Goal: Task Accomplishment & Management: Use online tool/utility

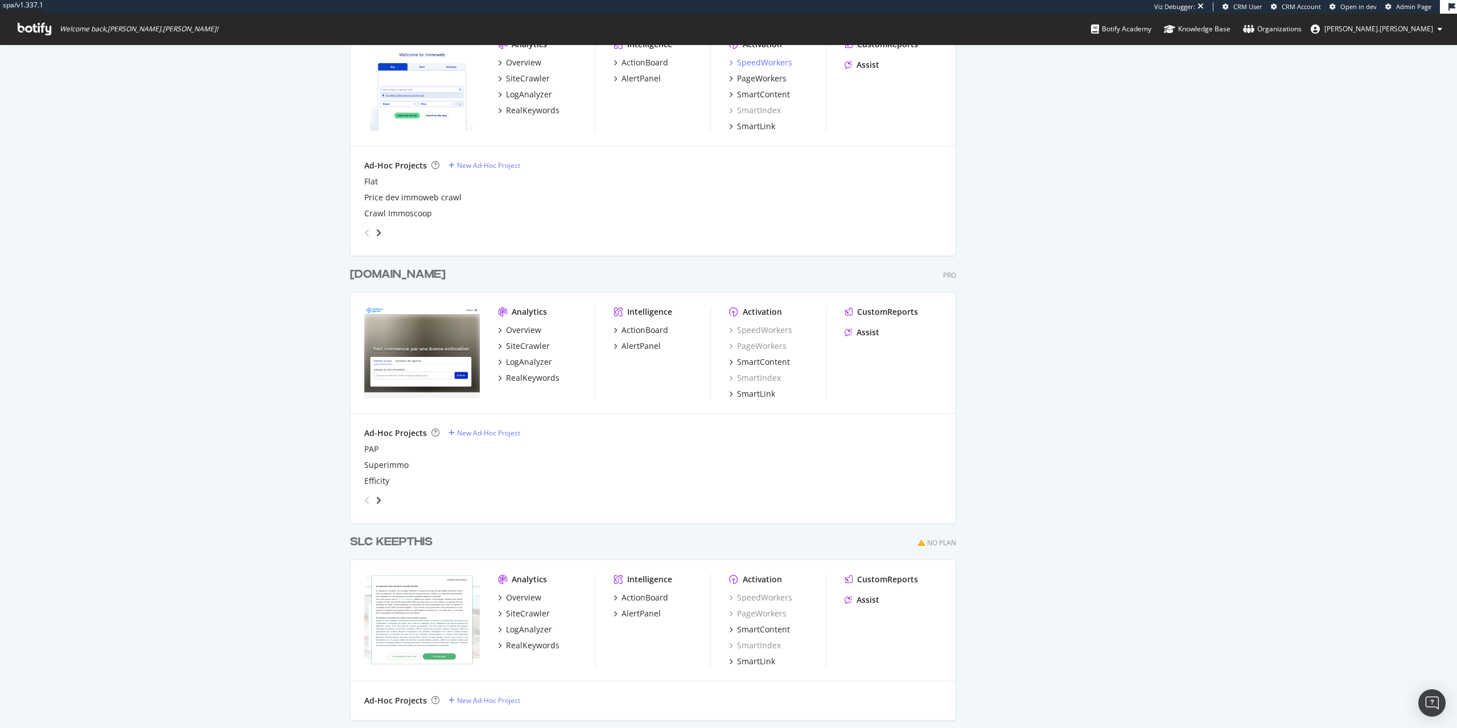
scroll to position [2612, 0]
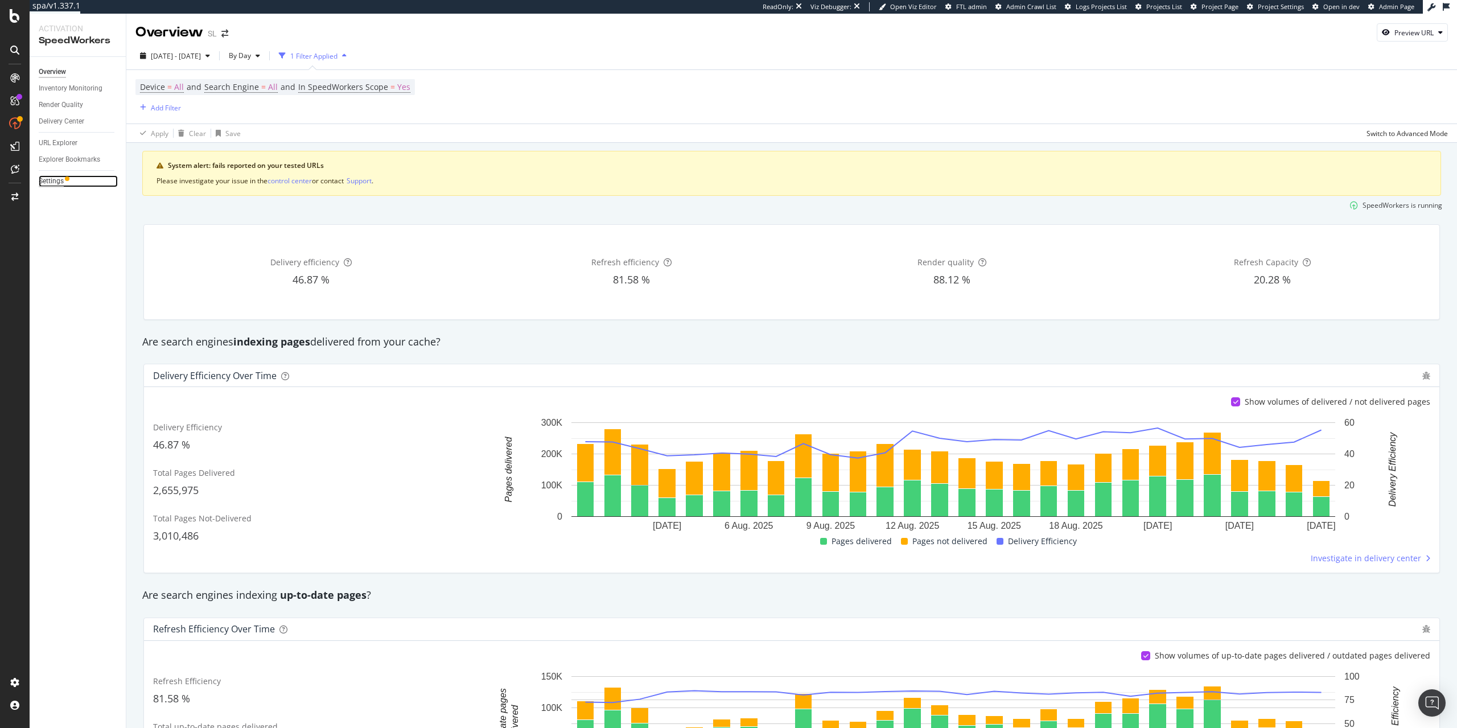
click at [50, 177] on div "Settings" at bounding box center [51, 181] width 25 height 12
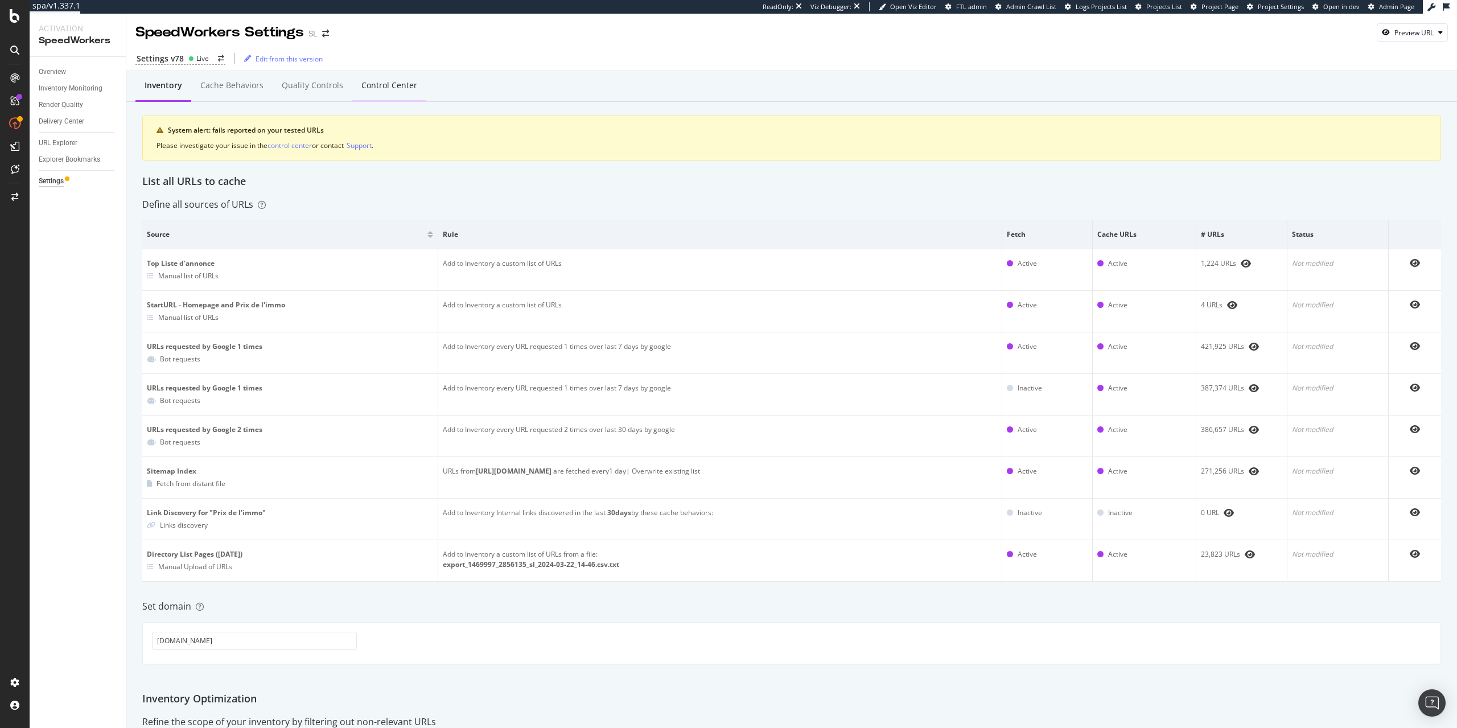
click at [410, 87] on div "Control Center" at bounding box center [389, 85] width 56 height 11
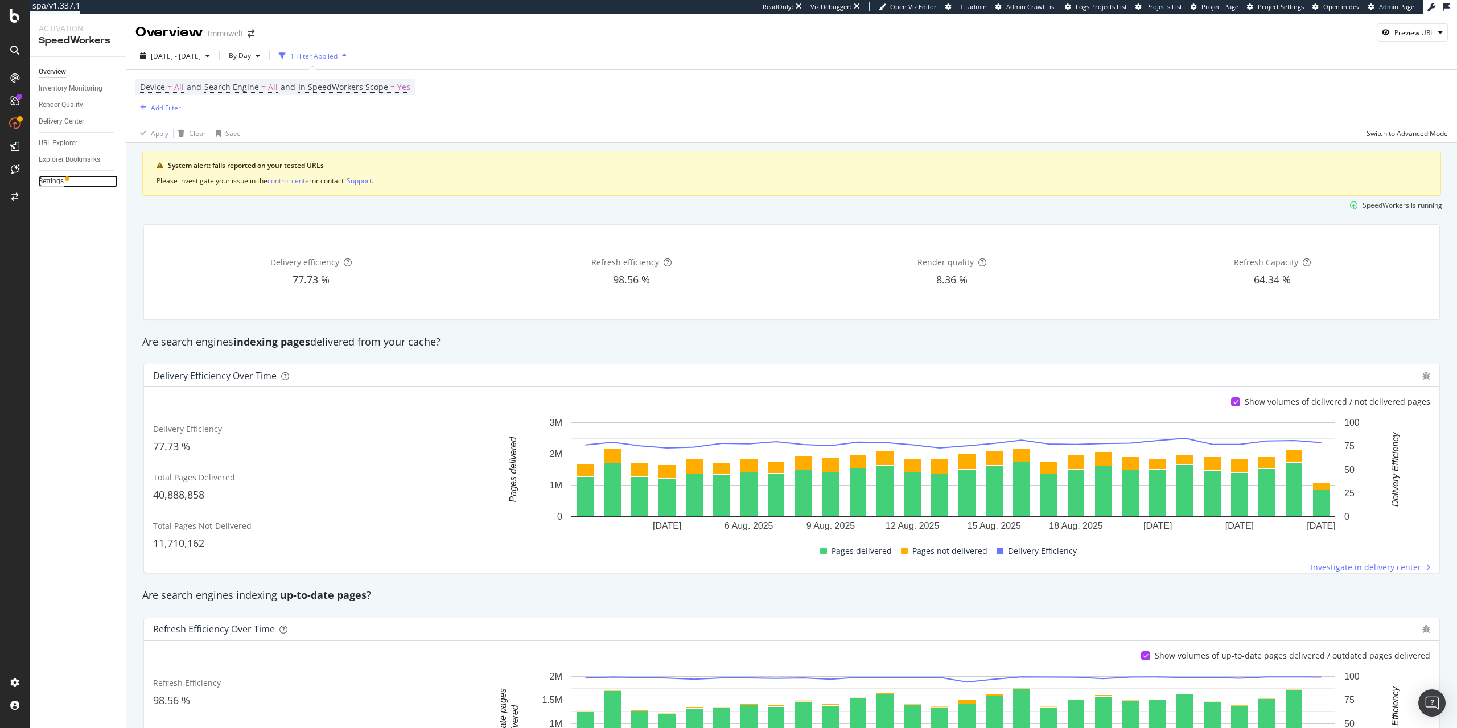
click at [59, 184] on div "Settings" at bounding box center [51, 181] width 25 height 12
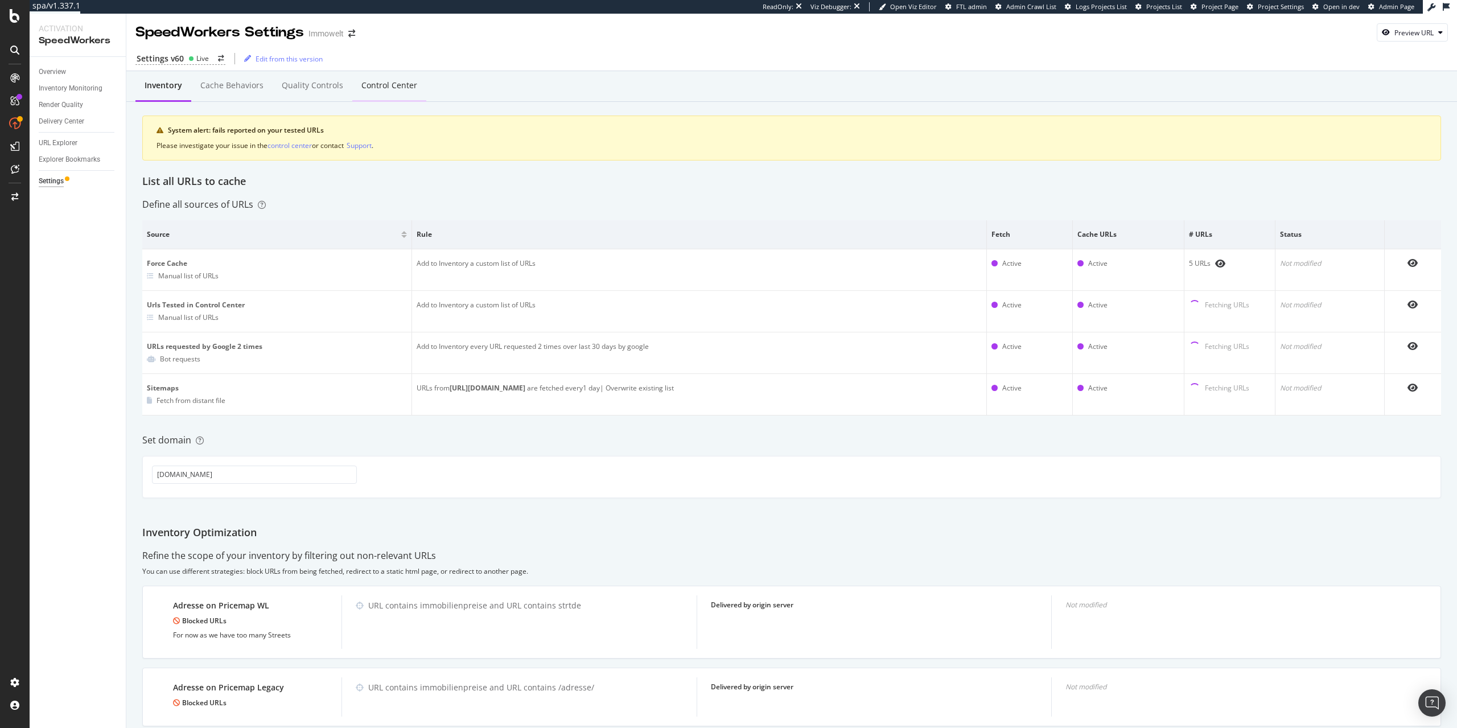
click at [404, 93] on div "Control Center" at bounding box center [389, 86] width 74 height 31
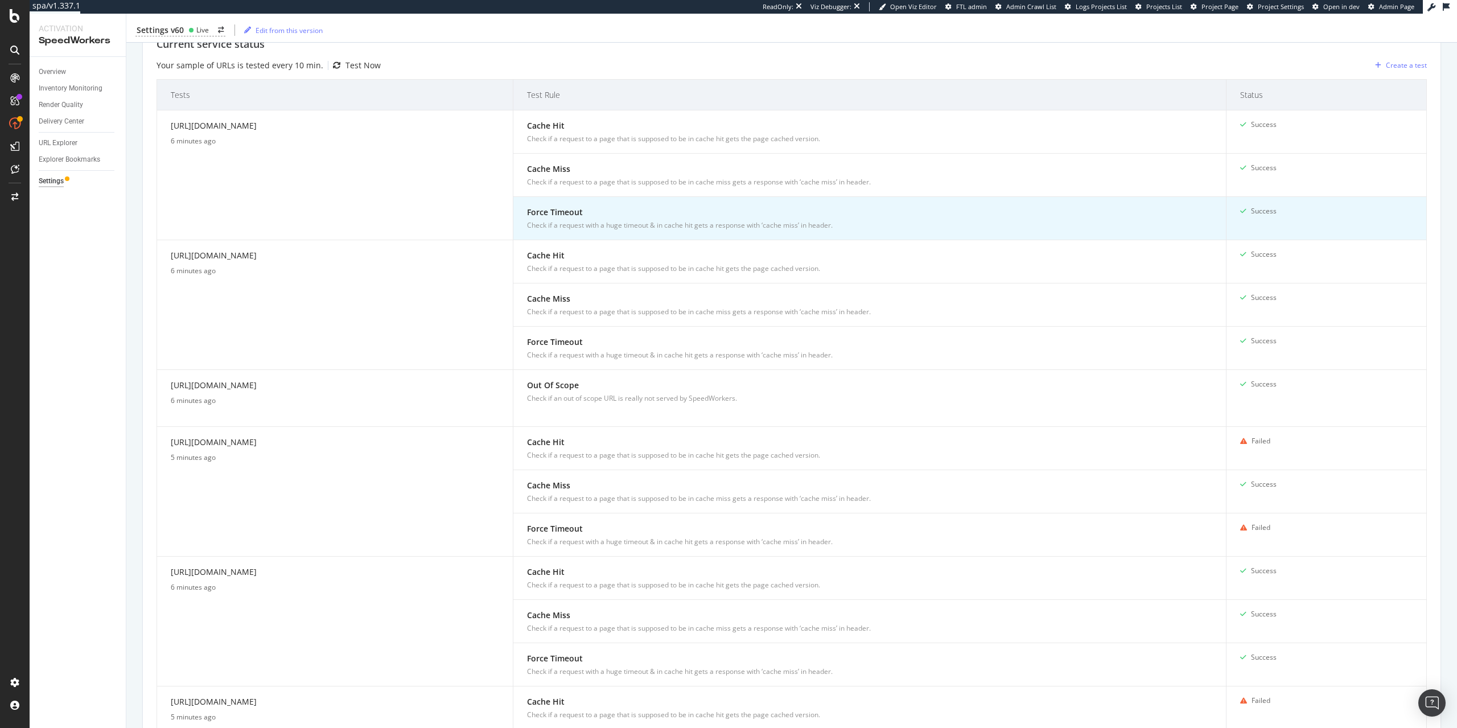
scroll to position [324, 0]
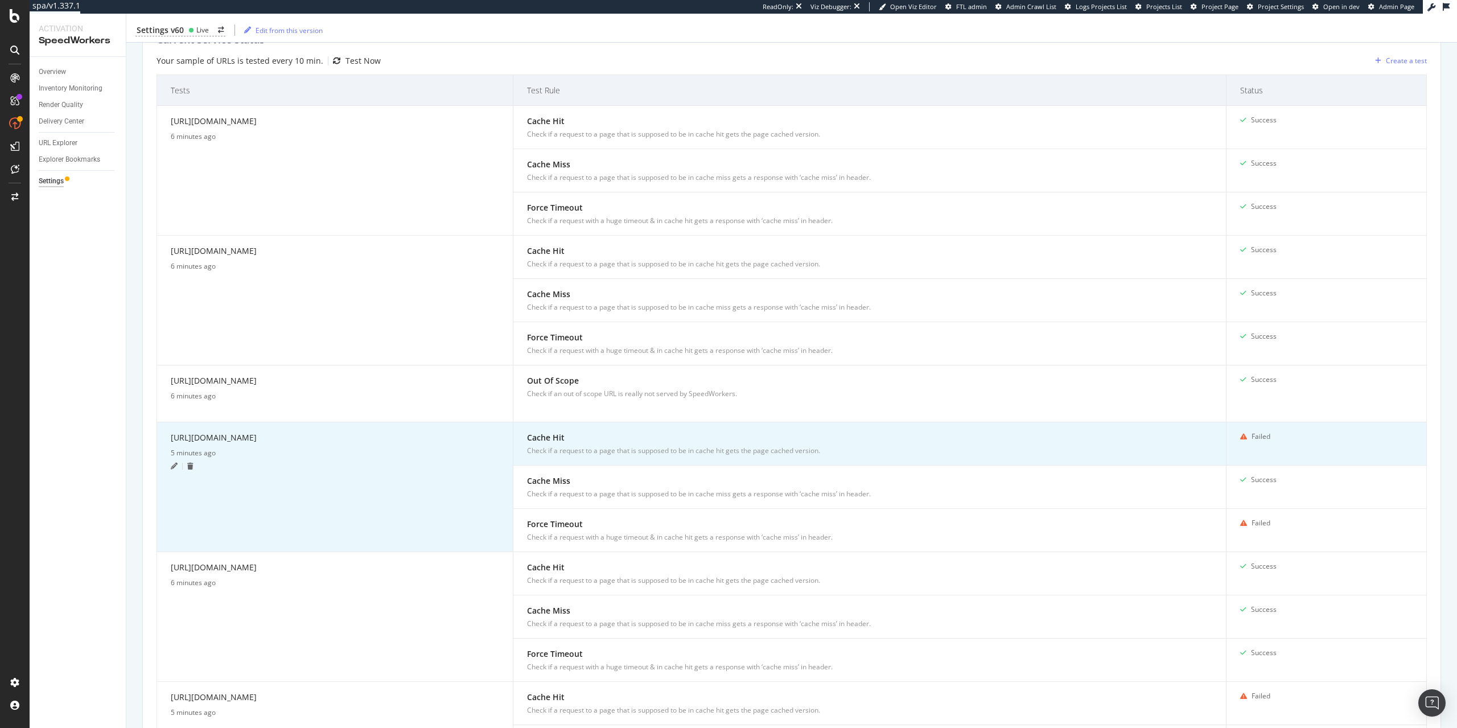
click at [386, 448] on div "https://www.immowelt.de/expose/f554d102-de49-4882-9ac2-1a7b29ab0f63" at bounding box center [335, 439] width 328 height 17
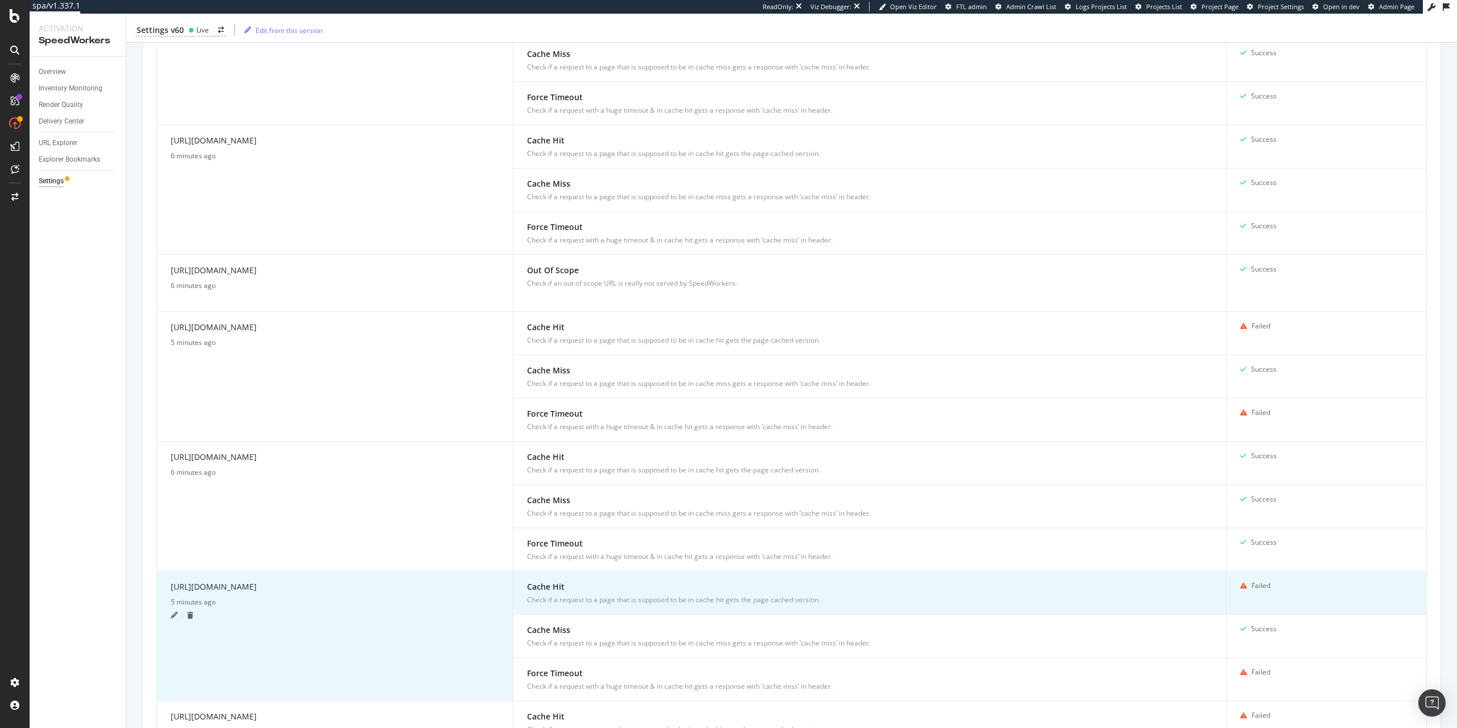
scroll to position [454, 0]
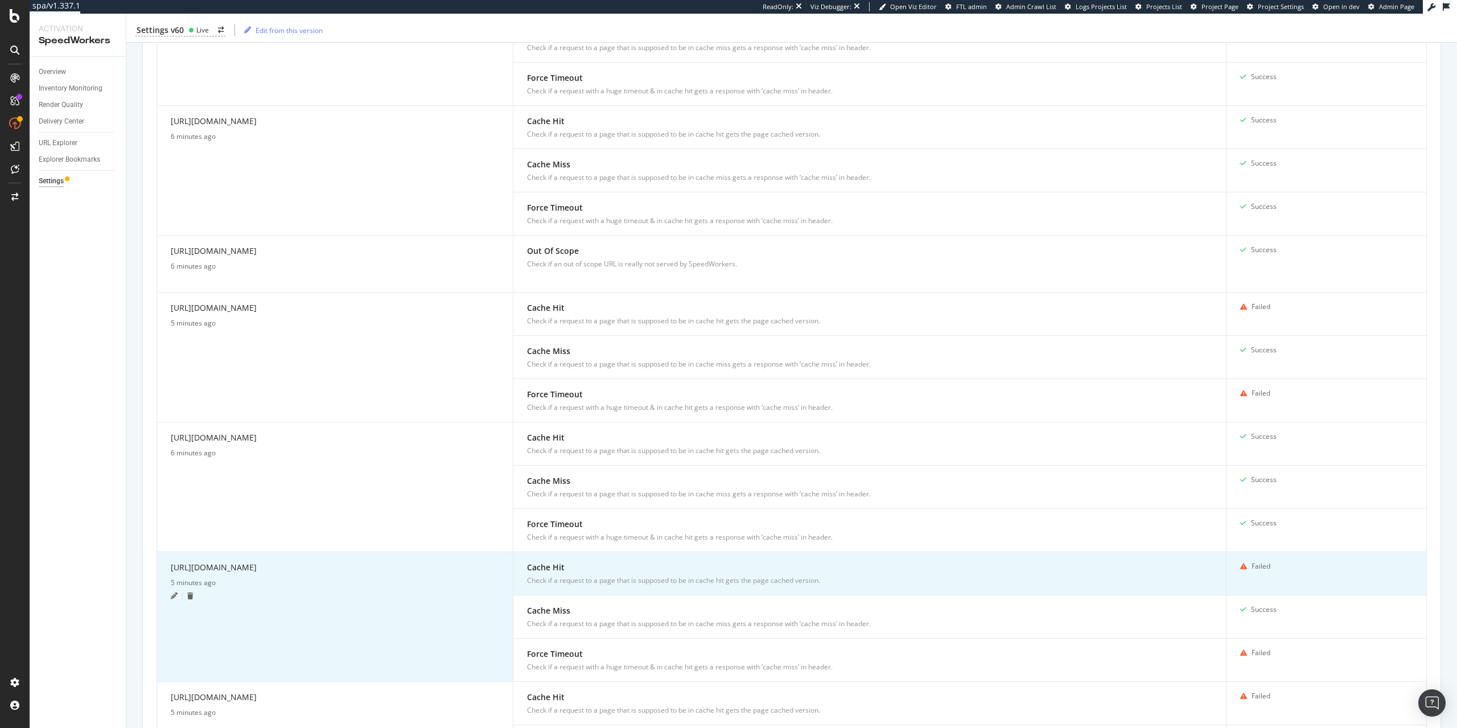
click at [350, 578] on div "https://www.immowelt.de/suche/kaufen/haus/bungalow/bayern/munchen-80331/ad08de6…" at bounding box center [335, 569] width 328 height 17
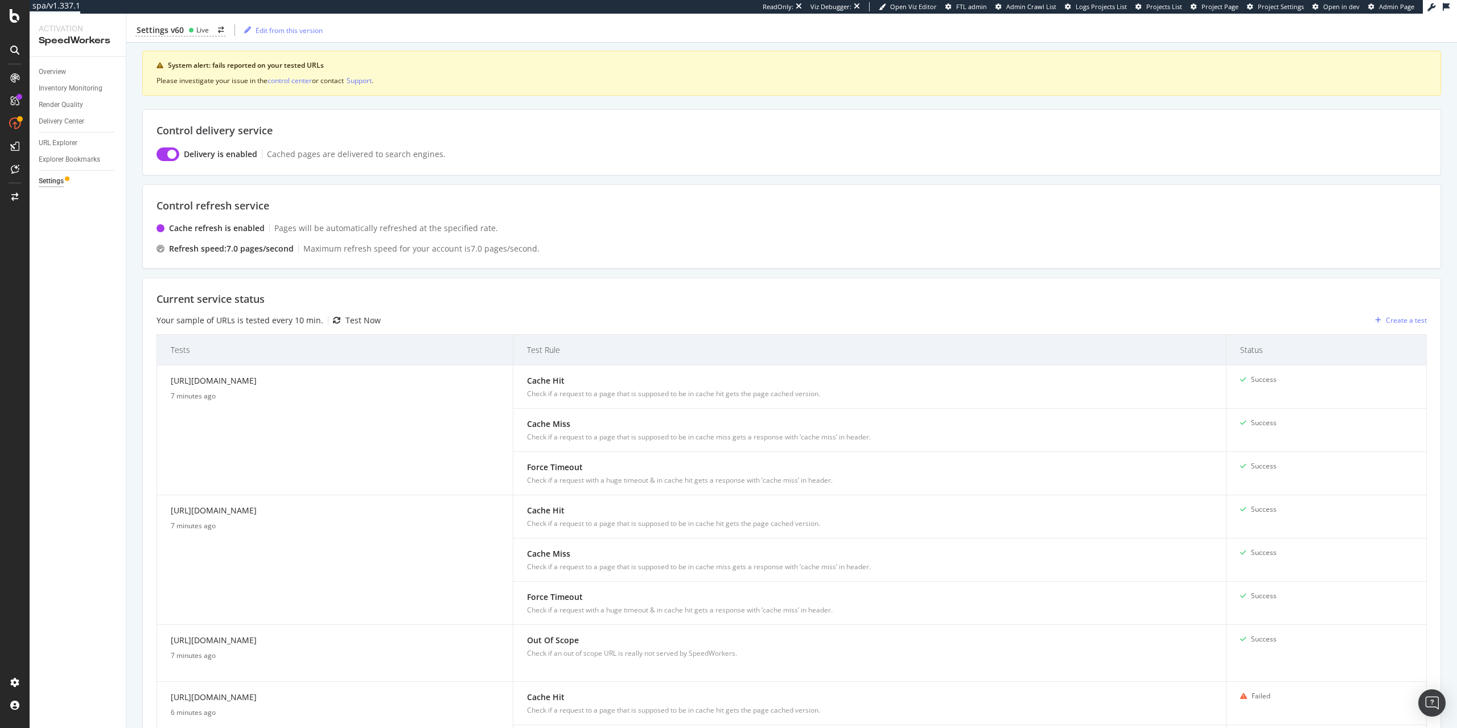
scroll to position [0, 0]
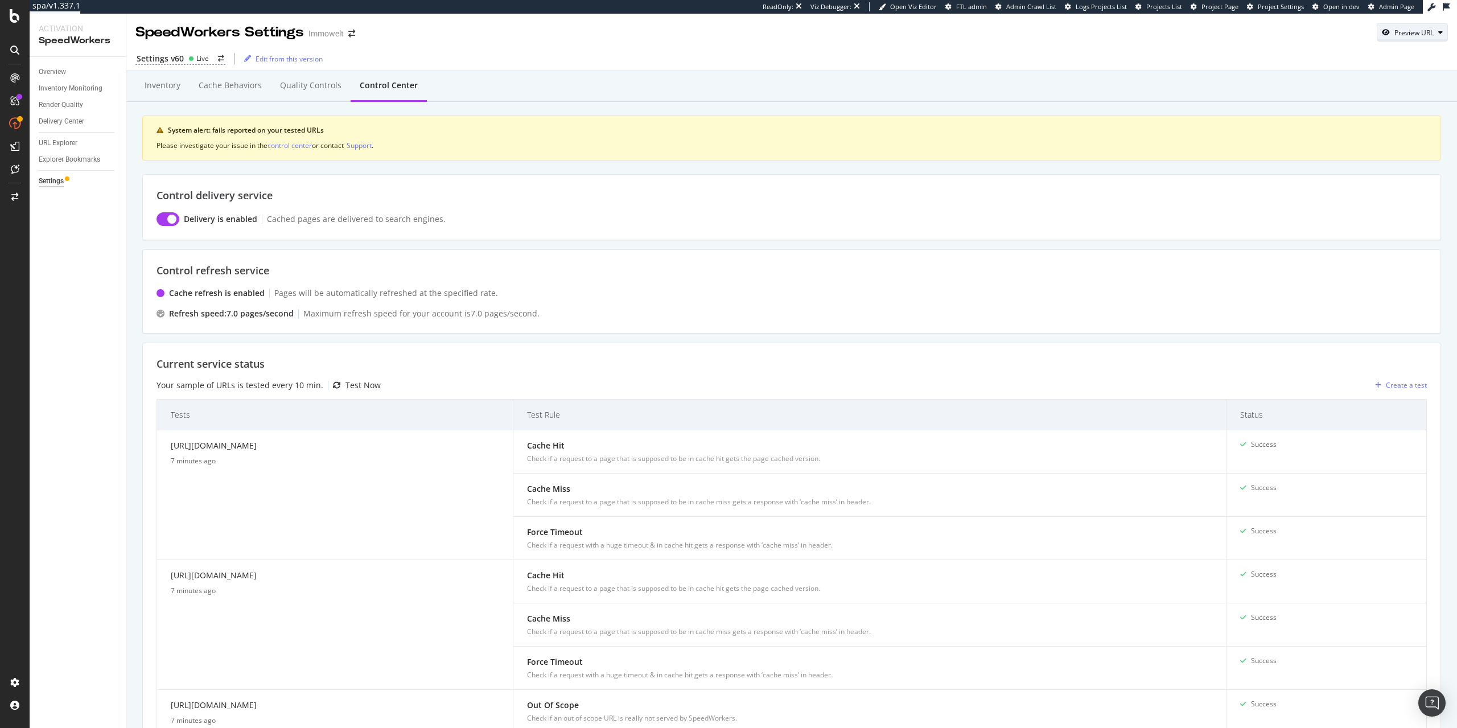
click at [1408, 34] on div "Preview URL" at bounding box center [1413, 33] width 39 height 10
click at [1392, 79] on input "url" at bounding box center [1377, 85] width 124 height 20
paste input "https://www.immowelt.de/expose/f554d102-de49-4882-9ac2-1a7b29ab0f63"
type input "https://www.immowelt.de/expose/f554d102-de49-4882-9ac2-1a7b29ab0f63"
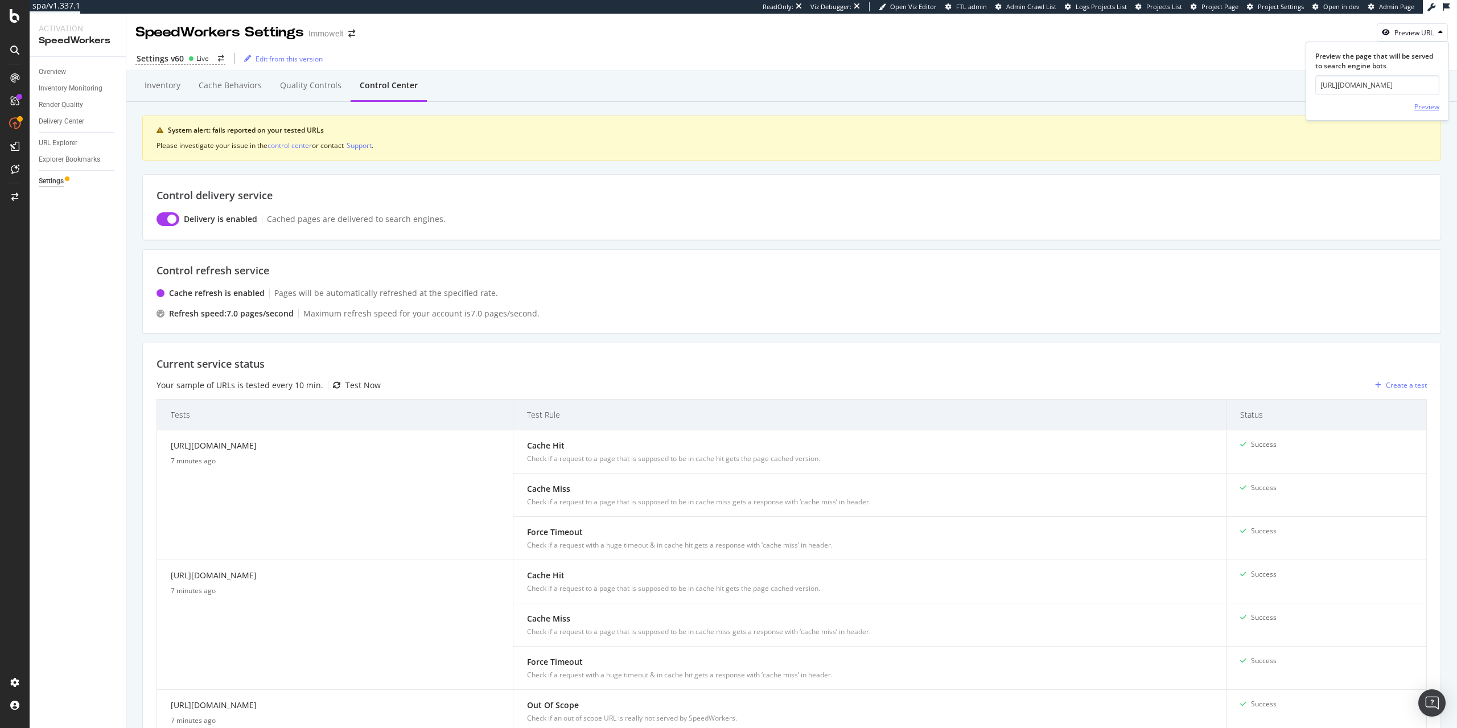
click at [1424, 104] on div "Preview" at bounding box center [1426, 107] width 25 height 10
click at [1404, 37] on div "Preview URL" at bounding box center [1413, 33] width 39 height 10
click at [1358, 75] on form "Preview the page that will be served to search engine bots Preview" at bounding box center [1377, 83] width 124 height 64
click at [1356, 83] on input "url" at bounding box center [1377, 85] width 124 height 20
paste input "[URL][DOMAIN_NAME]"
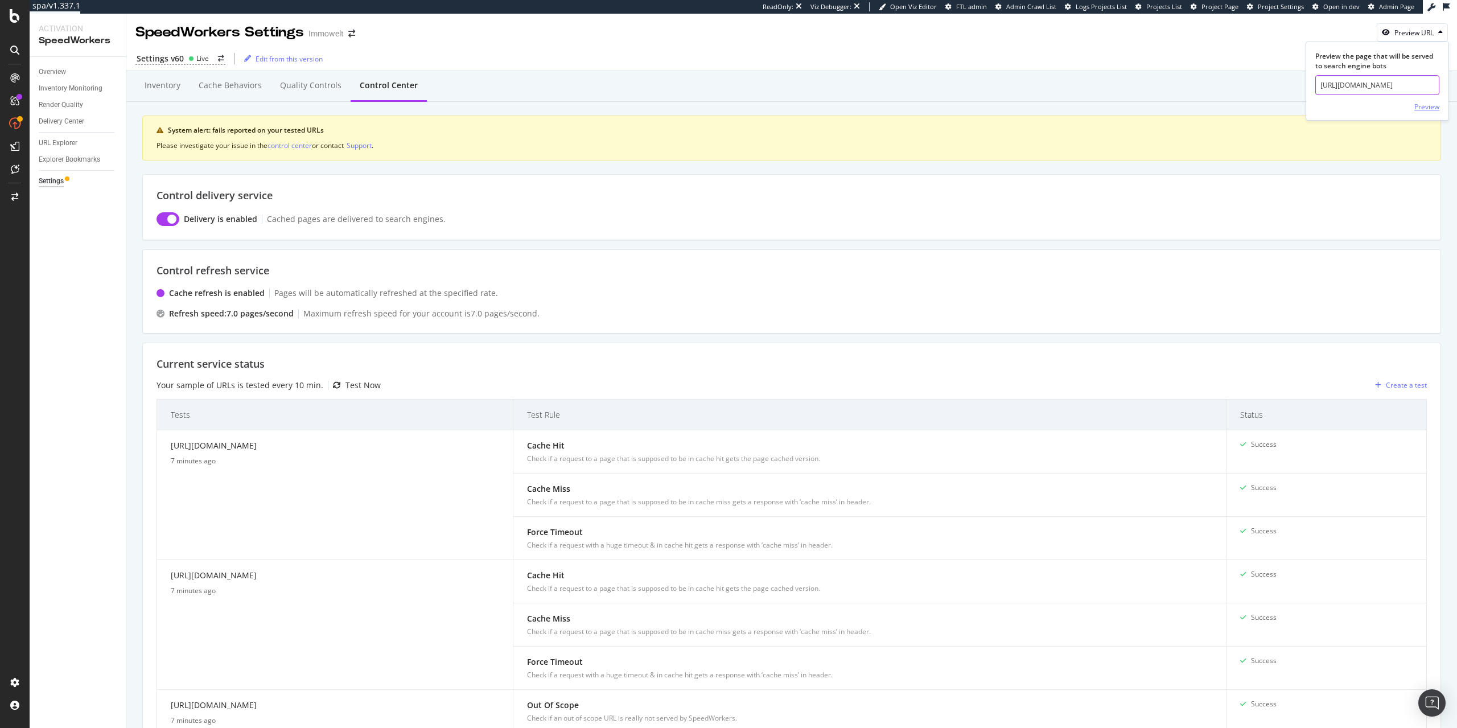
scroll to position [0, 187]
type input "[URL][DOMAIN_NAME]"
click at [1419, 104] on div "Preview" at bounding box center [1426, 107] width 25 height 10
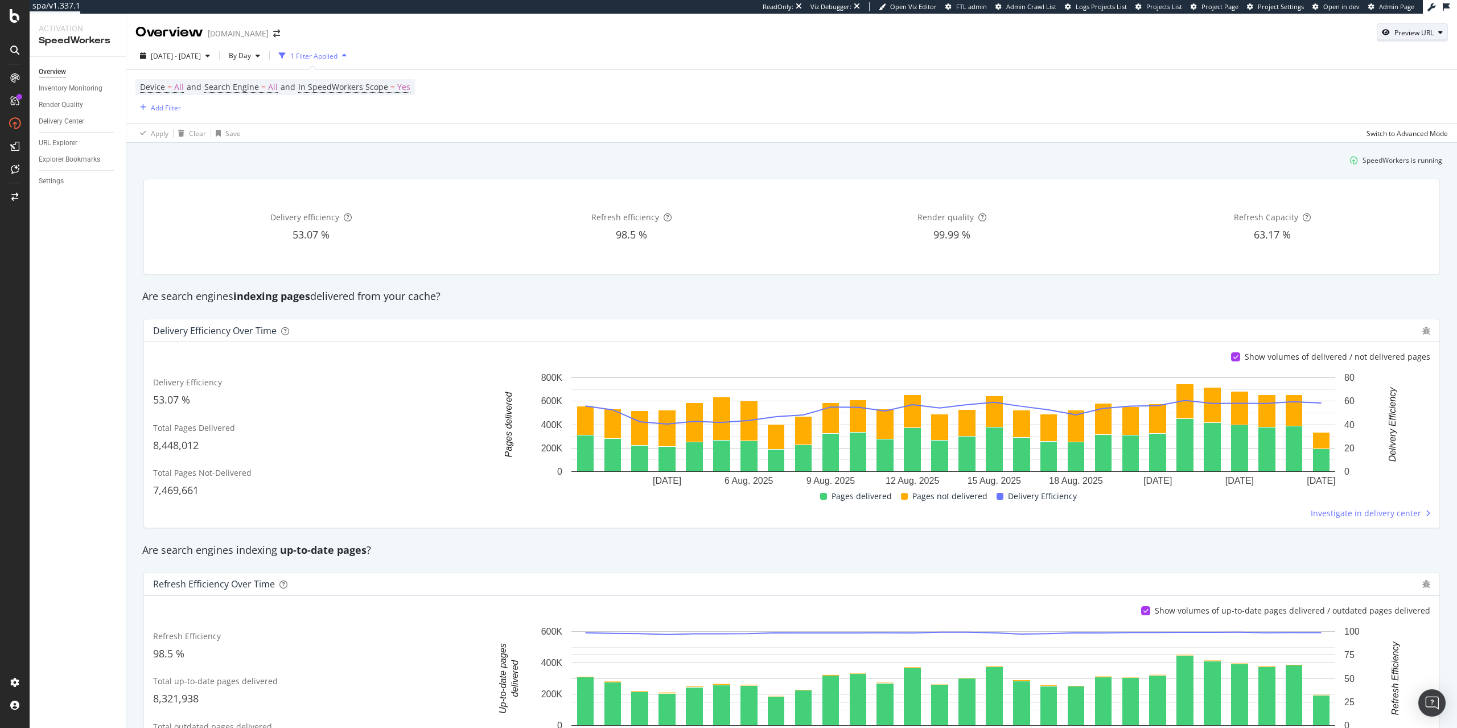
click at [1423, 38] on div "Preview URL" at bounding box center [1412, 32] width 70 height 16
click at [1376, 89] on input "url" at bounding box center [1377, 85] width 124 height 20
paste input "[URL][DOMAIN_NAME]"
type input "[URL][DOMAIN_NAME]"
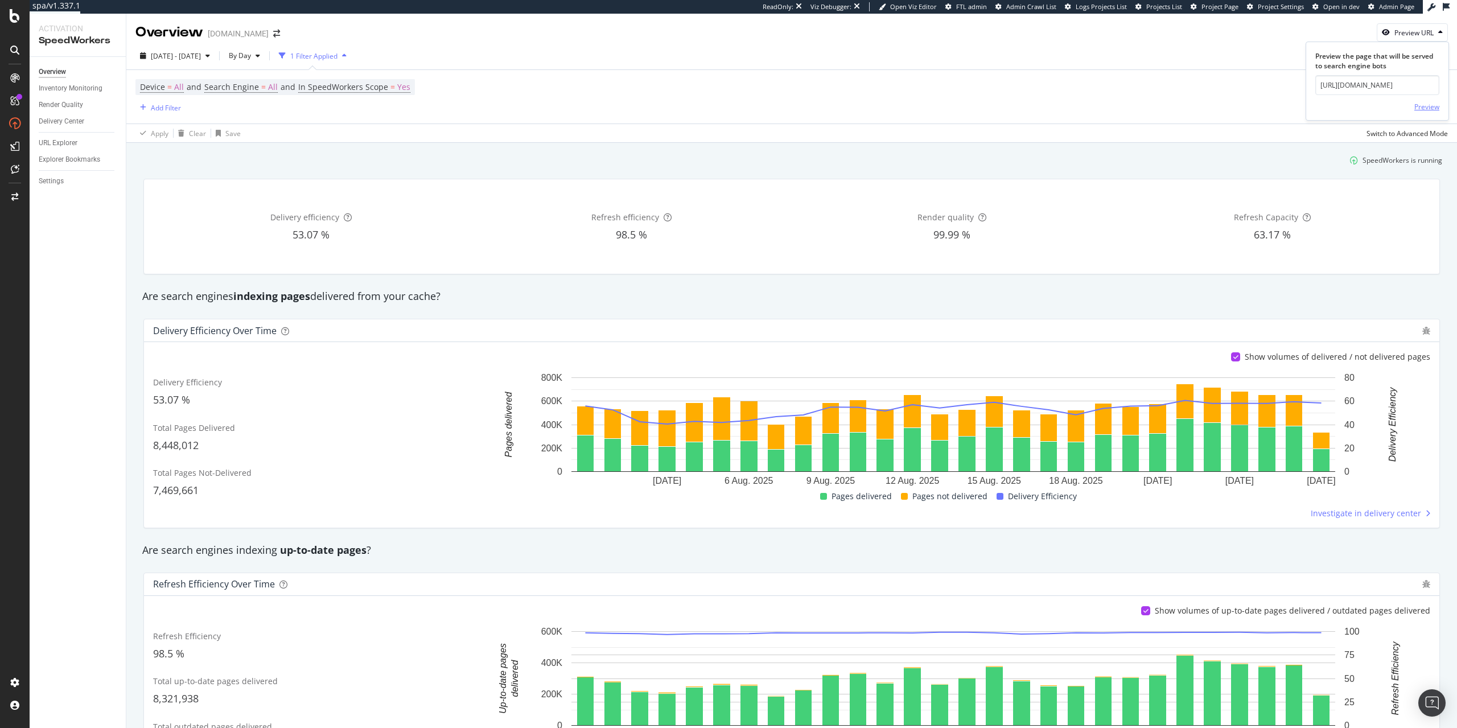
click at [1420, 102] on div "Preview" at bounding box center [1426, 107] width 25 height 10
click at [52, 181] on div "Settings" at bounding box center [51, 181] width 25 height 12
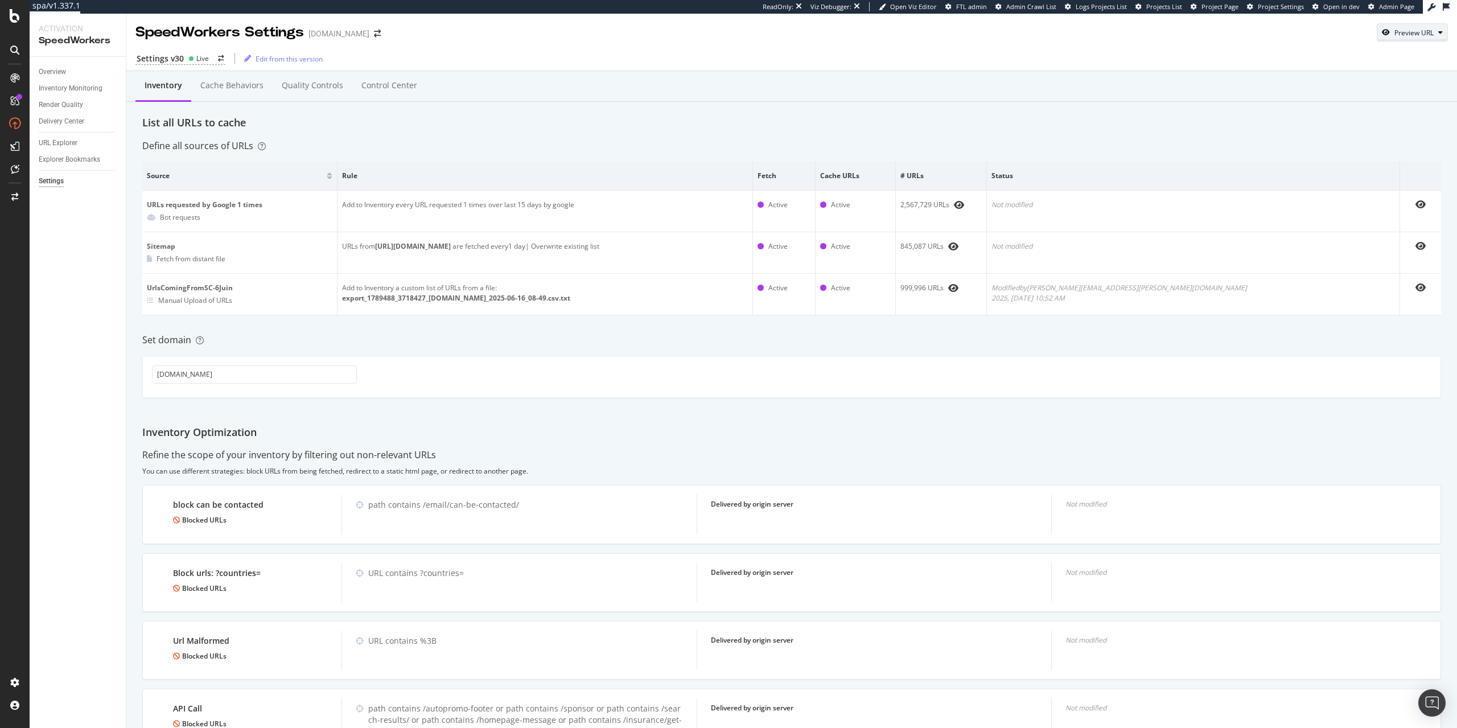
click at [1412, 31] on div "Preview URL" at bounding box center [1413, 33] width 39 height 10
click at [1364, 85] on input "url" at bounding box center [1377, 85] width 124 height 20
paste input "https://www.immowelt.de/expose/f554d102-de49-4882-9ac2-1a7b29ab0f63"
type input "https://www.immowelt.de/expose/f554d102-de49-4882-9ac2-1a7b29ab0f63"
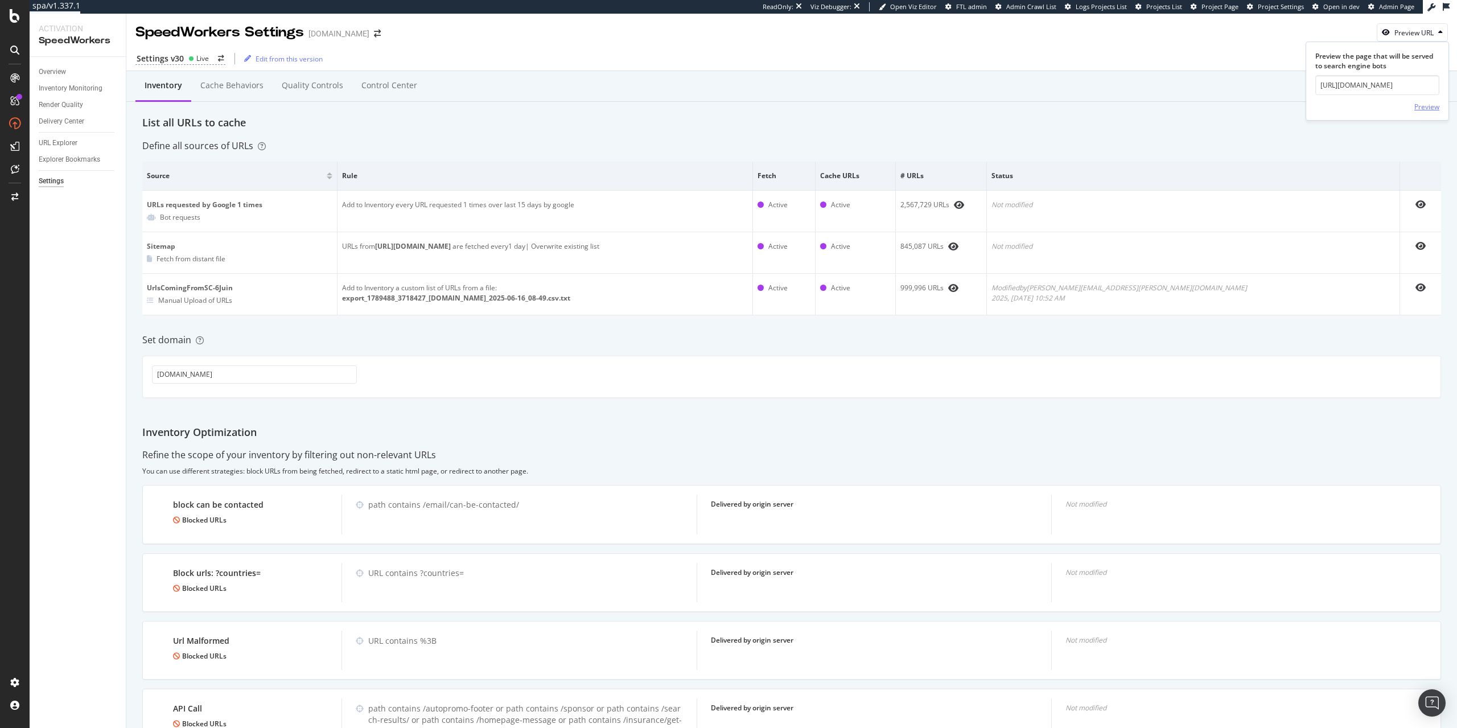
click at [1429, 102] on div "Preview" at bounding box center [1426, 107] width 25 height 10
click at [364, 83] on div "Control Center" at bounding box center [389, 85] width 56 height 11
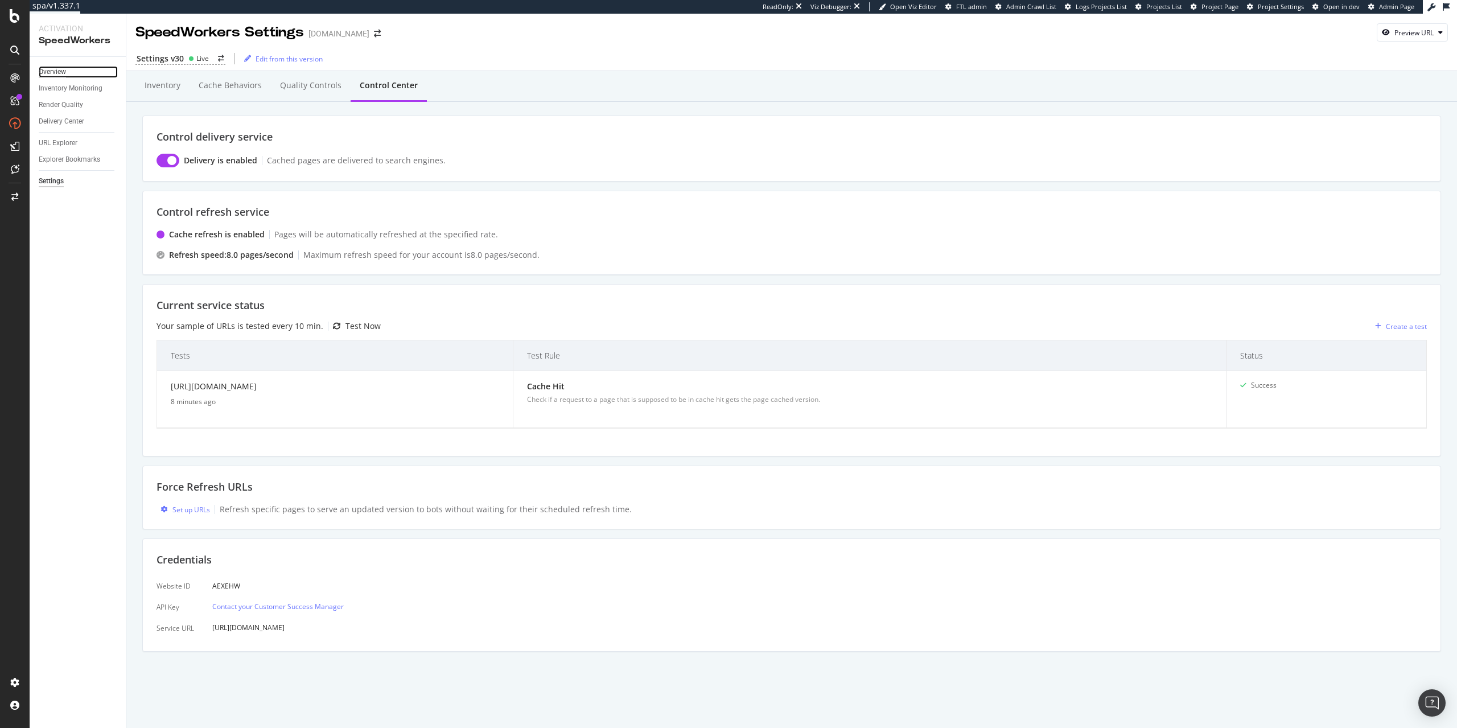
click at [51, 71] on div "Overview" at bounding box center [52, 72] width 27 height 12
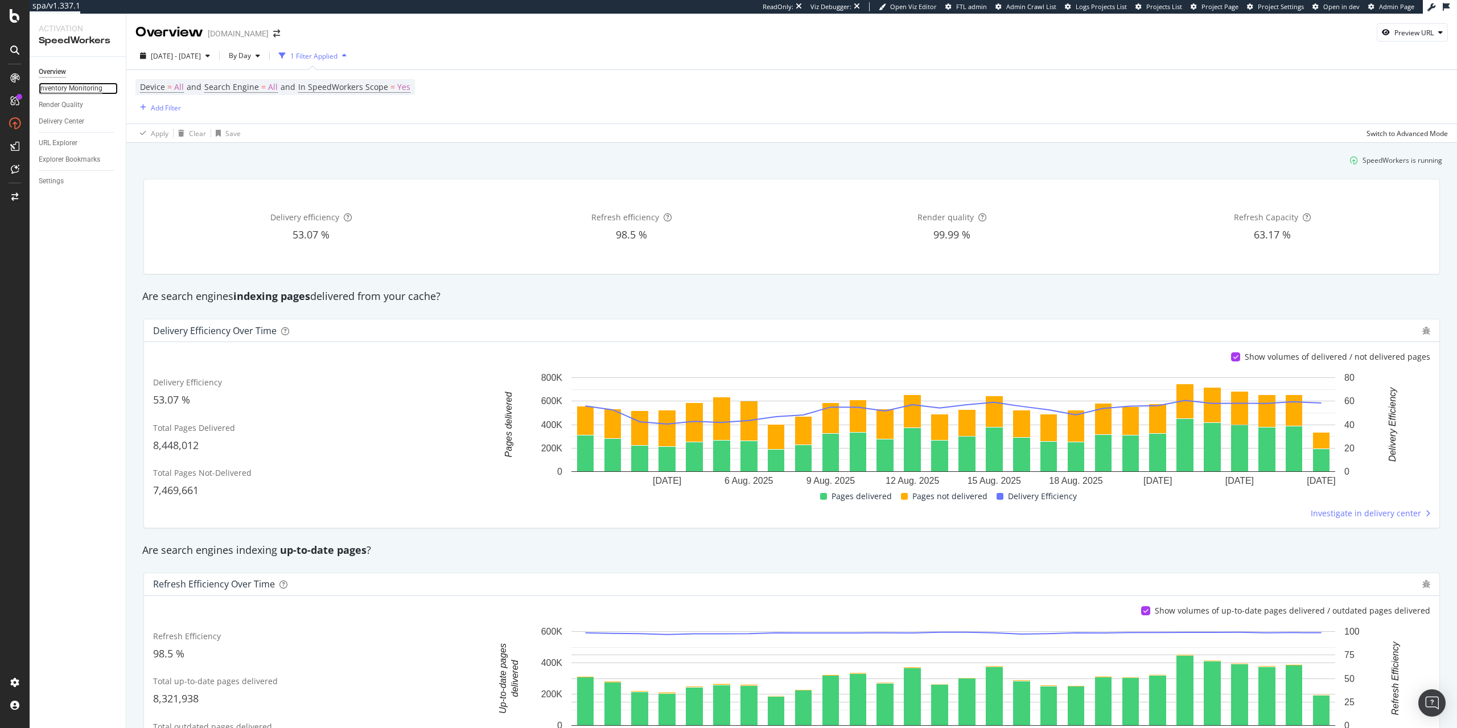
click at [91, 89] on div "Inventory Monitoring" at bounding box center [71, 89] width 64 height 12
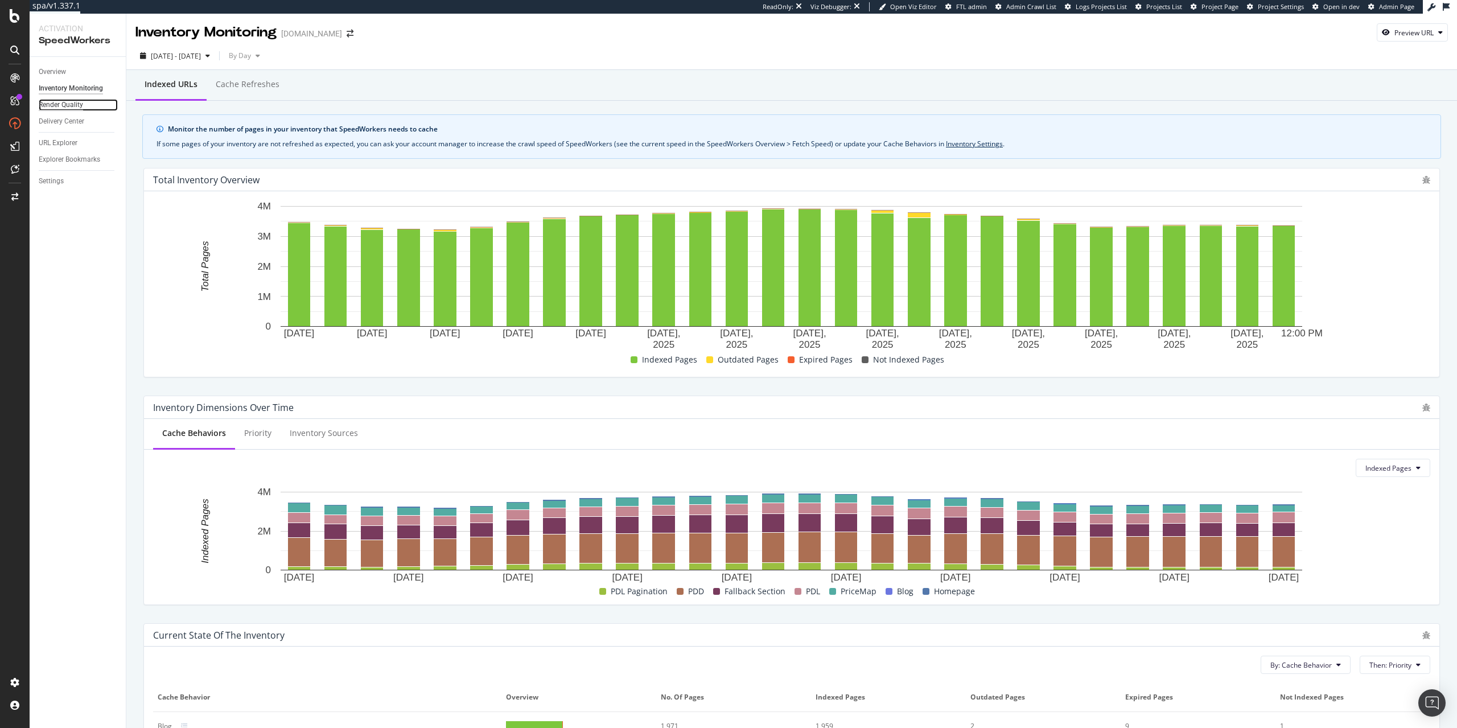
click at [64, 104] on div "Render Quality" at bounding box center [61, 105] width 44 height 12
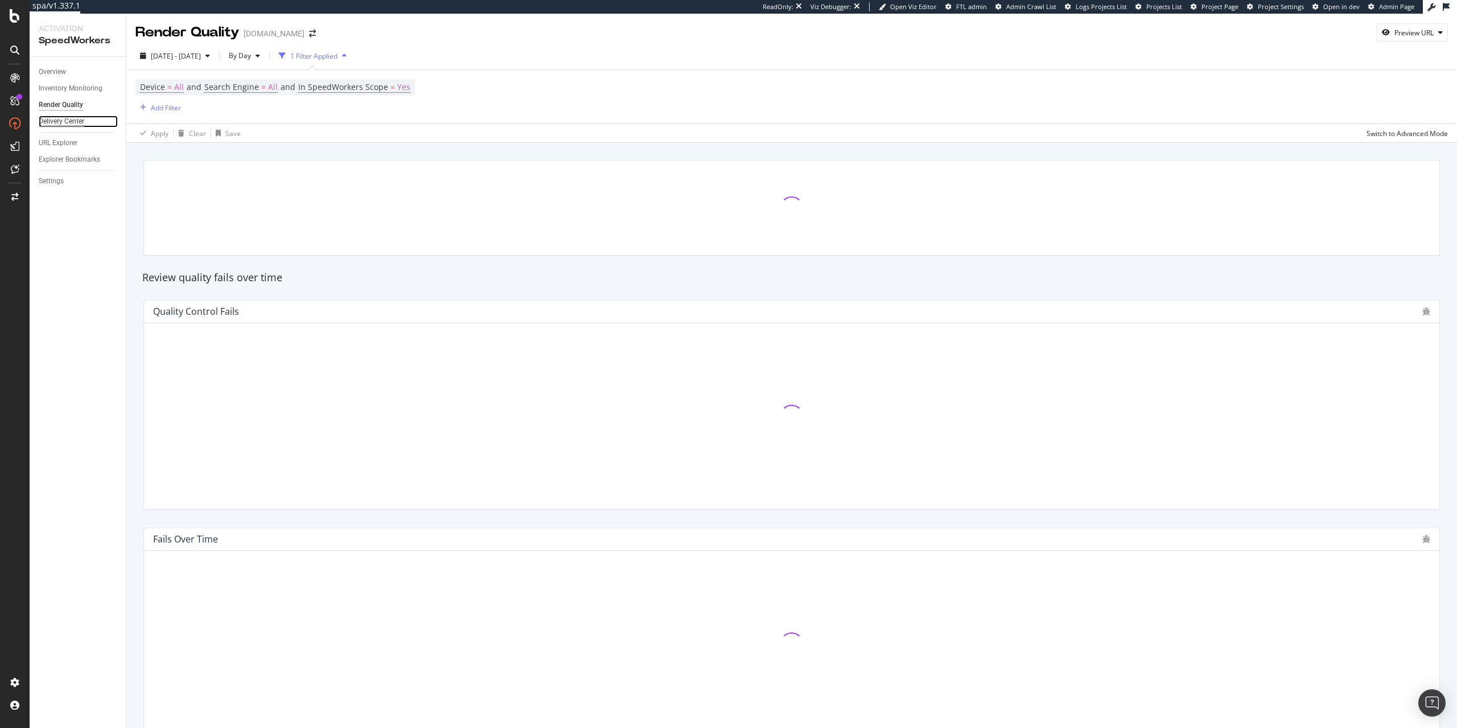
click at [67, 123] on div "Delivery Center" at bounding box center [62, 122] width 46 height 12
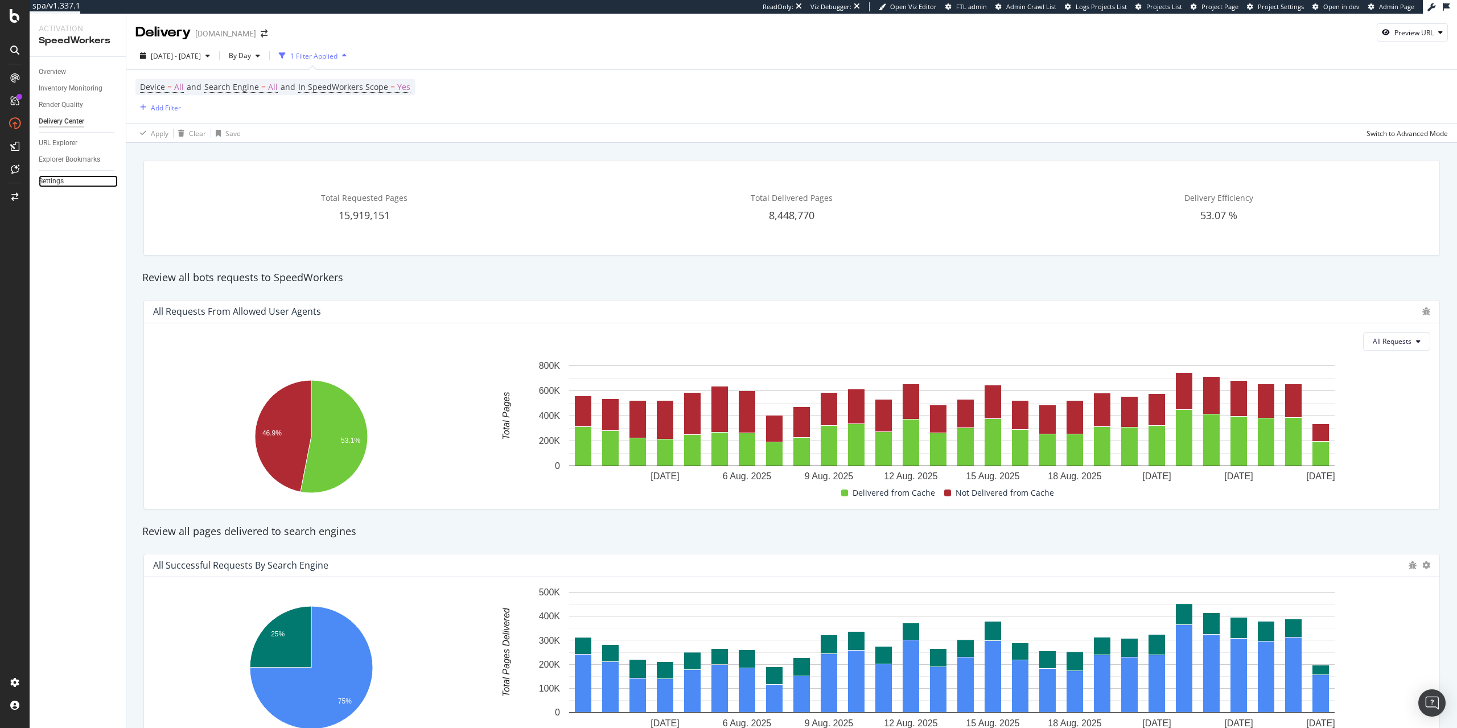
click at [65, 185] on link "Settings" at bounding box center [78, 181] width 79 height 12
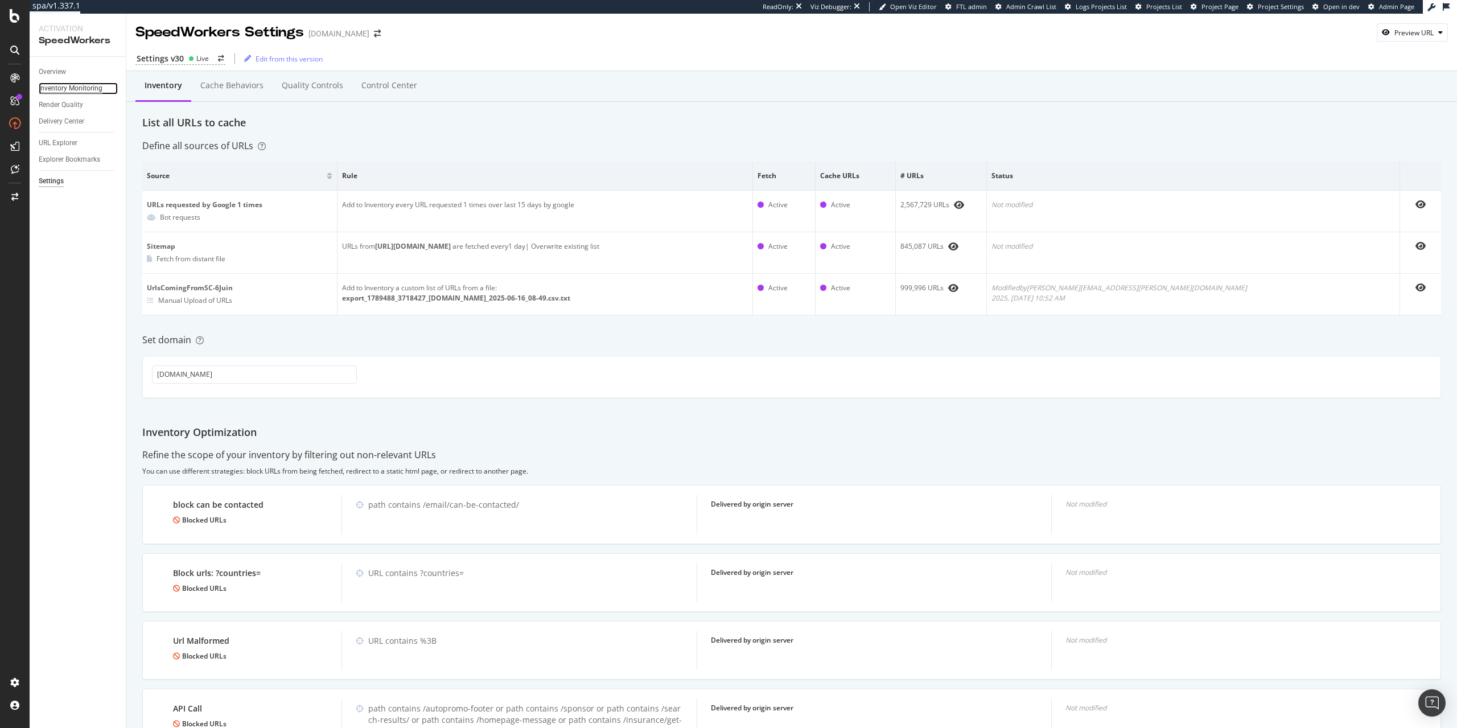
click at [84, 91] on div "Inventory Monitoring" at bounding box center [71, 89] width 64 height 12
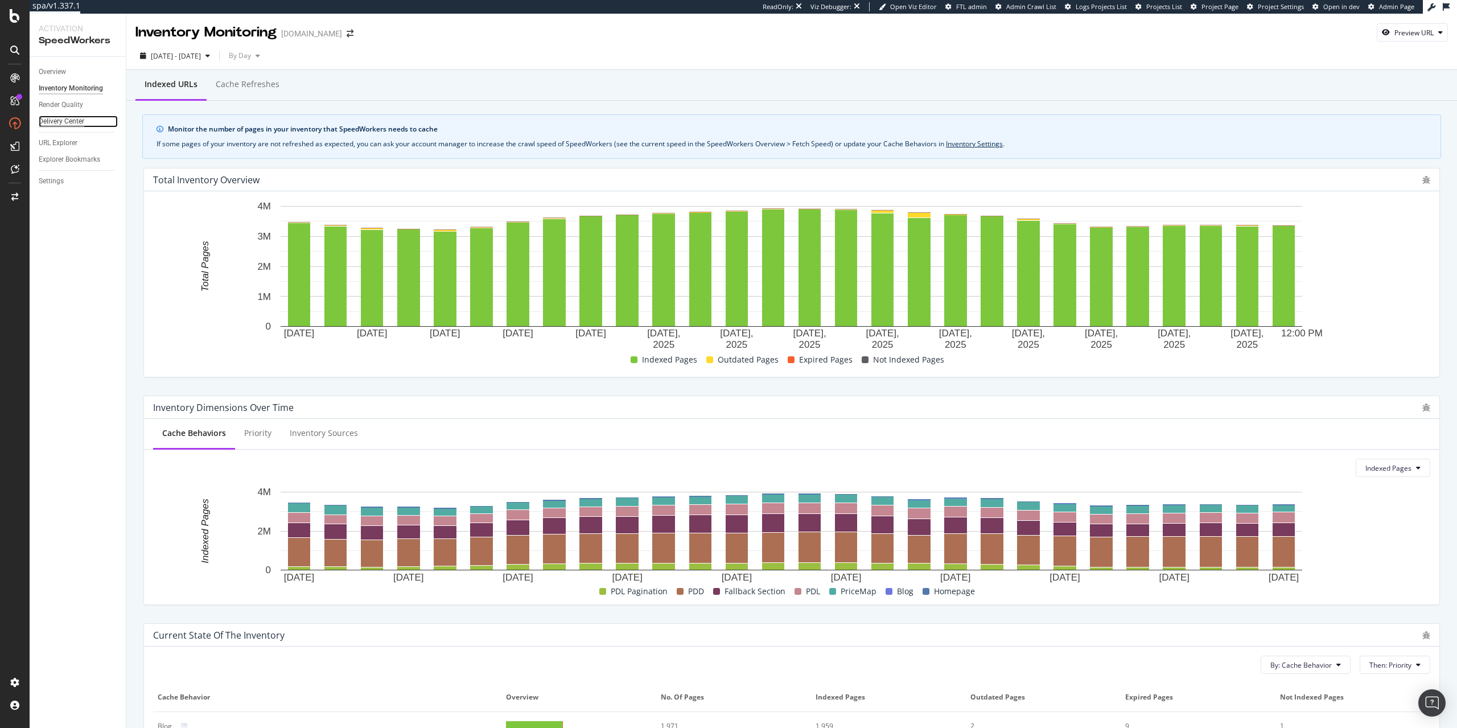
click at [61, 119] on div "Delivery Center" at bounding box center [62, 122] width 46 height 12
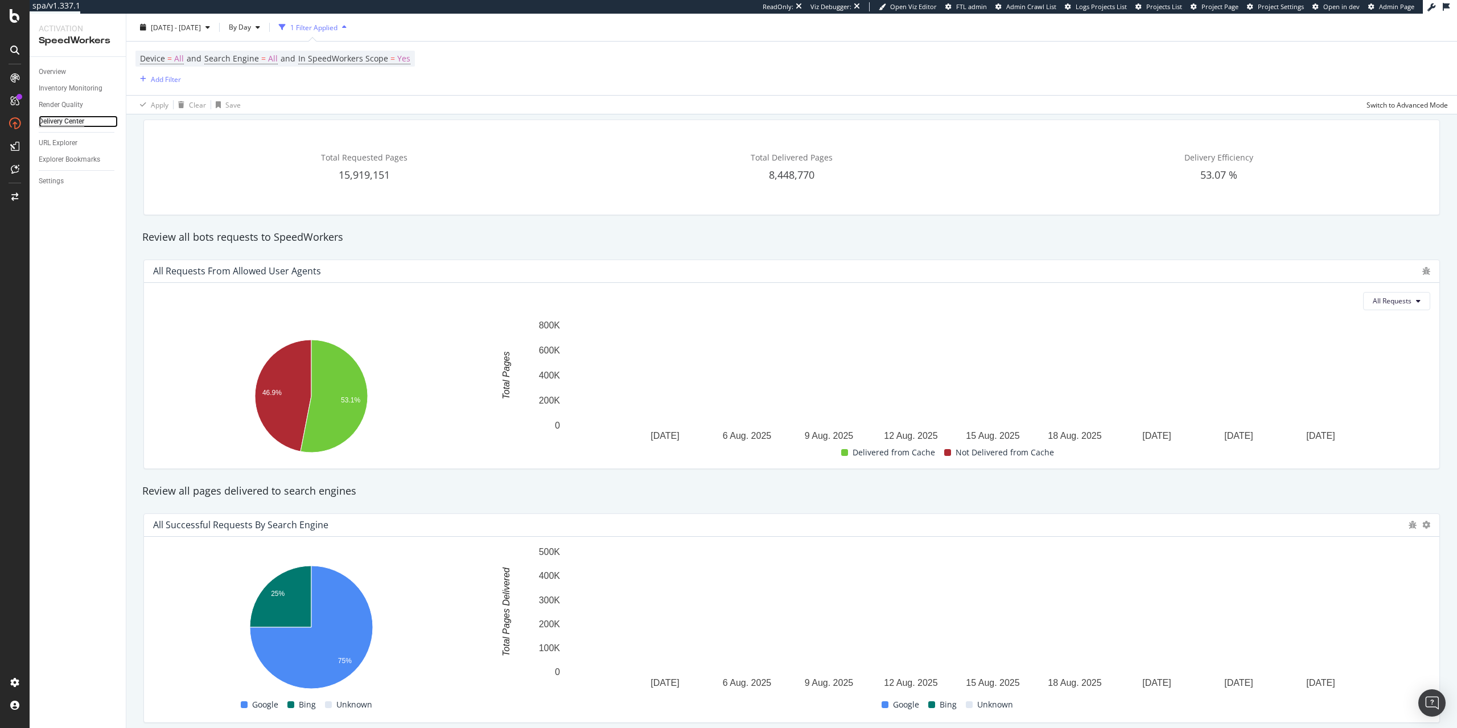
scroll to position [65, 0]
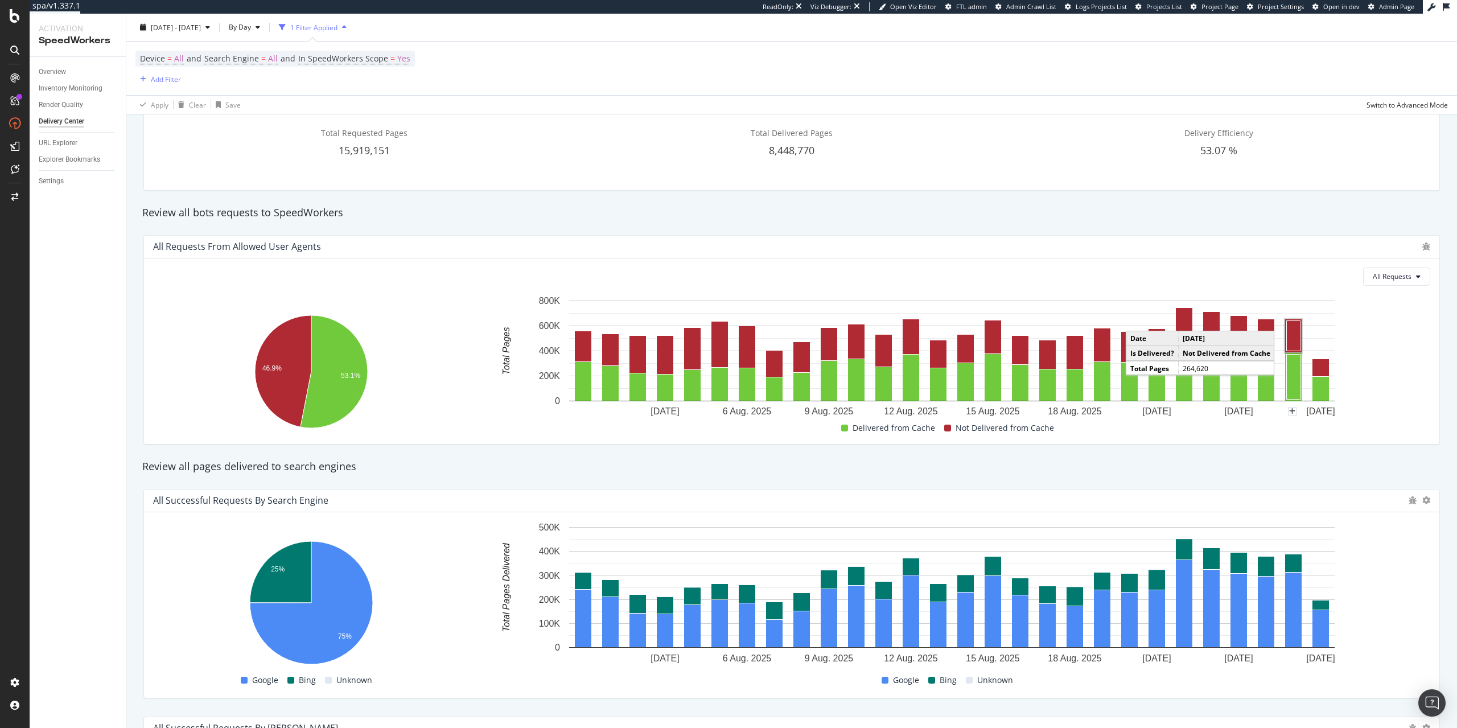
click at [1297, 333] on rect "A chart." at bounding box center [1294, 335] width 14 height 30
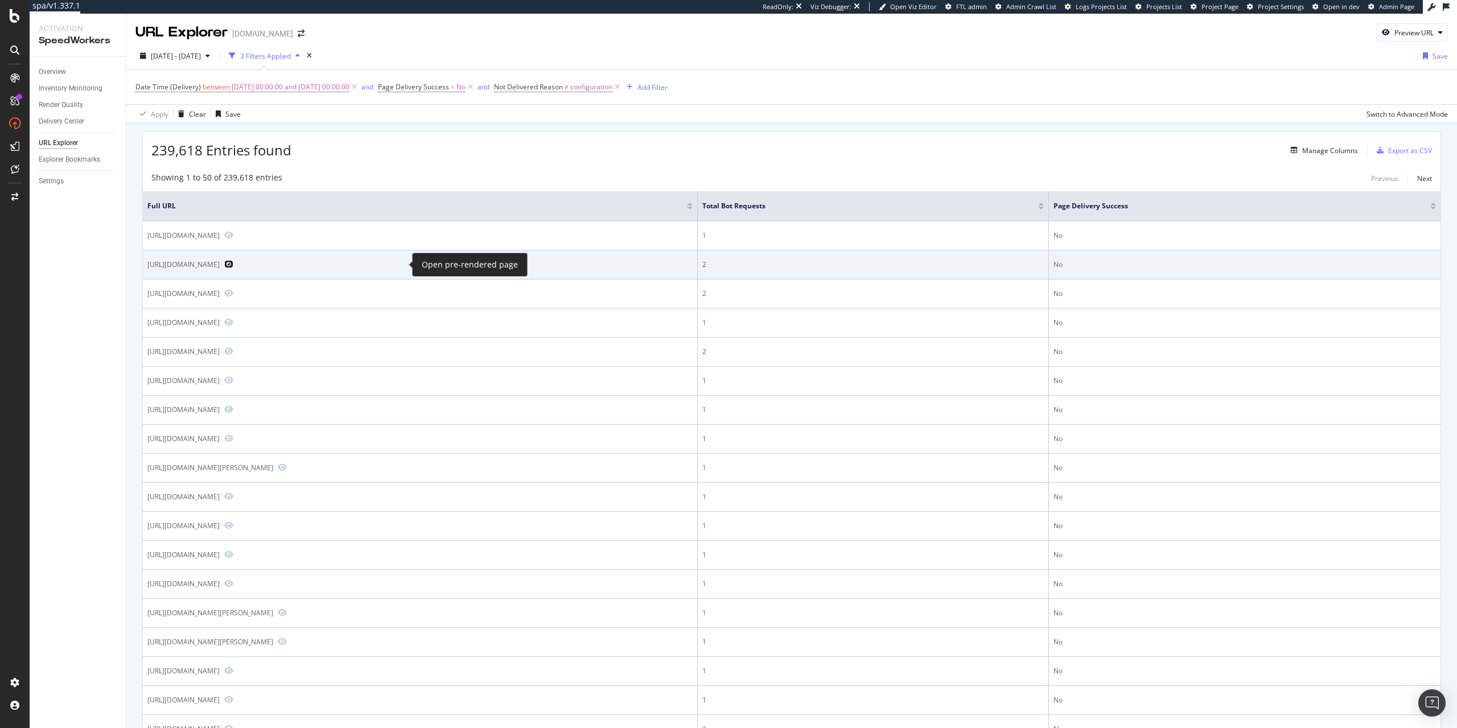
click at [233, 266] on icon "Preview https://www.immoweb.be/fr/recherche/maison-temoin/a-vendre/koekelberg/" at bounding box center [228, 264] width 9 height 8
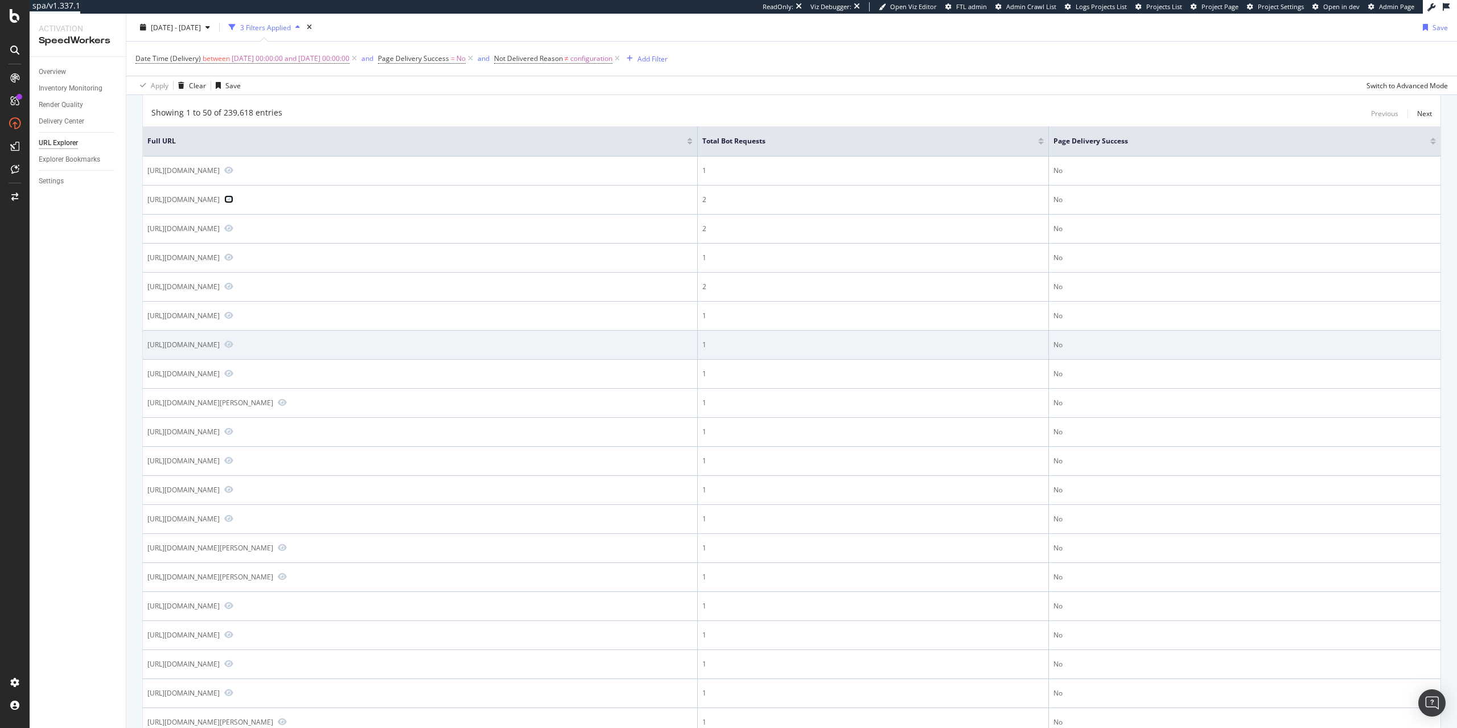
scroll to position [130, 0]
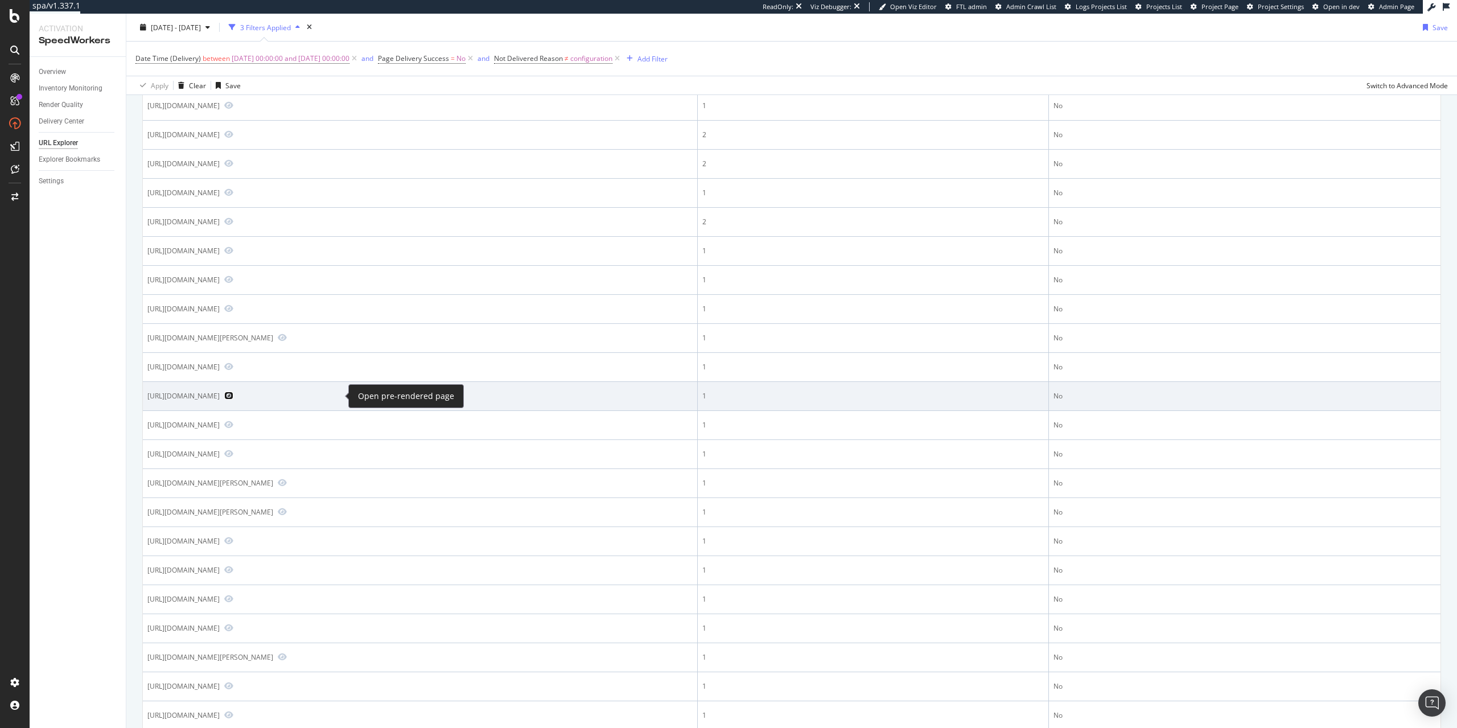
click at [233, 397] on icon "Preview https://www.immoweb.be/en/search/huis/te-koop/liege-2" at bounding box center [228, 395] width 9 height 8
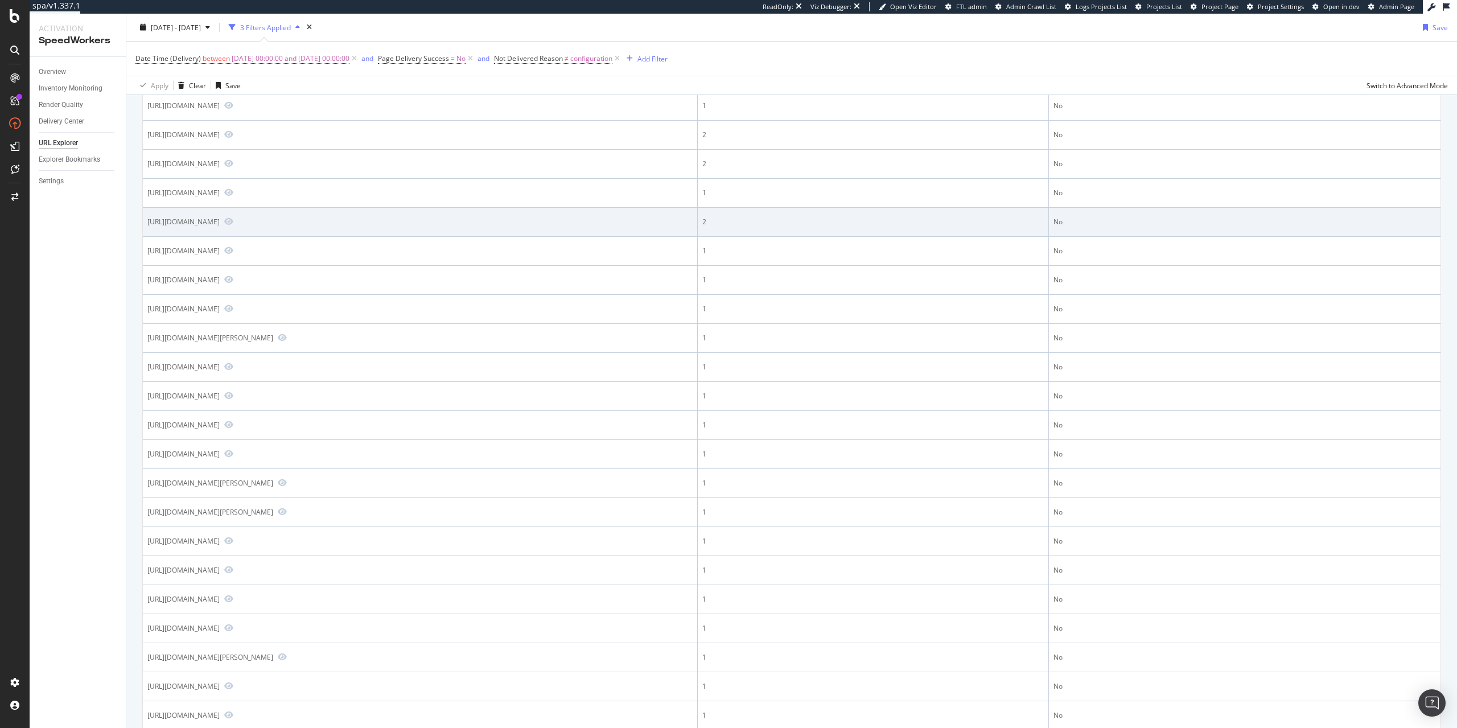
scroll to position [0, 0]
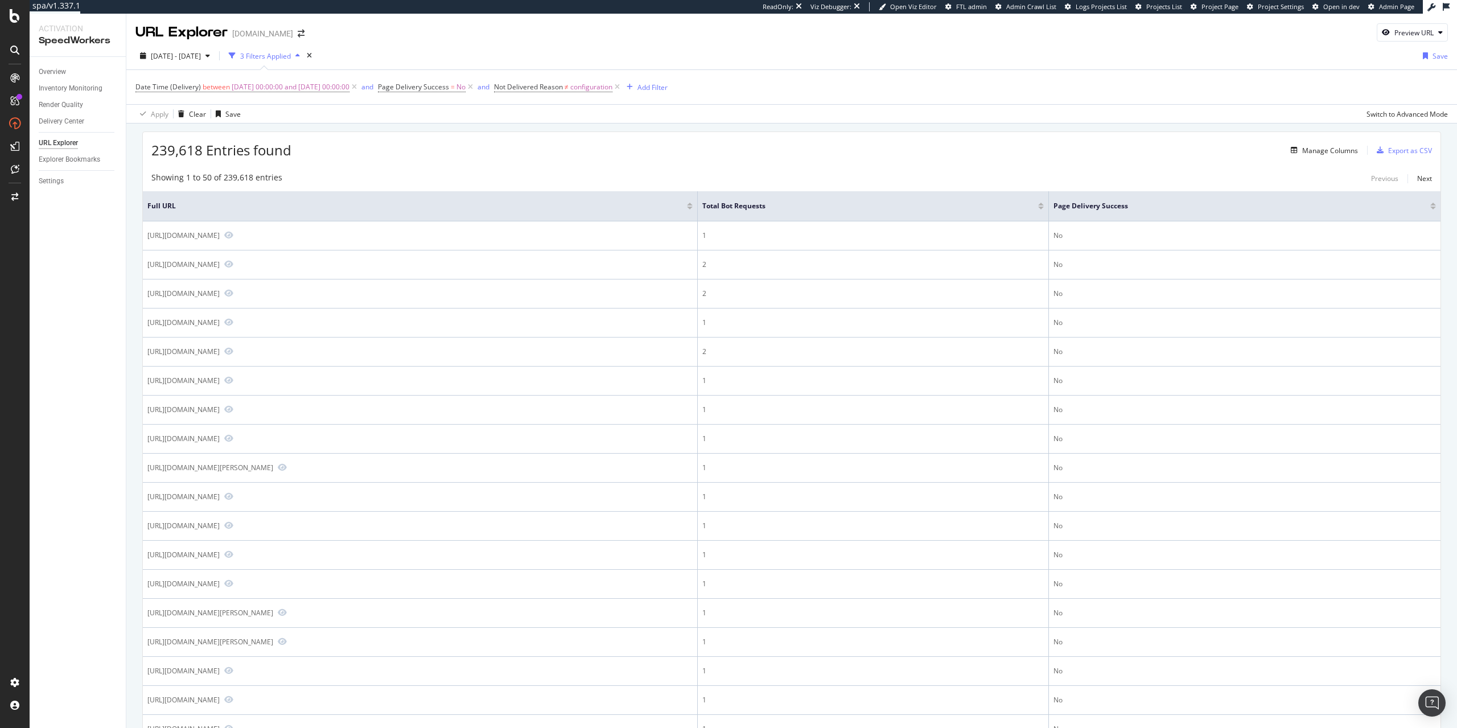
click at [1044, 208] on div at bounding box center [1041, 208] width 6 height 3
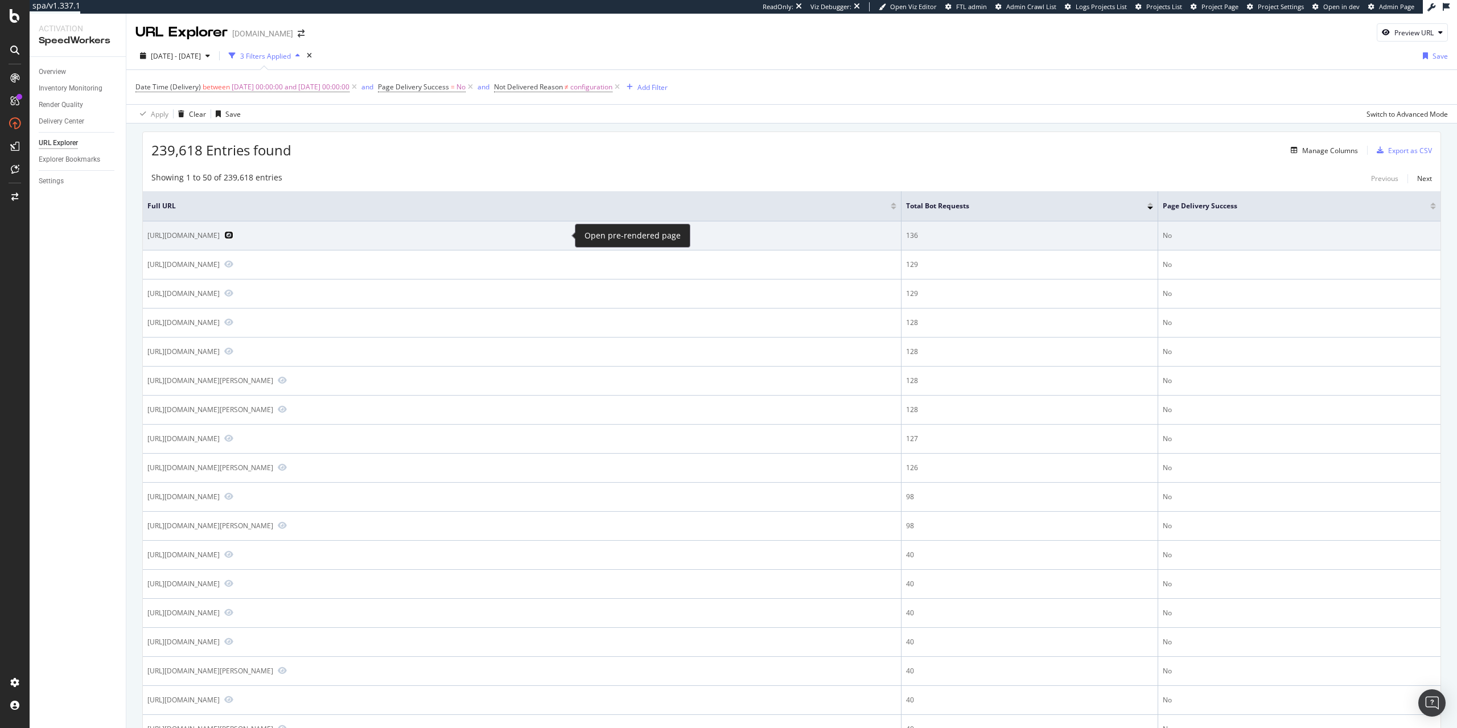
click at [233, 234] on icon "Preview https://price.immoweb.be/nl/vlaams-gewest-3/antwerp-5/turnhout-18/ravel…" at bounding box center [228, 235] width 9 height 8
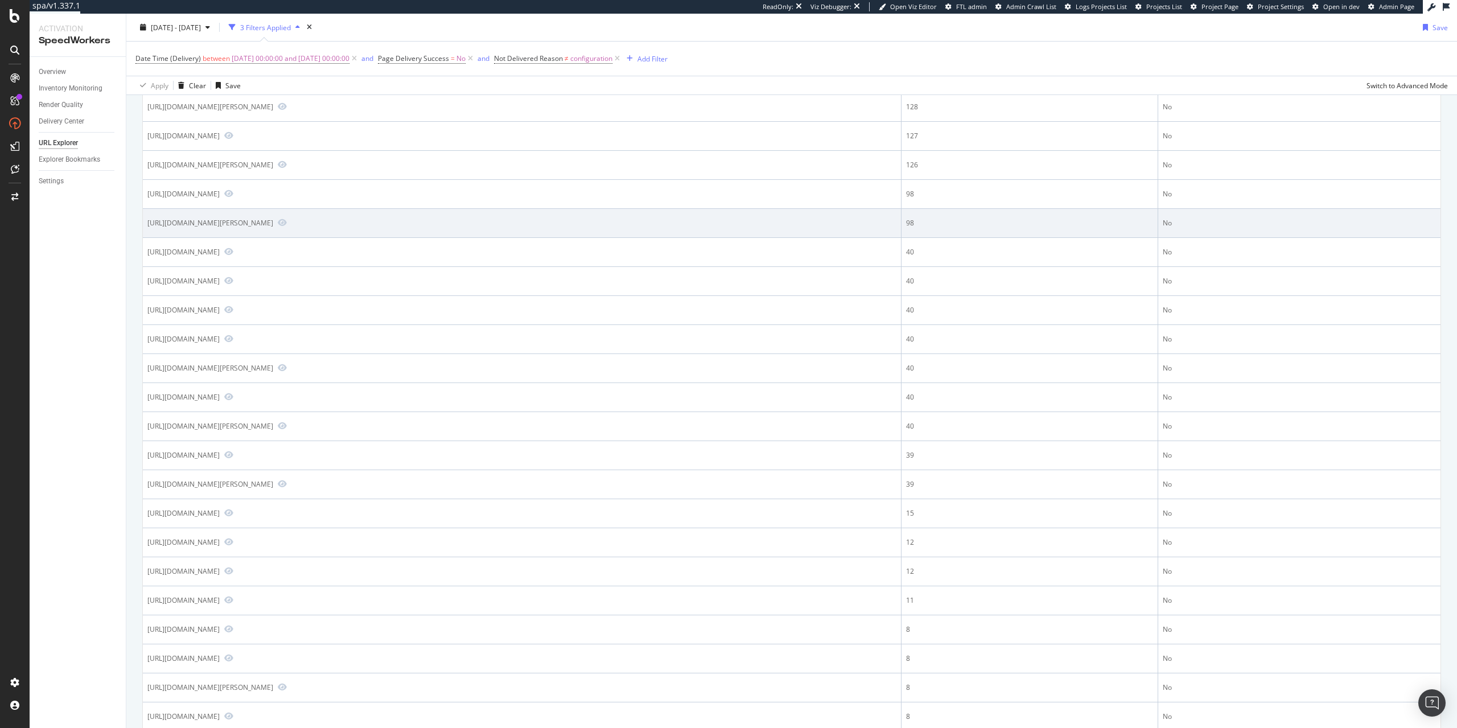
scroll to position [324, 0]
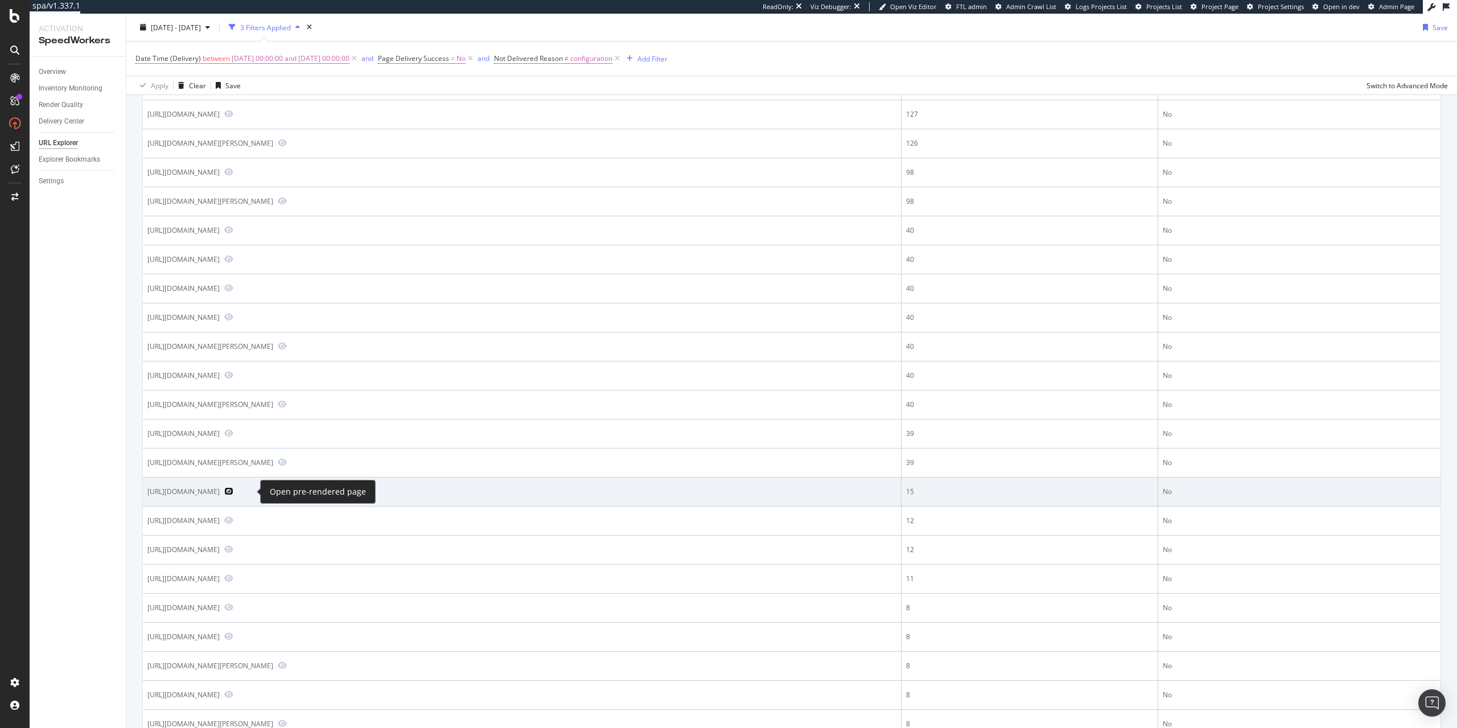
click at [233, 490] on icon "Preview https://services.immoweb.be/" at bounding box center [228, 491] width 9 height 8
click at [179, 496] on div "https://services.immoweb.be/" at bounding box center [183, 492] width 72 height 10
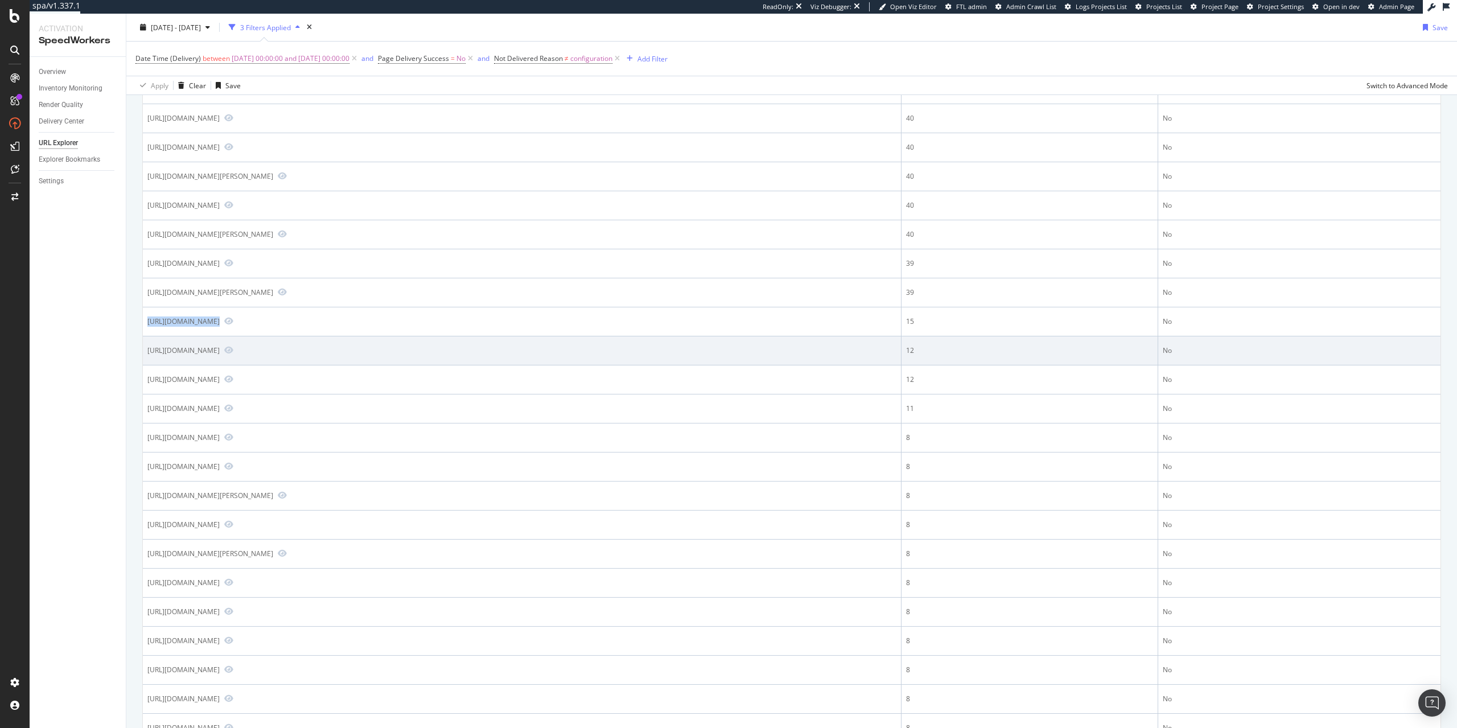
scroll to position [519, 0]
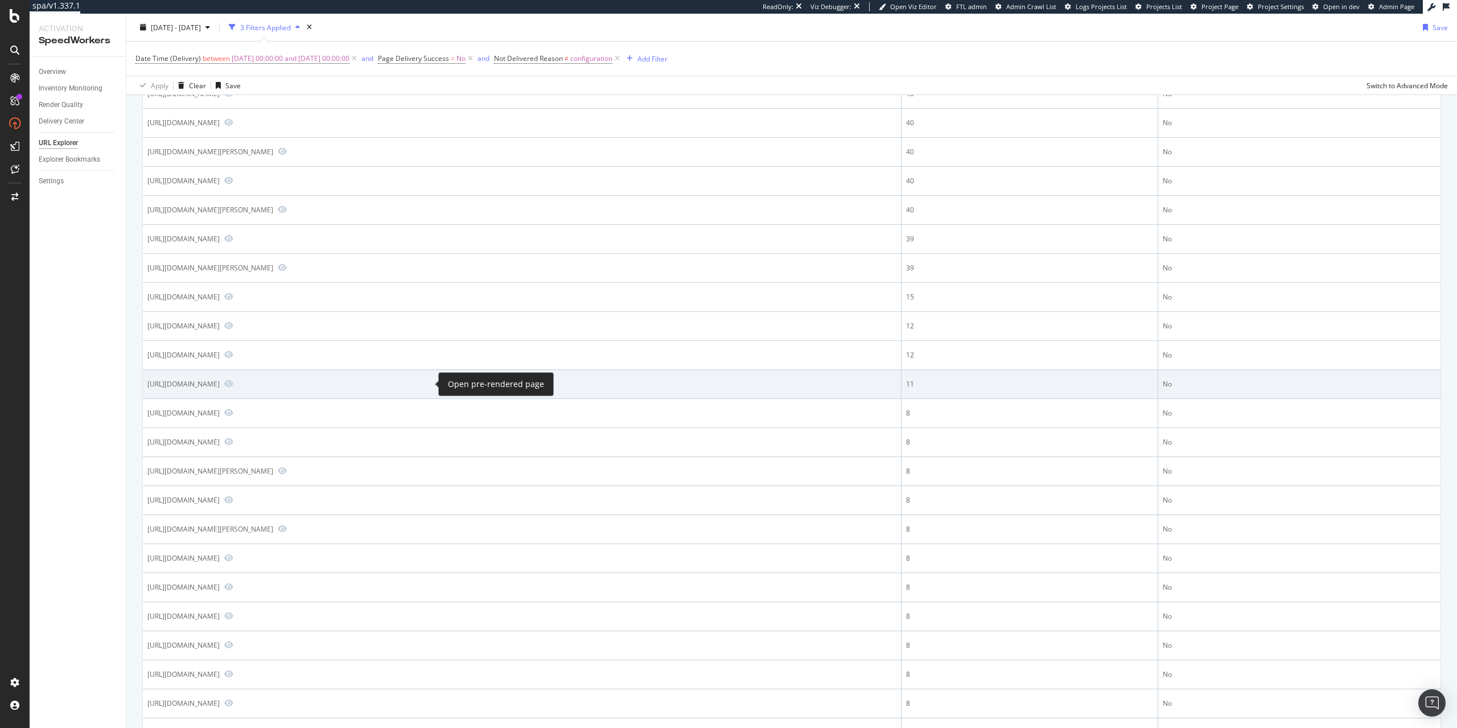
click at [233, 384] on span at bounding box center [227, 384] width 14 height 10
click at [220, 385] on div "https://www.immoweb.be/en/classified/lock-up-parking/for-sale/halle/1500/209020…" at bounding box center [183, 384] width 72 height 10
copy div "https://www.immoweb.be/en/classified/lock-up-parking/for-sale/halle/1500/209020…"
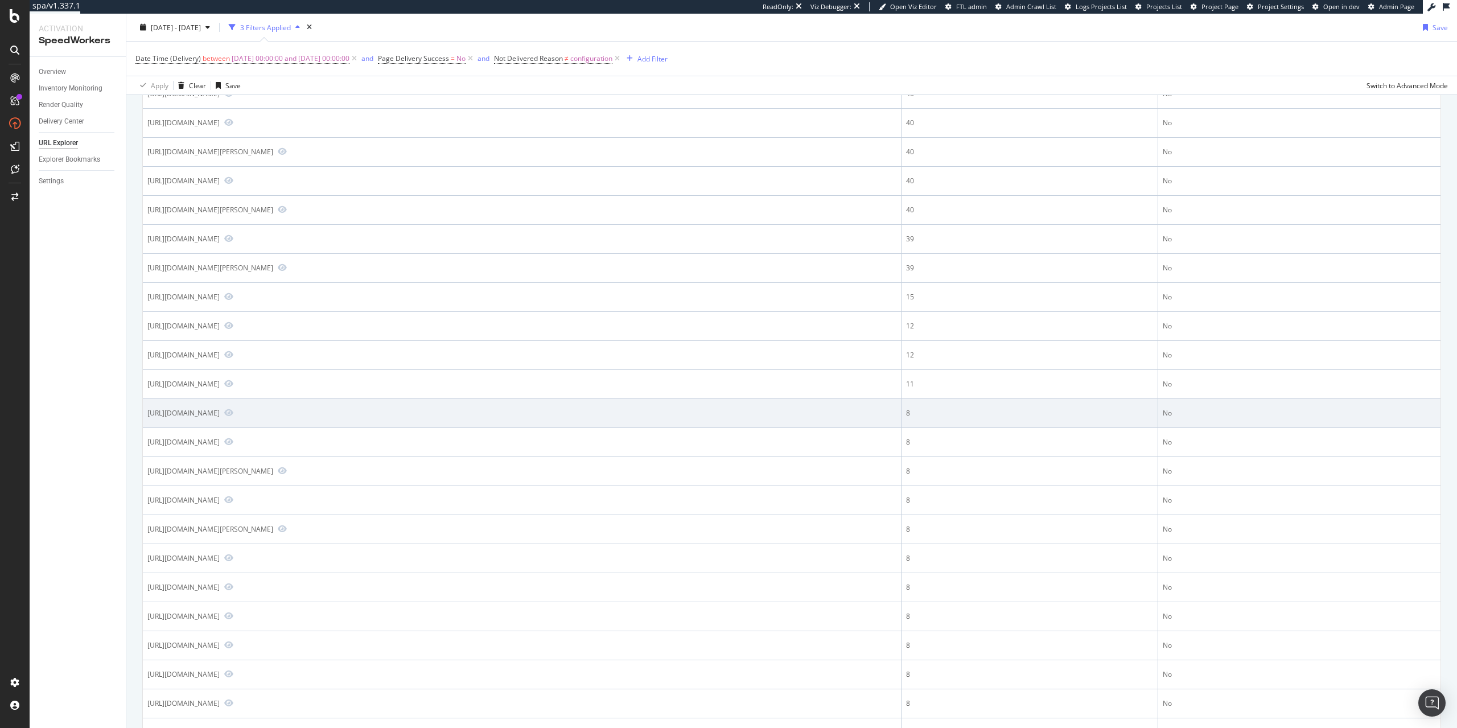
click at [220, 413] on div "https://price.immoweb.be/nl/vlaams-gewest-3/oost-vlaanderen-9/gent-34/aalter-34…" at bounding box center [183, 413] width 72 height 10
copy div "https://price.immoweb.be/nl/vlaams-gewest-3/oost-vlaanderen-9/gent-34/aalter-34…"
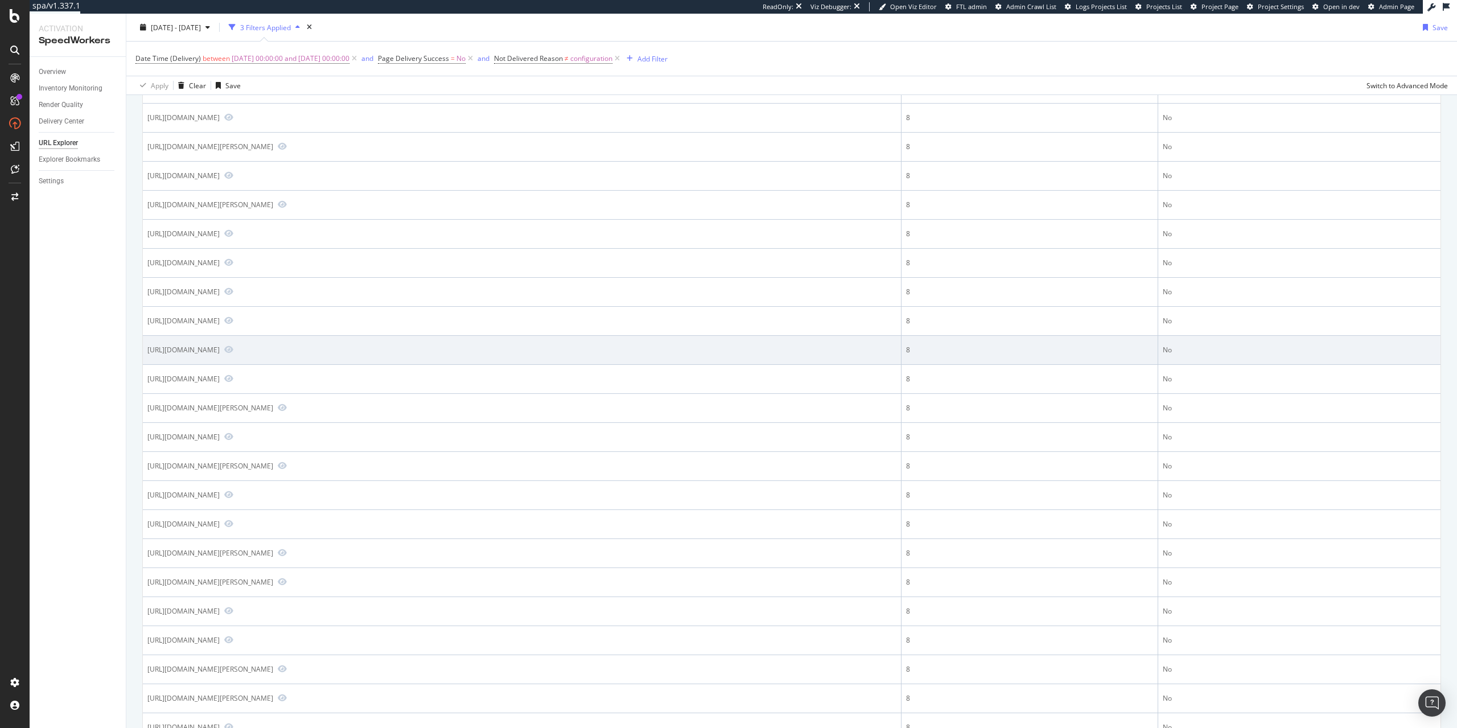
scroll to position [908, 0]
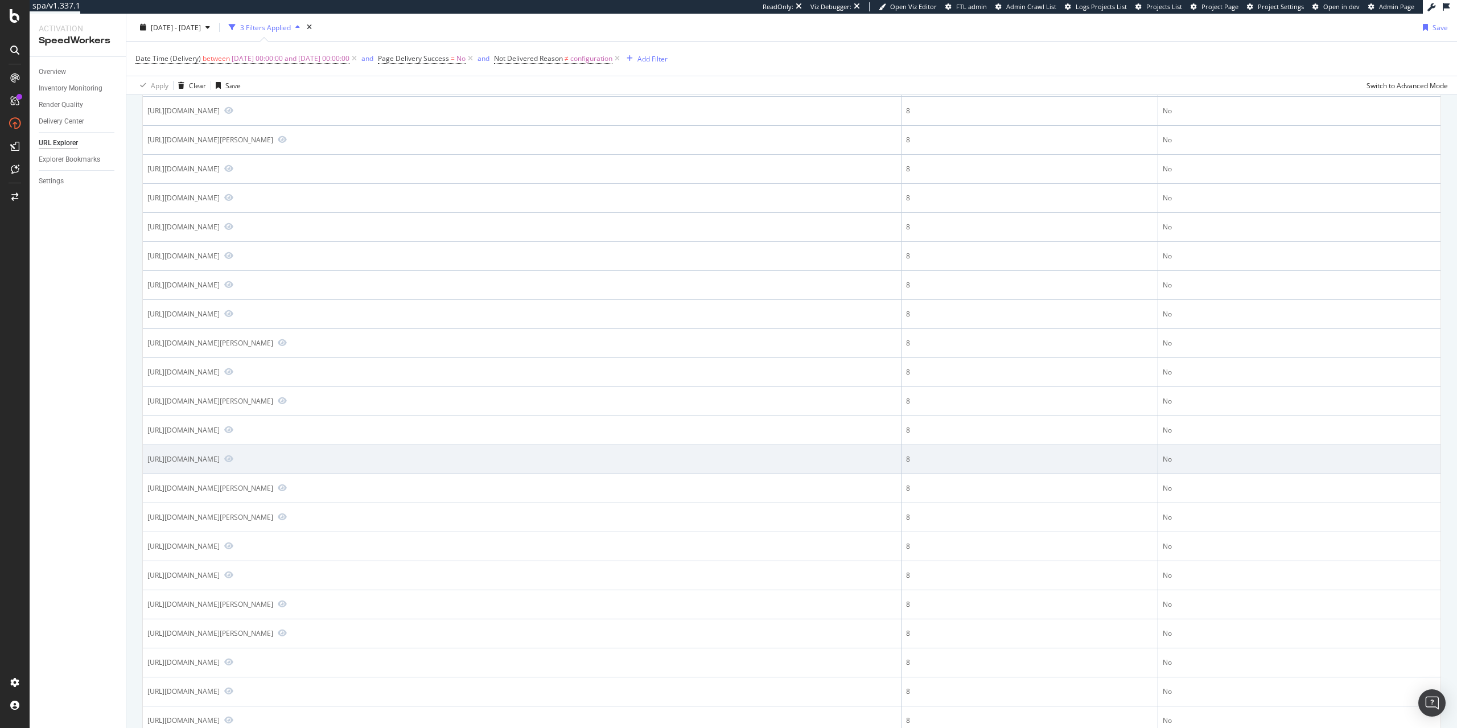
click at [220, 459] on div "https://price.immoweb.be/en/vlaams-gewest-3/limburg-12/maaseik-49/maaseik-537/b…" at bounding box center [183, 459] width 72 height 10
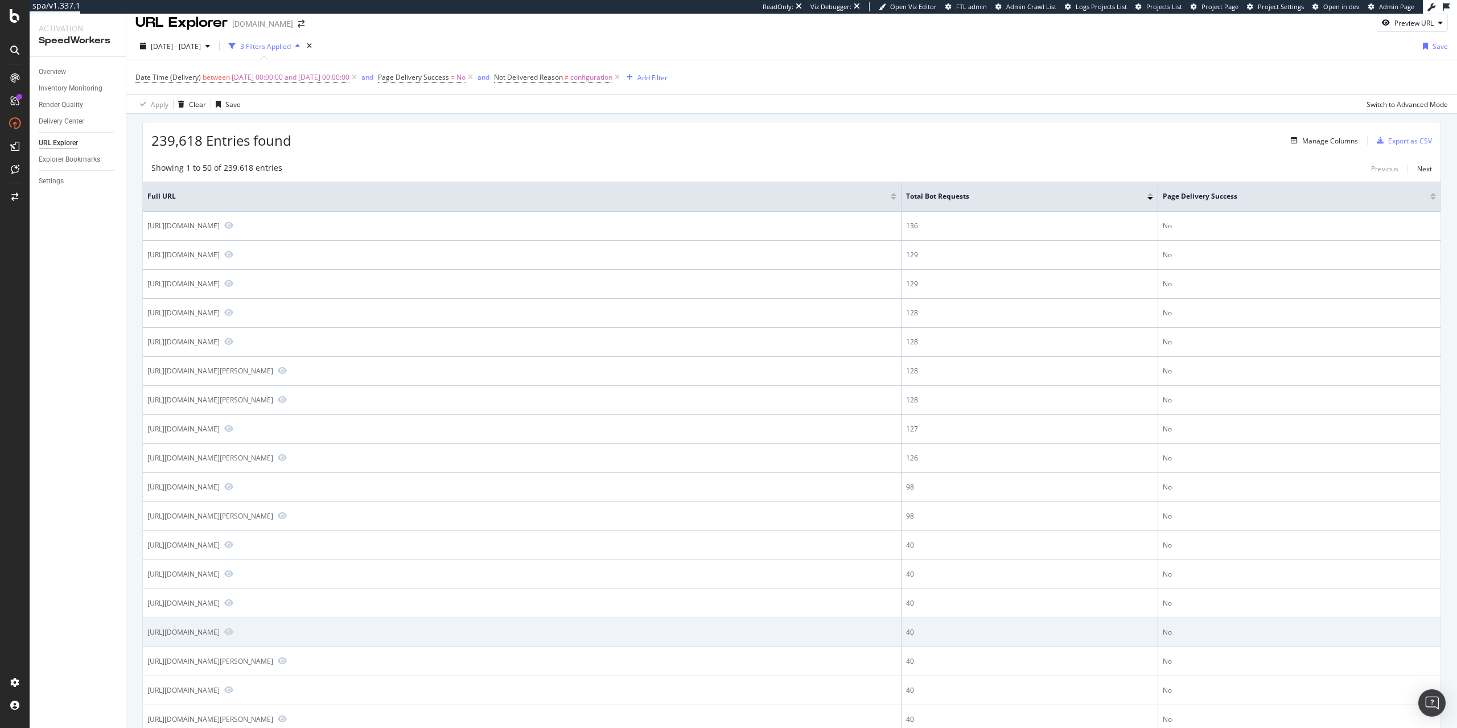
scroll to position [0, 0]
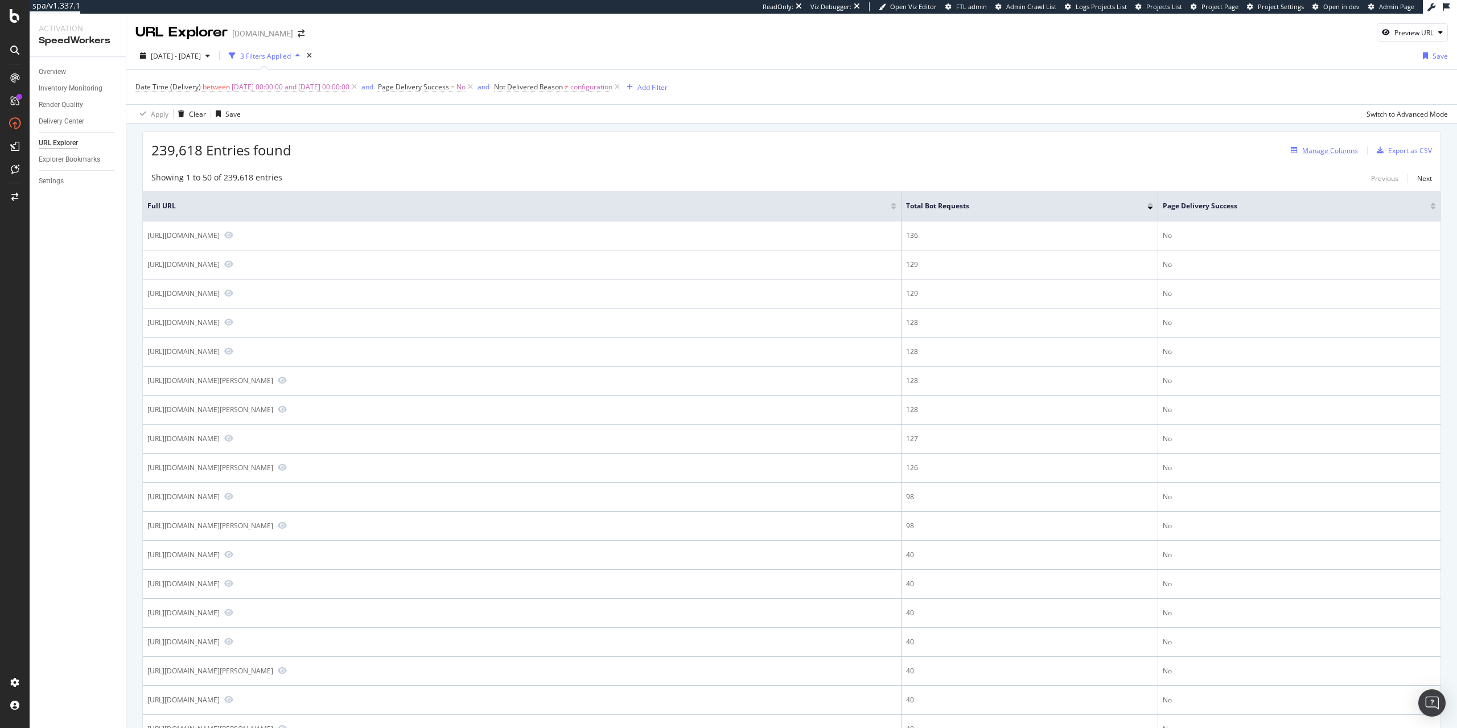
click at [1341, 146] on div "Manage Columns" at bounding box center [1330, 151] width 56 height 10
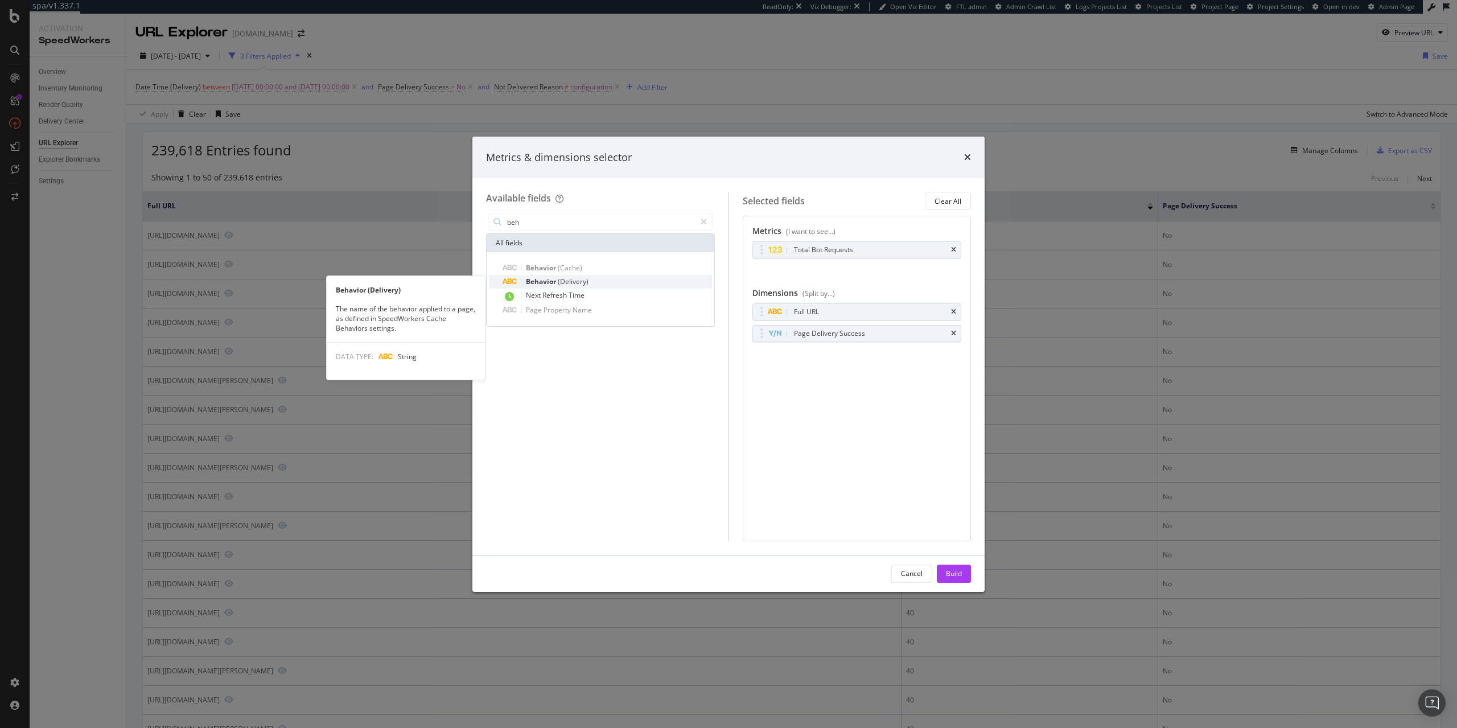
type input "beh"
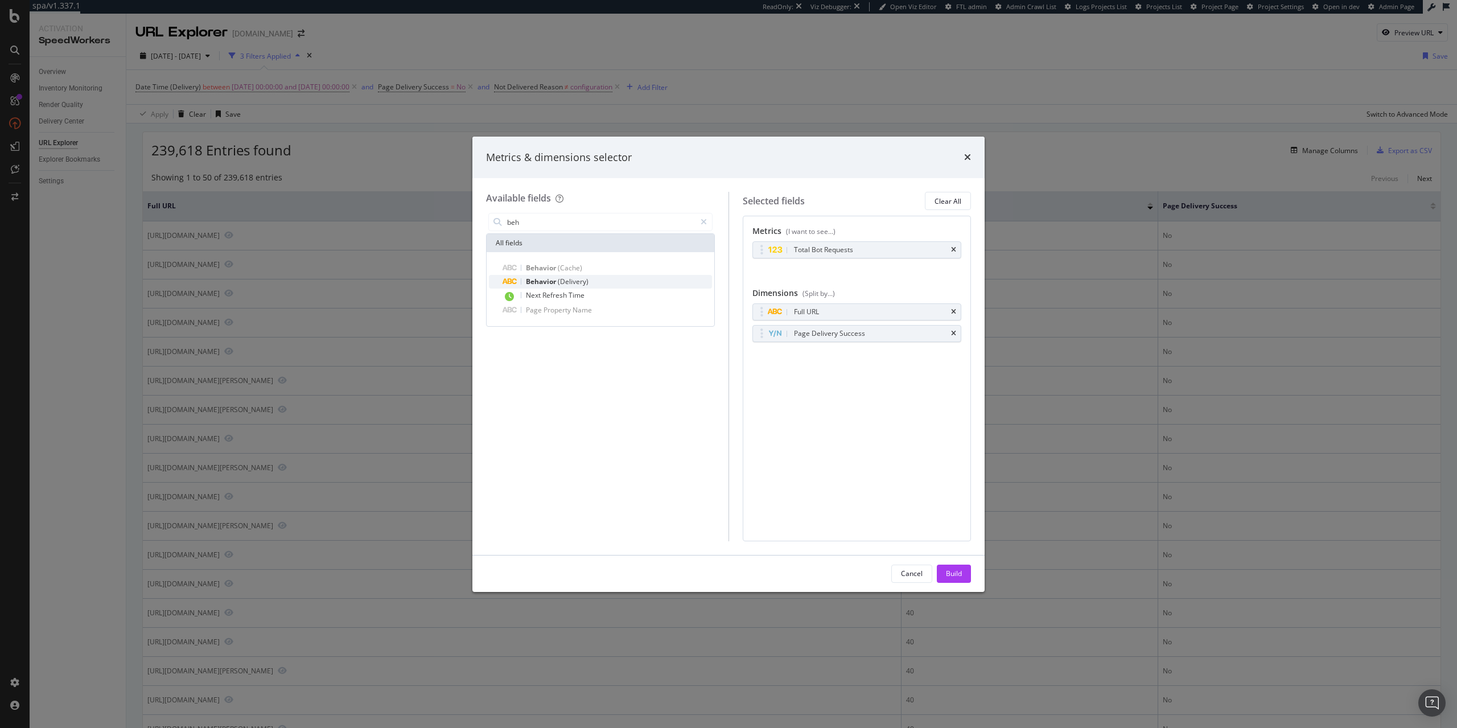
click at [597, 283] on div "Behavior (Delivery)" at bounding box center [606, 282] width 209 height 14
click at [954, 249] on icon "times" at bounding box center [953, 249] width 5 height 7
click at [953, 309] on icon "times" at bounding box center [953, 308] width 5 height 7
drag, startPoint x: 760, startPoint y: 331, endPoint x: 768, endPoint y: 300, distance: 31.7
click at [768, 300] on body "spa/v1.337.1 ReadOnly: Viz Debugger: Open Viz Editor FTL admin Admin Crawl List…" at bounding box center [728, 364] width 1457 height 728
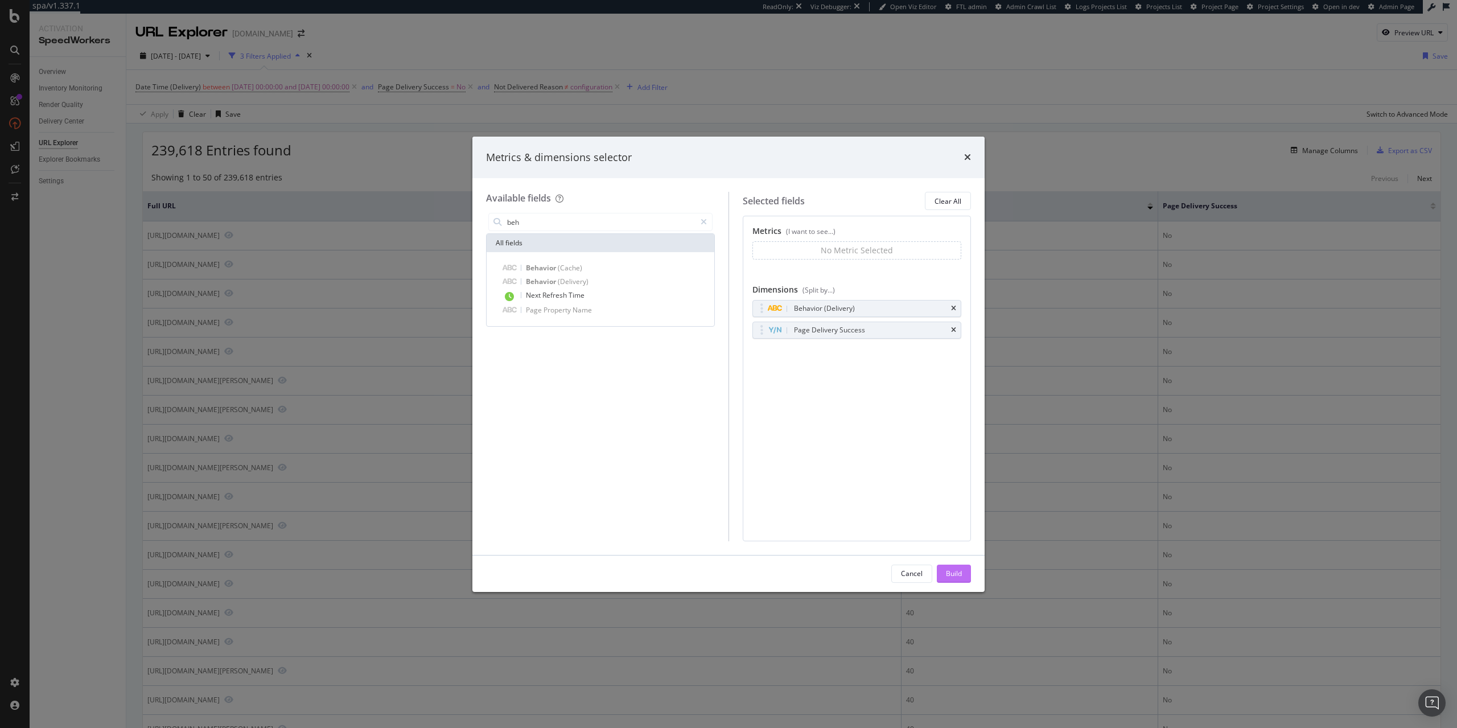
click at [954, 575] on div "Build" at bounding box center [954, 573] width 16 height 10
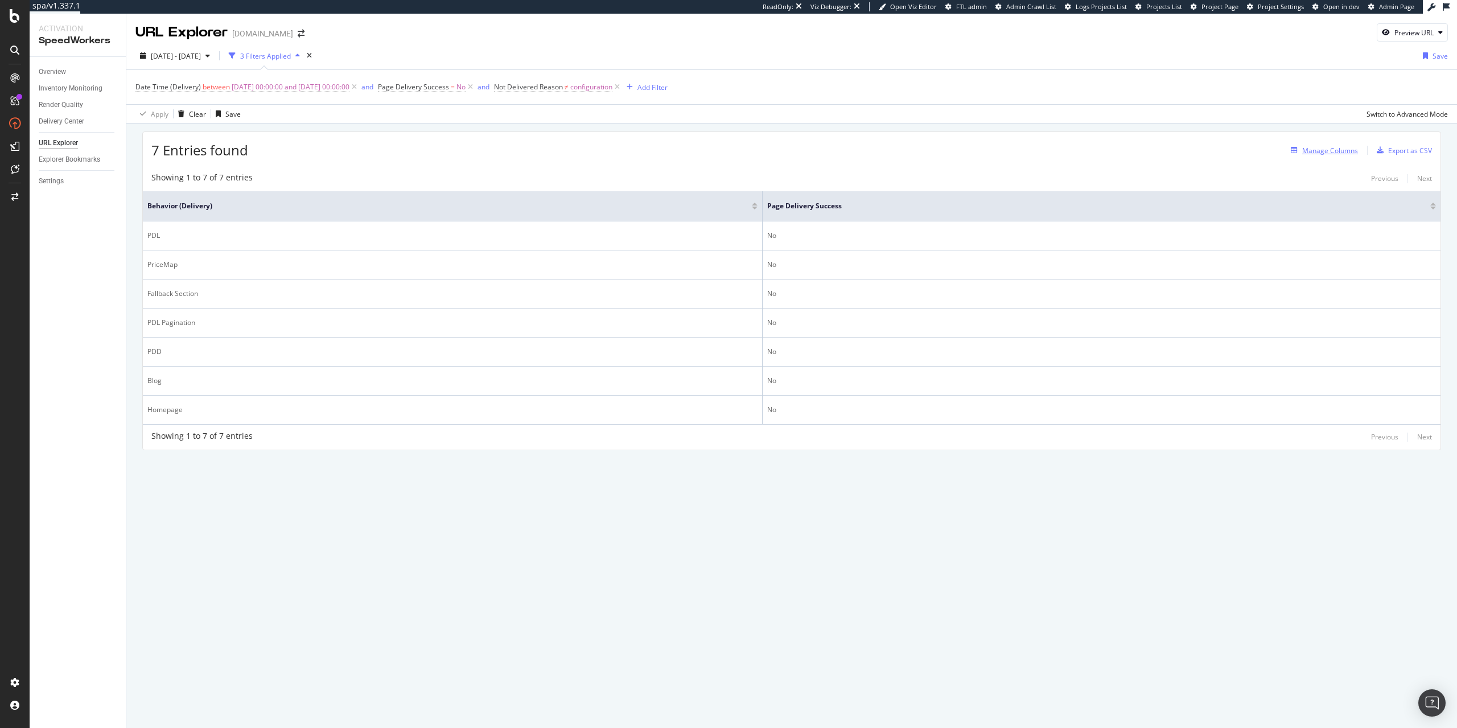
click at [1323, 151] on div "Manage Columns" at bounding box center [1330, 151] width 56 height 10
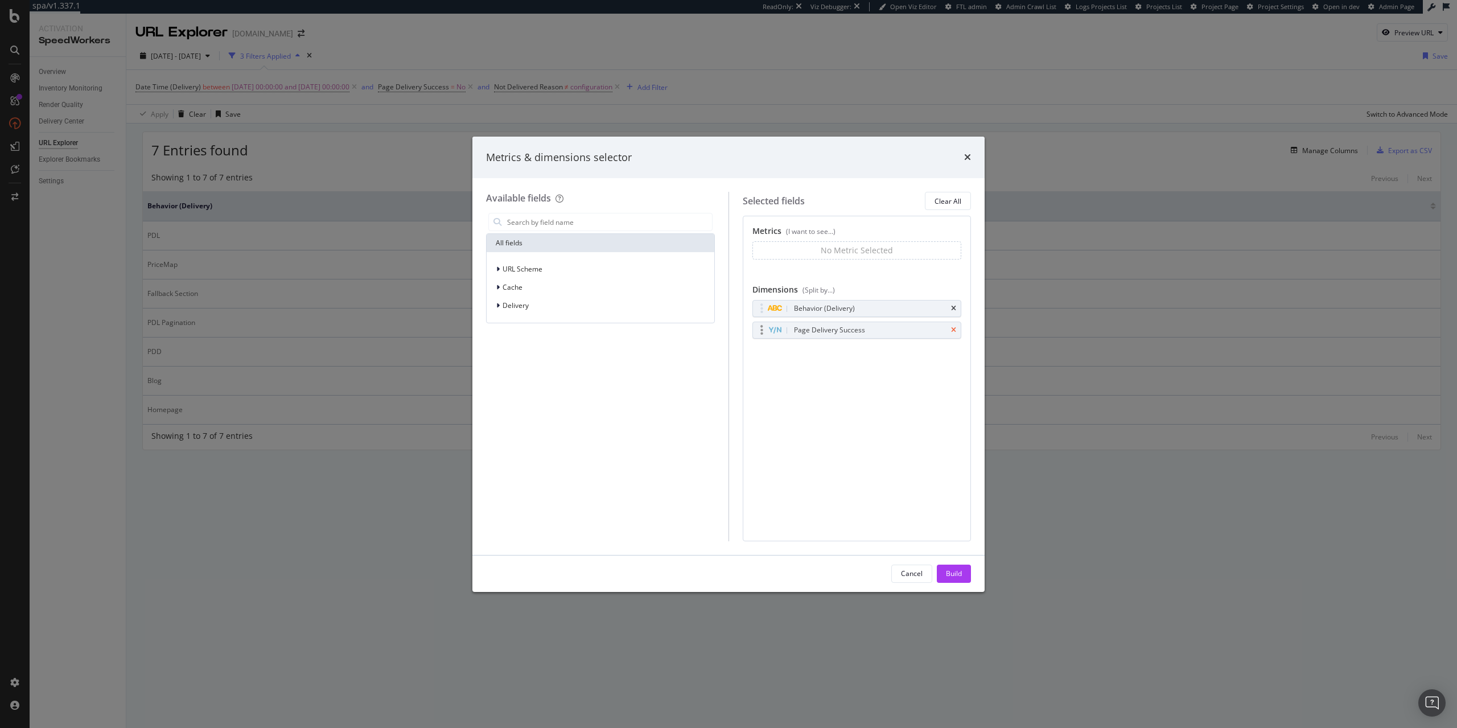
click at [951, 332] on icon "times" at bounding box center [953, 330] width 5 height 7
drag, startPoint x: 758, startPoint y: 310, endPoint x: 764, endPoint y: 243, distance: 66.8
click at [764, 243] on body "spa/v1.337.1 ReadOnly: Viz Debugger: Open Viz Editor FTL admin Admin Crawl List…" at bounding box center [728, 364] width 1457 height 728
click at [543, 220] on input "modal" at bounding box center [609, 221] width 206 height 17
type input "beha"
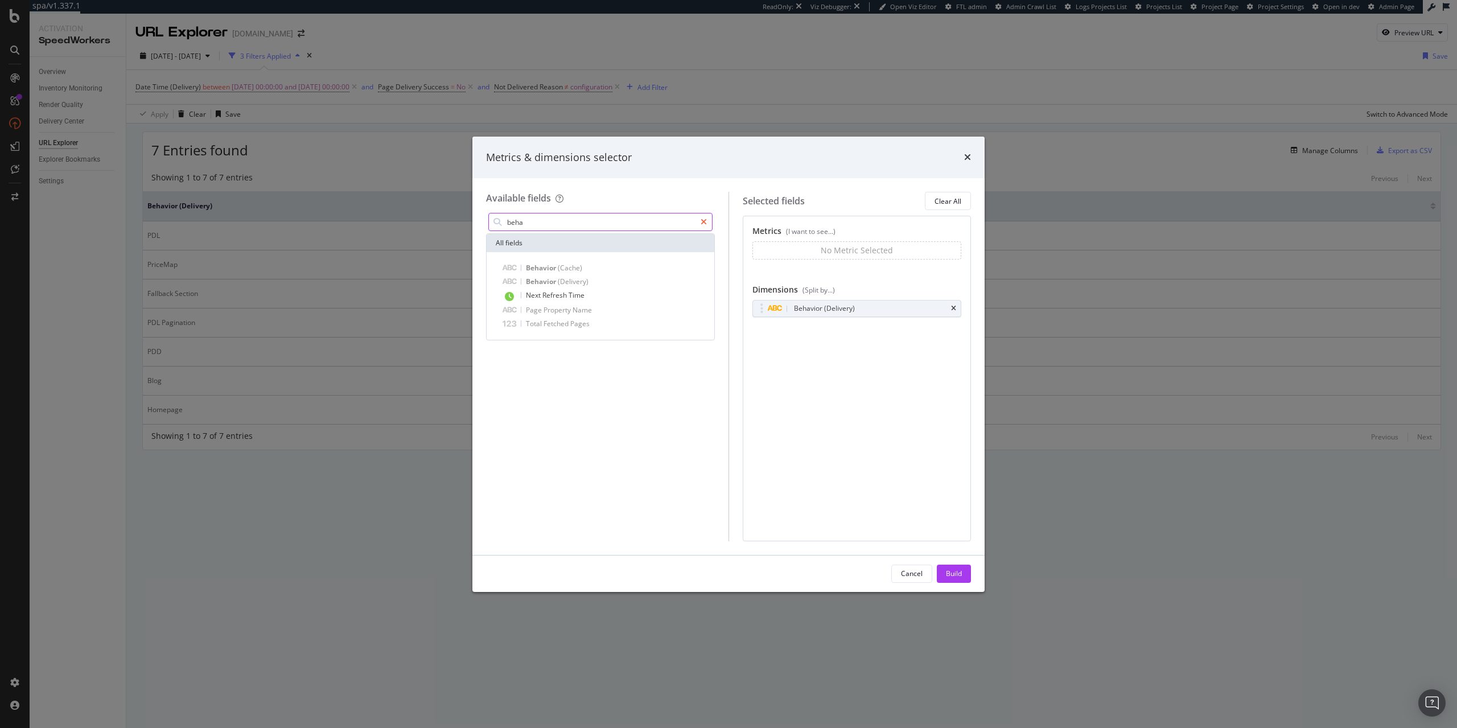
click at [708, 223] on div "modal" at bounding box center [703, 222] width 17 height 18
click at [599, 351] on div "All fields URL Scheme Cache Delivery" at bounding box center [600, 376] width 229 height 330
click at [578, 224] on input "modal" at bounding box center [609, 221] width 206 height 17
click at [970, 162] on icon "times" at bounding box center [967, 156] width 7 height 9
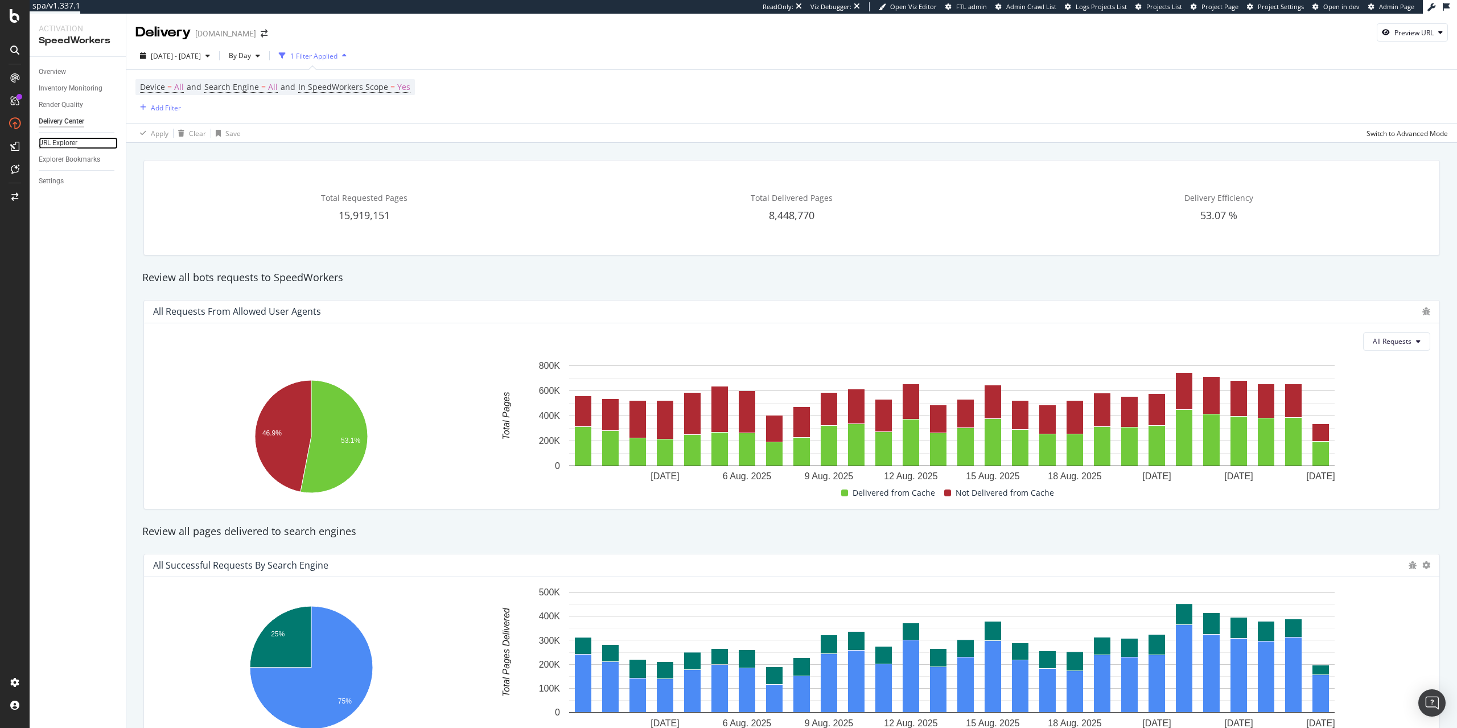
click at [61, 146] on div "URL Explorer" at bounding box center [58, 143] width 39 height 12
click at [43, 72] on div "Overview" at bounding box center [52, 72] width 27 height 12
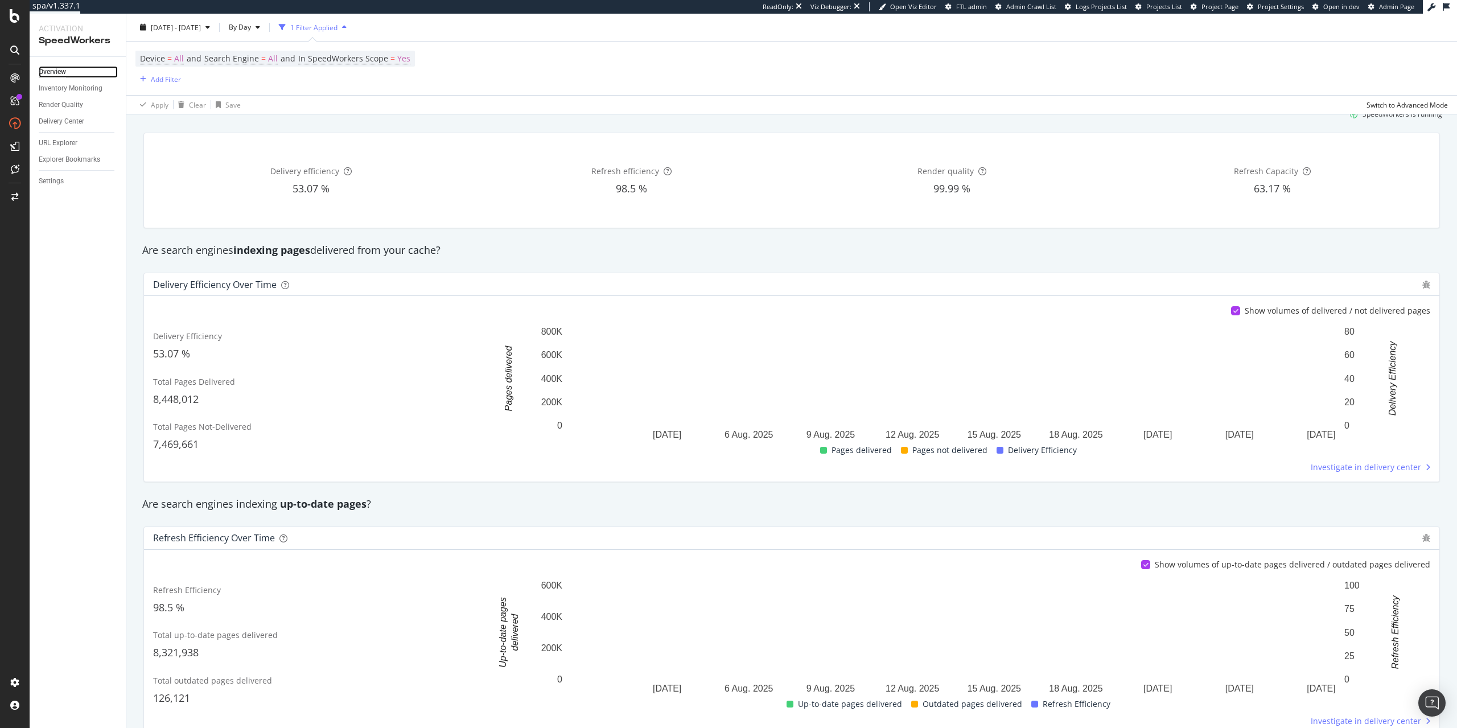
scroll to position [65, 0]
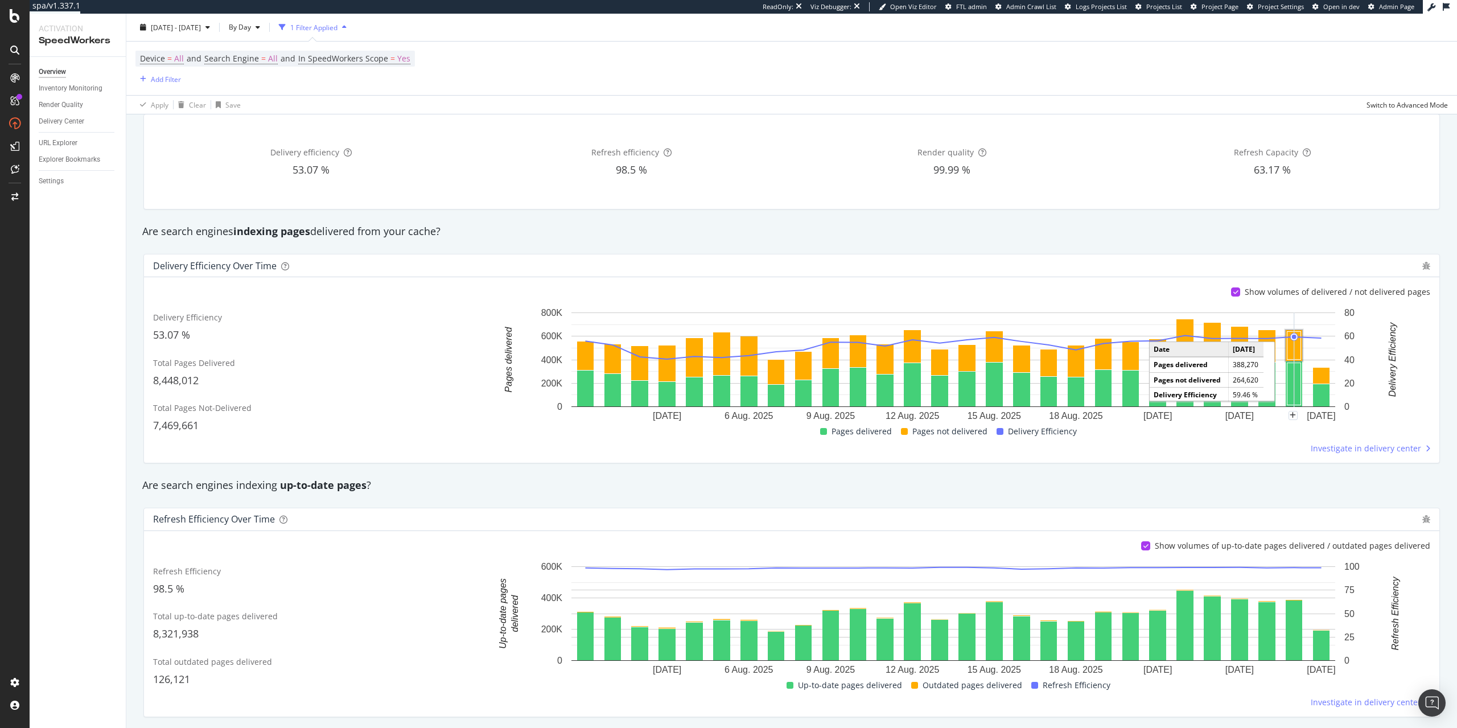
click at [1299, 348] on rect "A chart." at bounding box center [1294, 346] width 14 height 28
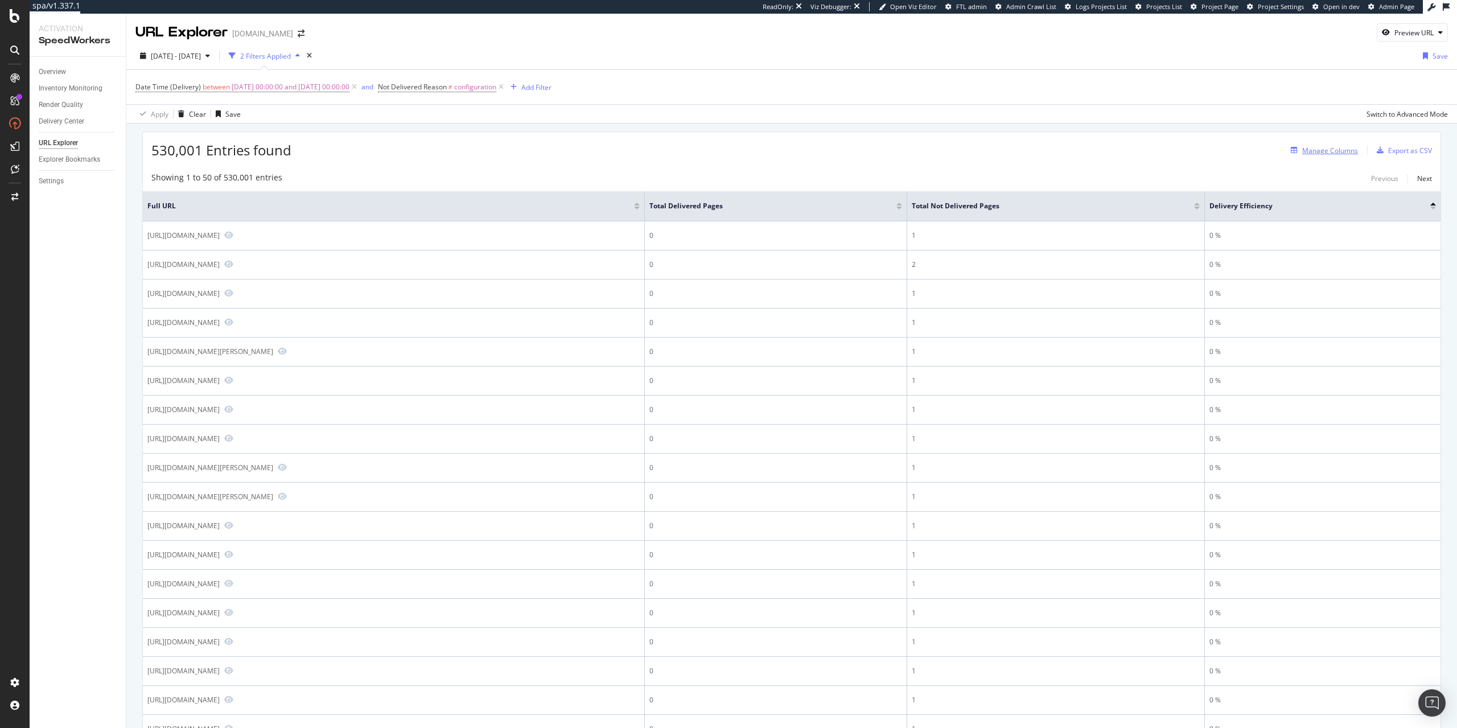
click at [1306, 154] on div "Manage Columns" at bounding box center [1330, 151] width 56 height 10
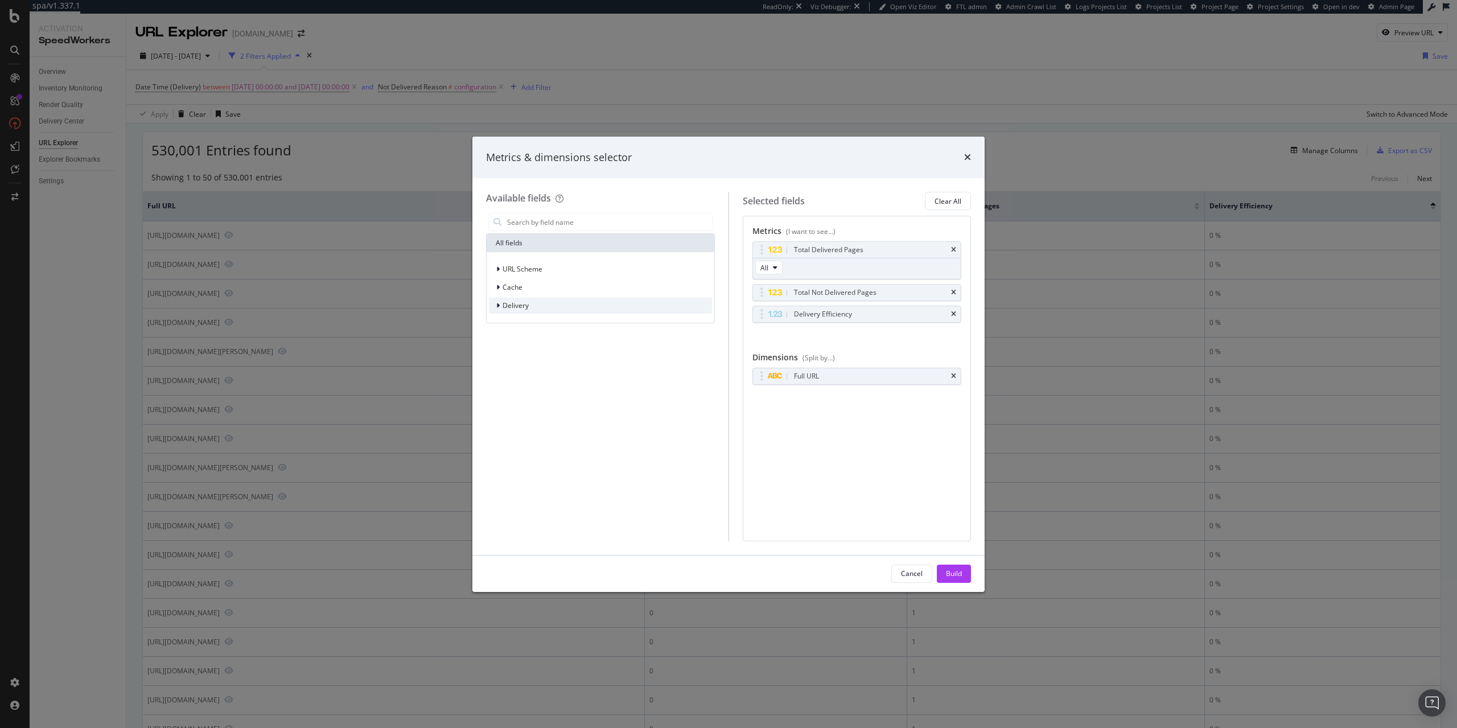
click at [524, 308] on span "Delivery" at bounding box center [515, 305] width 26 height 10
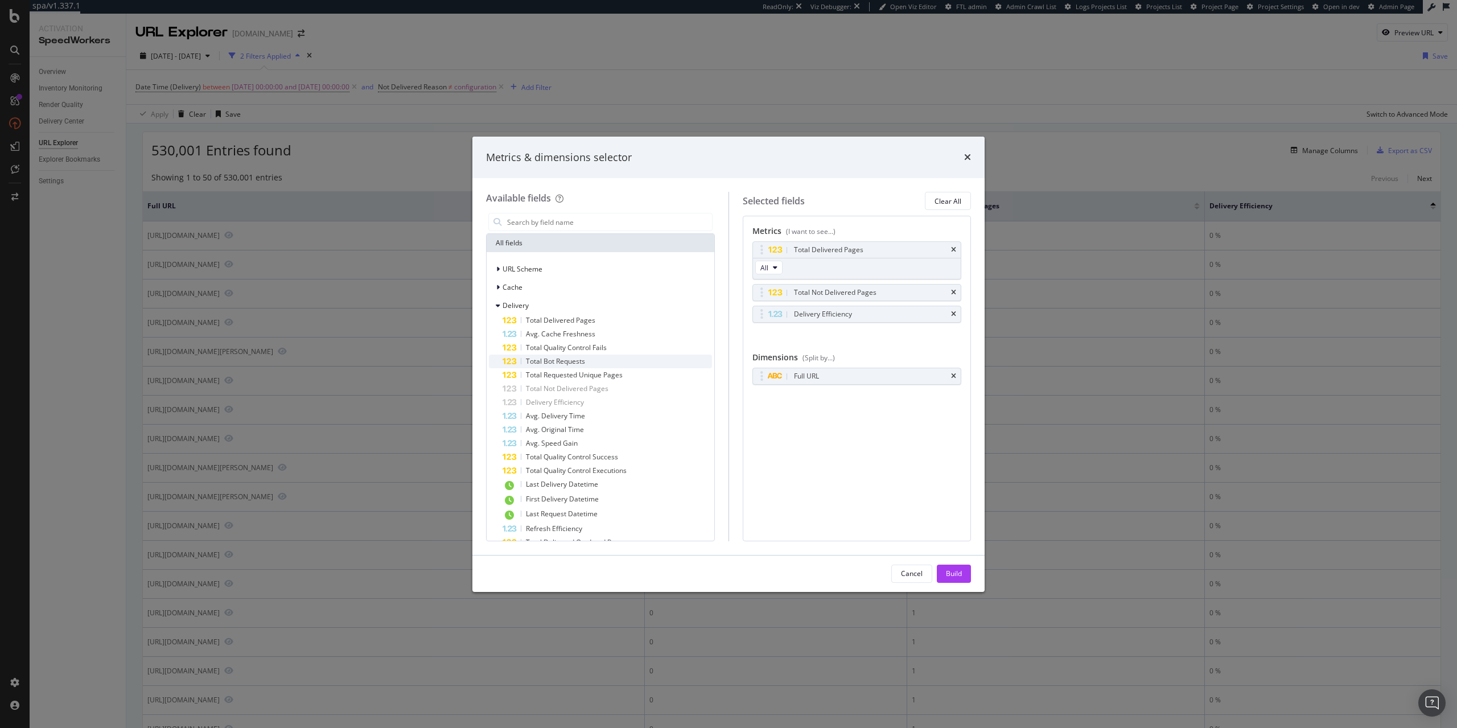
click at [579, 362] on span "Total Bot Requests" at bounding box center [555, 361] width 59 height 10
click at [954, 313] on icon "times" at bounding box center [953, 314] width 5 height 7
click at [954, 294] on icon "times" at bounding box center [953, 292] width 5 height 7
click at [954, 245] on div "Total Delivered Pages" at bounding box center [857, 250] width 208 height 16
click at [954, 247] on icon "times" at bounding box center [953, 249] width 5 height 7
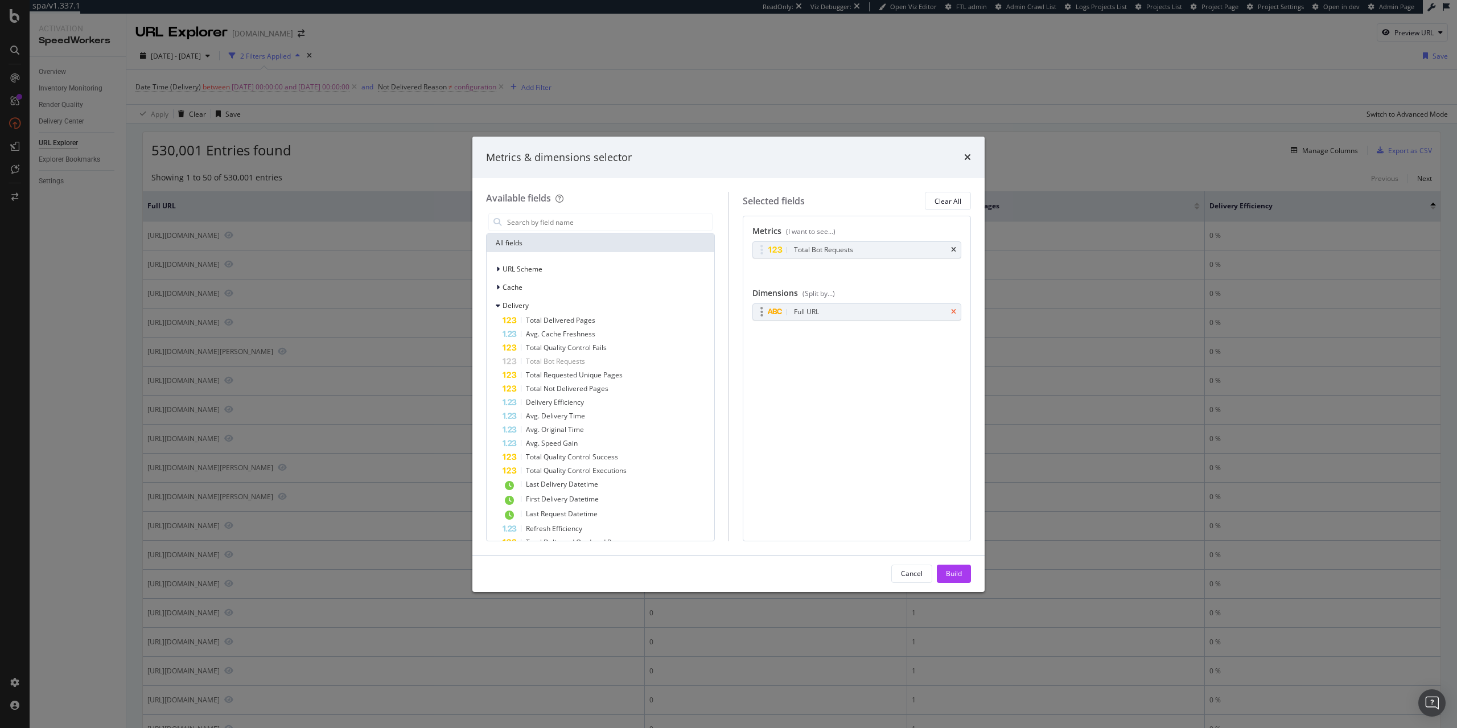
click at [954, 314] on icon "times" at bounding box center [953, 311] width 5 height 7
click at [573, 216] on input "modal" at bounding box center [609, 221] width 206 height 17
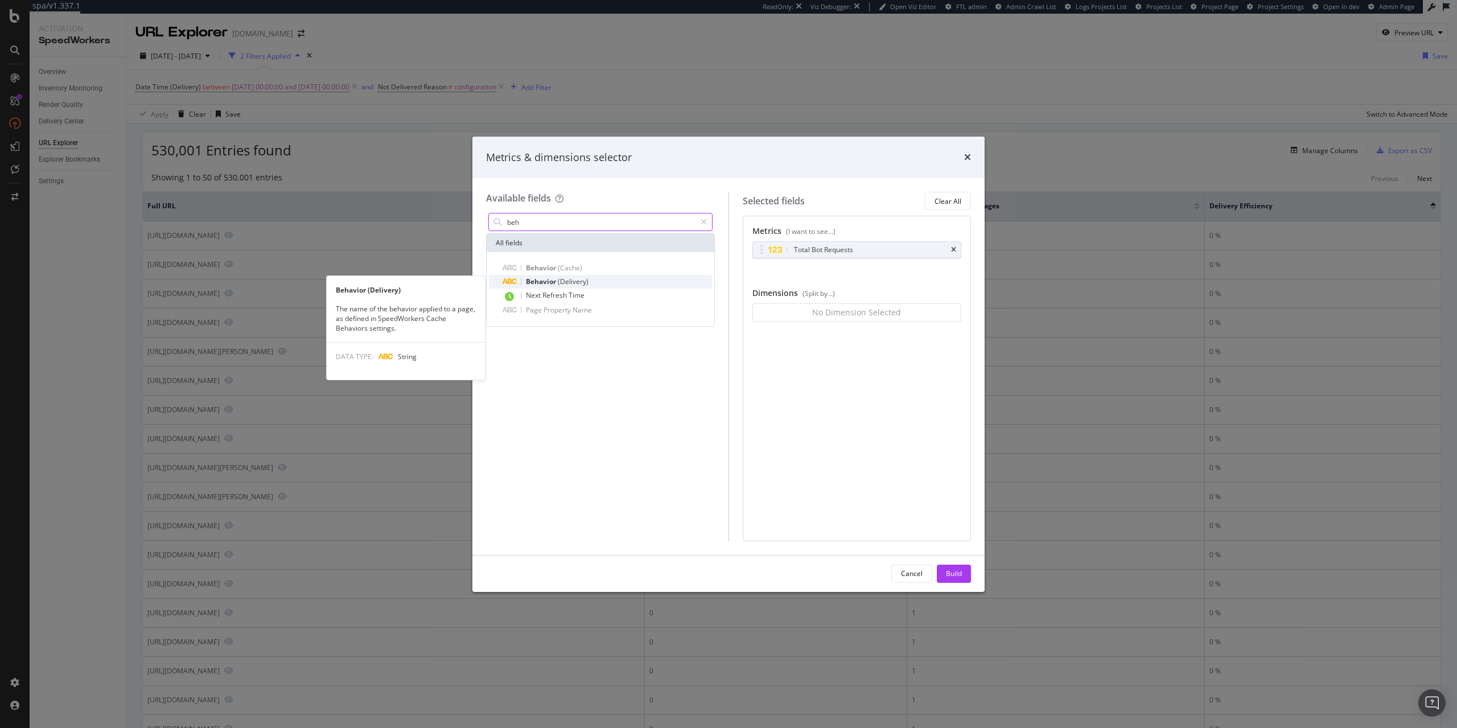
type input "beh"
click at [594, 285] on div "Behavior (Delivery)" at bounding box center [606, 282] width 209 height 14
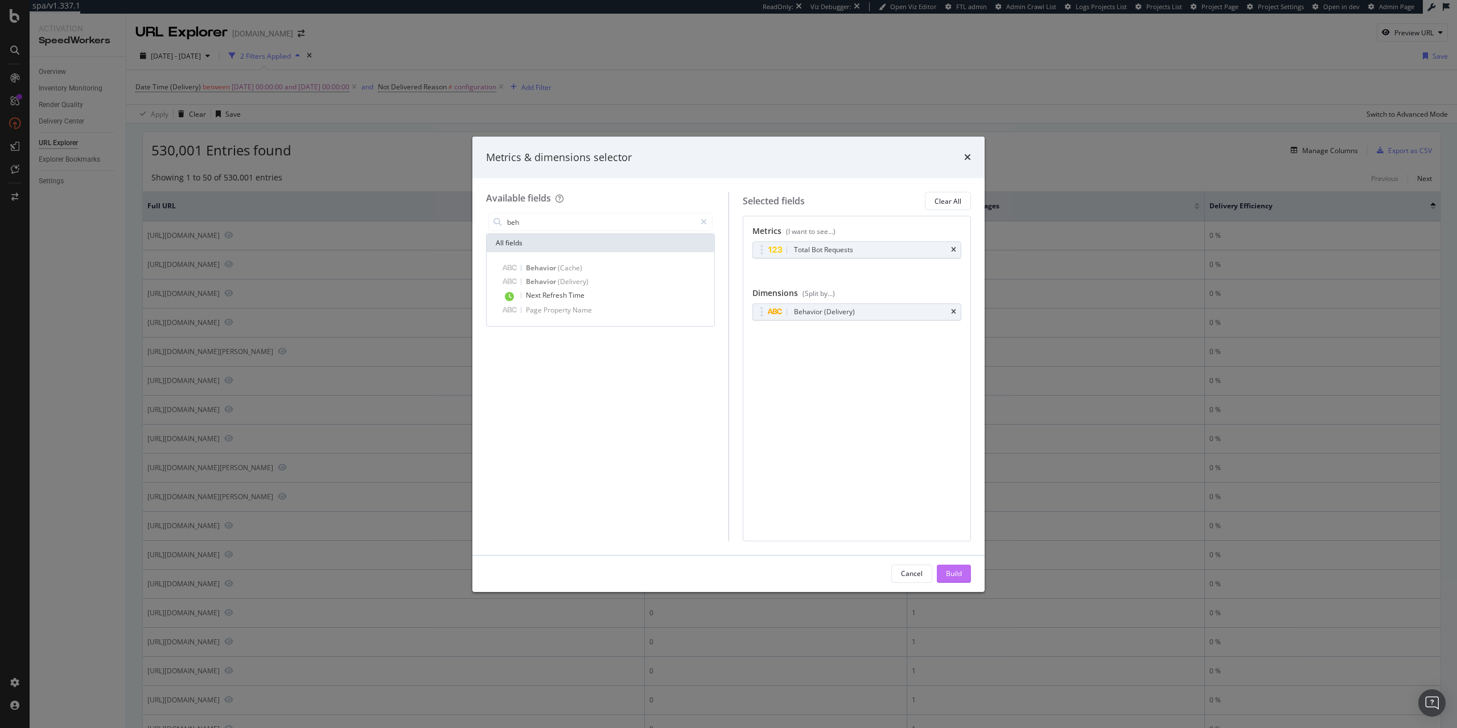
click at [954, 568] on div "Build" at bounding box center [954, 573] width 16 height 17
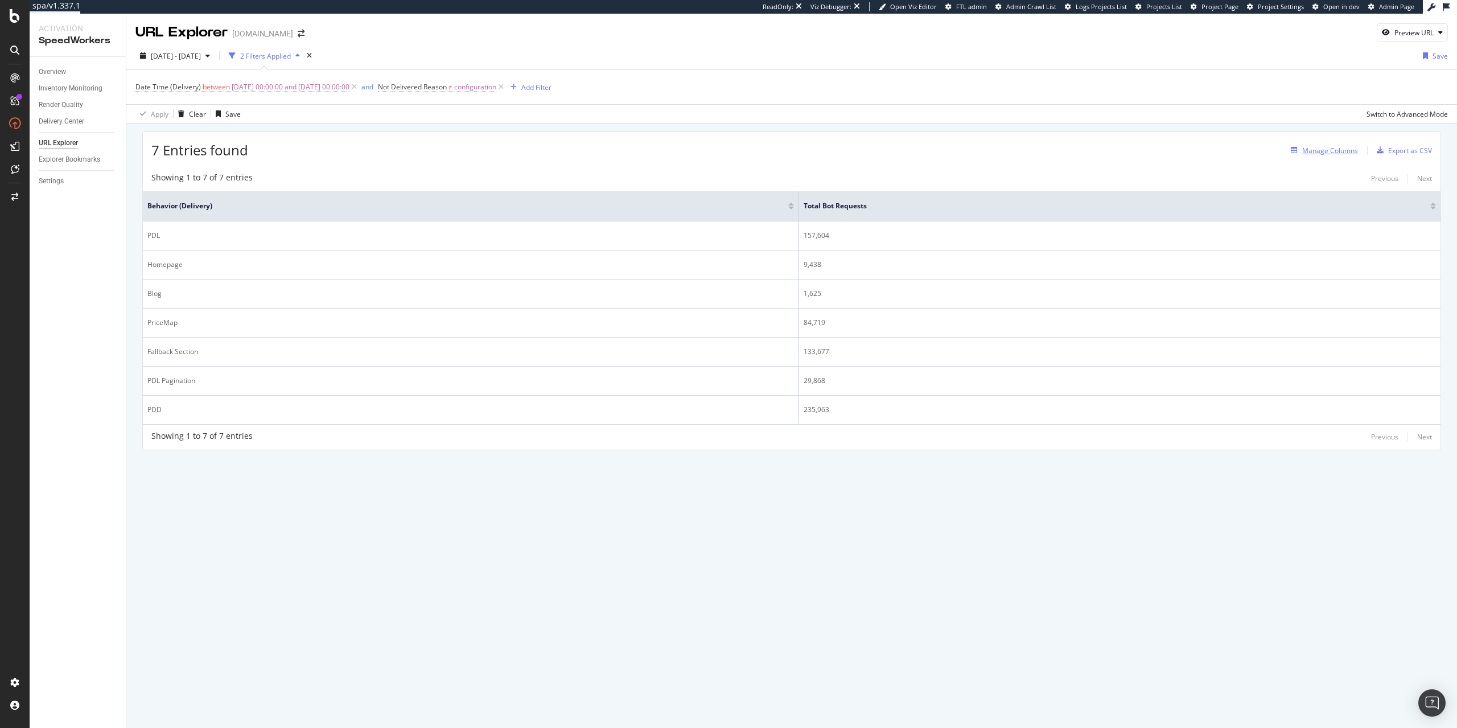
click at [1322, 154] on div "Manage Columns" at bounding box center [1330, 151] width 56 height 10
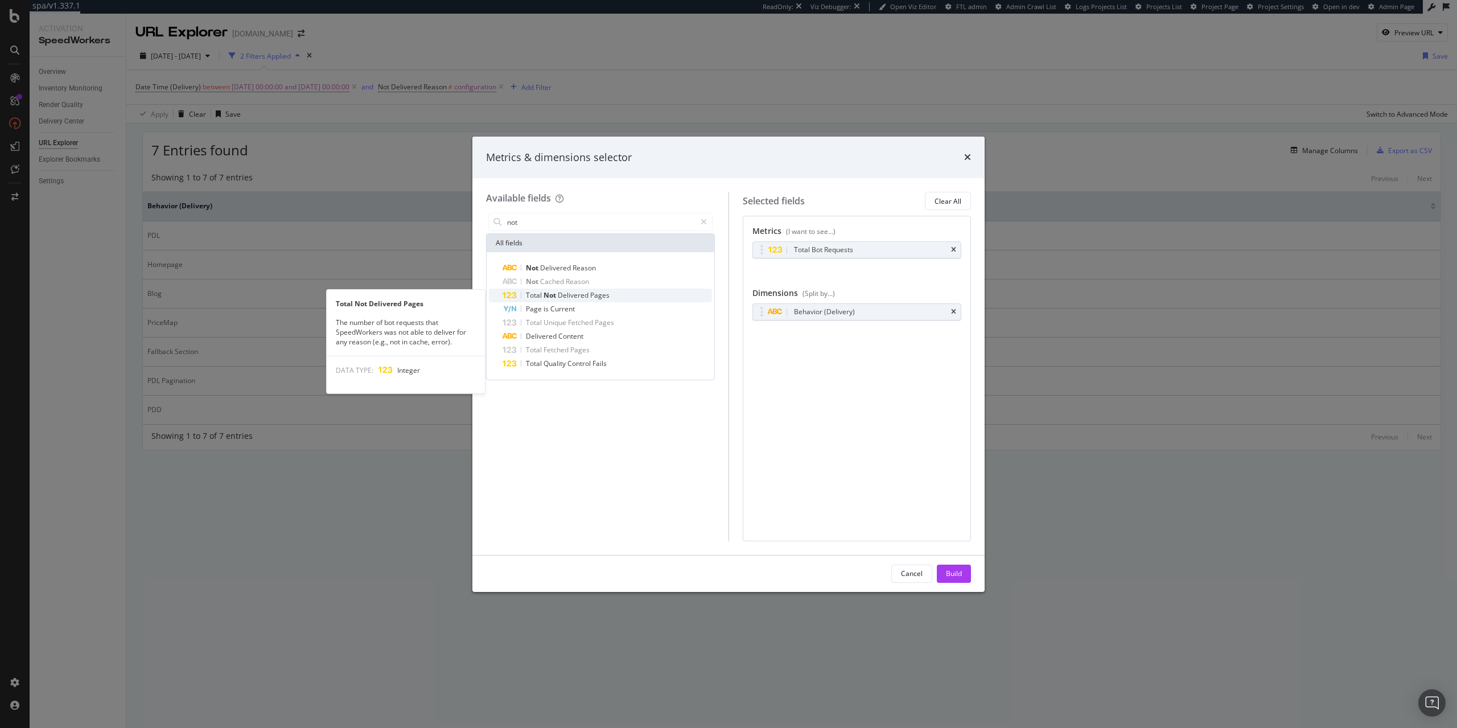
type input "not"
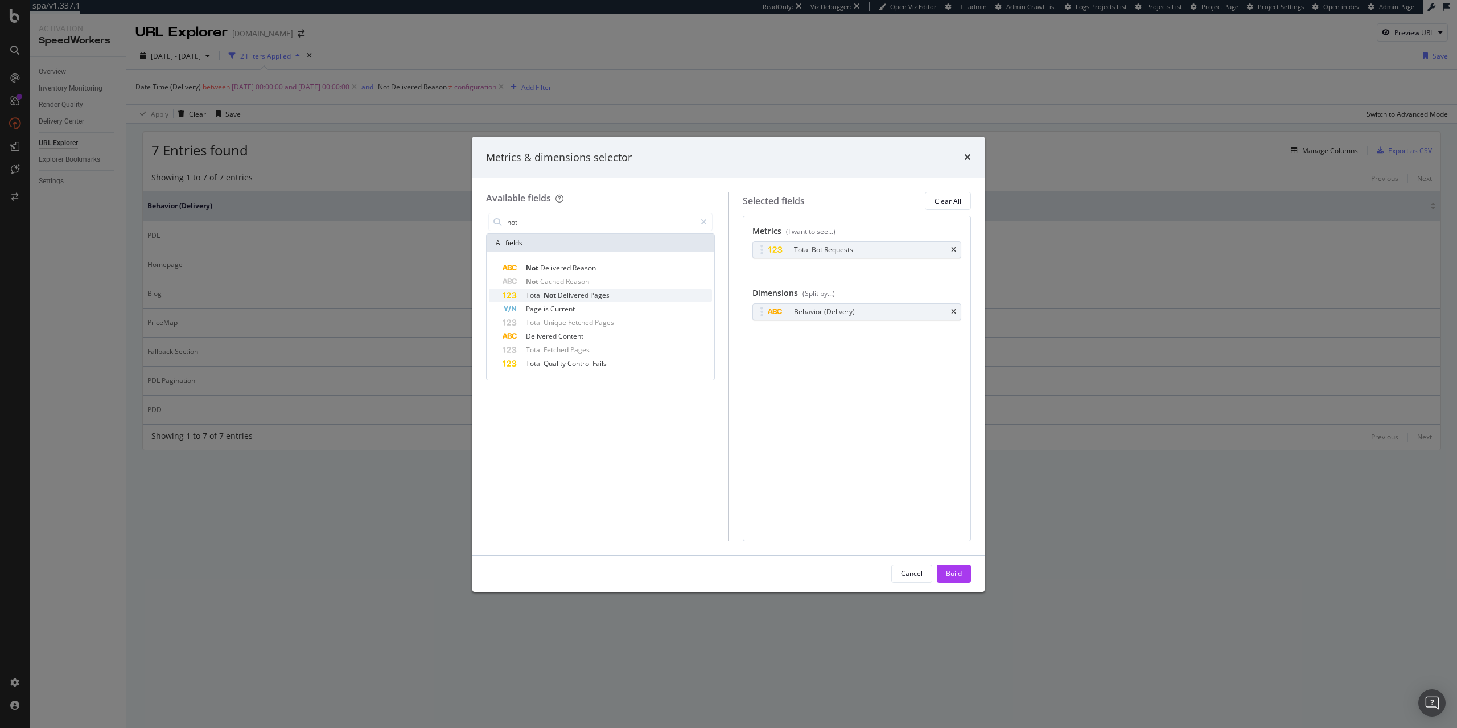
click at [592, 298] on span "Pages" at bounding box center [599, 295] width 19 height 10
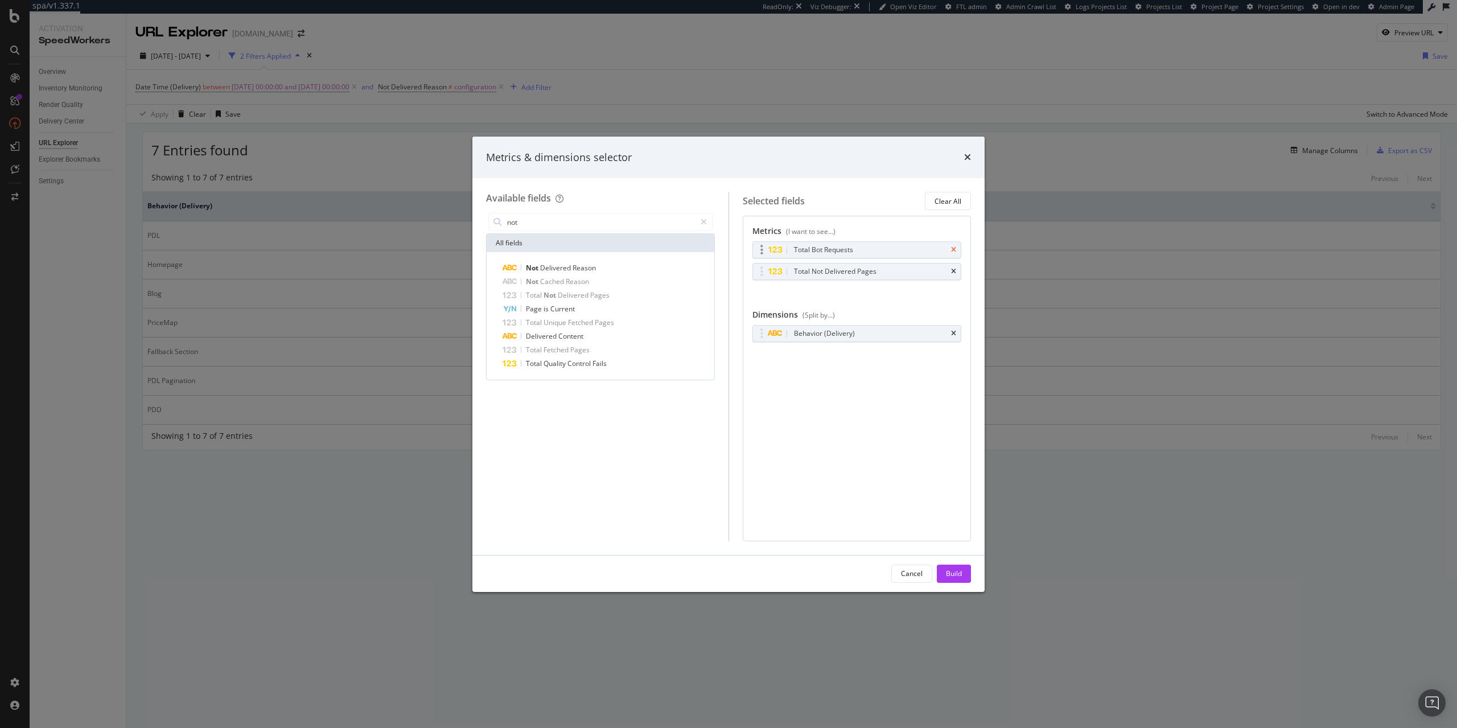
click at [954, 253] on icon "times" at bounding box center [953, 249] width 5 height 7
click at [954, 572] on div "Build" at bounding box center [954, 573] width 16 height 10
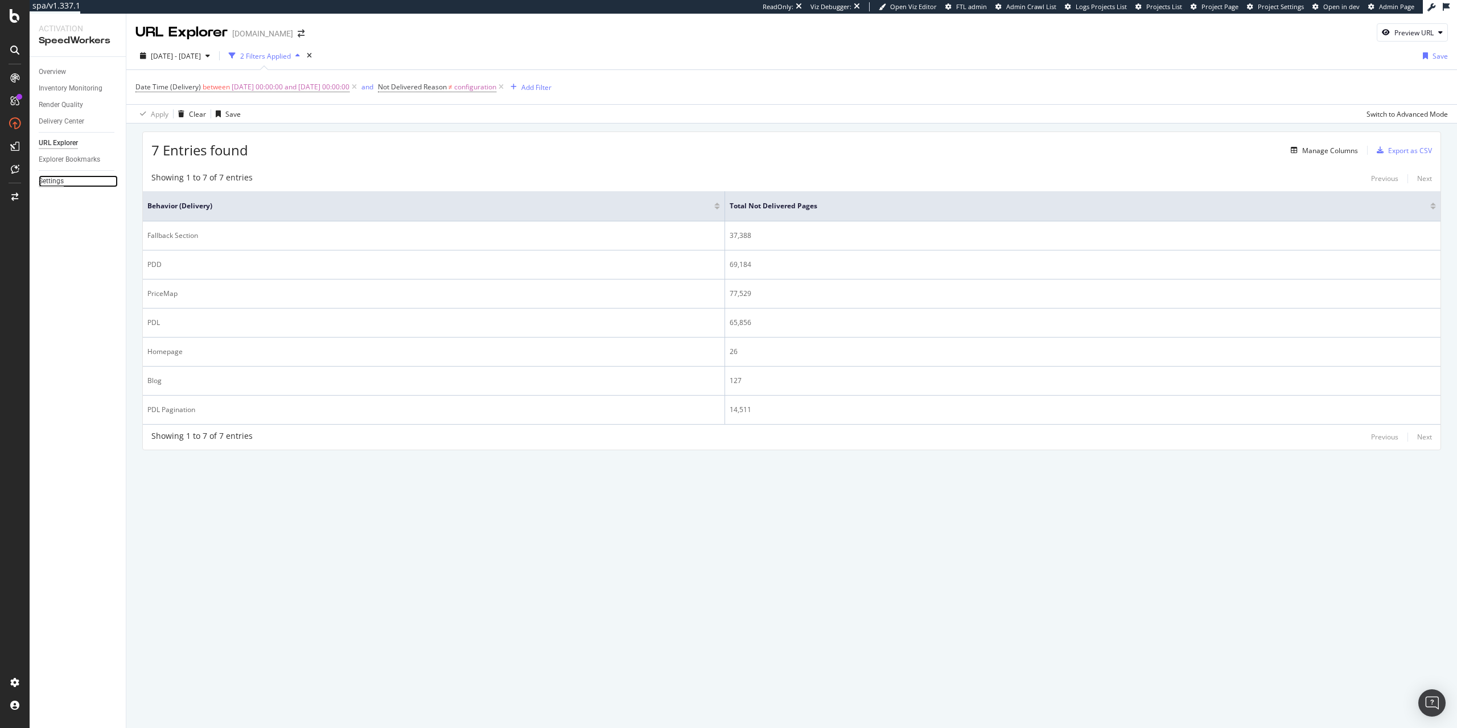
click at [51, 182] on div "Settings" at bounding box center [51, 181] width 25 height 12
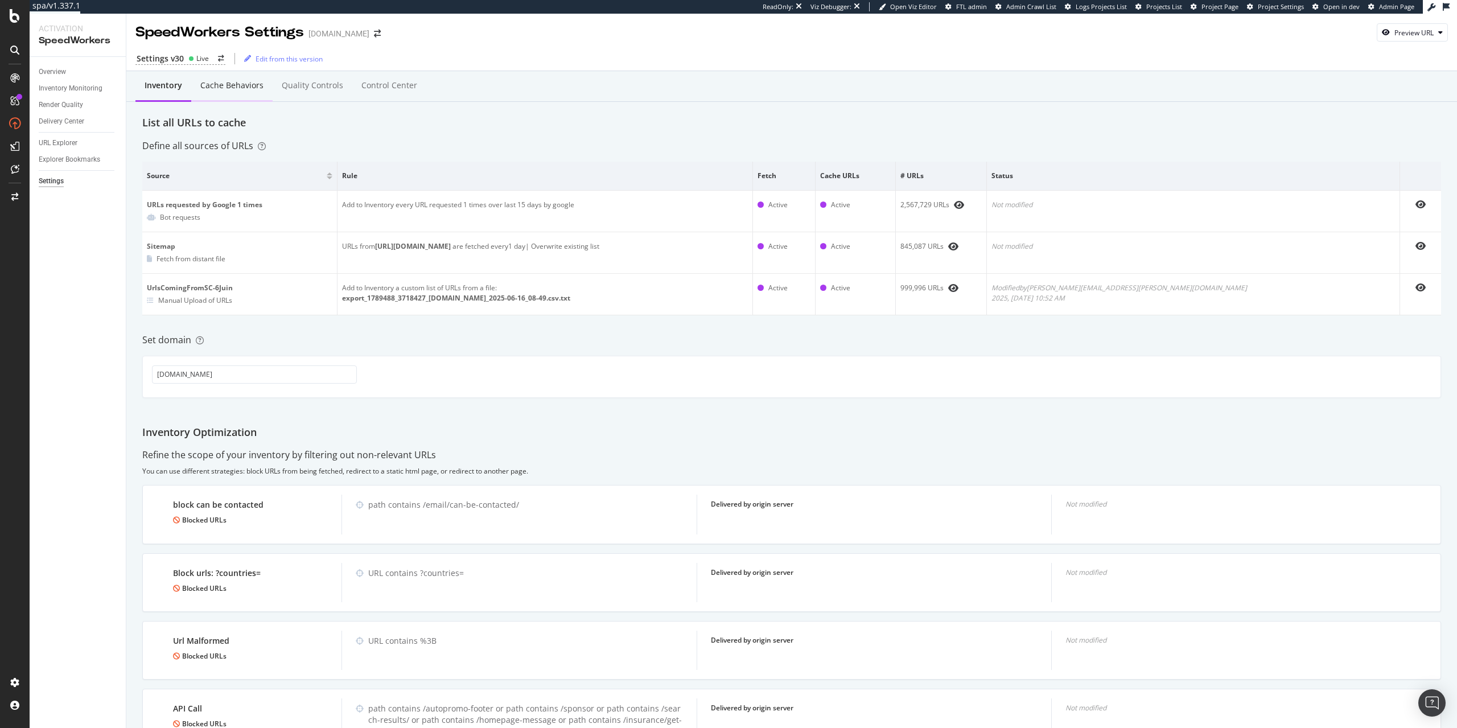
click at [226, 92] on div "Cache behaviors" at bounding box center [231, 86] width 81 height 31
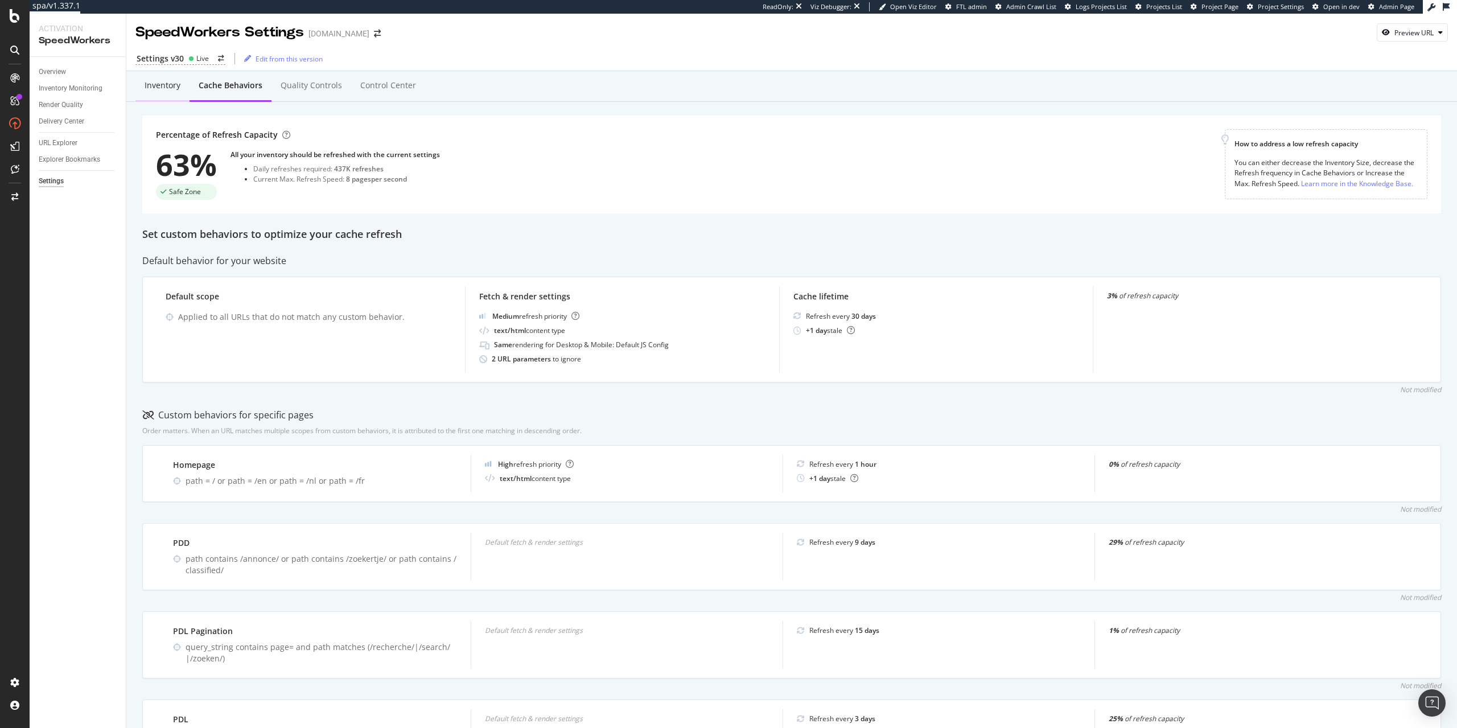
click at [158, 83] on div "Inventory" at bounding box center [163, 85] width 36 height 11
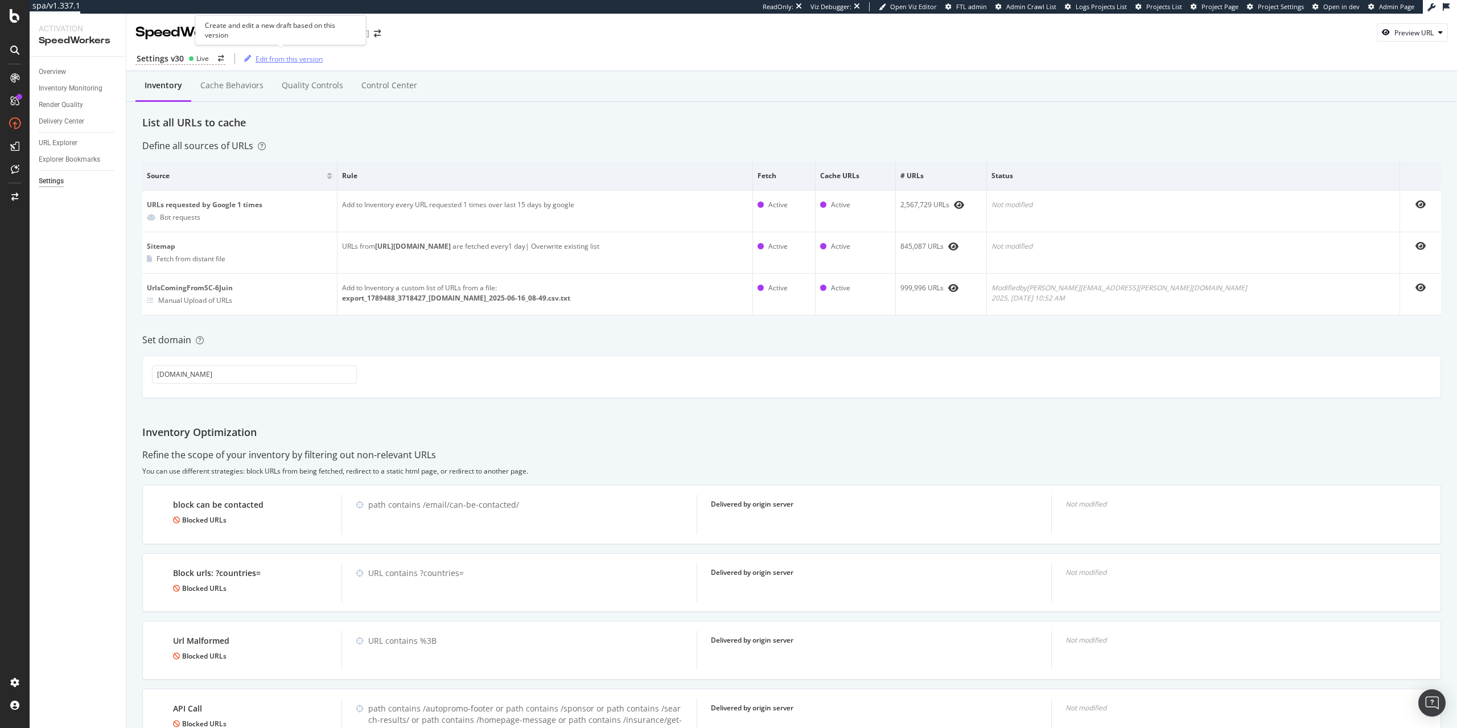
click at [301, 59] on div "Edit from this version" at bounding box center [288, 59] width 67 height 10
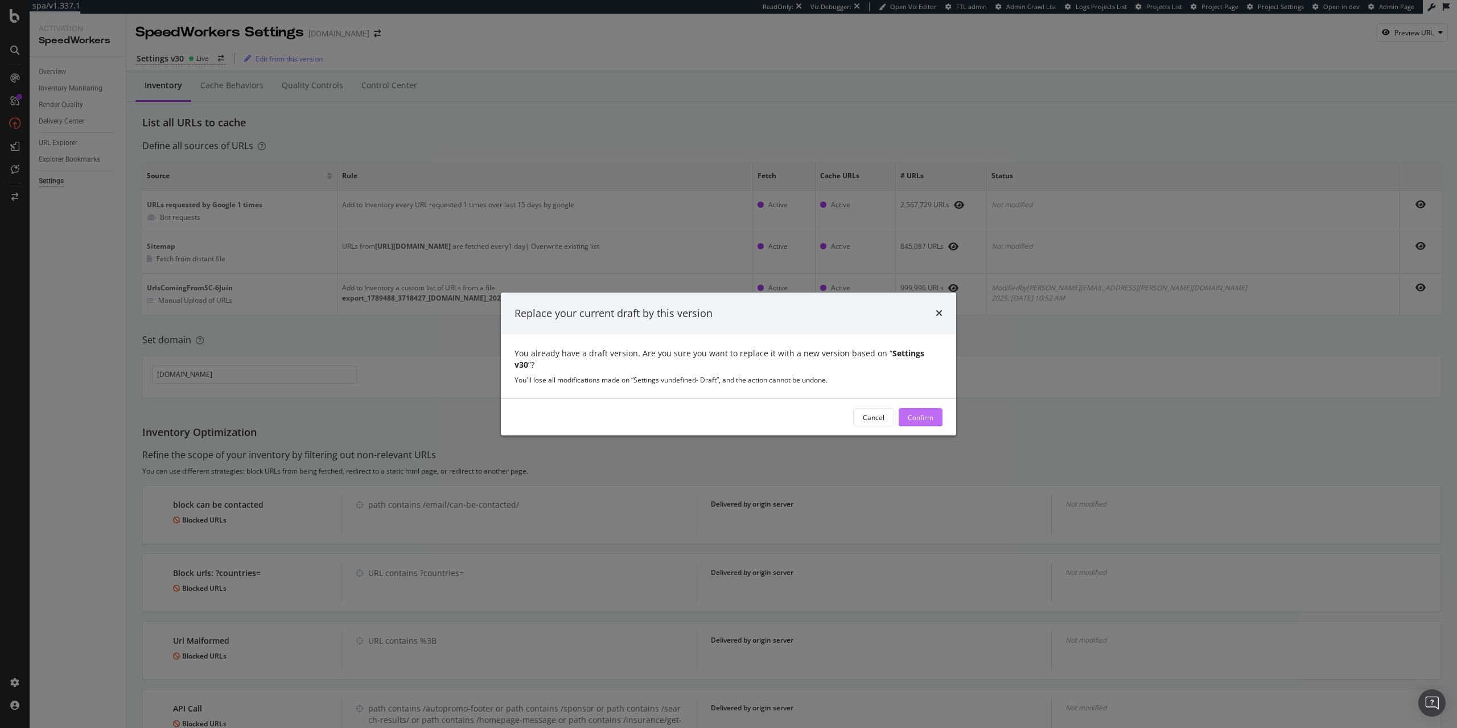
click at [938, 414] on button "Confirm" at bounding box center [920, 417] width 44 height 18
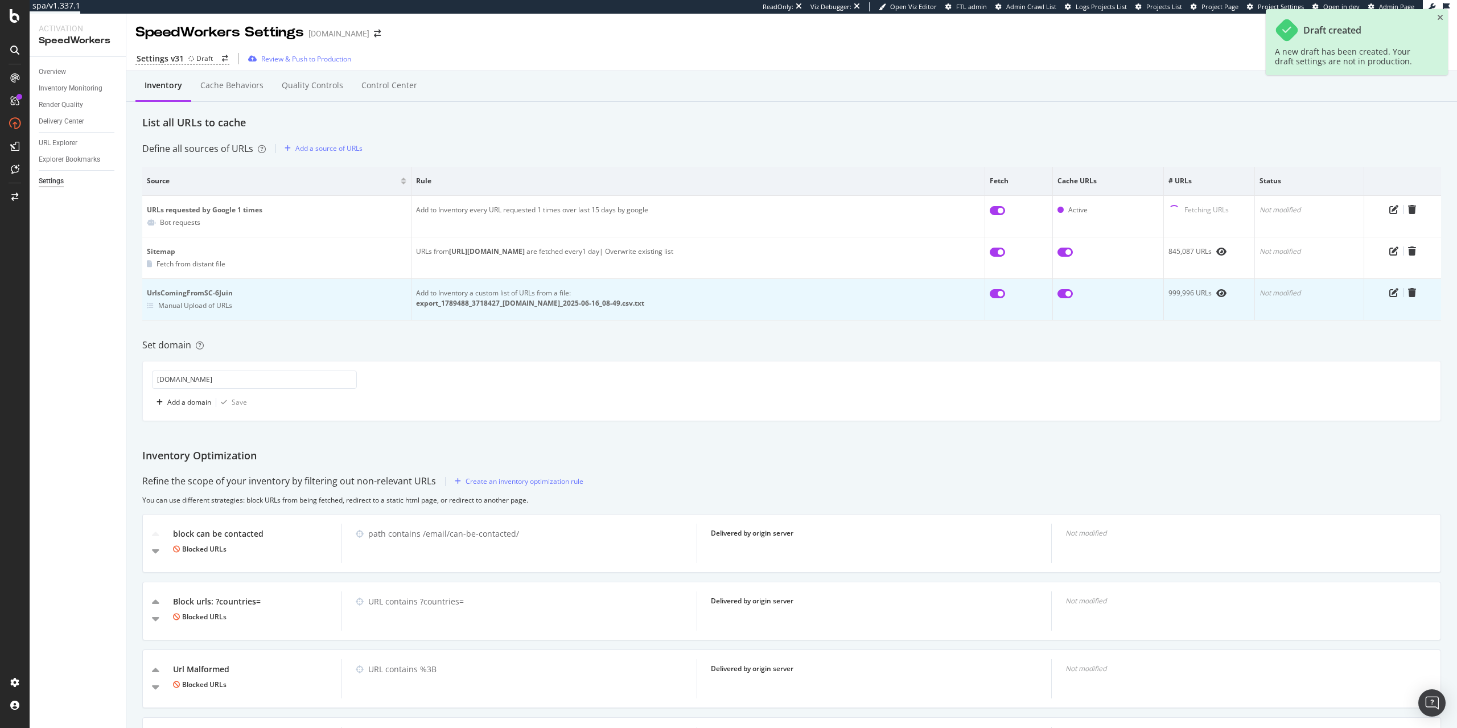
click at [1070, 294] on input "checkbox" at bounding box center [1064, 293] width 15 height 9
checkbox input "false"
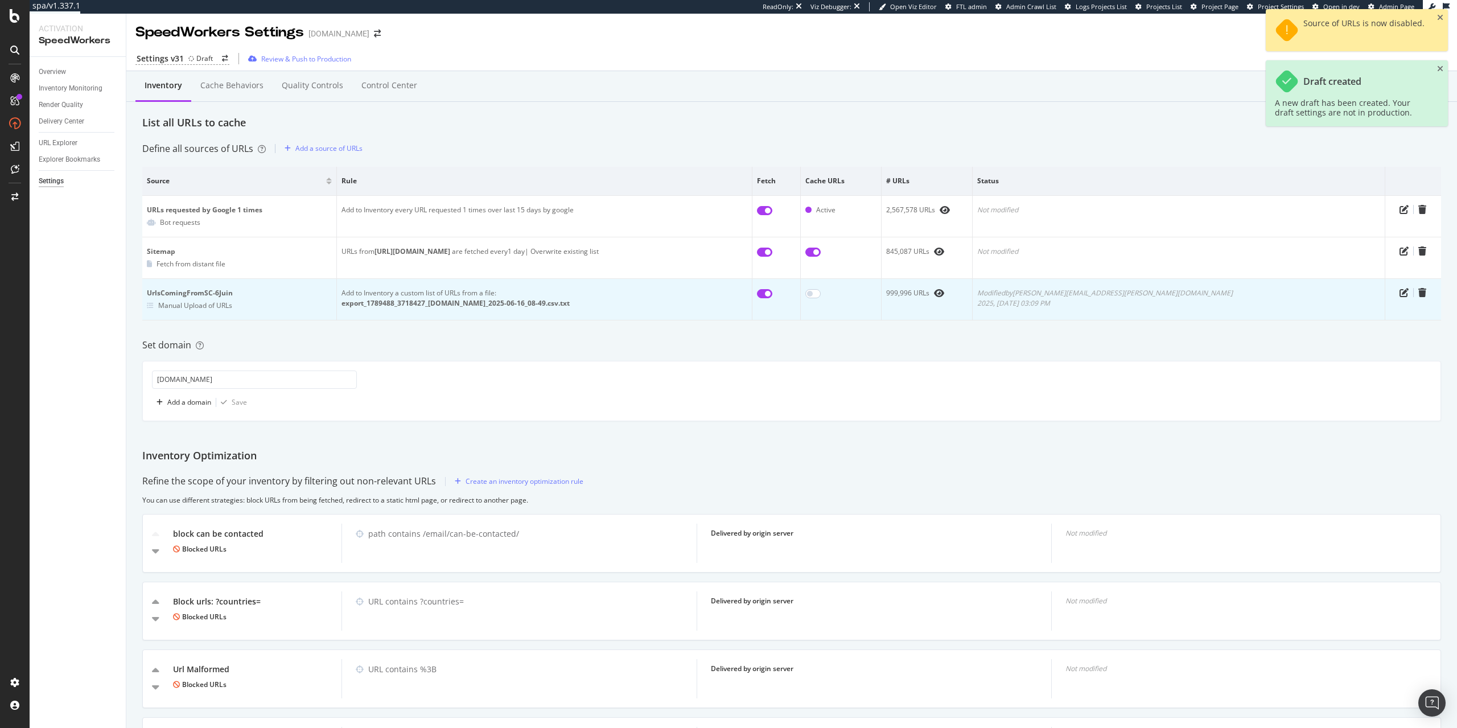
click at [772, 295] on input "checkbox" at bounding box center [764, 293] width 15 height 9
checkbox input "false"
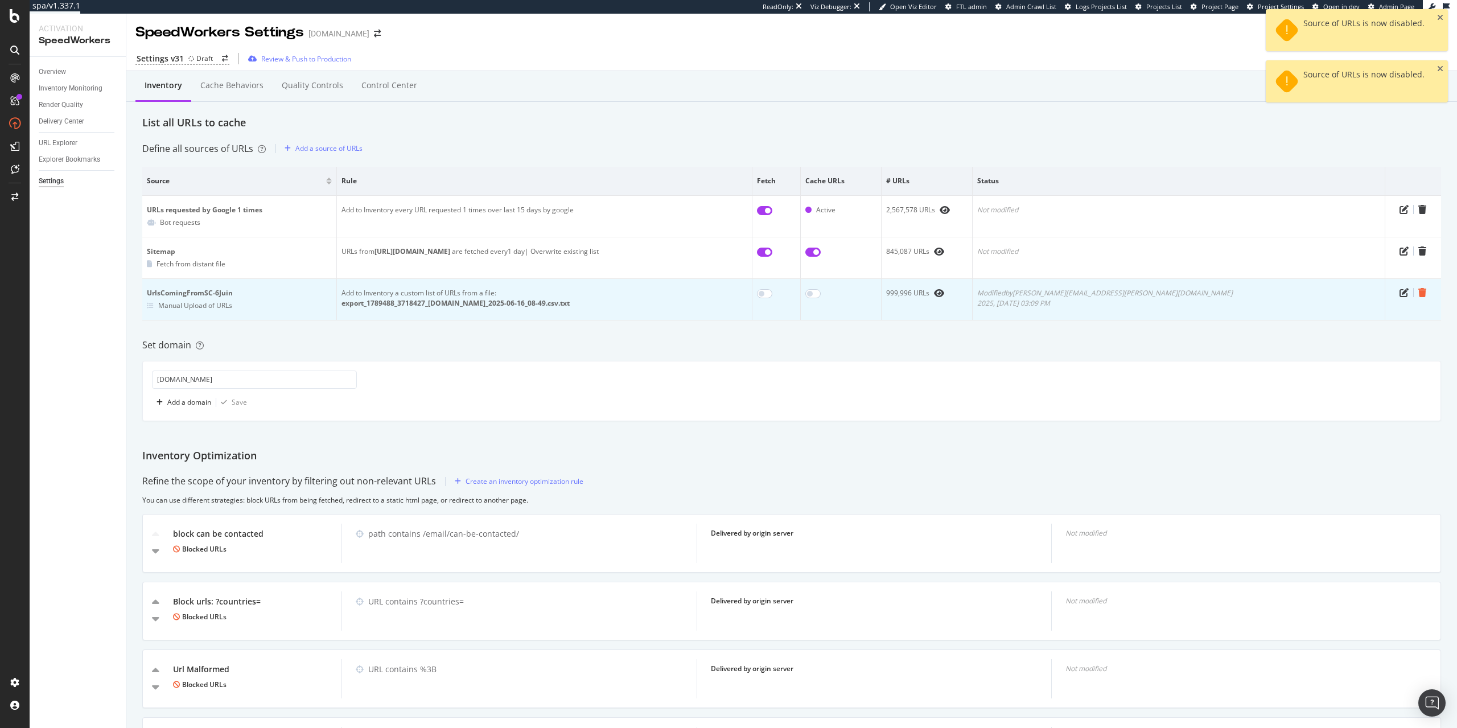
click at [1418, 294] on icon "trash" at bounding box center [1422, 292] width 8 height 9
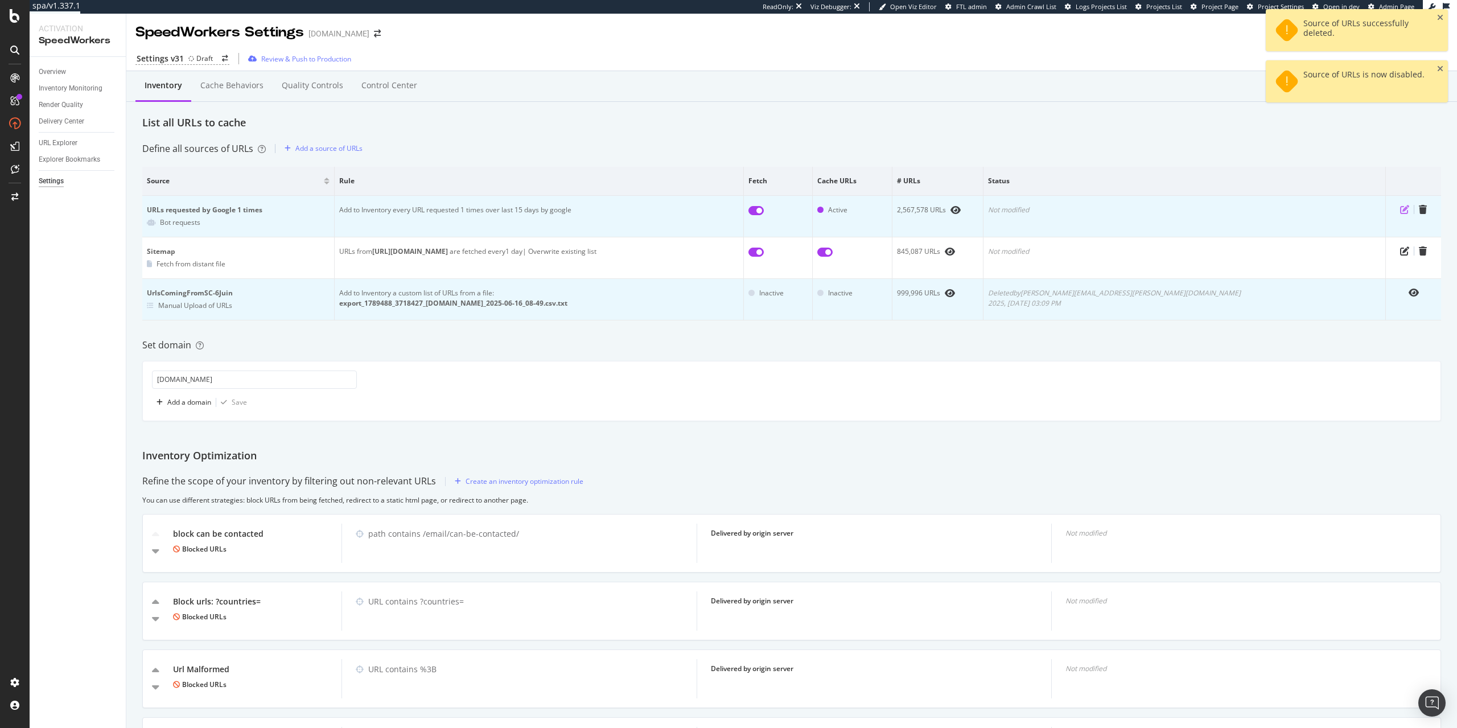
click at [1400, 211] on icon "pen-to-square" at bounding box center [1404, 209] width 9 height 9
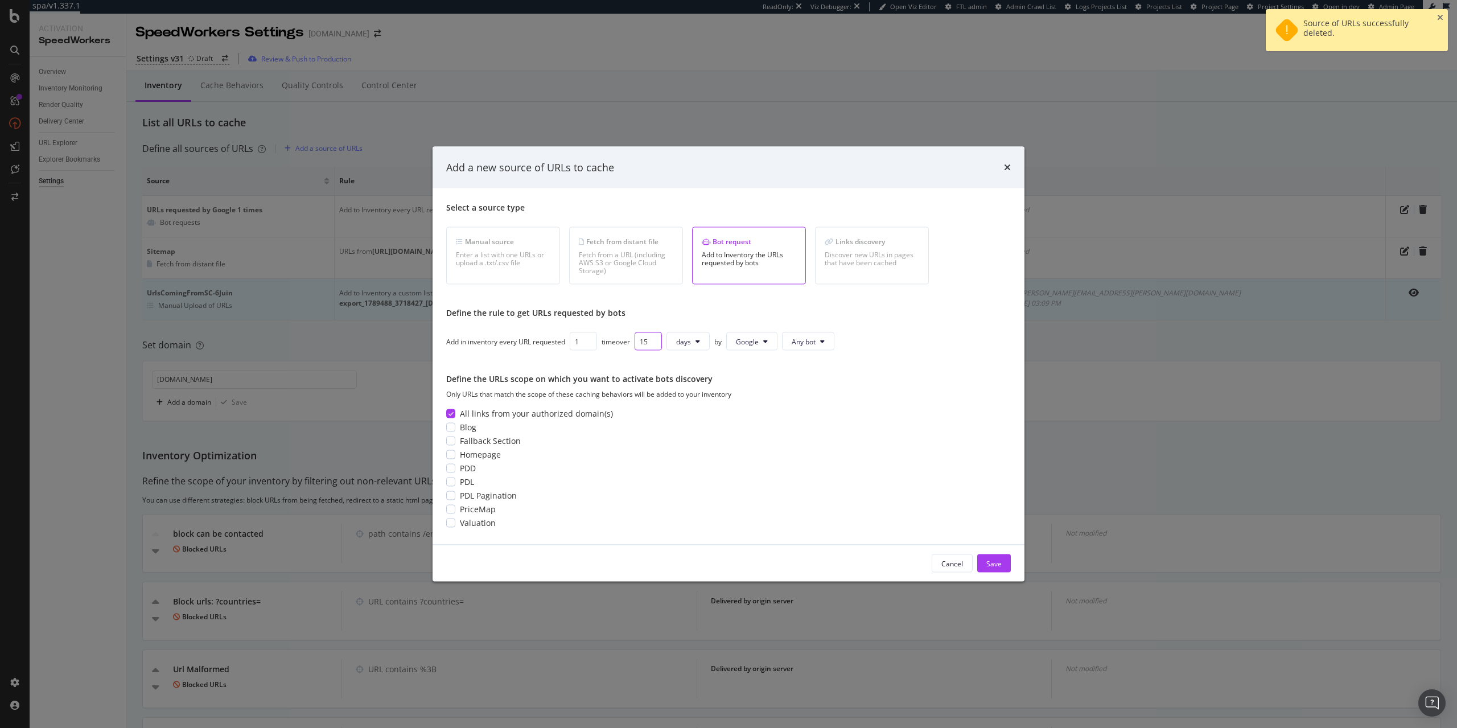
click at [646, 343] on input "15" at bounding box center [647, 341] width 27 height 18
type input "7"
click at [941, 563] on button "Cancel" at bounding box center [951, 563] width 41 height 18
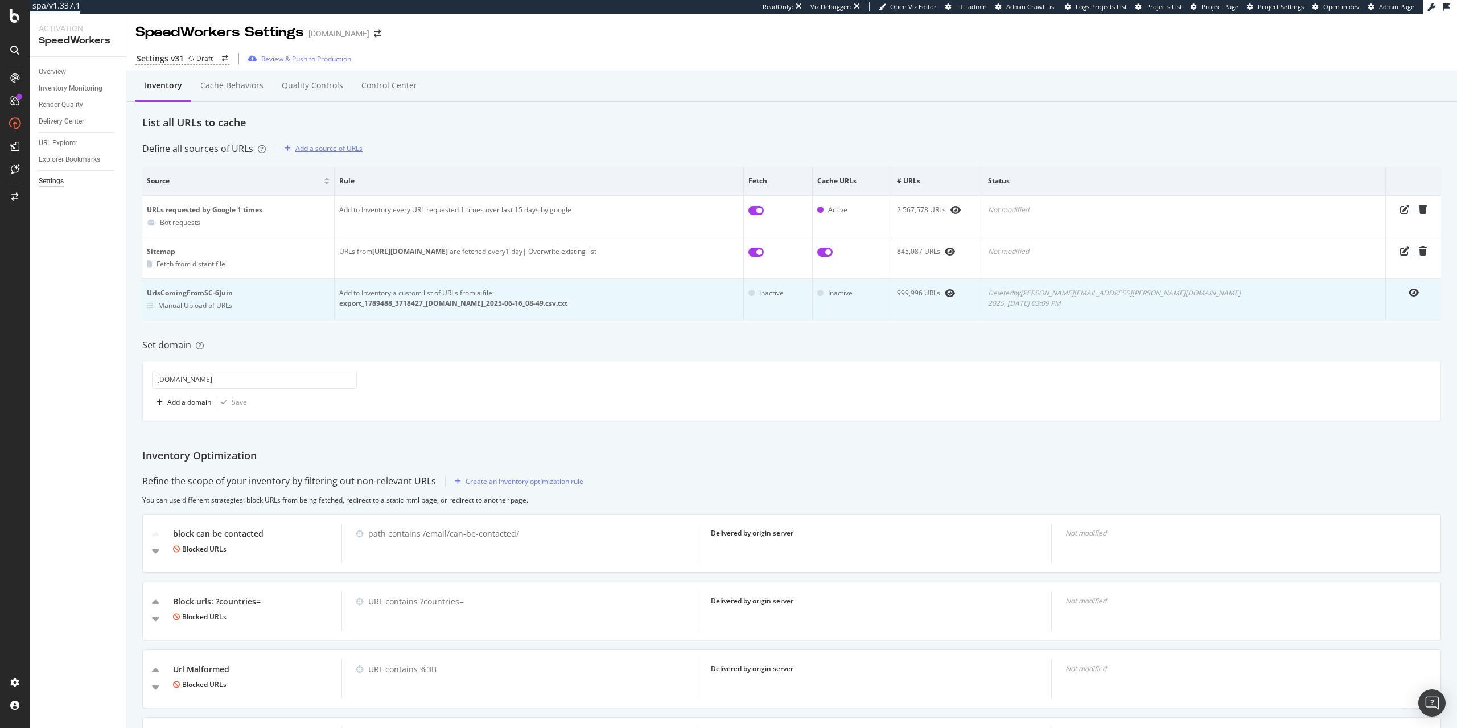
click at [334, 150] on div "Add a source of URLs" at bounding box center [328, 148] width 67 height 10
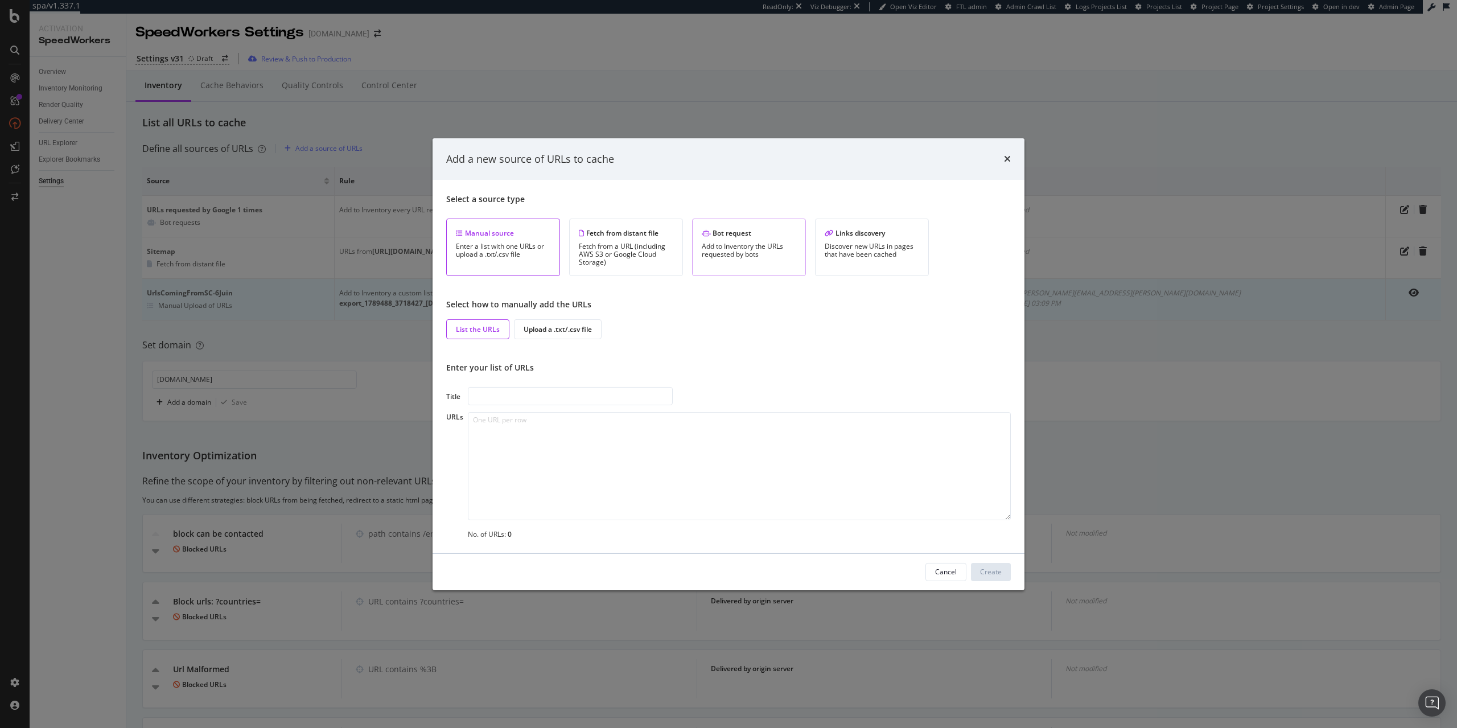
click at [773, 252] on div "Add to Inventory the URLs requested by bots" at bounding box center [749, 250] width 94 height 16
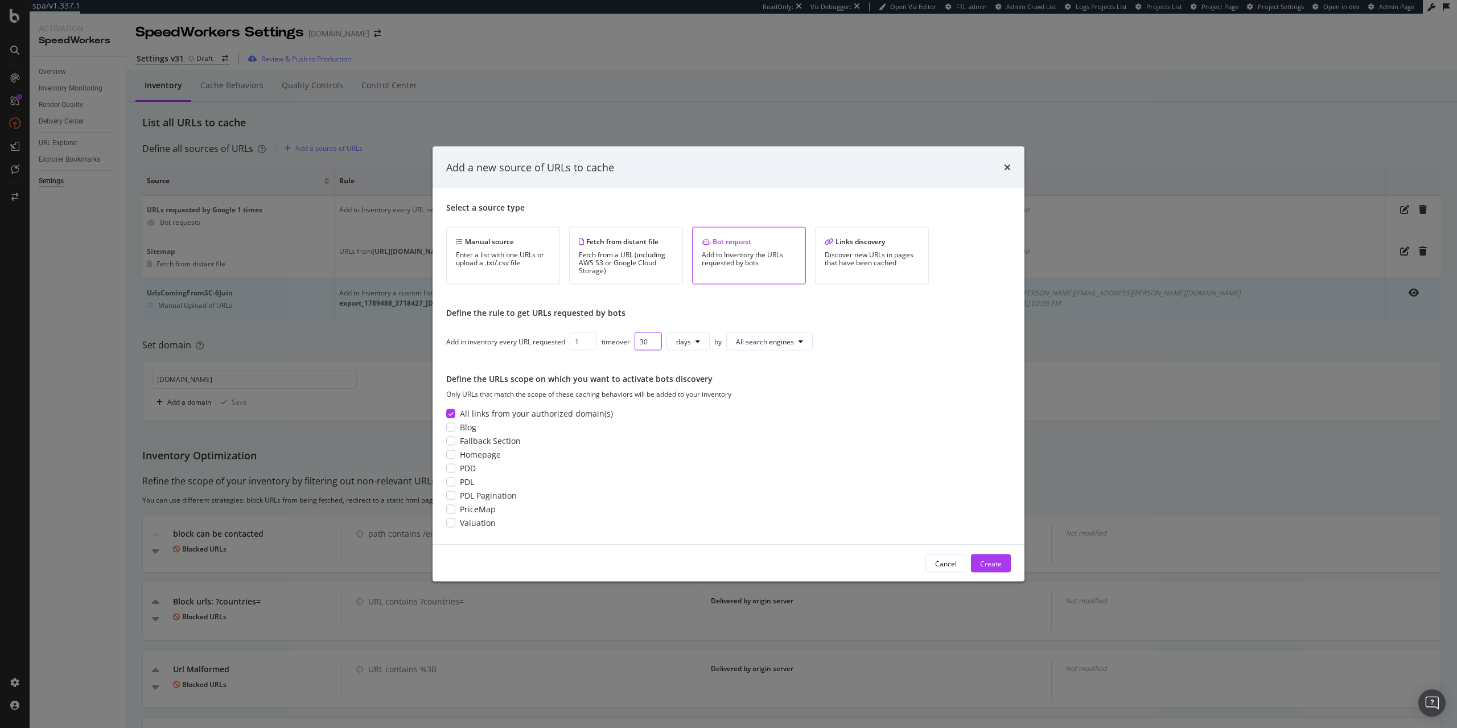
click at [642, 348] on input "30" at bounding box center [647, 341] width 27 height 18
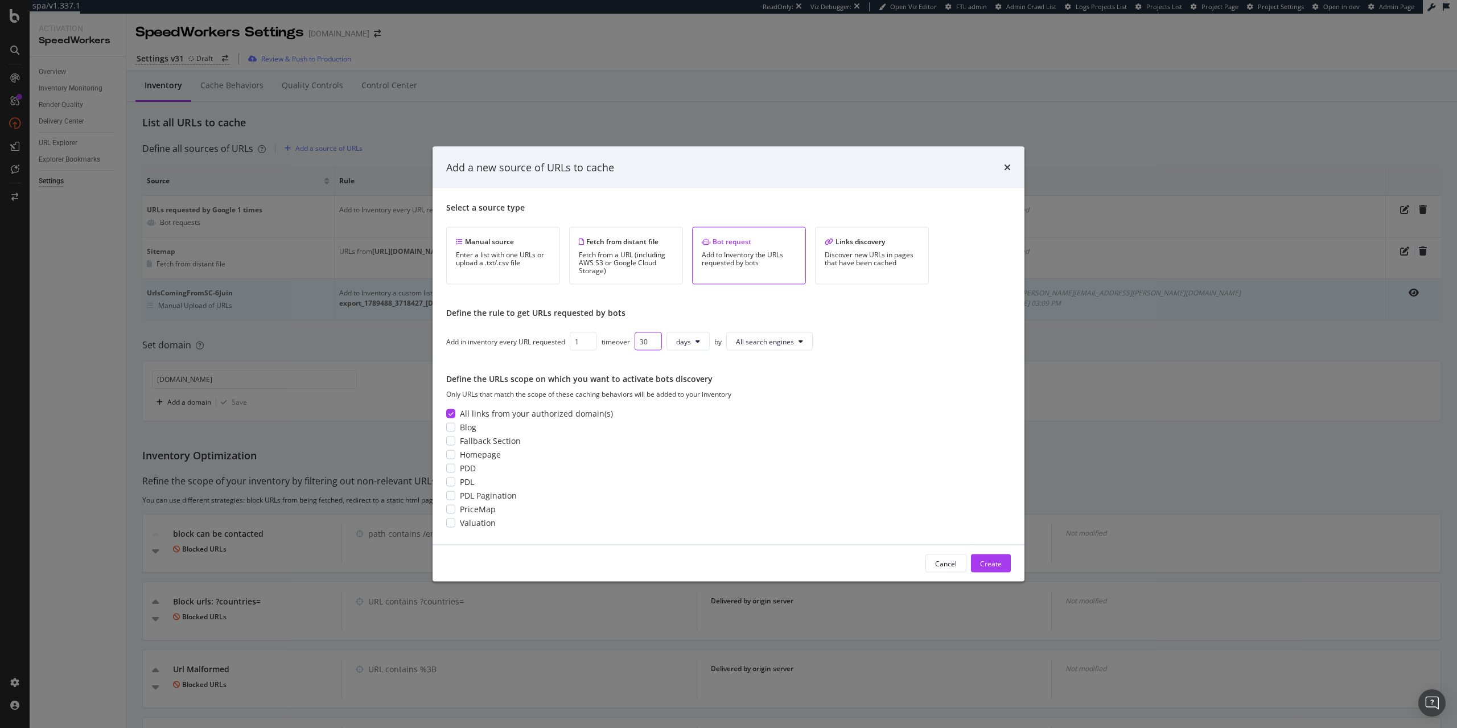
click at [644, 344] on input "30" at bounding box center [647, 341] width 27 height 18
click at [648, 344] on input "30" at bounding box center [647, 341] width 27 height 18
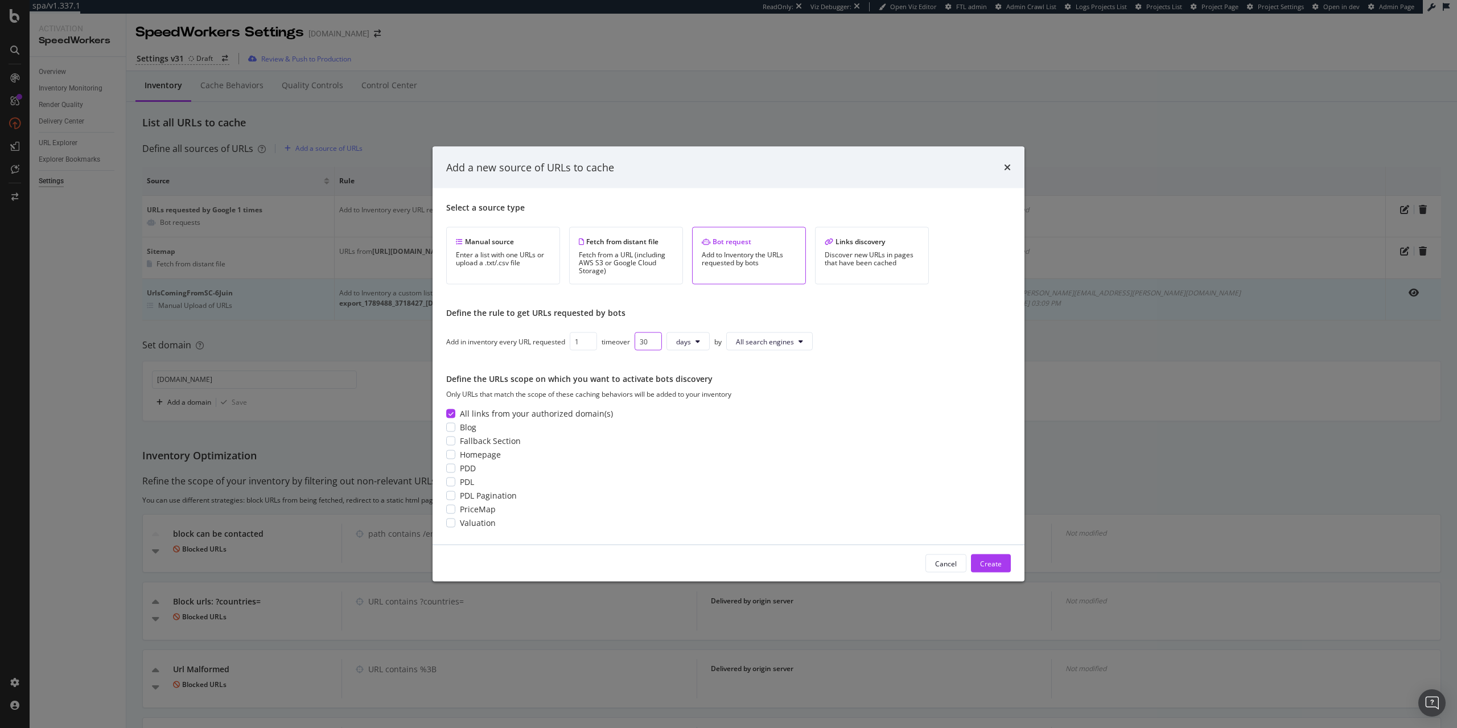
click at [648, 344] on input "30" at bounding box center [647, 341] width 27 height 18
type input "7"
click at [773, 332] on div "Select a source type Manual source Enter a list with one URLs or upload a .txt/…" at bounding box center [728, 366] width 564 height 329
click at [785, 340] on span "All search engines" at bounding box center [765, 341] width 58 height 10
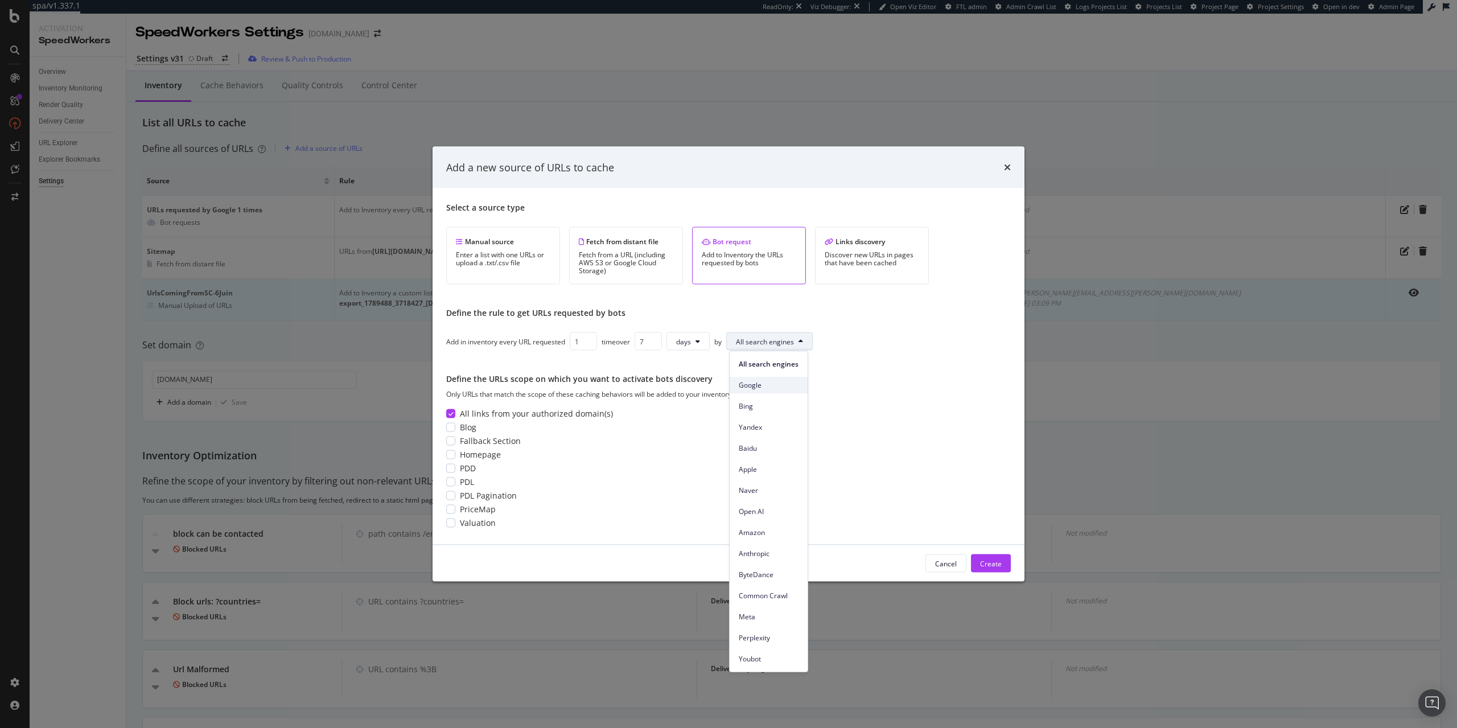
click at [789, 386] on span "Google" at bounding box center [769, 385] width 60 height 10
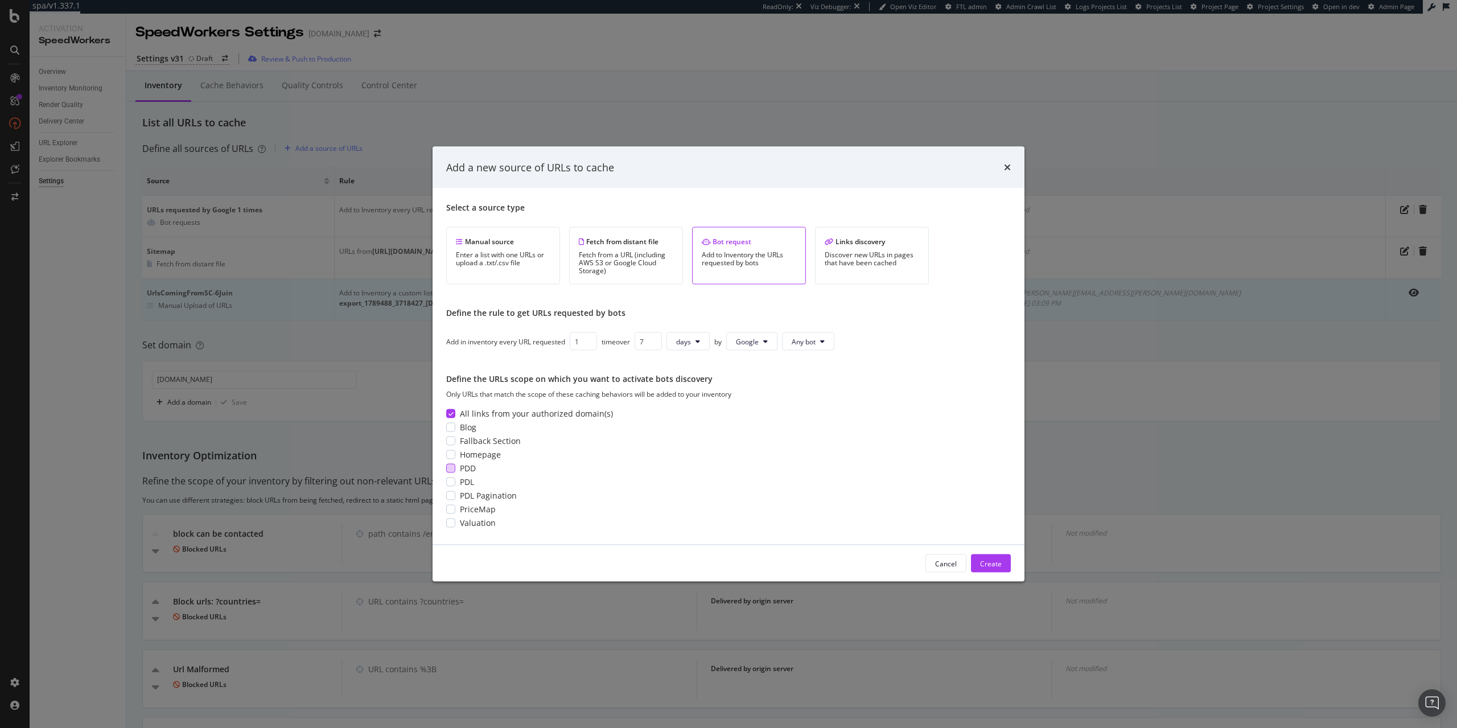
click at [472, 469] on span "PDD" at bounding box center [468, 468] width 16 height 11
click at [990, 567] on div "Create" at bounding box center [991, 563] width 22 height 10
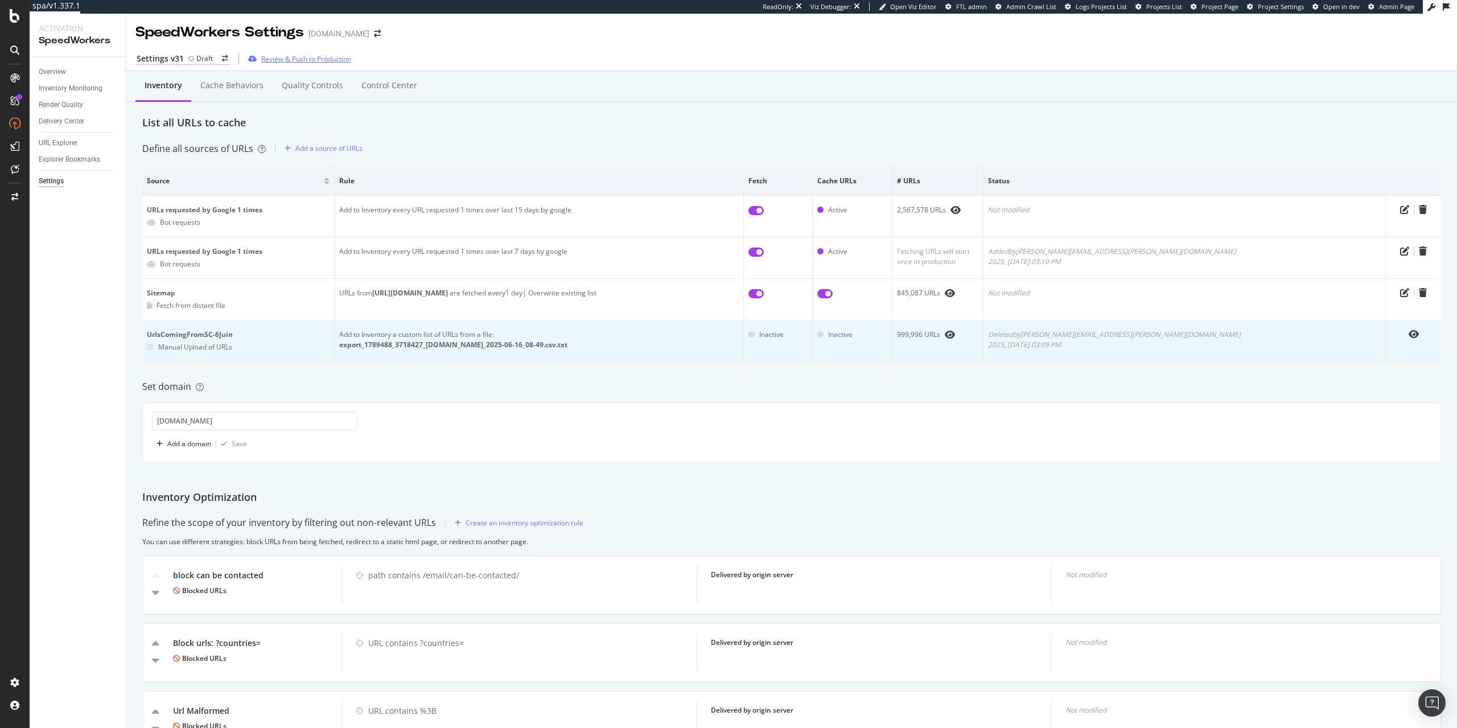
click at [282, 61] on div "Review & Push to Production" at bounding box center [306, 59] width 90 height 10
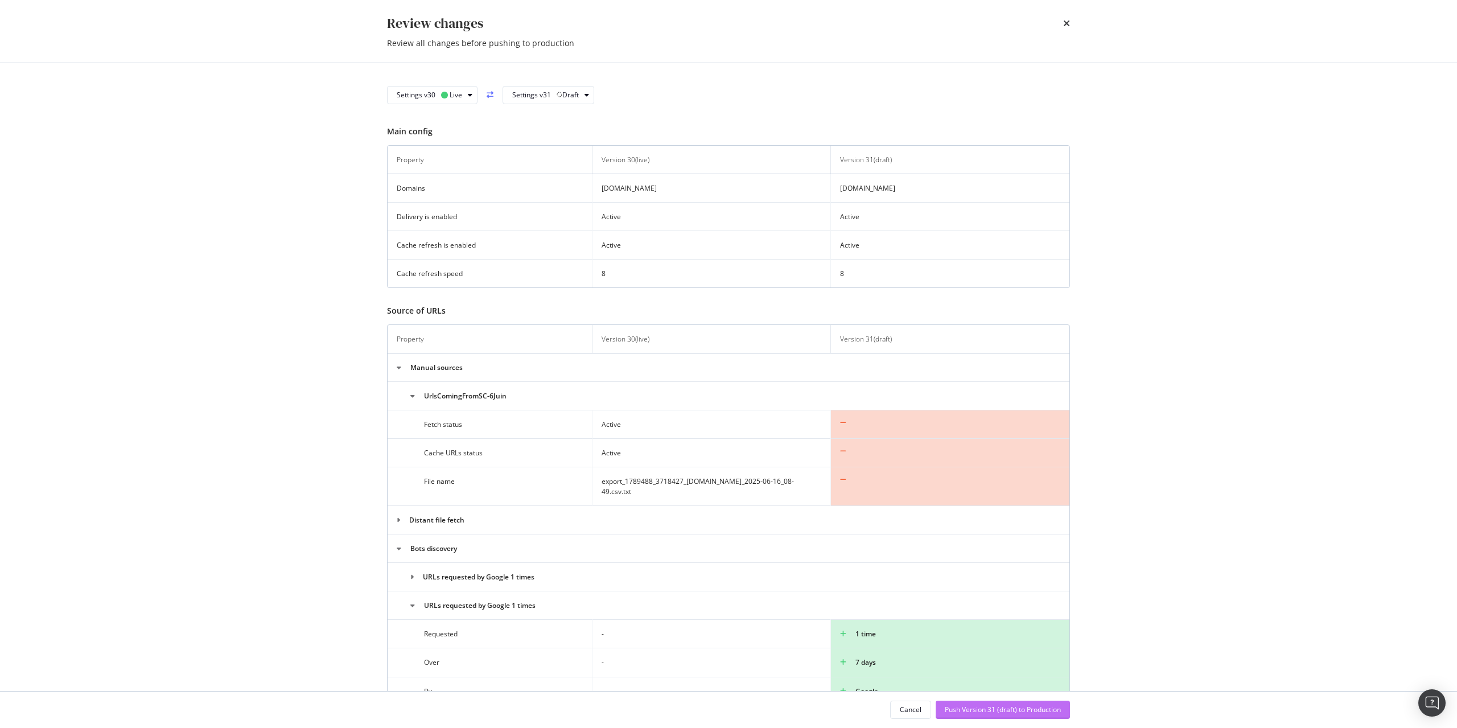
click at [966, 712] on div "Push Version 31 (draft) to Production" at bounding box center [1003, 709] width 116 height 10
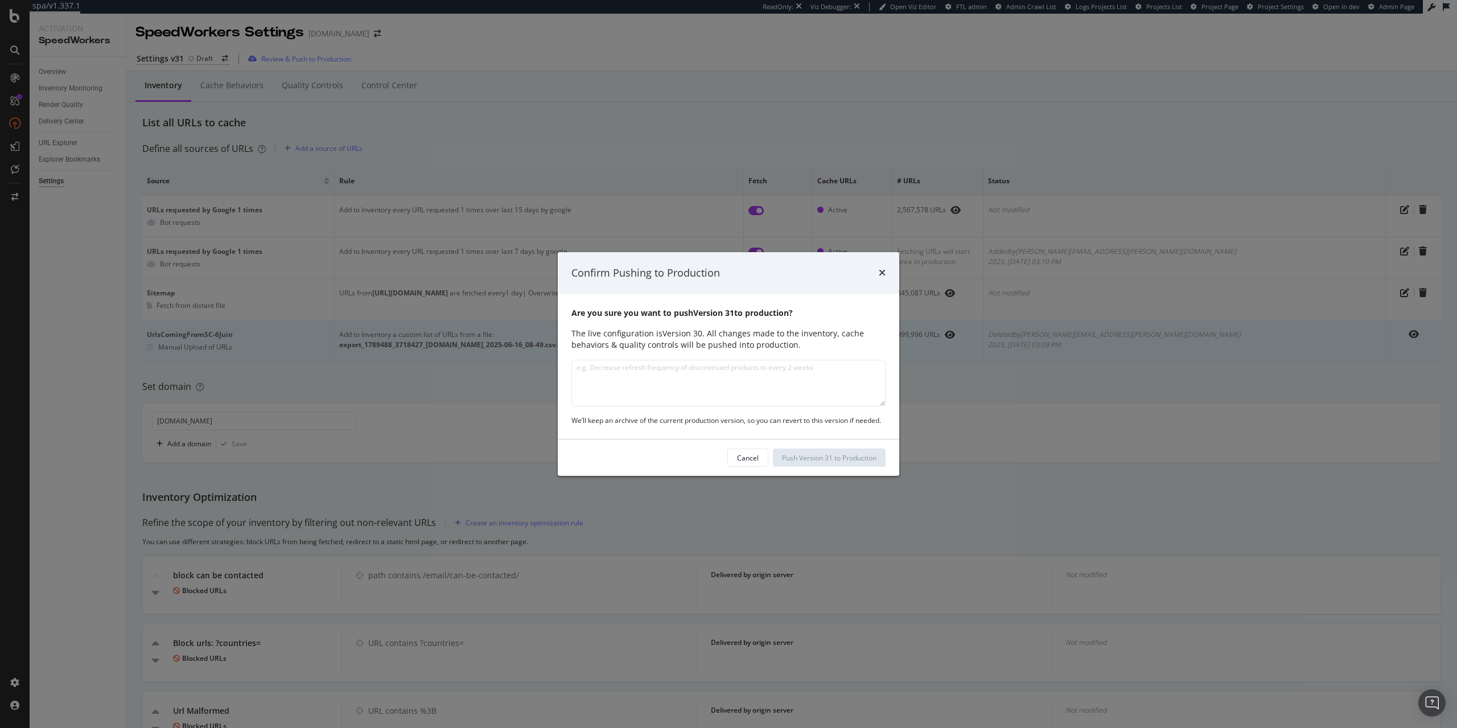
click at [707, 396] on textarea "modal" at bounding box center [728, 383] width 314 height 47
type textarea "Add a new rule to catch more often the PDD"
click at [858, 452] on div "Push Version 31 to Production" at bounding box center [829, 457] width 94 height 17
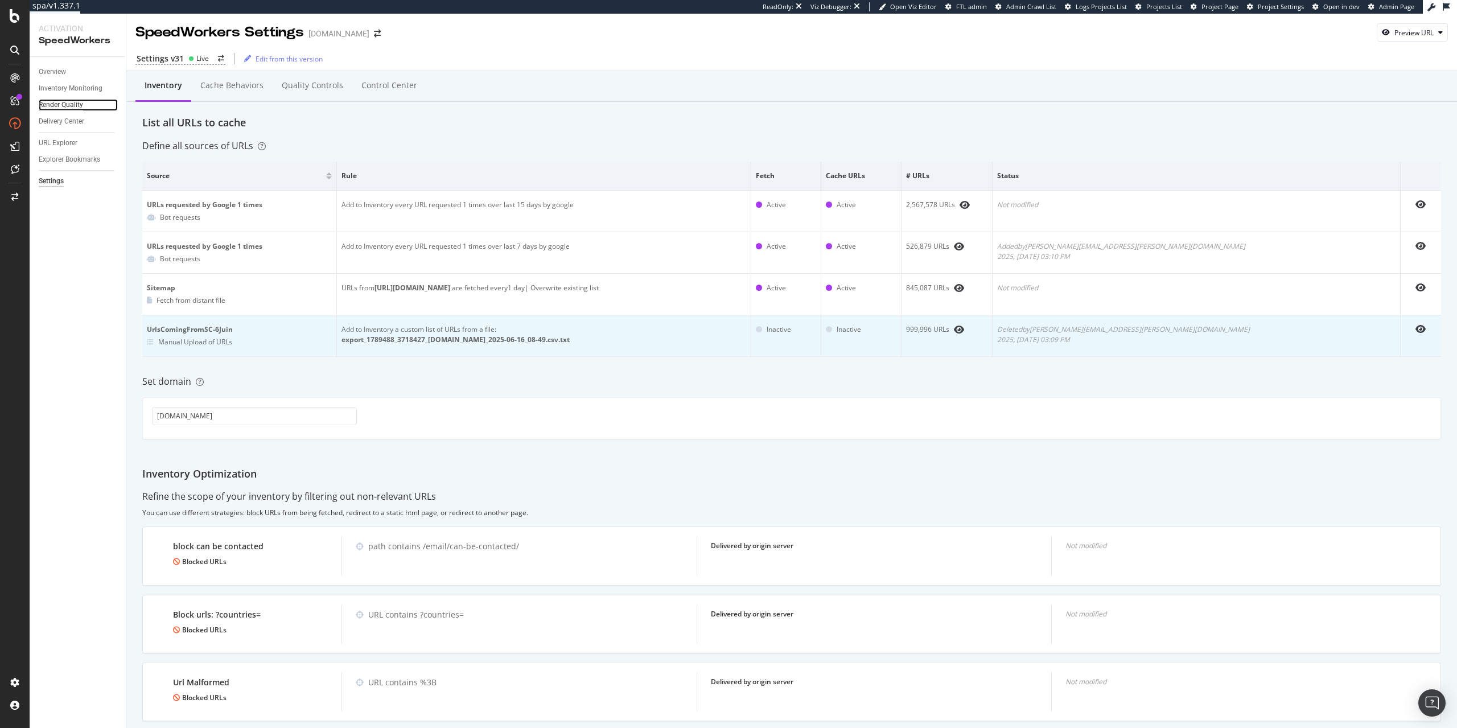
click at [71, 109] on div "Render Quality" at bounding box center [61, 105] width 44 height 12
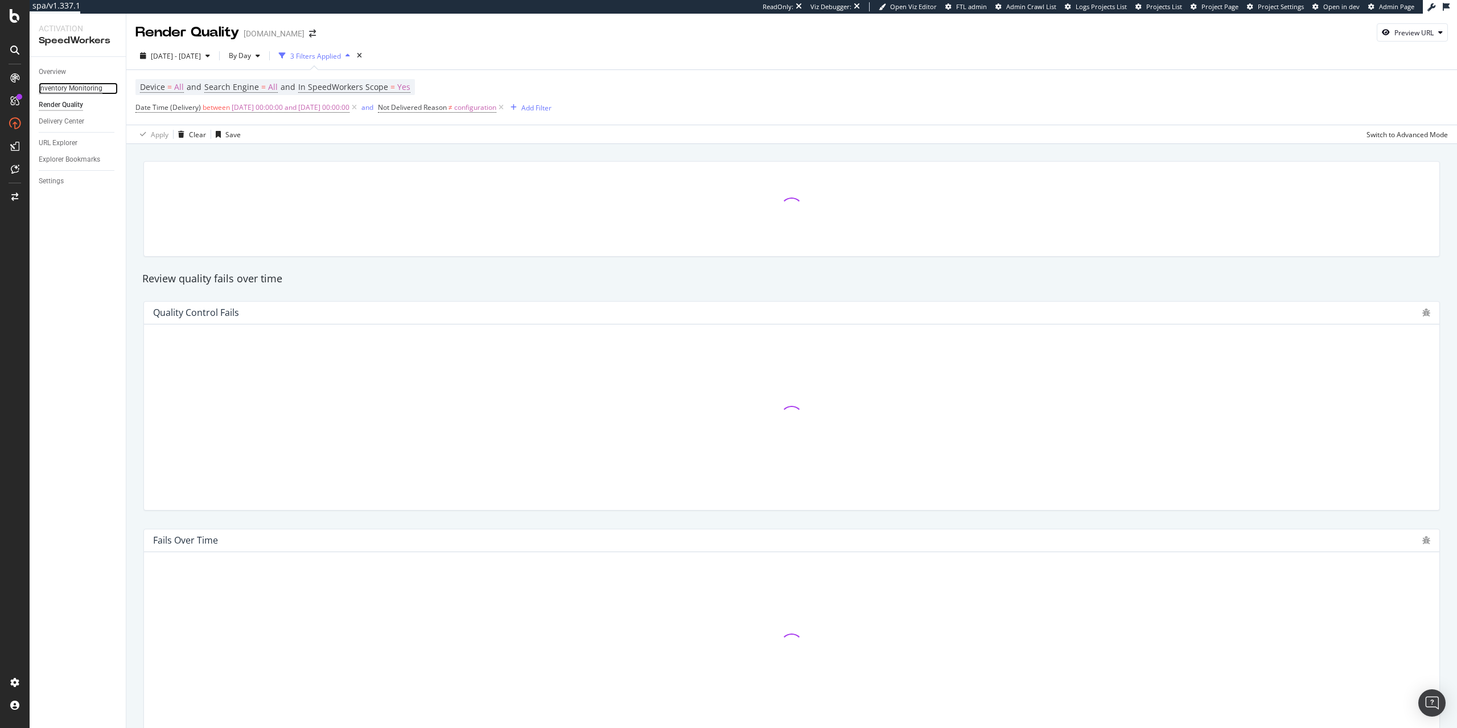
click at [93, 89] on div "Inventory Monitoring" at bounding box center [71, 89] width 64 height 12
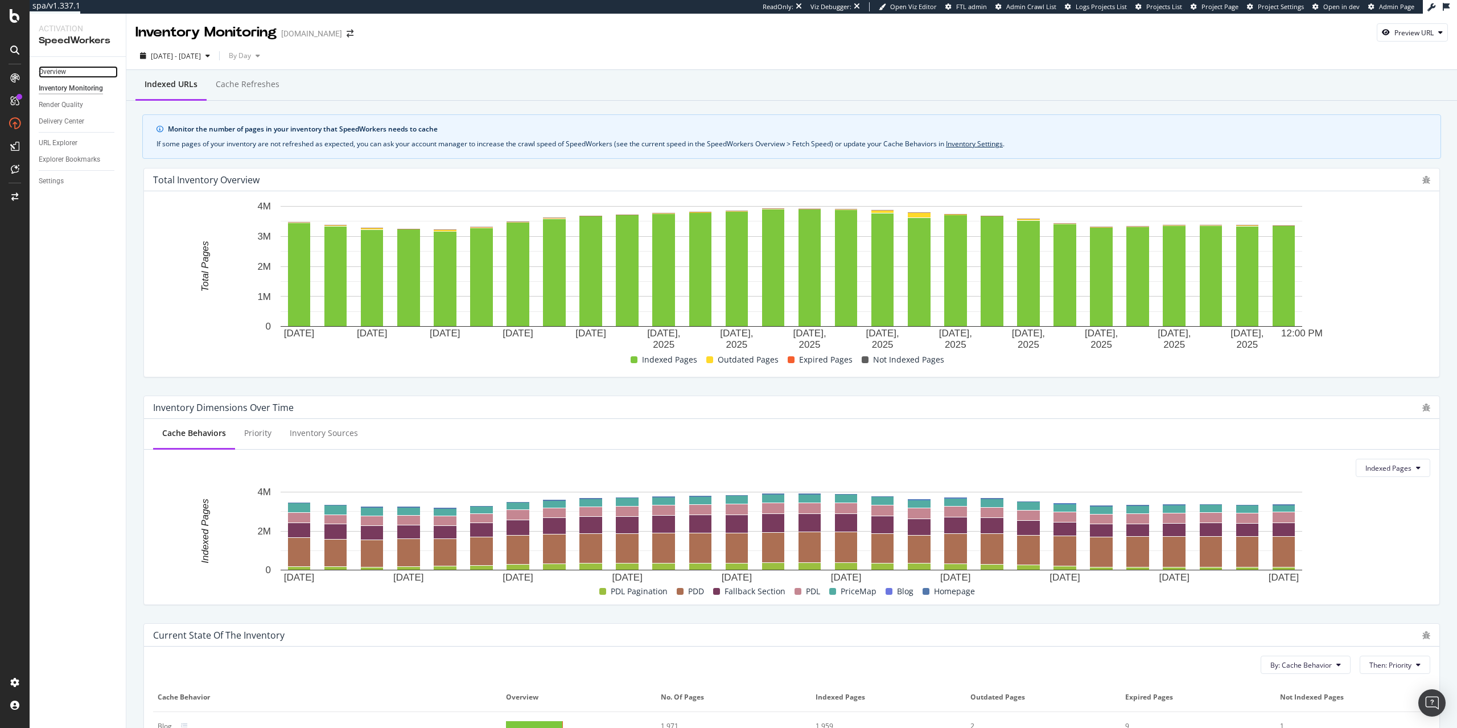
click at [67, 74] on link "Overview" at bounding box center [78, 72] width 79 height 12
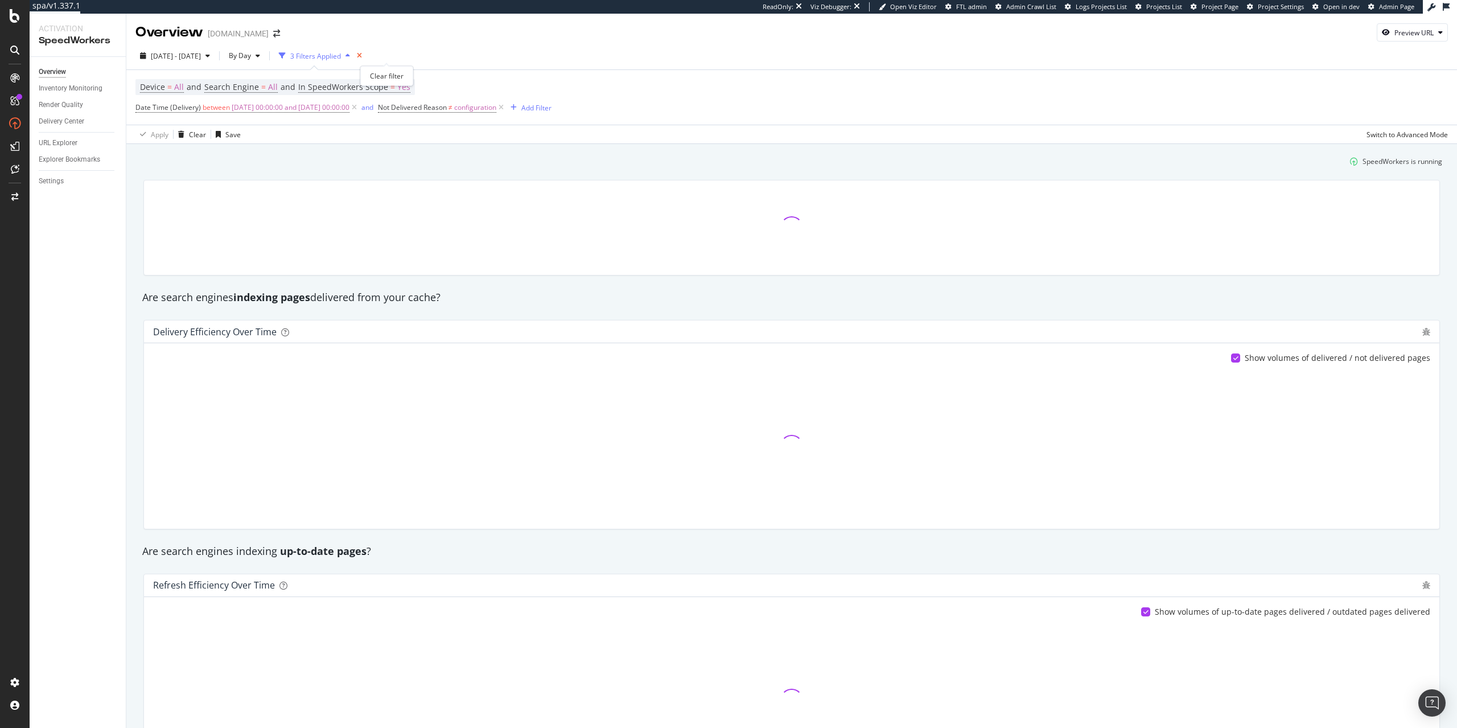
click at [362, 52] on icon "times" at bounding box center [359, 55] width 5 height 7
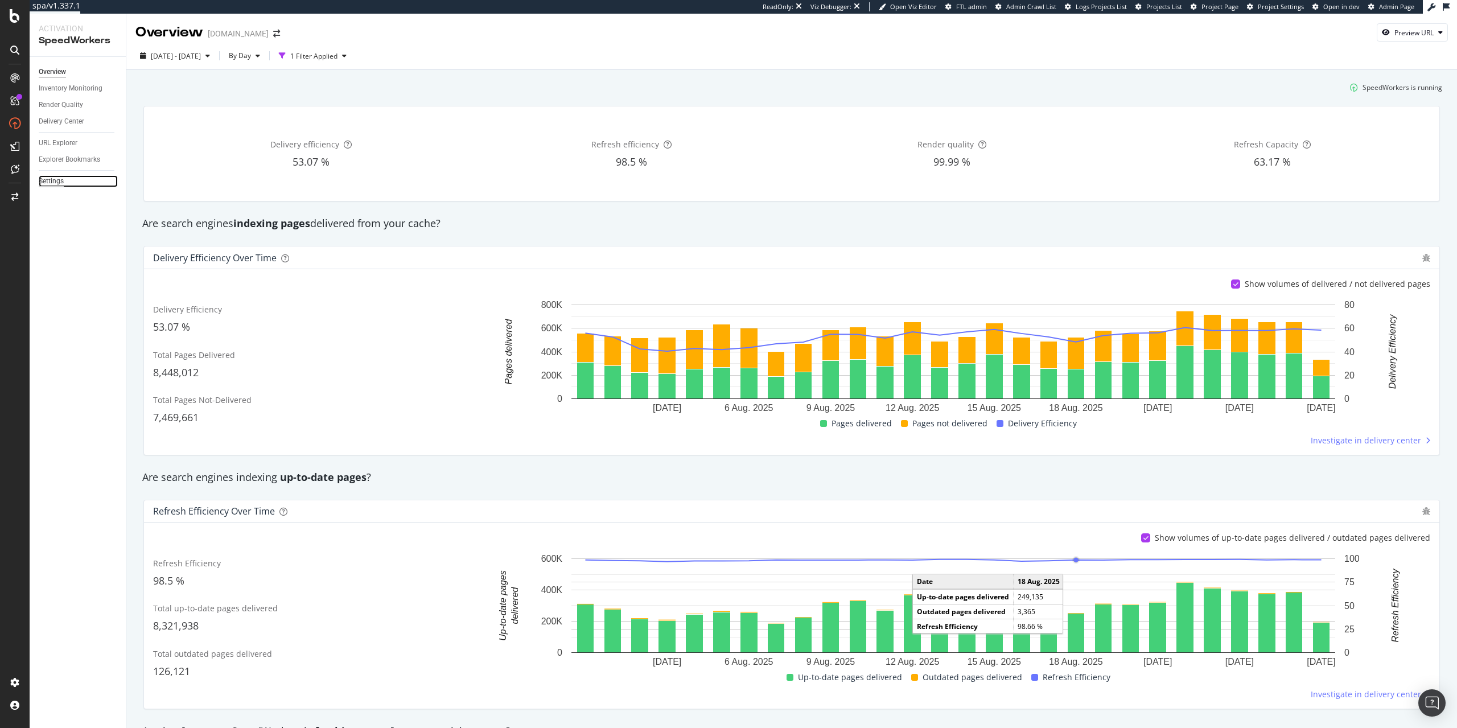
click at [43, 179] on div "Settings" at bounding box center [51, 181] width 25 height 12
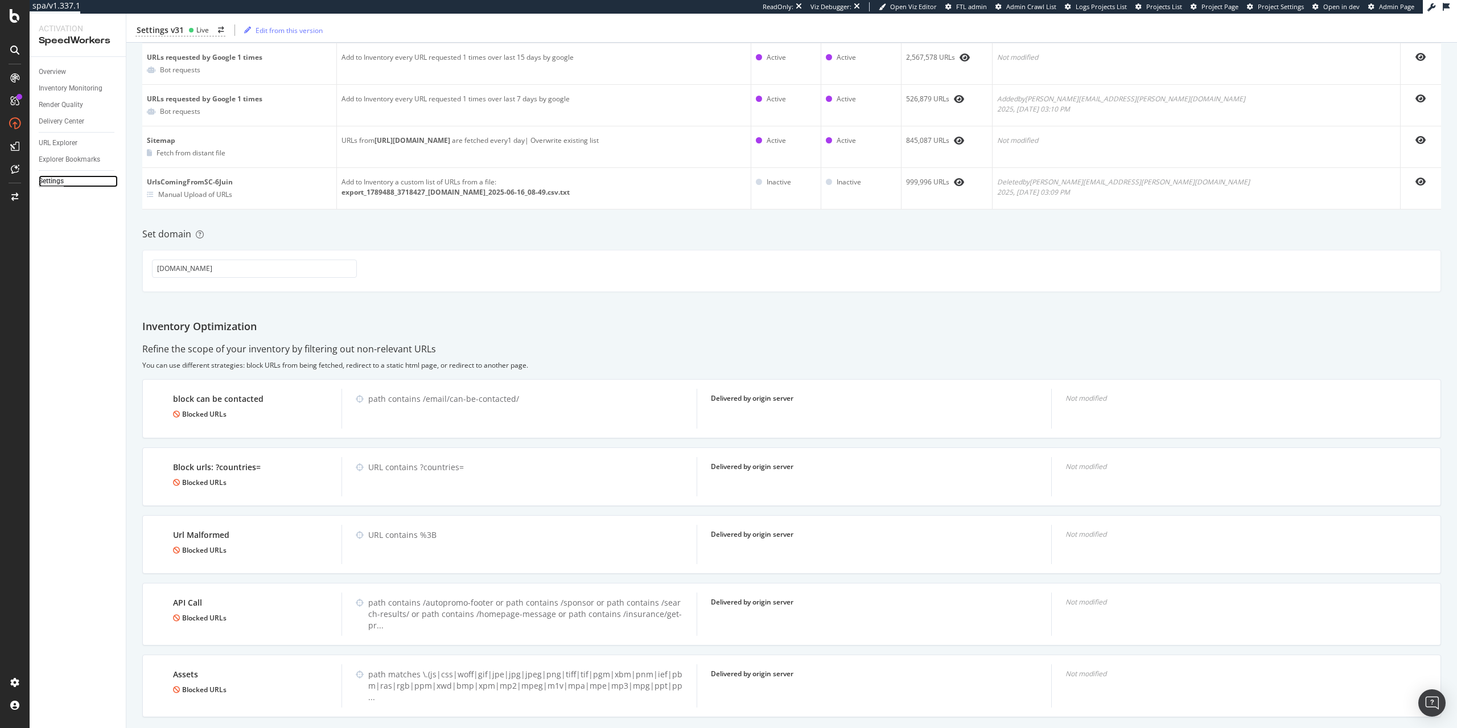
scroll to position [168, 0]
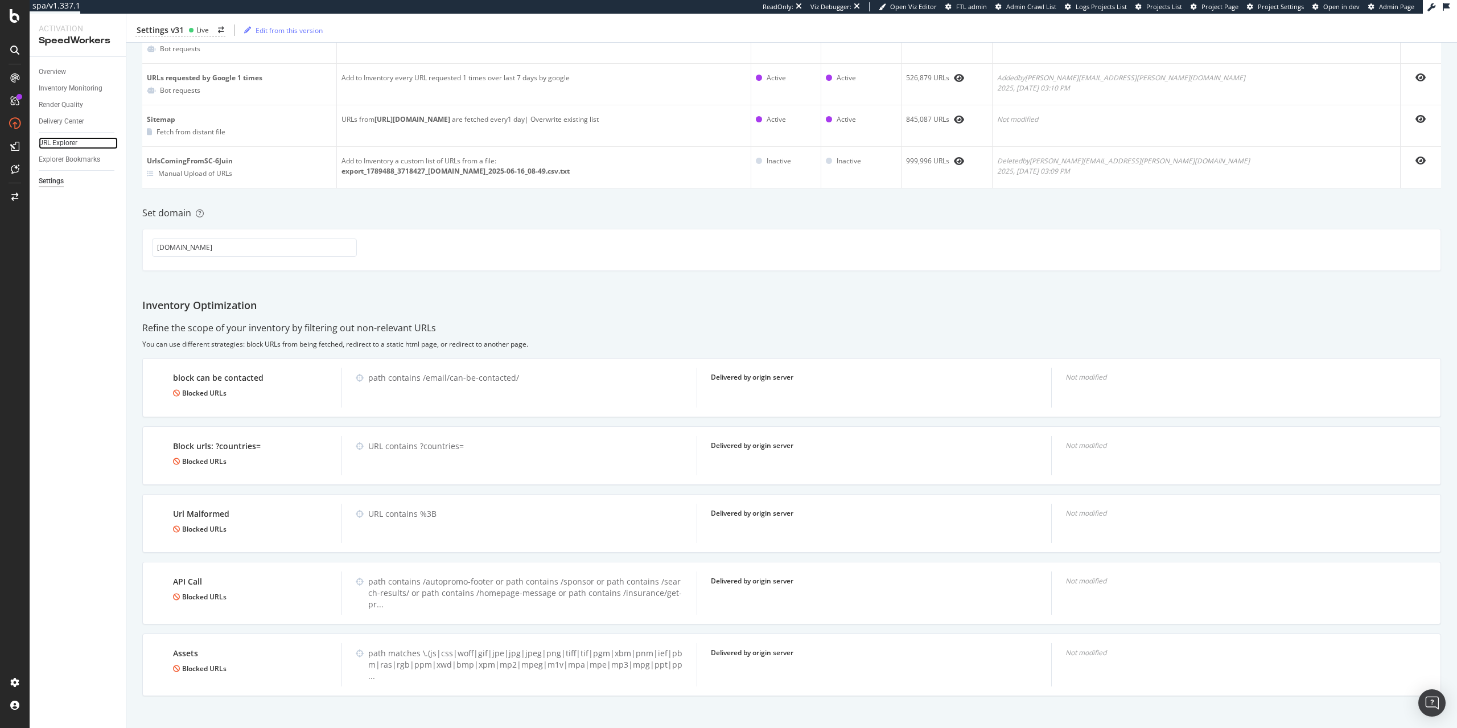
click at [90, 143] on link "URL Explorer" at bounding box center [78, 143] width 79 height 12
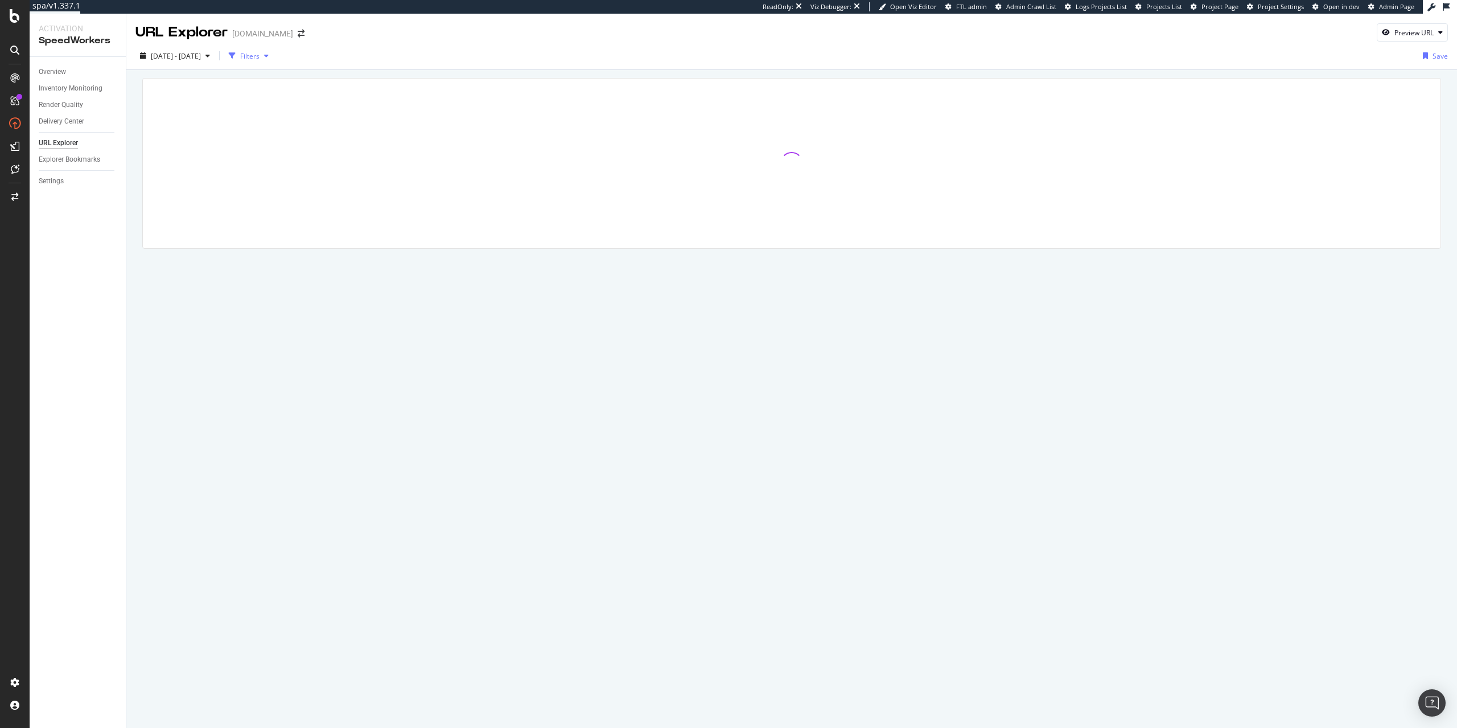
click at [259, 56] on div "Filters" at bounding box center [249, 56] width 19 height 10
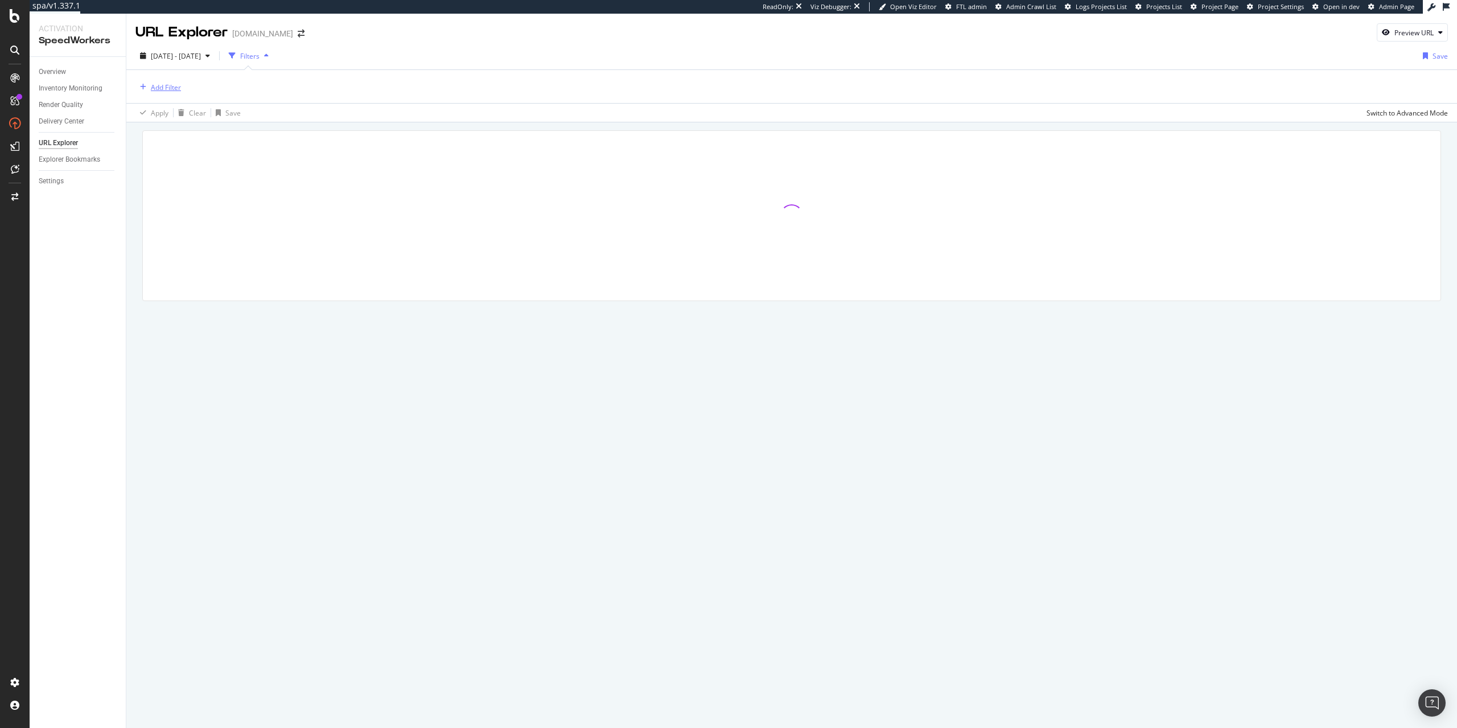
click at [171, 89] on div "Add Filter" at bounding box center [166, 88] width 30 height 10
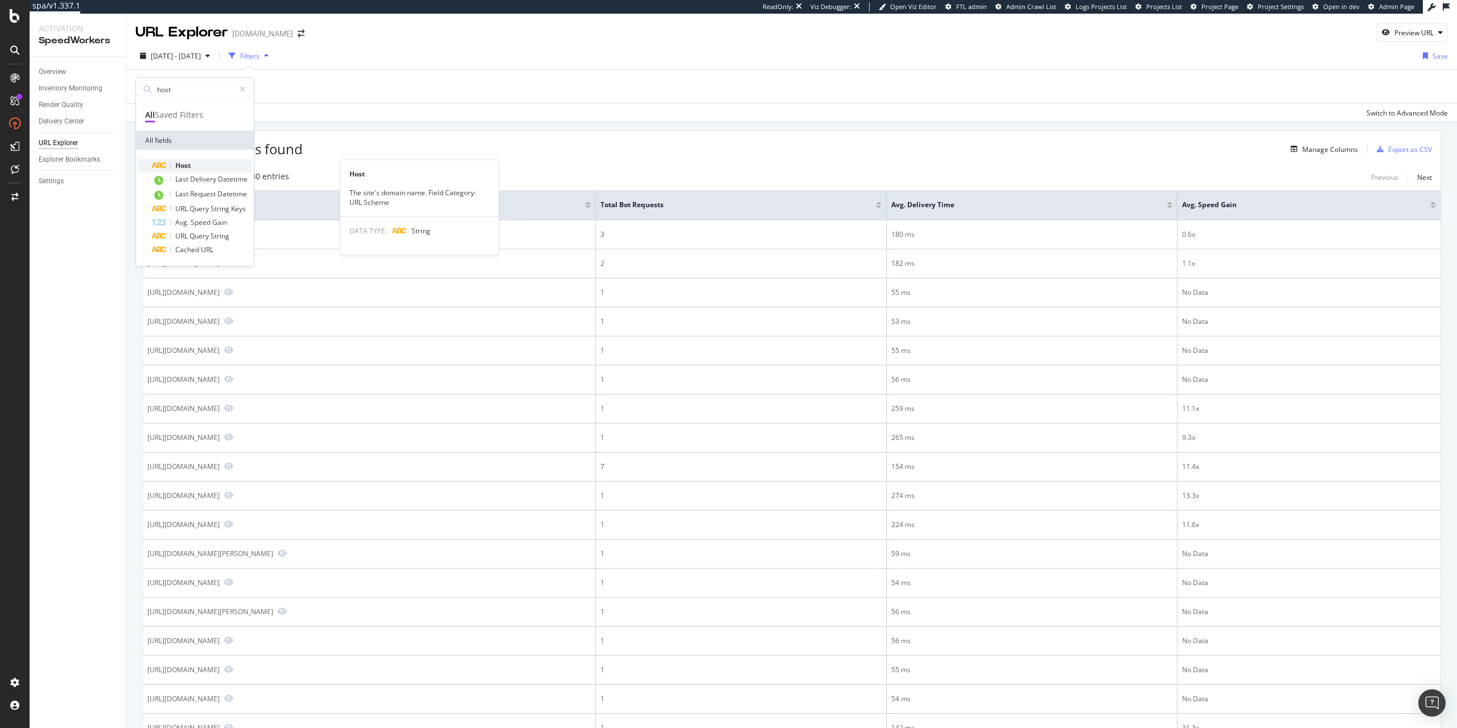
type input "host"
click at [222, 167] on div "Host" at bounding box center [202, 166] width 100 height 14
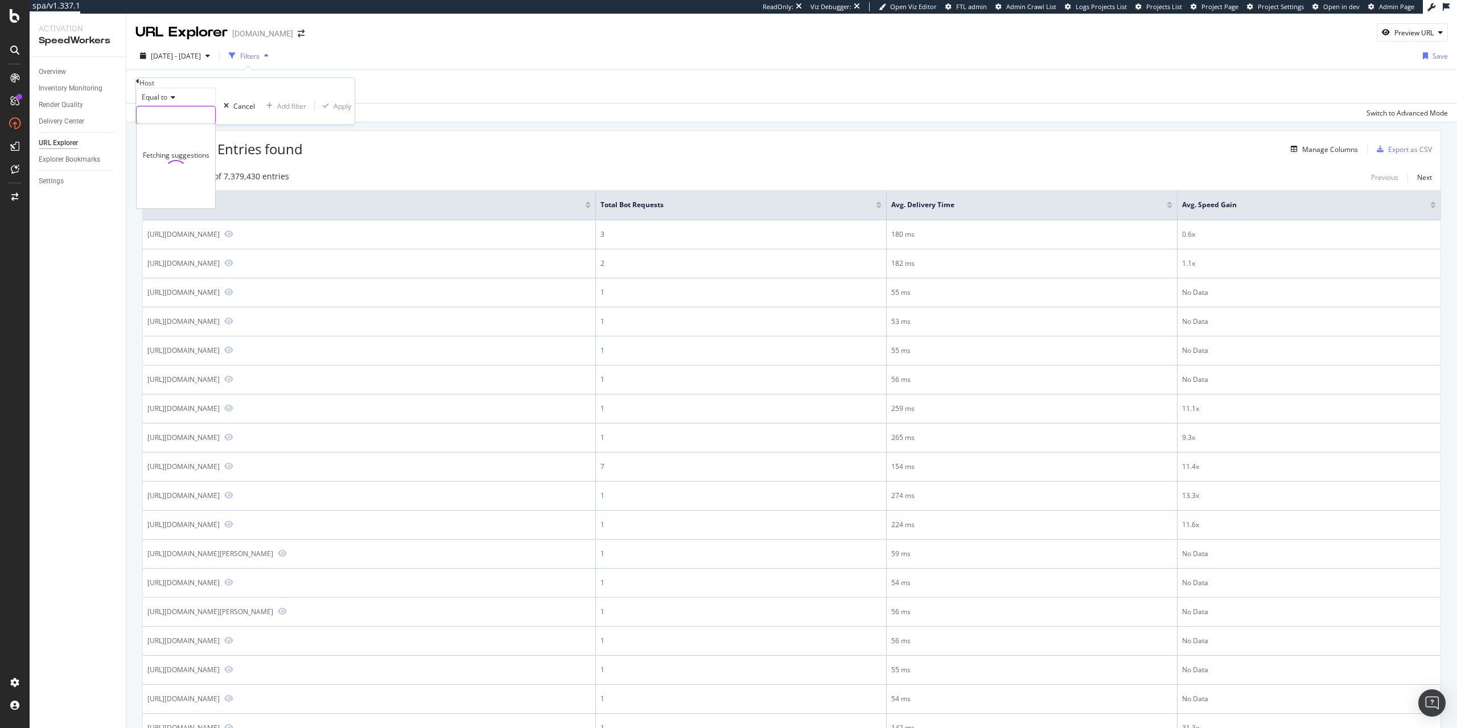
click at [184, 123] on input "text" at bounding box center [176, 114] width 79 height 17
paste input "https://services.immoweb.be/"
type input "services.immoweb.be"
click at [350, 111] on div "Apply" at bounding box center [359, 106] width 18 height 10
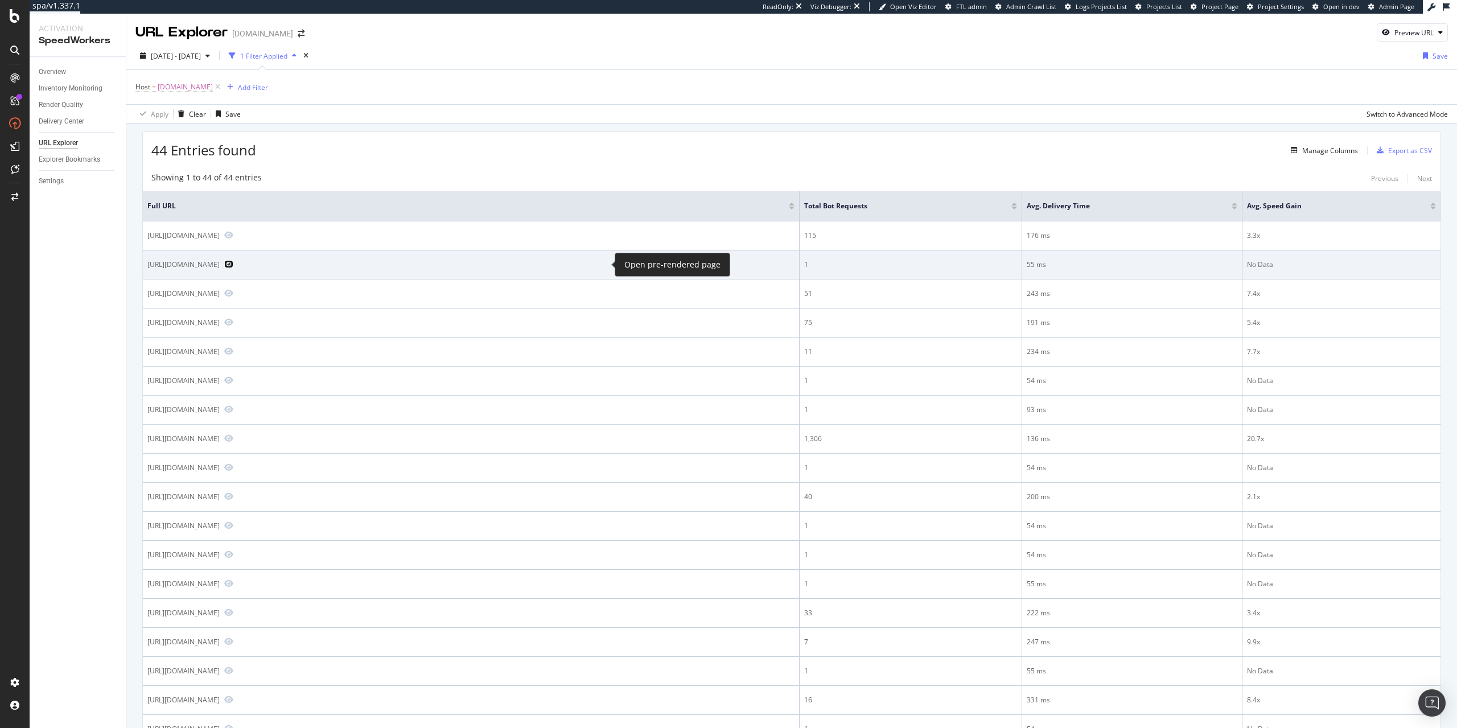
click at [233, 264] on icon "Preview https://services.immoweb.be/pro/nl/0012p00002W8j1OAAR/prospekt/project/…" at bounding box center [228, 264] width 9 height 8
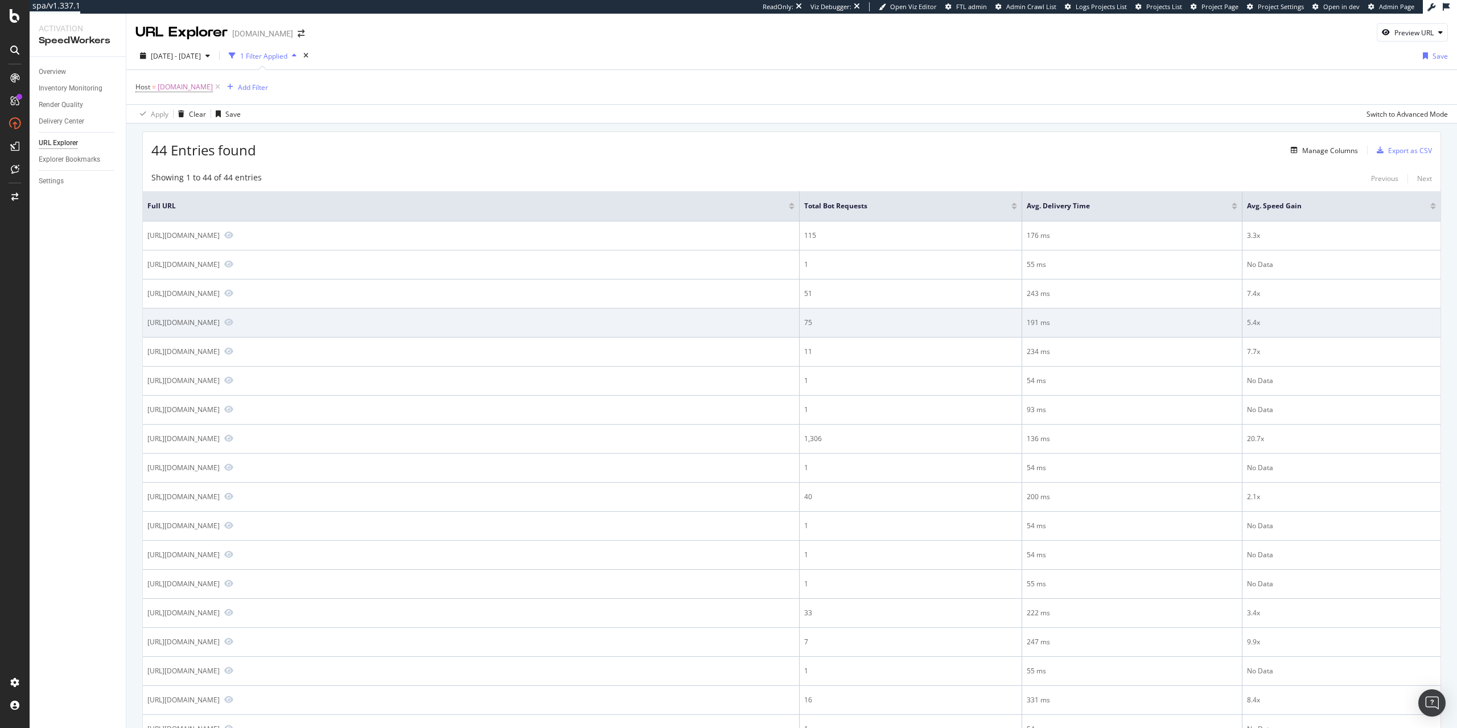
click at [220, 321] on div "https://services.immoweb.be/classifieds/" at bounding box center [183, 323] width 72 height 10
copy div "https://services.immoweb.be/classifieds/"
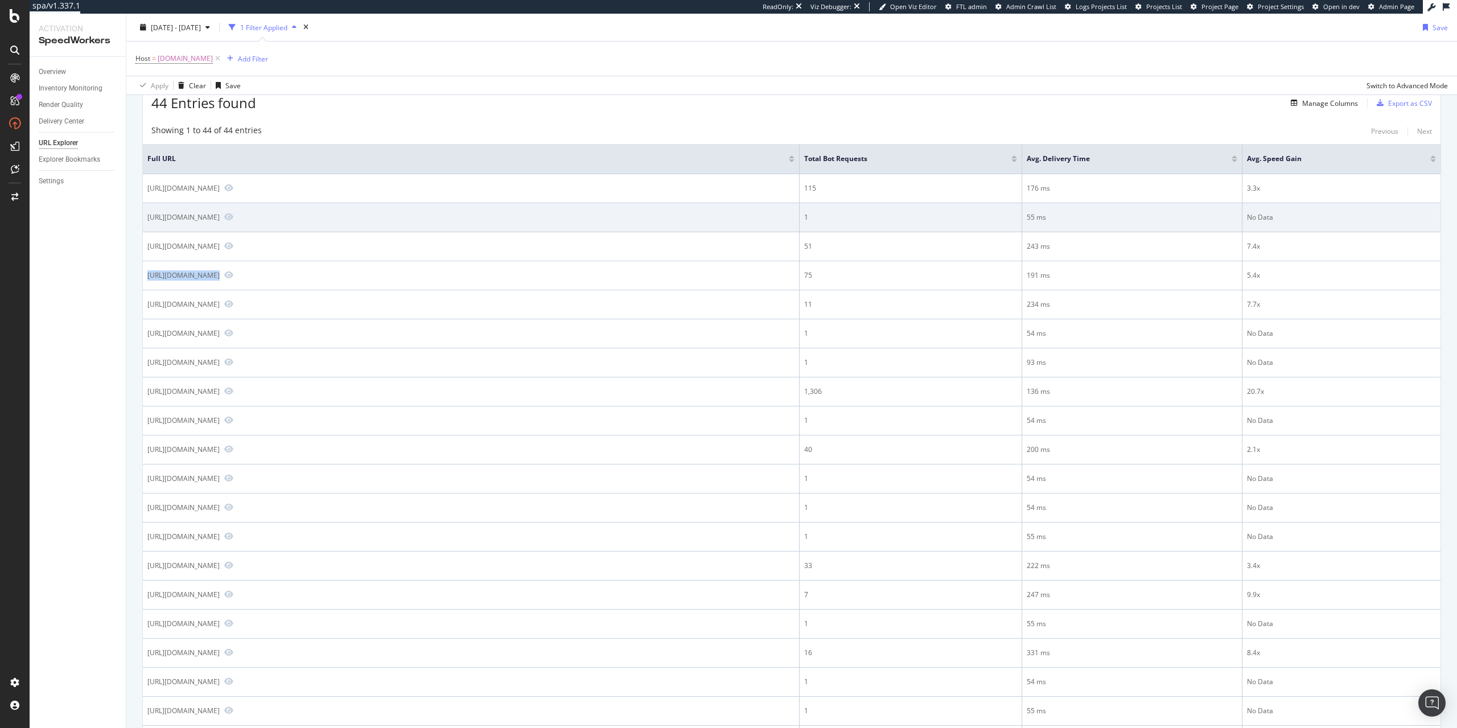
scroll to position [65, 0]
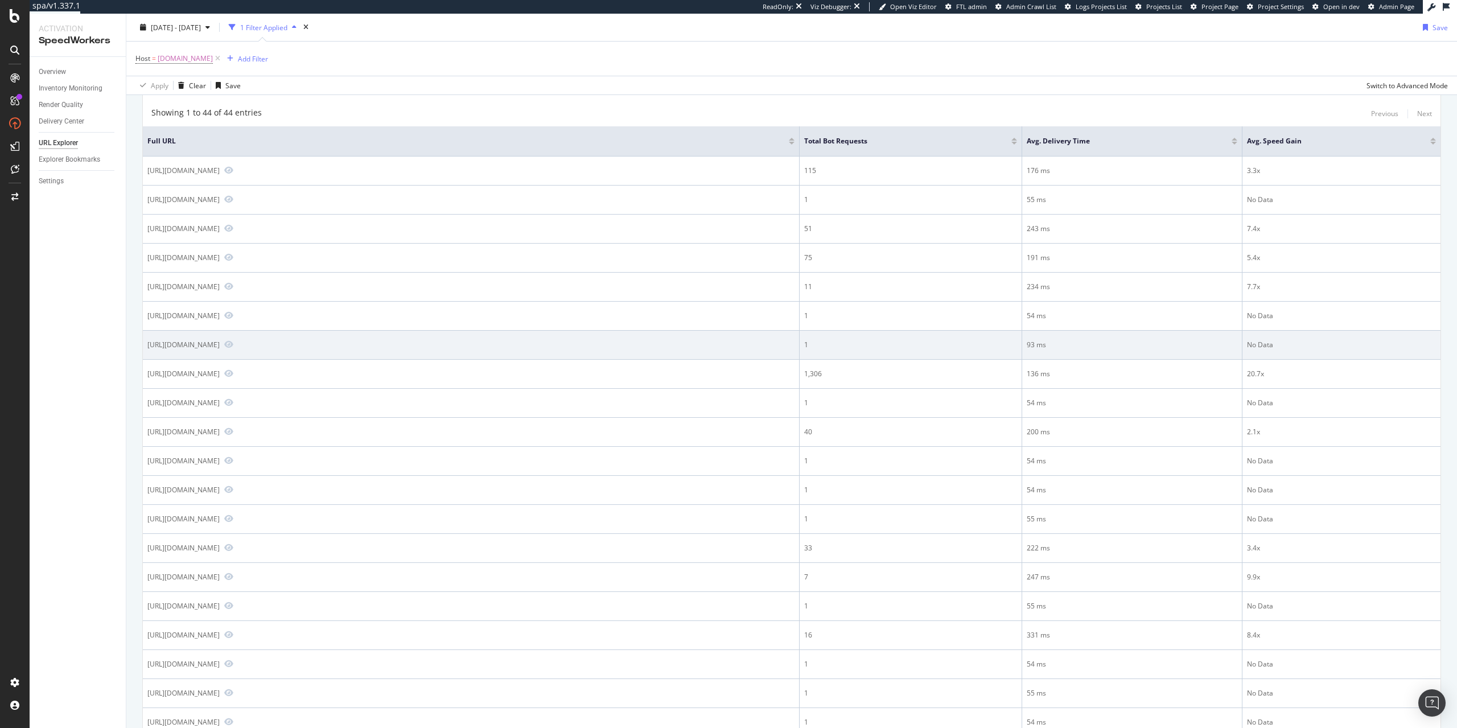
click at [591, 339] on td "https://services.immoweb.be/pro/fr/0012p00003BBi5nAAD/encoding/basic-informatio…" at bounding box center [471, 345] width 657 height 29
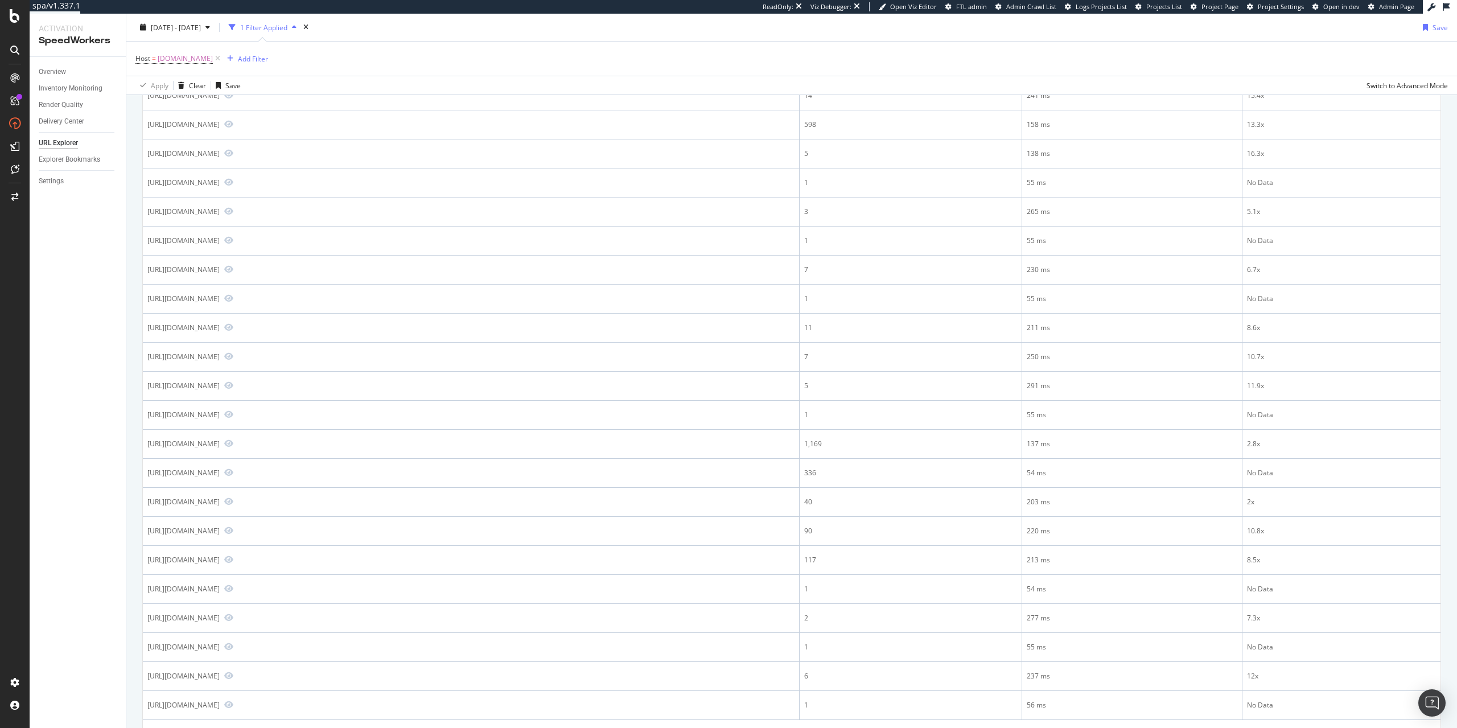
scroll to position [836, 0]
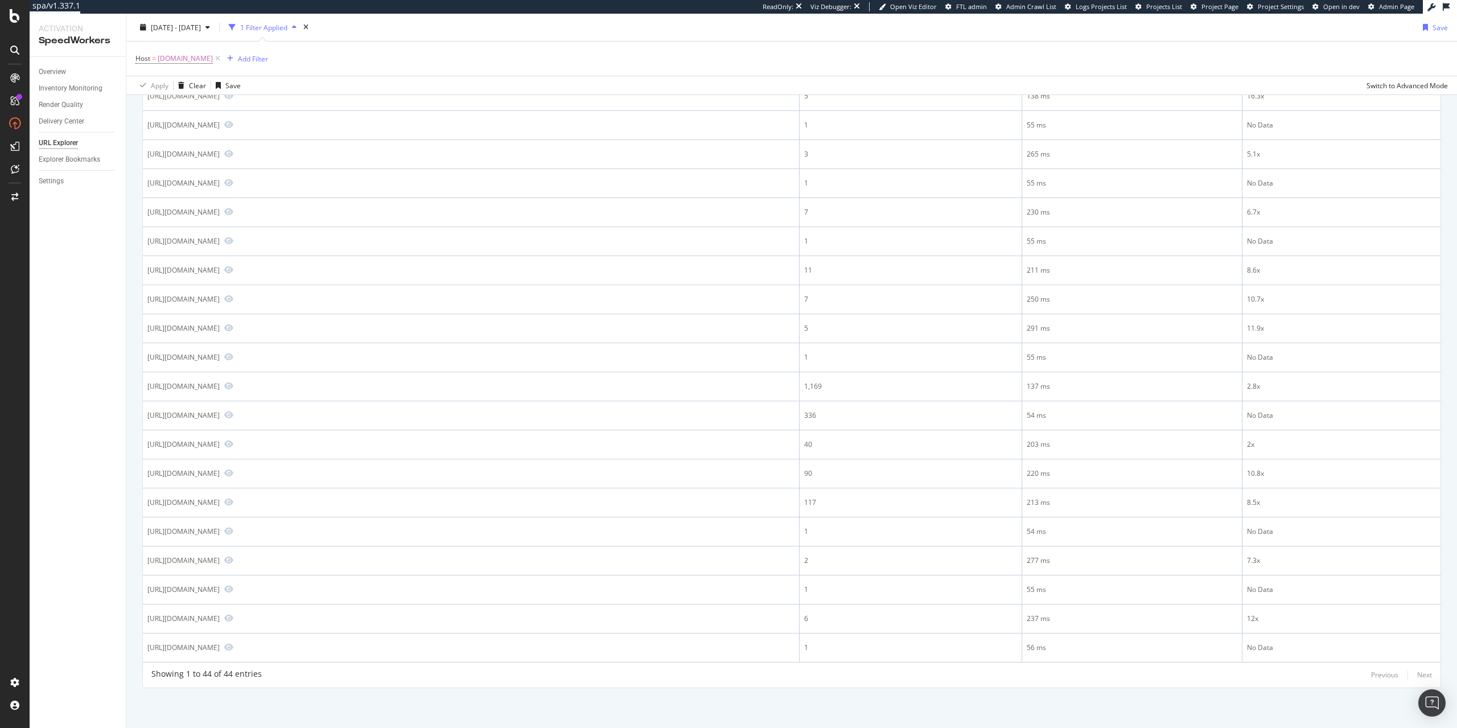
drag, startPoint x: 240, startPoint y: 388, endPoint x: 137, endPoint y: 386, distance: 102.4
click at [143, 386] on div "Full URL Total Bot Requests Avg. Delivery Time Avg. Speed Gain https://services…" at bounding box center [791, 8] width 1297 height 1307
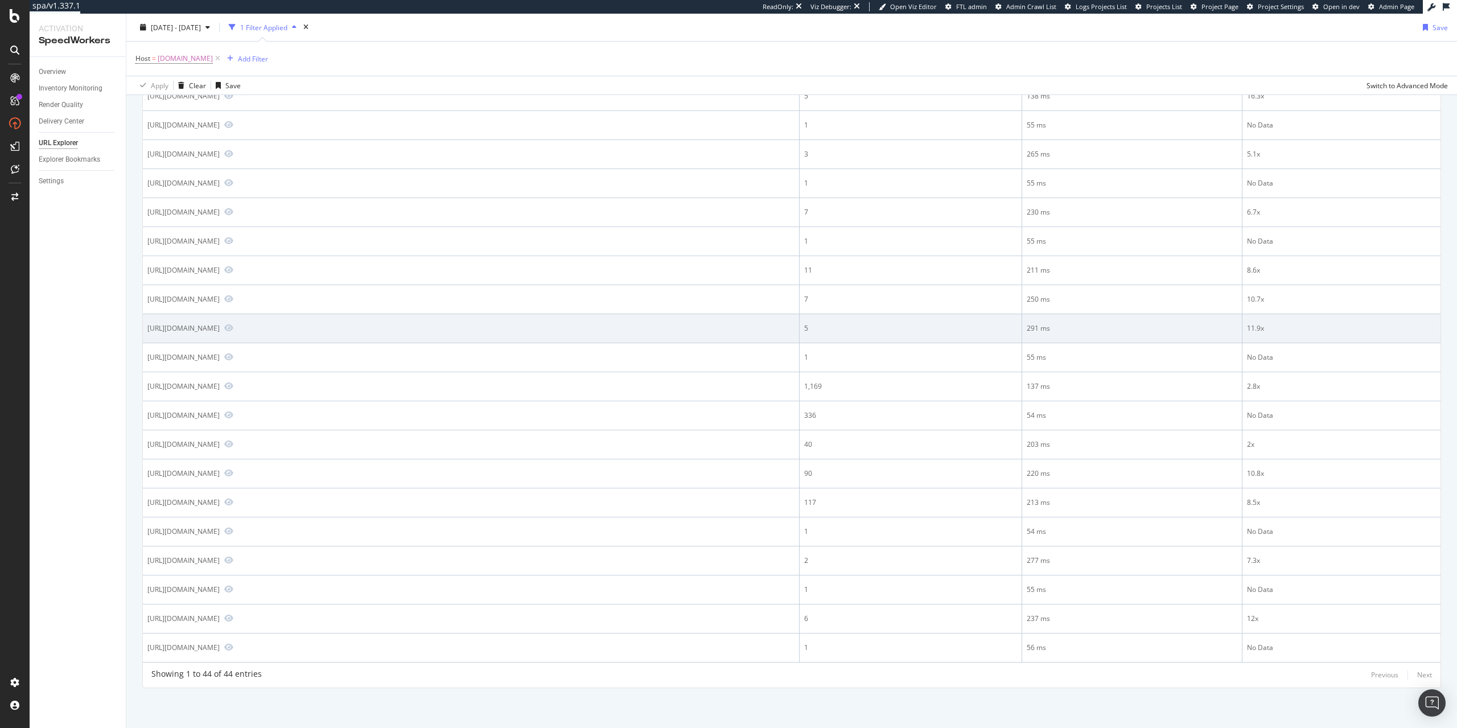
copy div "https://services.immoweb.be"
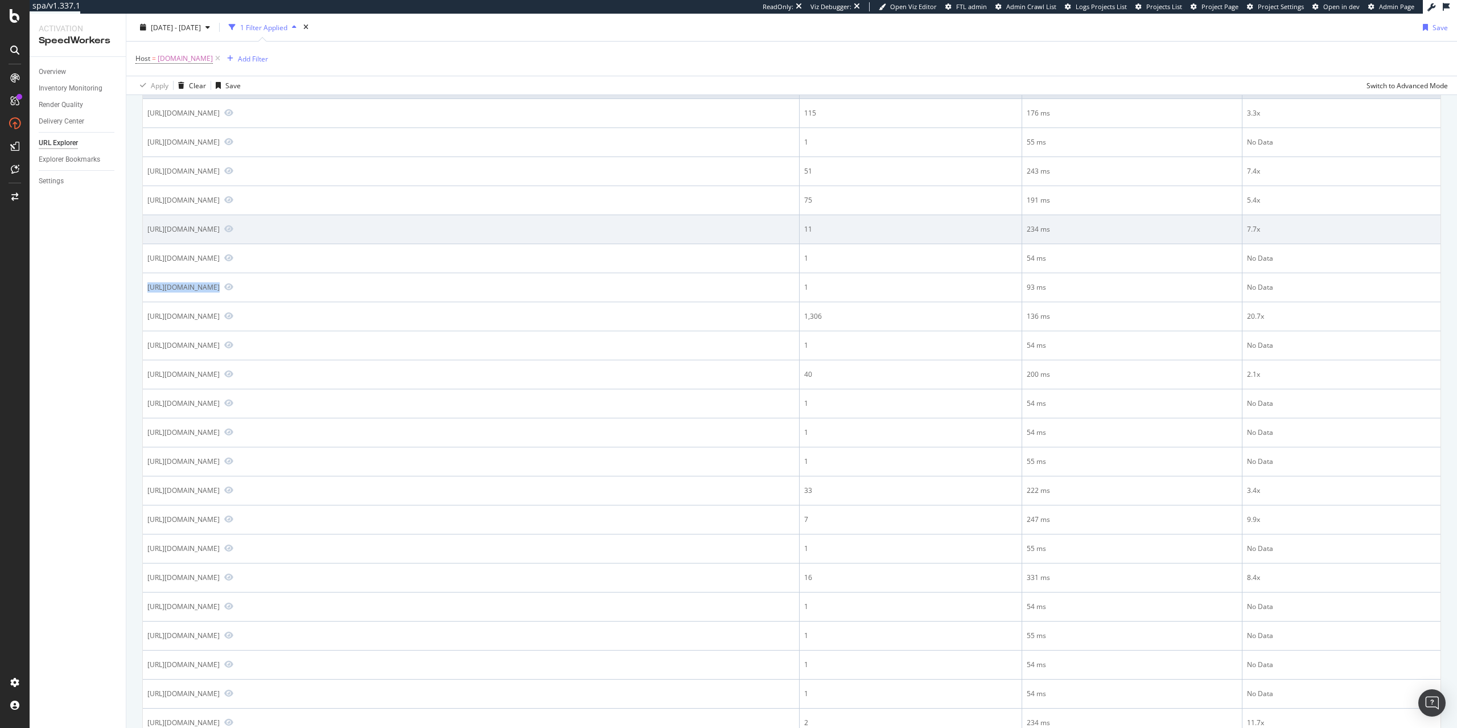
scroll to position [0, 0]
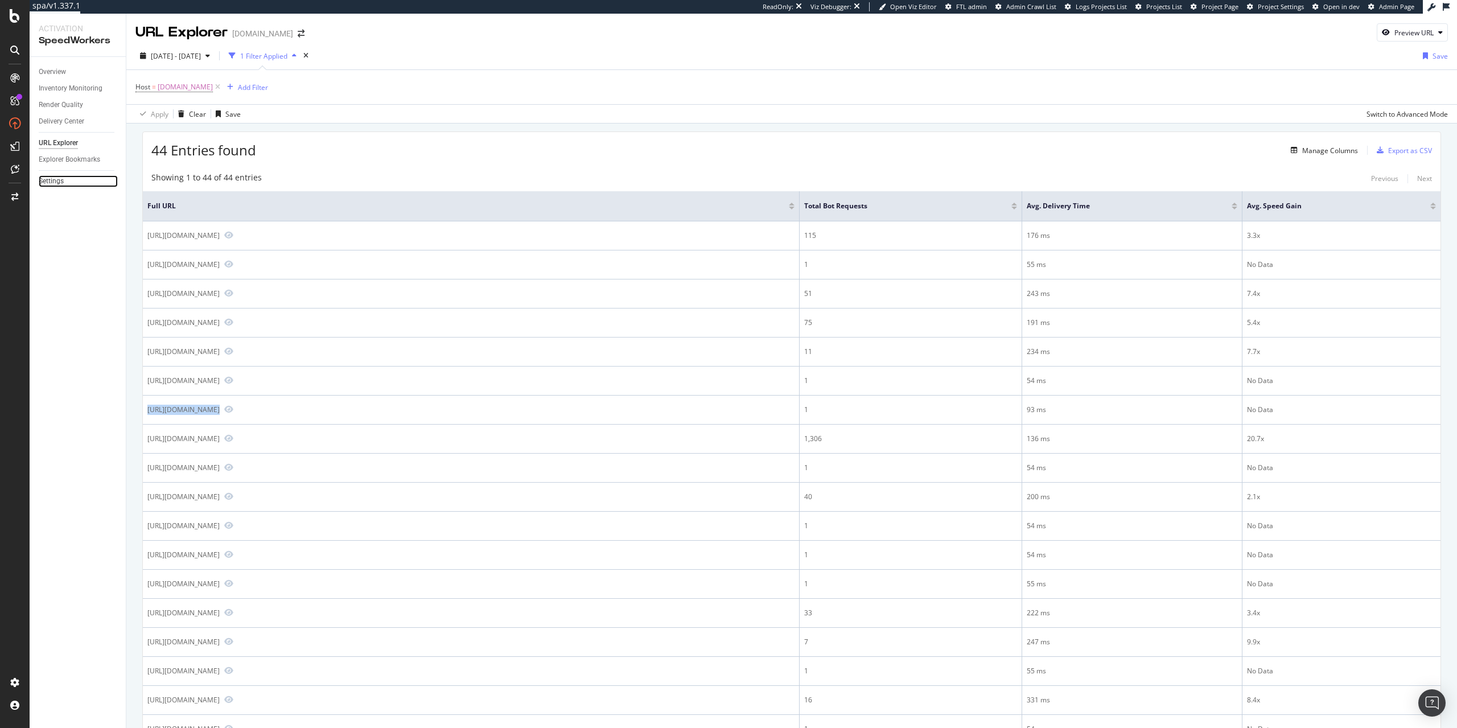
click at [69, 180] on link "Settings" at bounding box center [78, 181] width 79 height 12
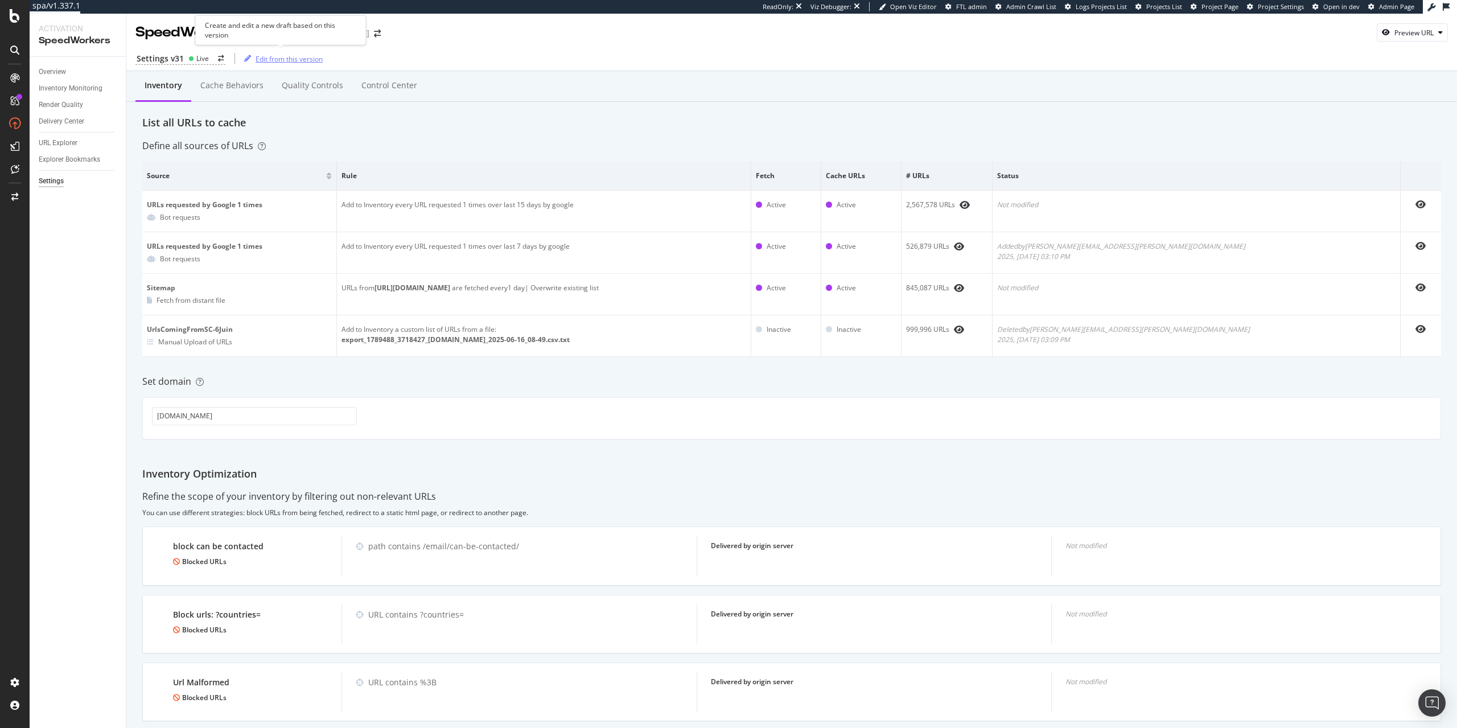
click at [273, 62] on div "Edit from this version" at bounding box center [288, 59] width 67 height 10
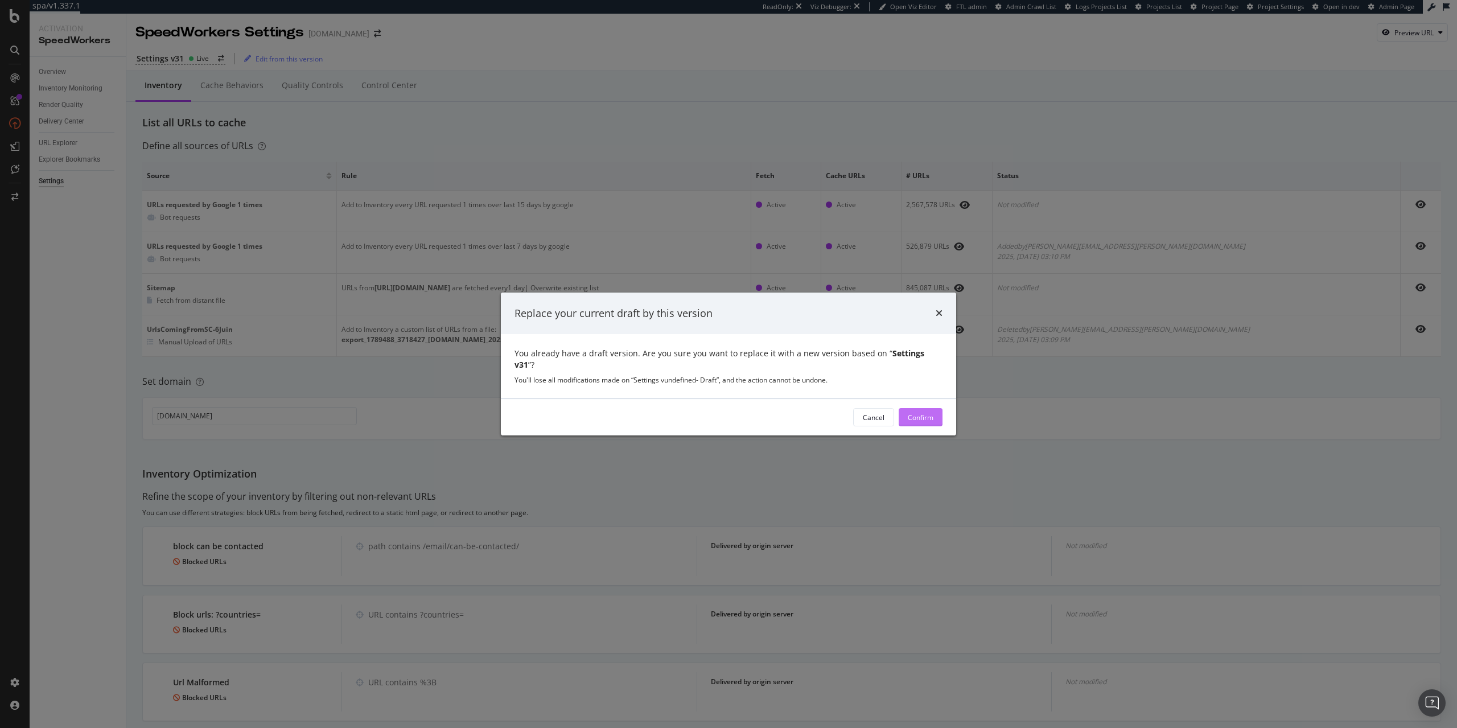
click at [917, 413] on div "Confirm" at bounding box center [921, 418] width 26 height 10
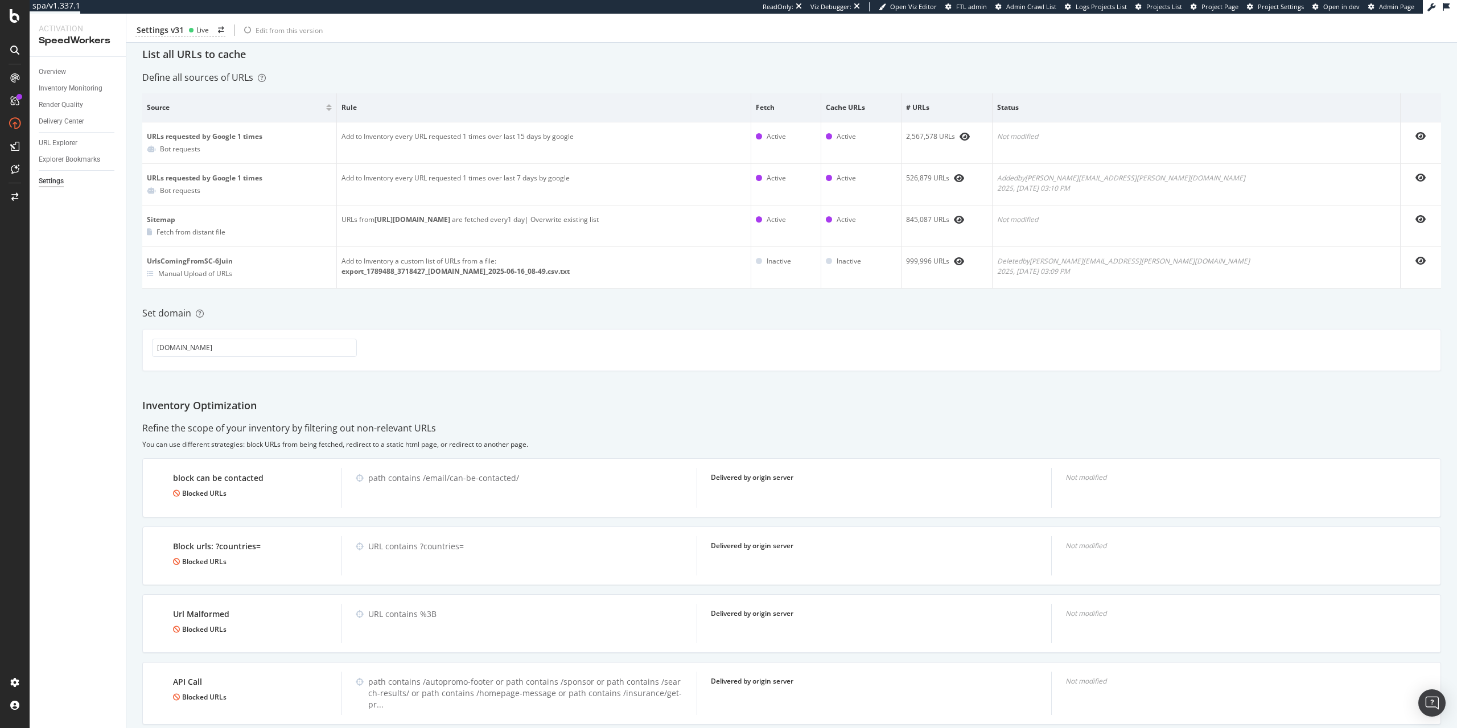
scroll to position [130, 0]
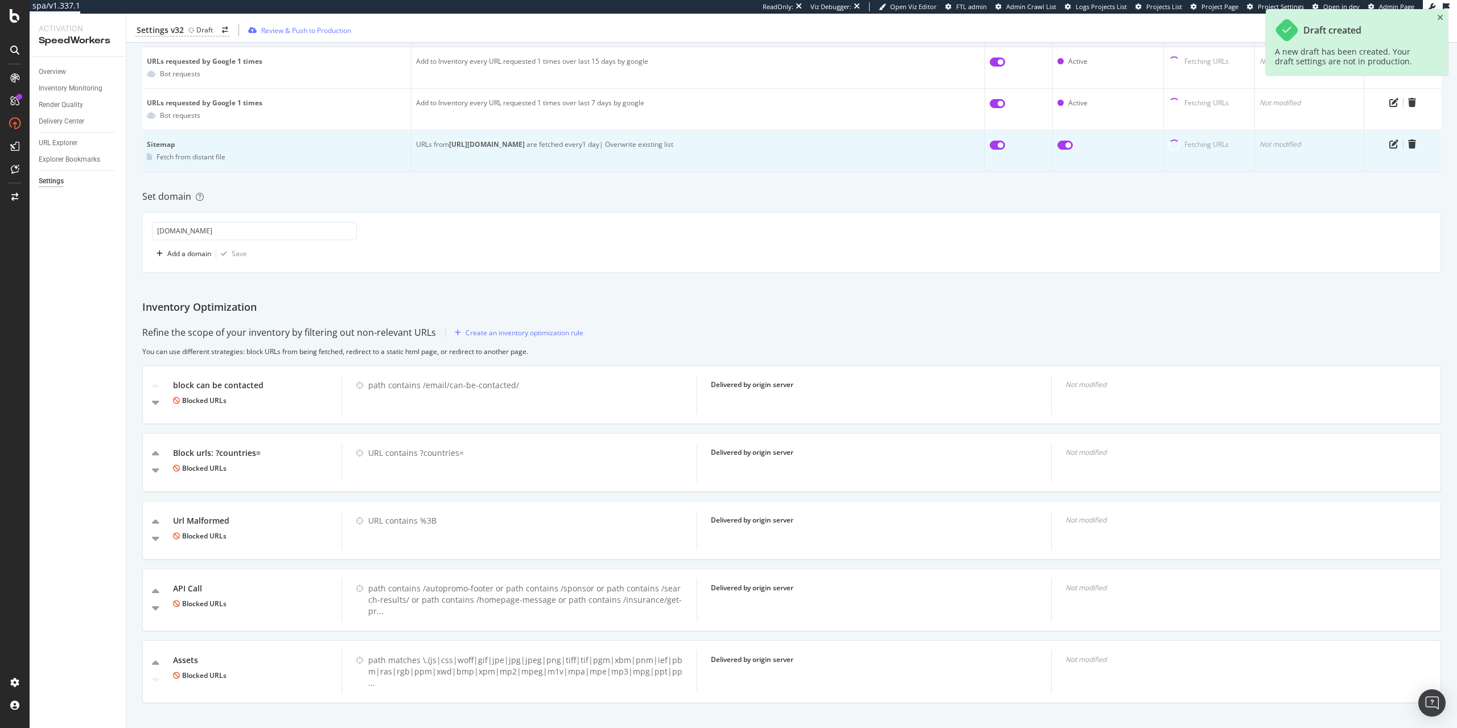
scroll to position [155, 0]
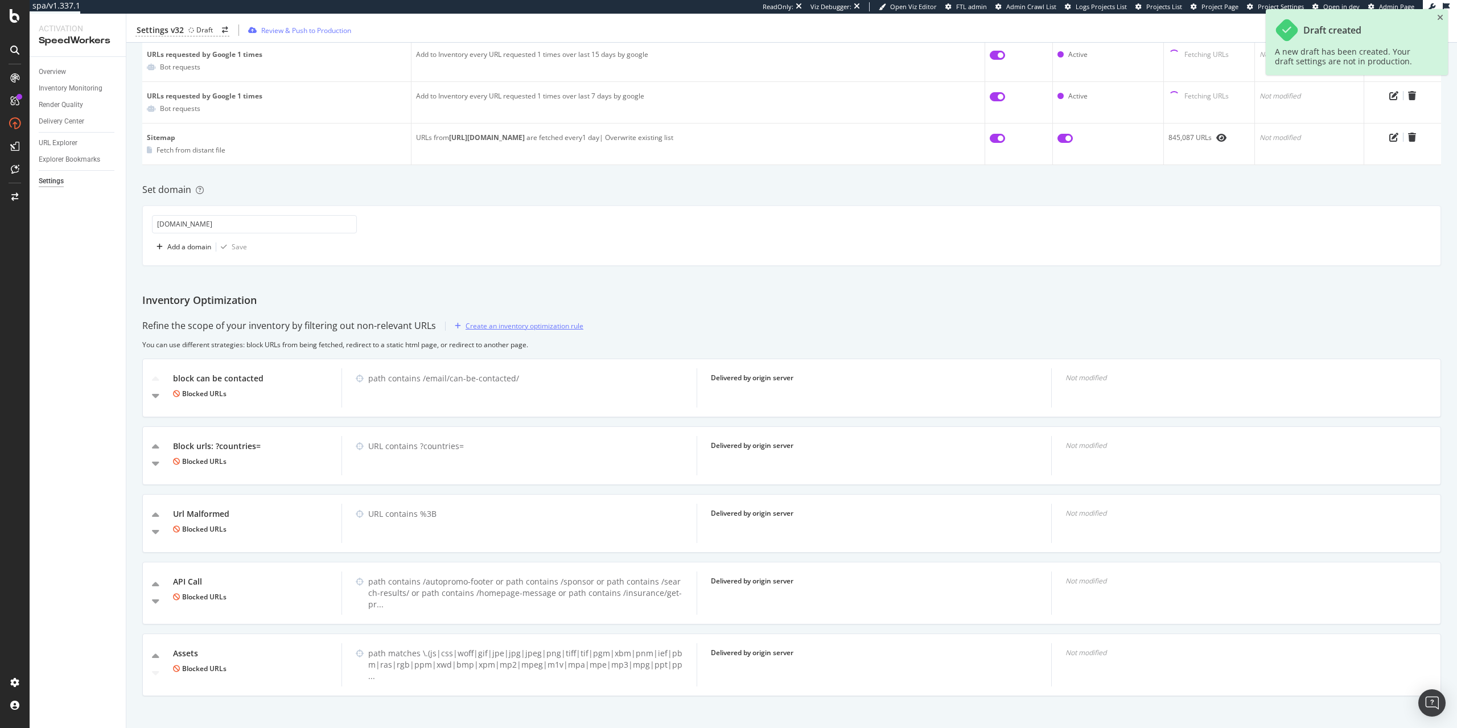
click at [570, 323] on div "Create an inventory optimization rule" at bounding box center [524, 326] width 118 height 10
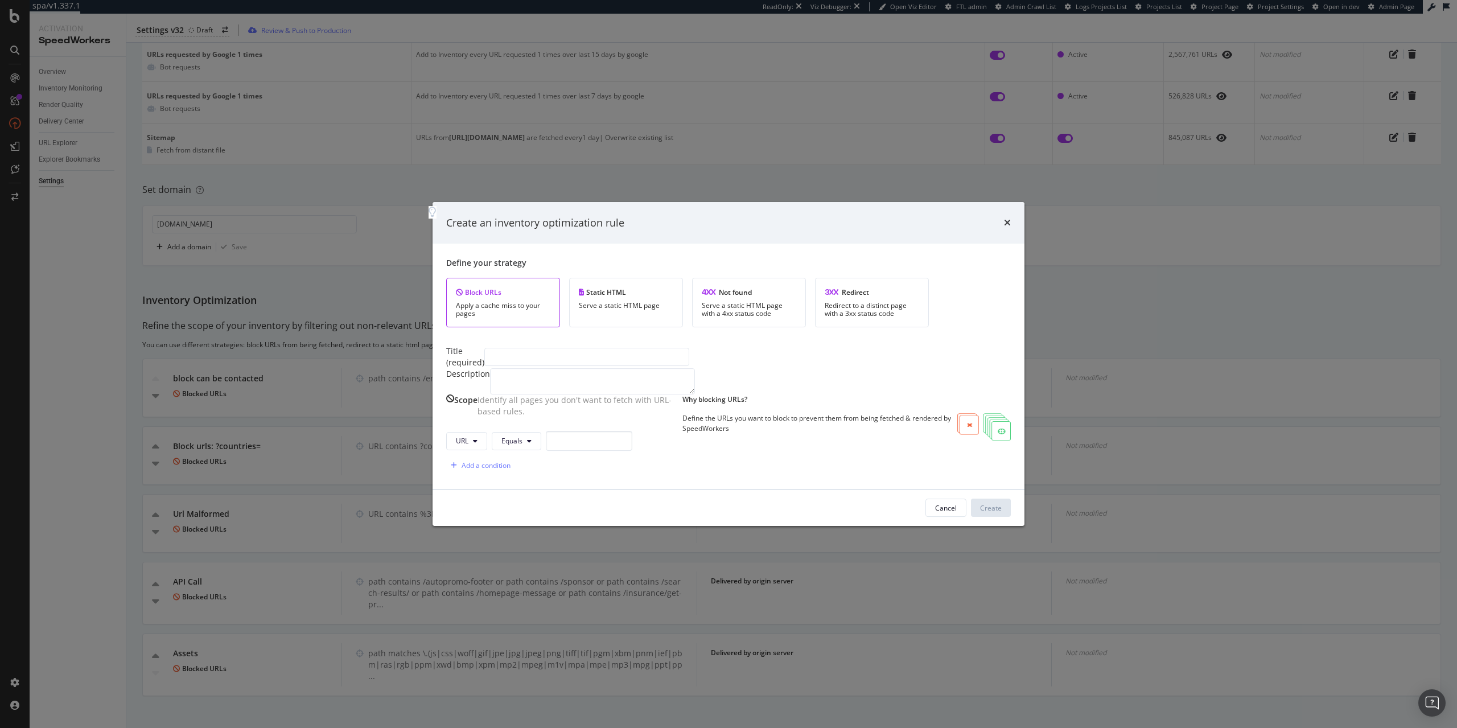
click at [514, 451] on div "URL Equals" at bounding box center [539, 441] width 186 height 20
click at [487, 450] on button "URL" at bounding box center [466, 441] width 41 height 18
click at [516, 517] on span "Host" at bounding box center [519, 514] width 40 height 10
click at [601, 450] on input "modal" at bounding box center [591, 441] width 86 height 20
paste input "https://services.immoweb.be"
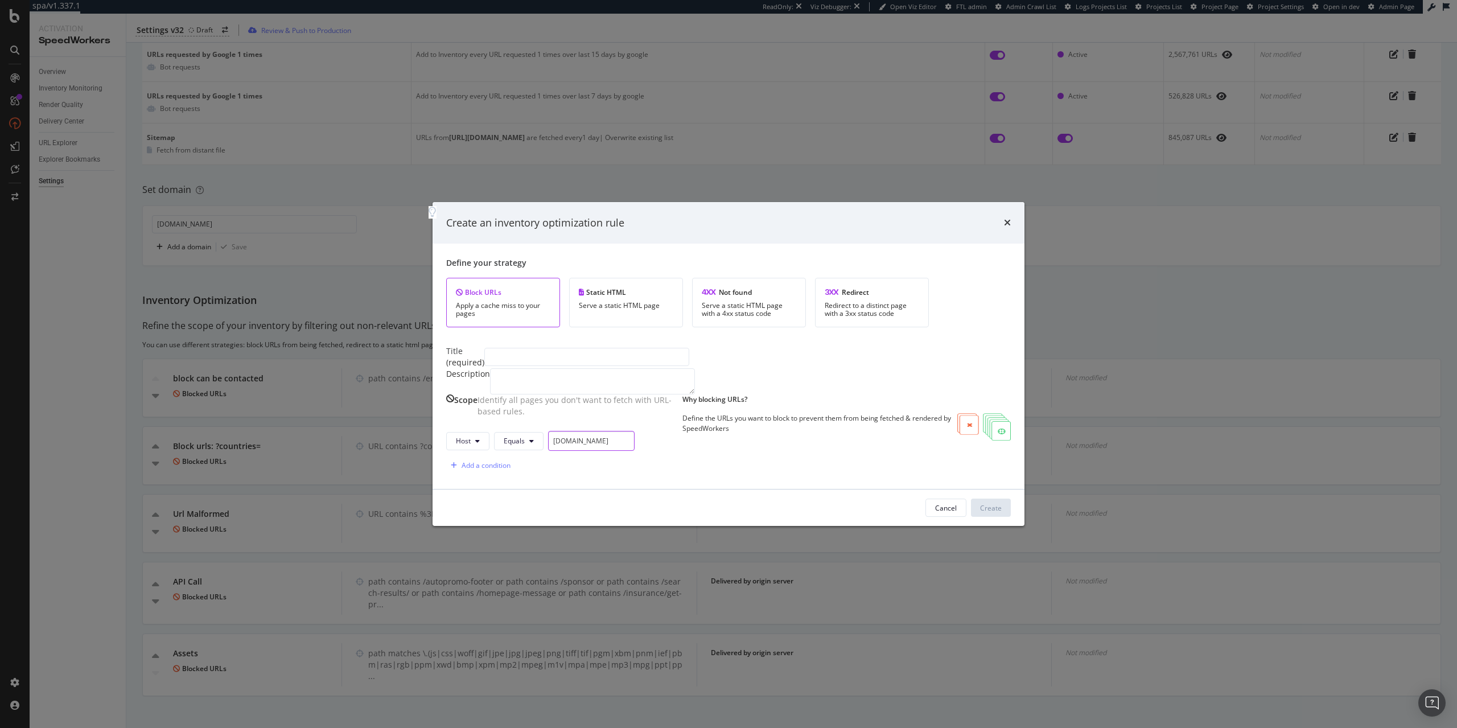
type input "services.immoweb.be"
click at [620, 348] on input "modal" at bounding box center [586, 357] width 205 height 18
type input "Professionnal Area"
click at [634, 450] on input "services.immoweb.be" at bounding box center [591, 441] width 86 height 20
click at [510, 470] on div "Add a condition" at bounding box center [485, 465] width 49 height 10
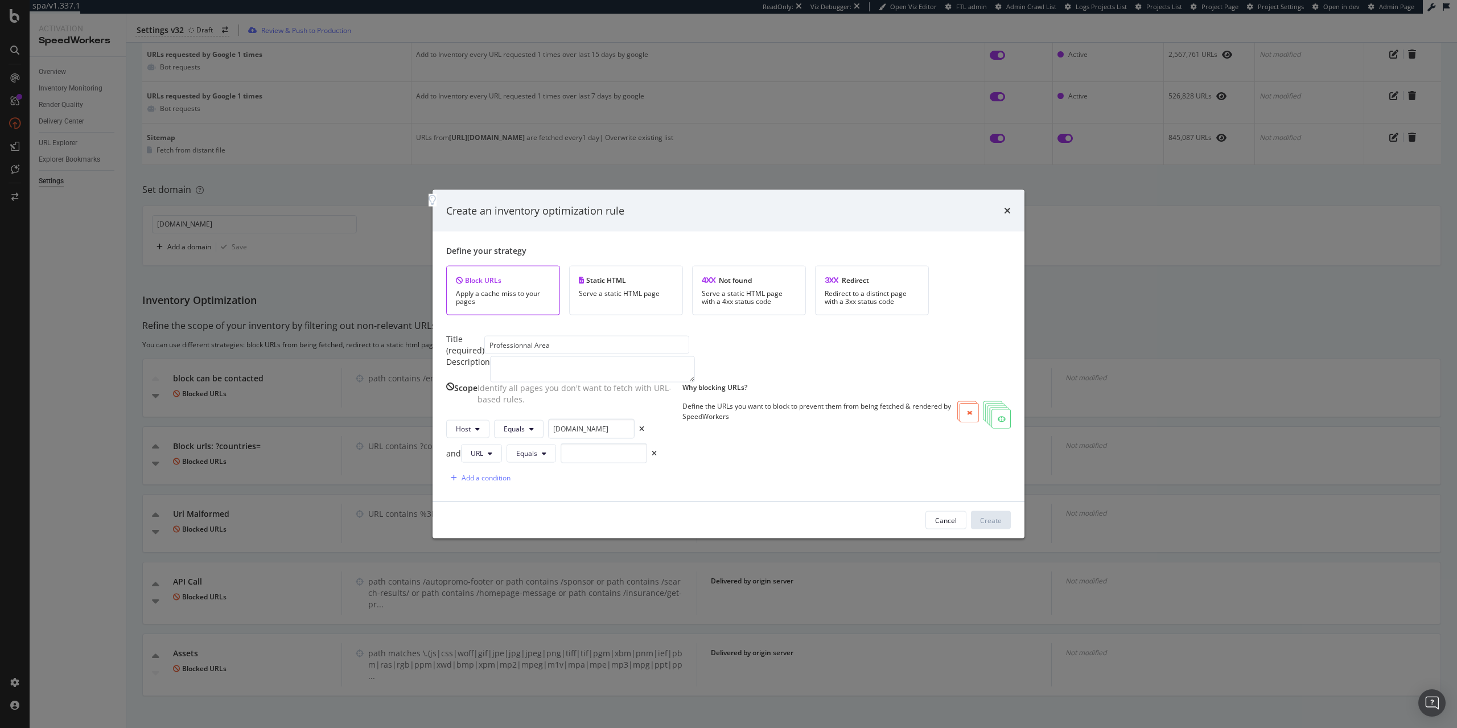
click at [461, 459] on div "and" at bounding box center [453, 452] width 15 height 11
click at [494, 462] on button "URL" at bounding box center [473, 453] width 41 height 18
click at [516, 536] on div "Host" at bounding box center [523, 530] width 58 height 17
click at [609, 459] on input "modal" at bounding box center [598, 453] width 86 height 20
paste input "https://services.dev.immoweb.be/"
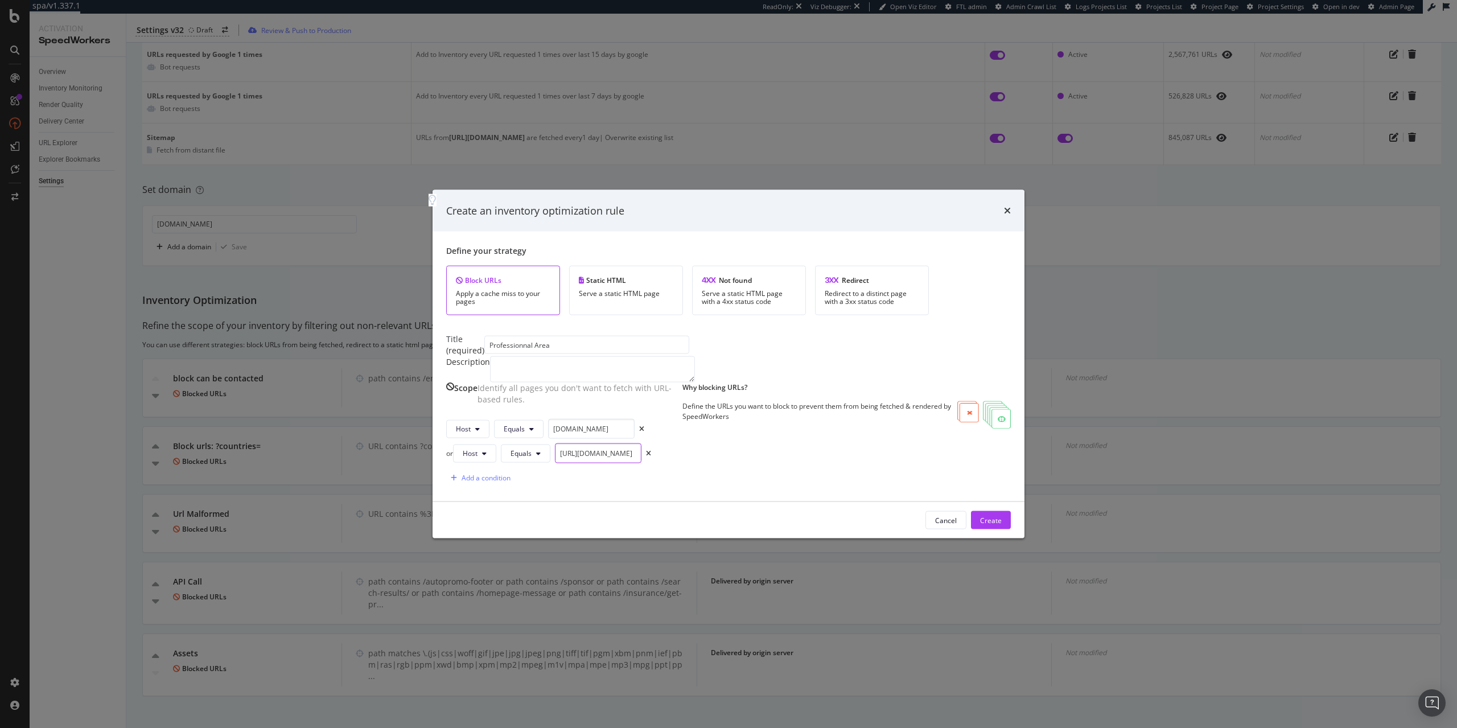
scroll to position [0, 0]
type input "services.dev.immoweb.be"
click at [999, 525] on div "Create" at bounding box center [991, 520] width 22 height 10
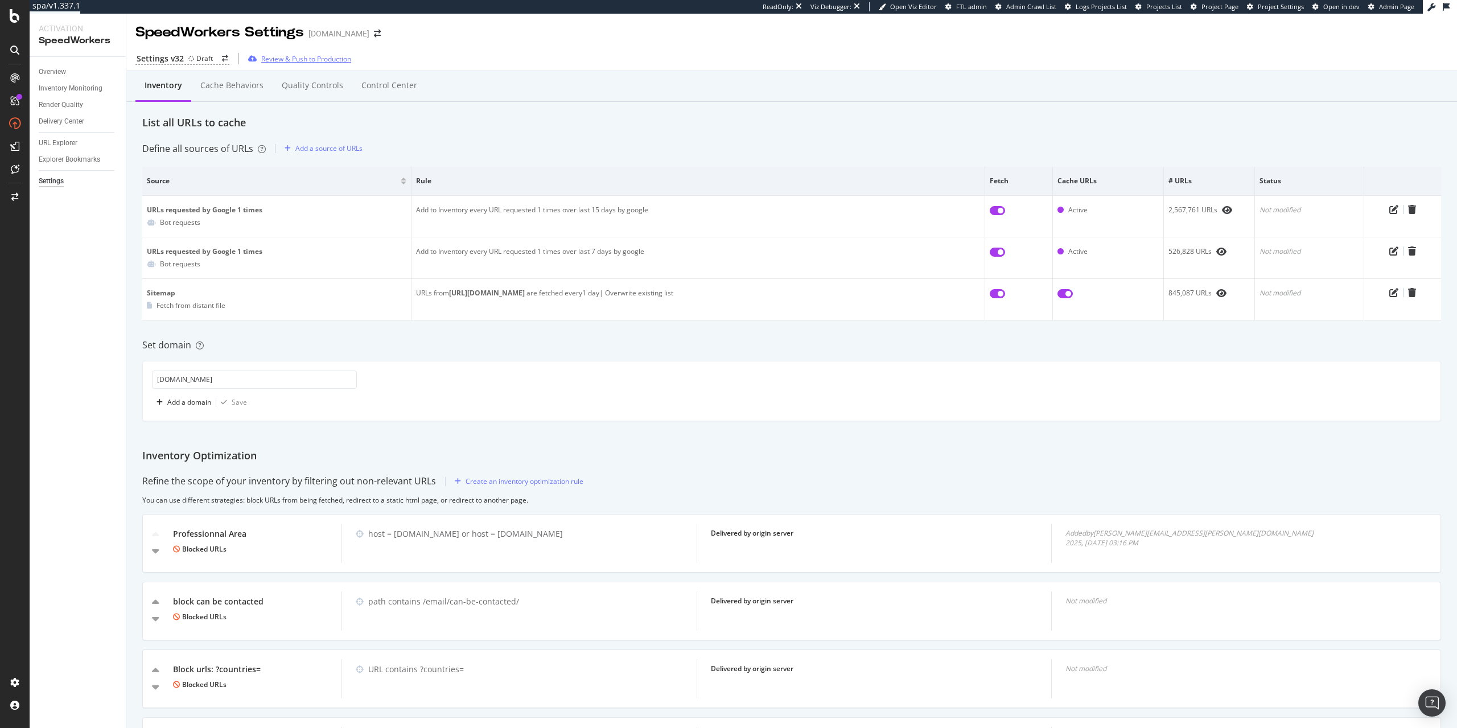
click at [294, 58] on div "Review & Push to Production" at bounding box center [306, 59] width 90 height 10
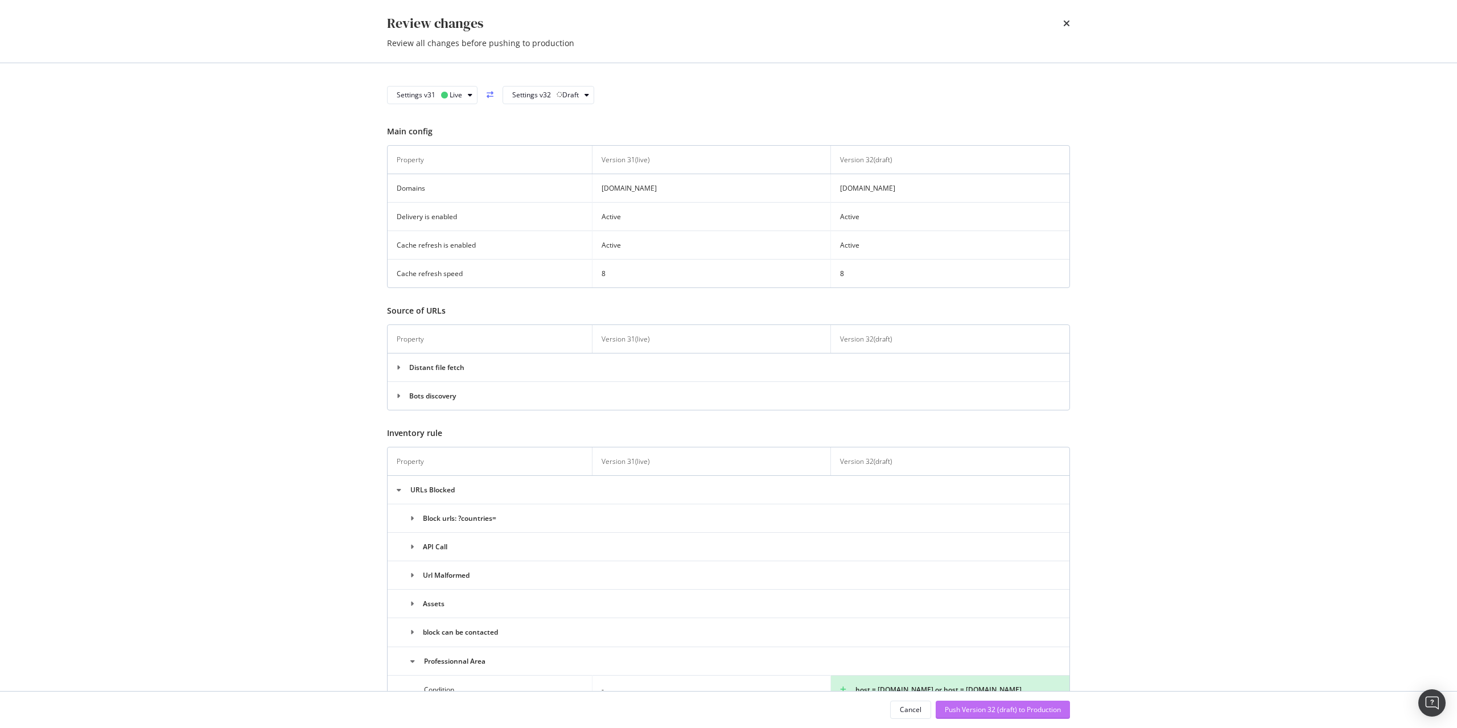
click at [1015, 708] on div "Push Version 32 (draft) to Production" at bounding box center [1003, 709] width 116 height 10
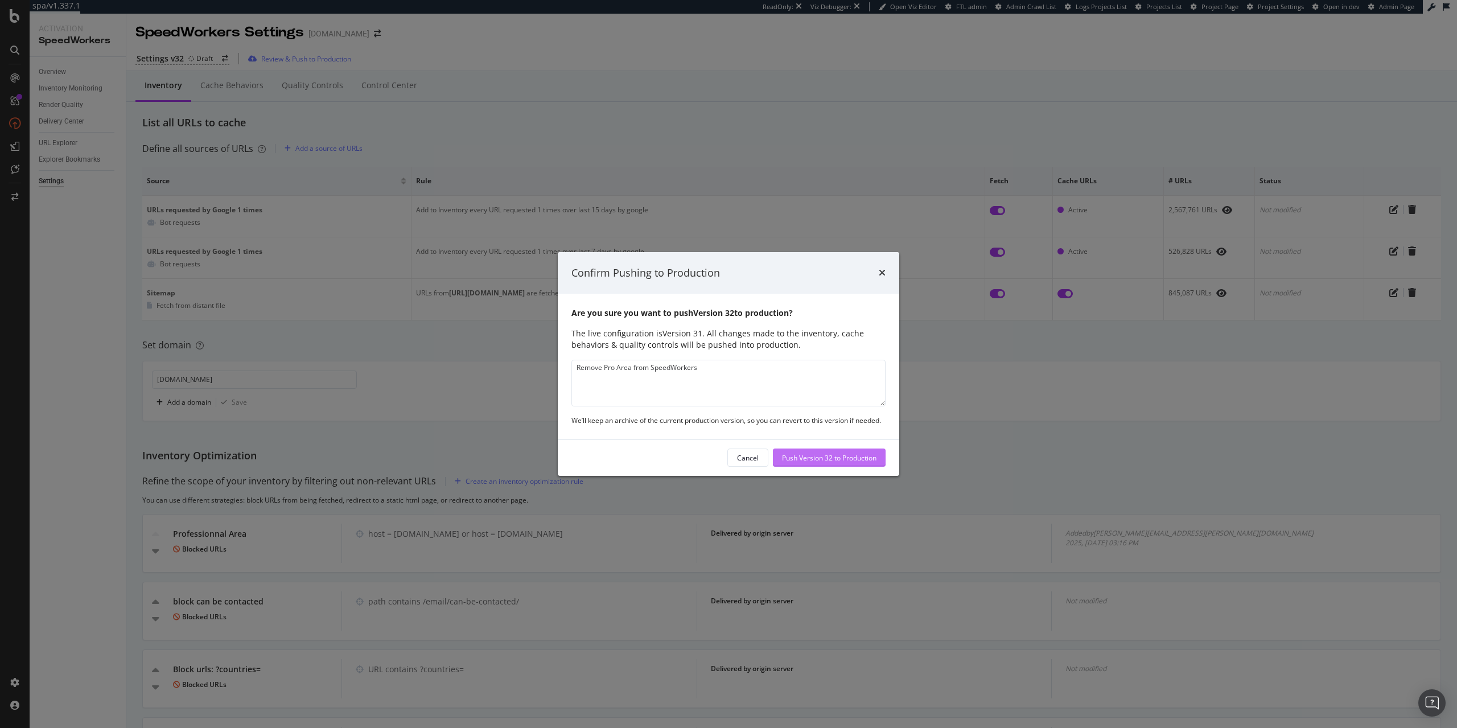
type textarea "Remove Pro Area from SpeedWorkers"
click at [796, 459] on div "Push Version 32 to Production" at bounding box center [829, 458] width 94 height 10
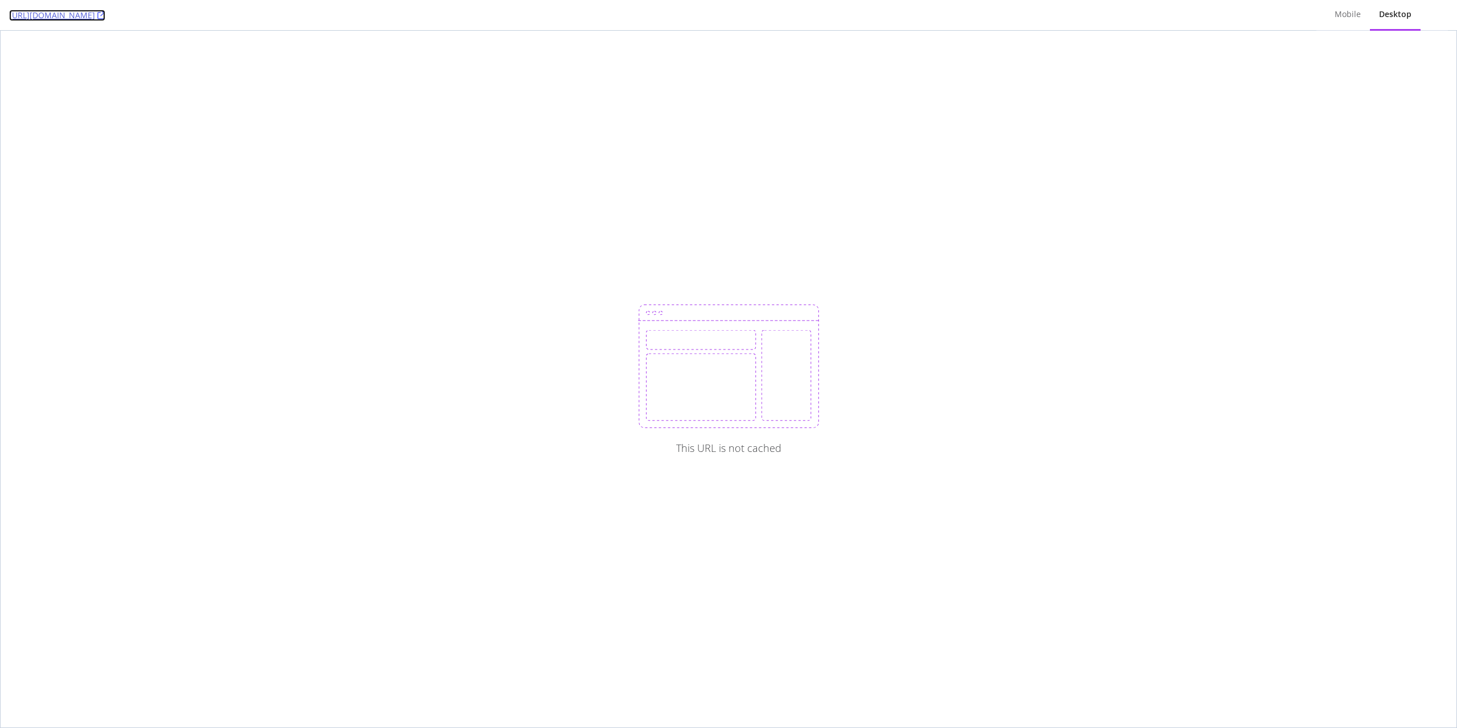
click at [105, 18] on link "[URL][DOMAIN_NAME]" at bounding box center [57, 15] width 96 height 11
click at [105, 10] on link "https://www.immoweb.be/en/search/huis/te-koop/liege-2" at bounding box center [57, 15] width 96 height 11
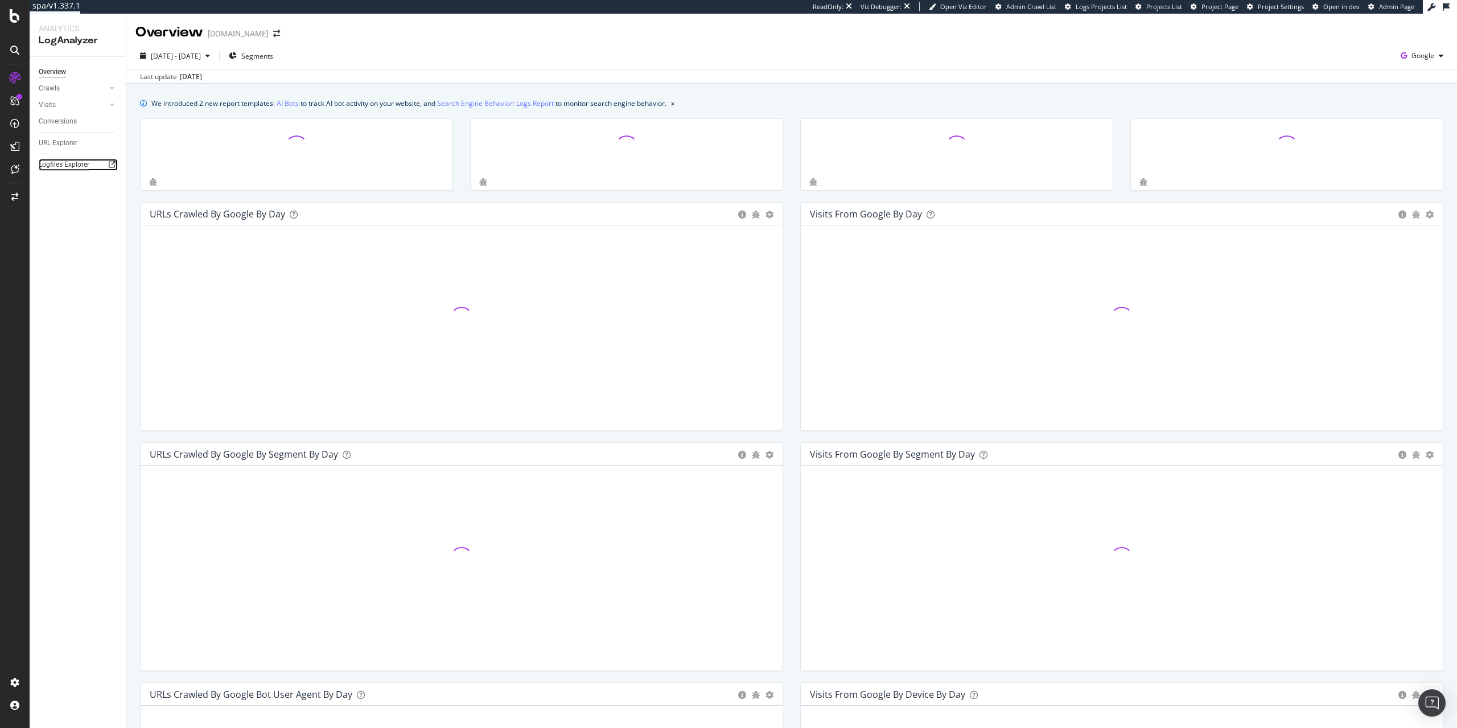
click at [58, 168] on div "Logfiles Explorer" at bounding box center [64, 165] width 51 height 12
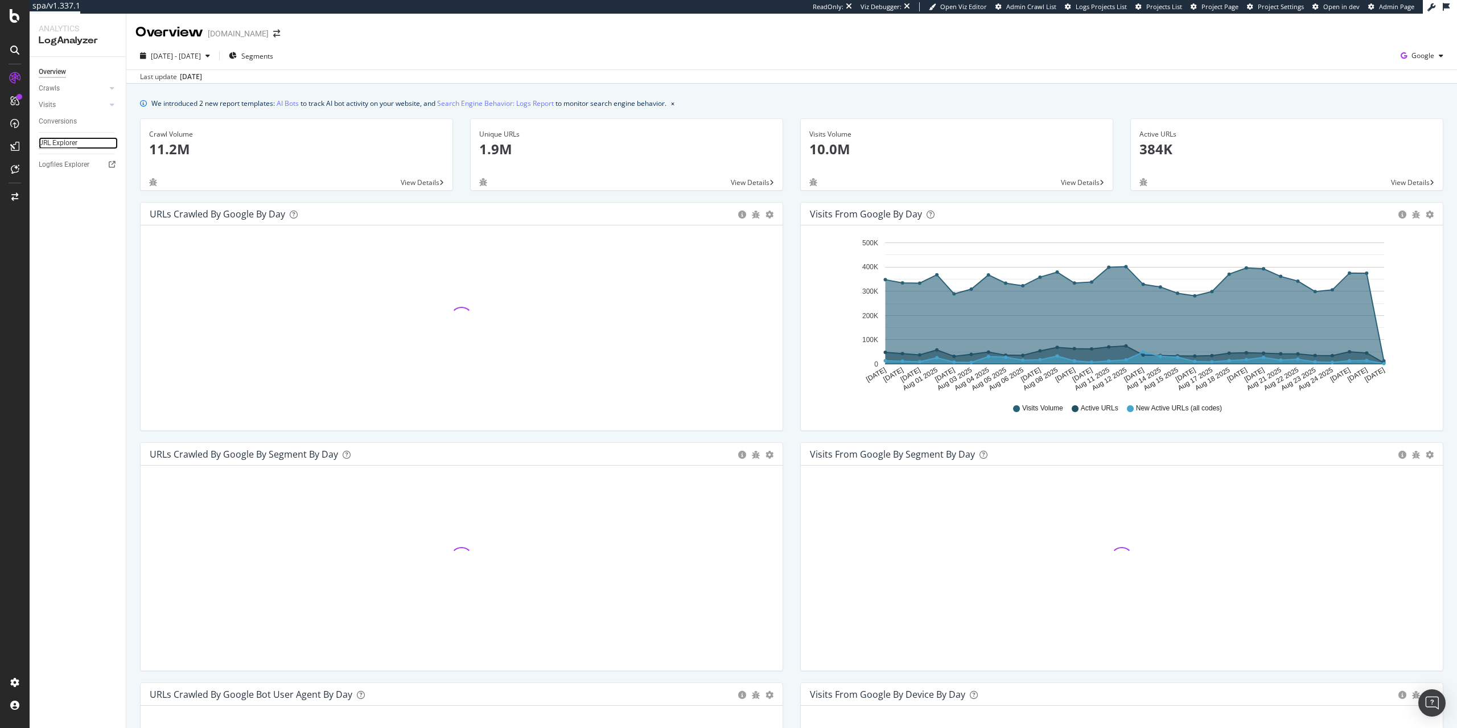
click at [73, 144] on div "URL Explorer" at bounding box center [58, 143] width 39 height 12
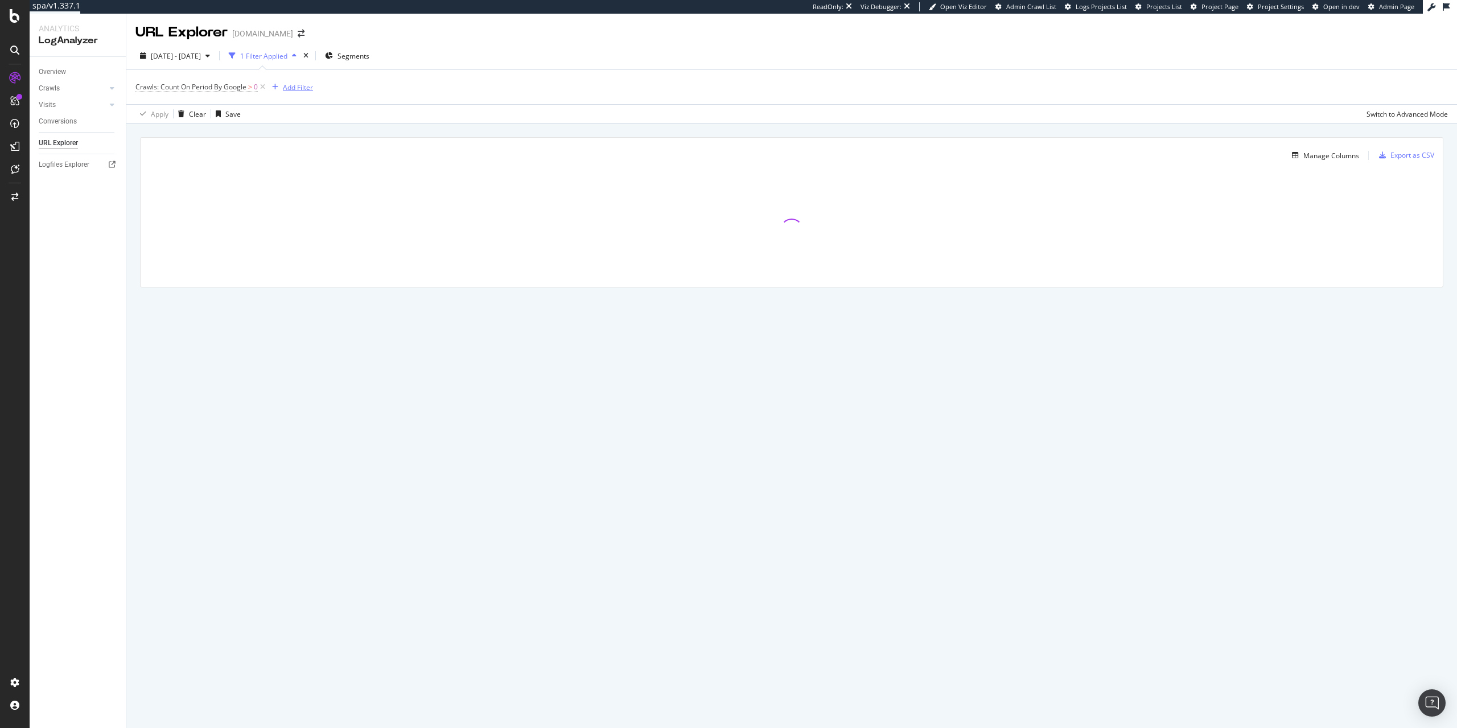
click at [297, 90] on div "Add Filter" at bounding box center [298, 88] width 30 height 10
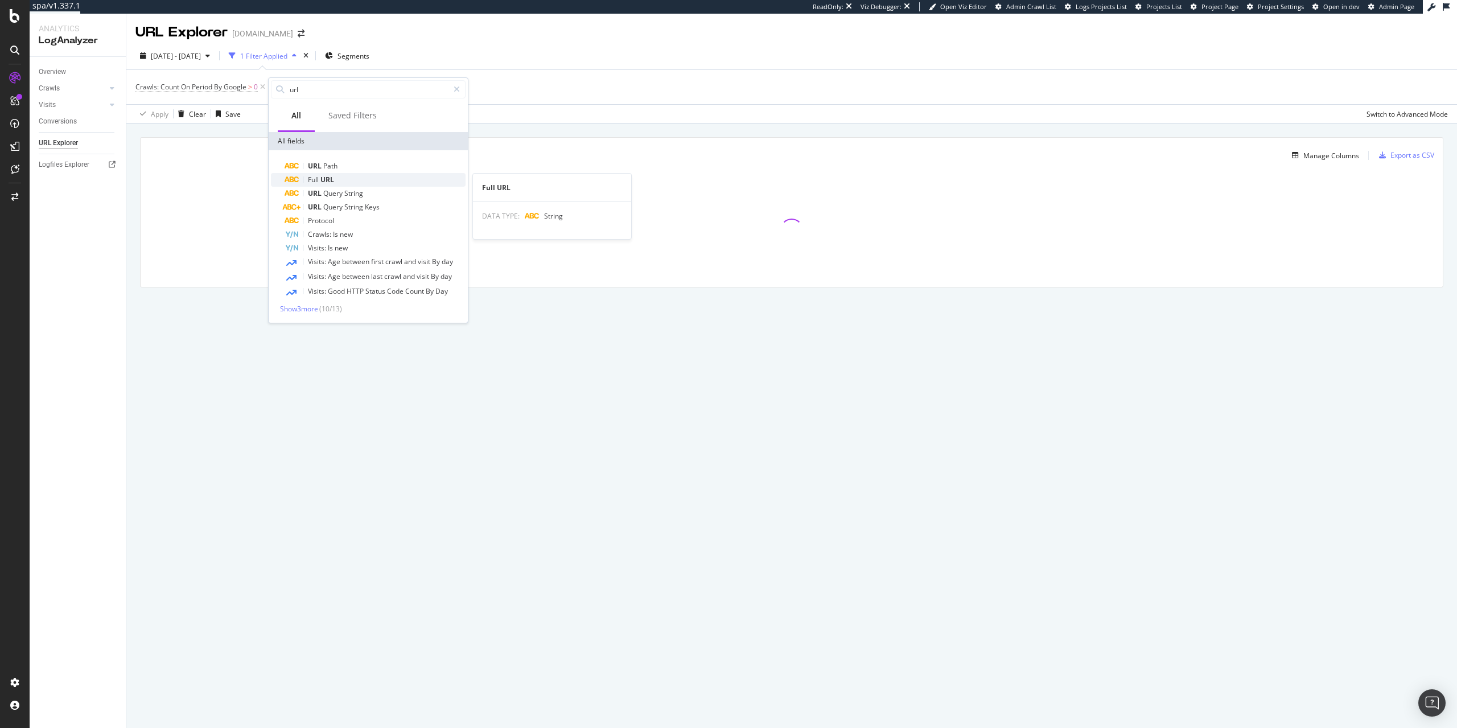
type input "url"
click at [332, 179] on span "URL" at bounding box center [327, 180] width 14 height 10
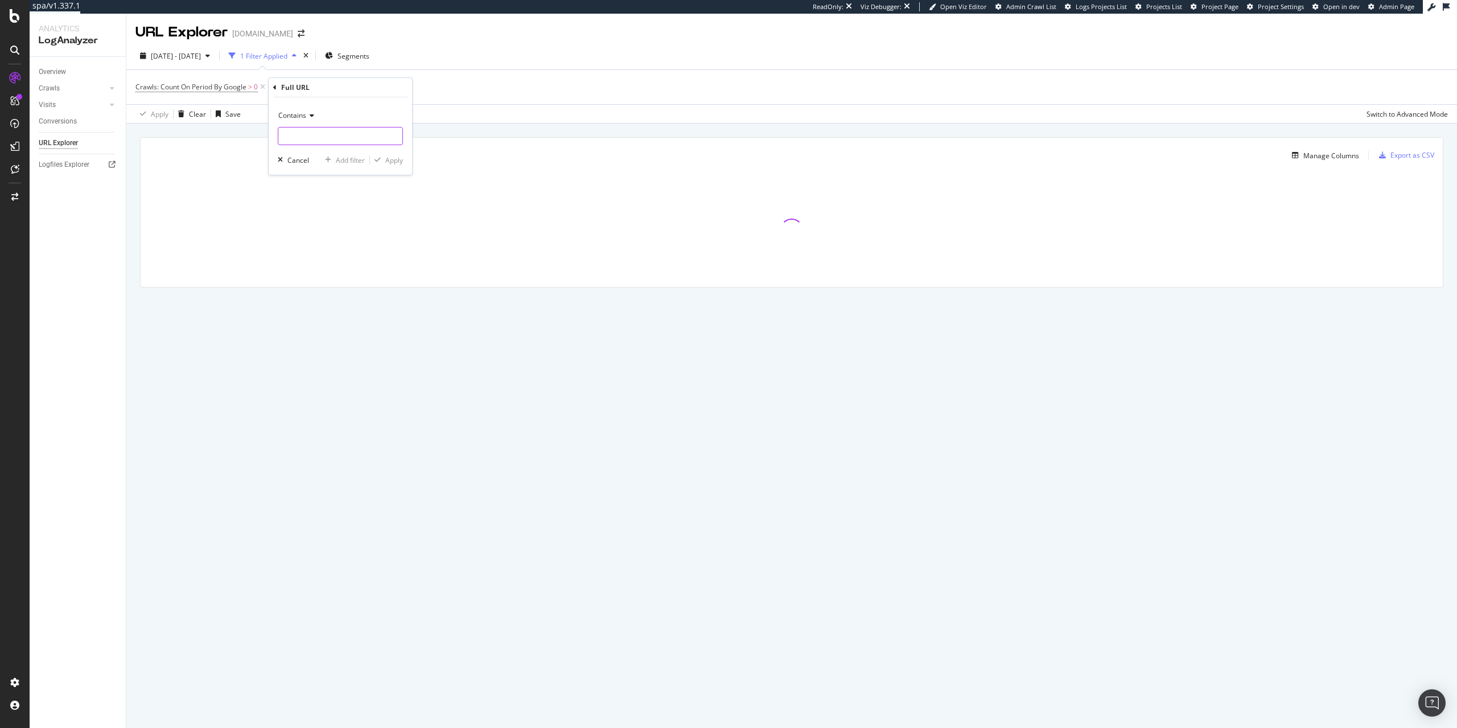
click at [338, 131] on input "text" at bounding box center [340, 136] width 124 height 18
click at [296, 118] on span "Contains" at bounding box center [292, 115] width 28 height 10
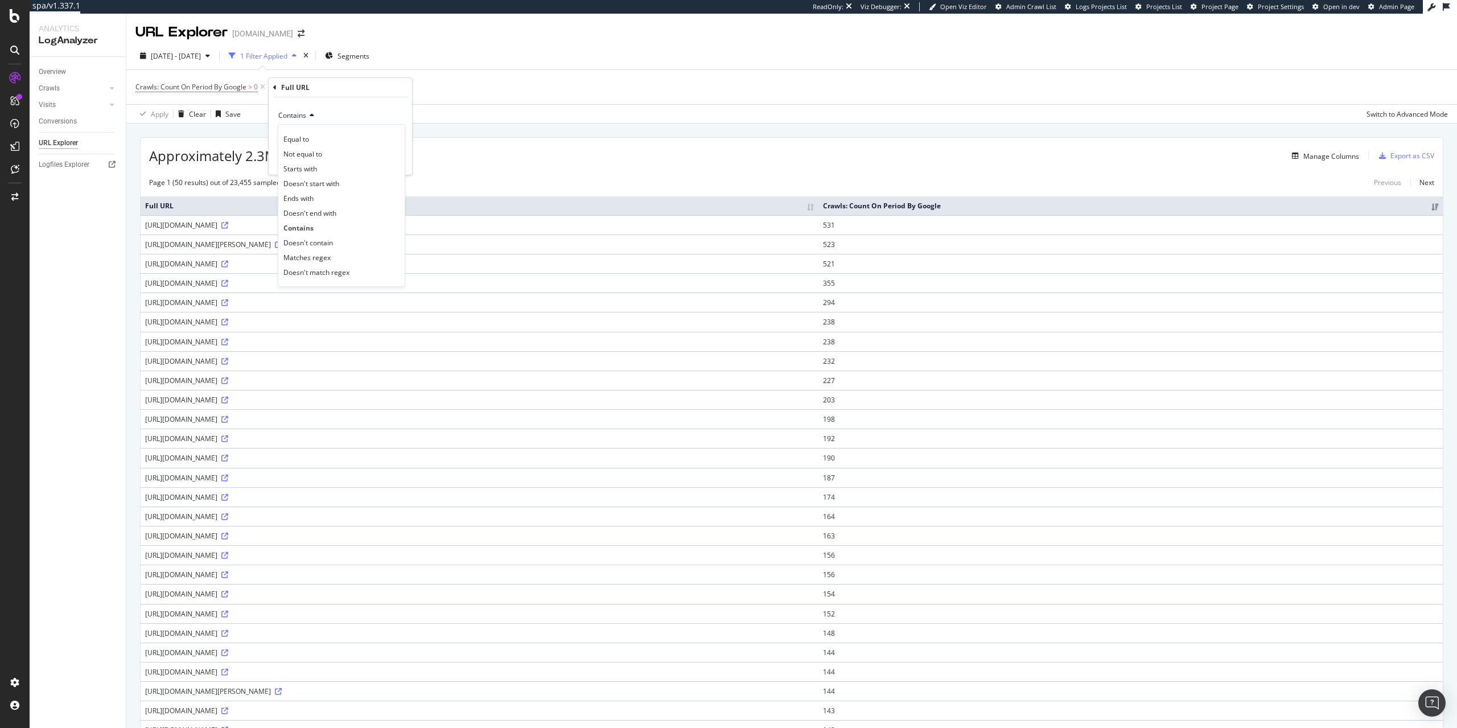
click at [303, 118] on span "Contains" at bounding box center [292, 115] width 28 height 10
click at [303, 134] on input "text" at bounding box center [340, 136] width 124 height 18
paste input "https://www.immoweb.be/en/search/huis/te-koop/liege-2"
type input "https://www.immoweb.be/en/search/huis/te-koop/liege-2"
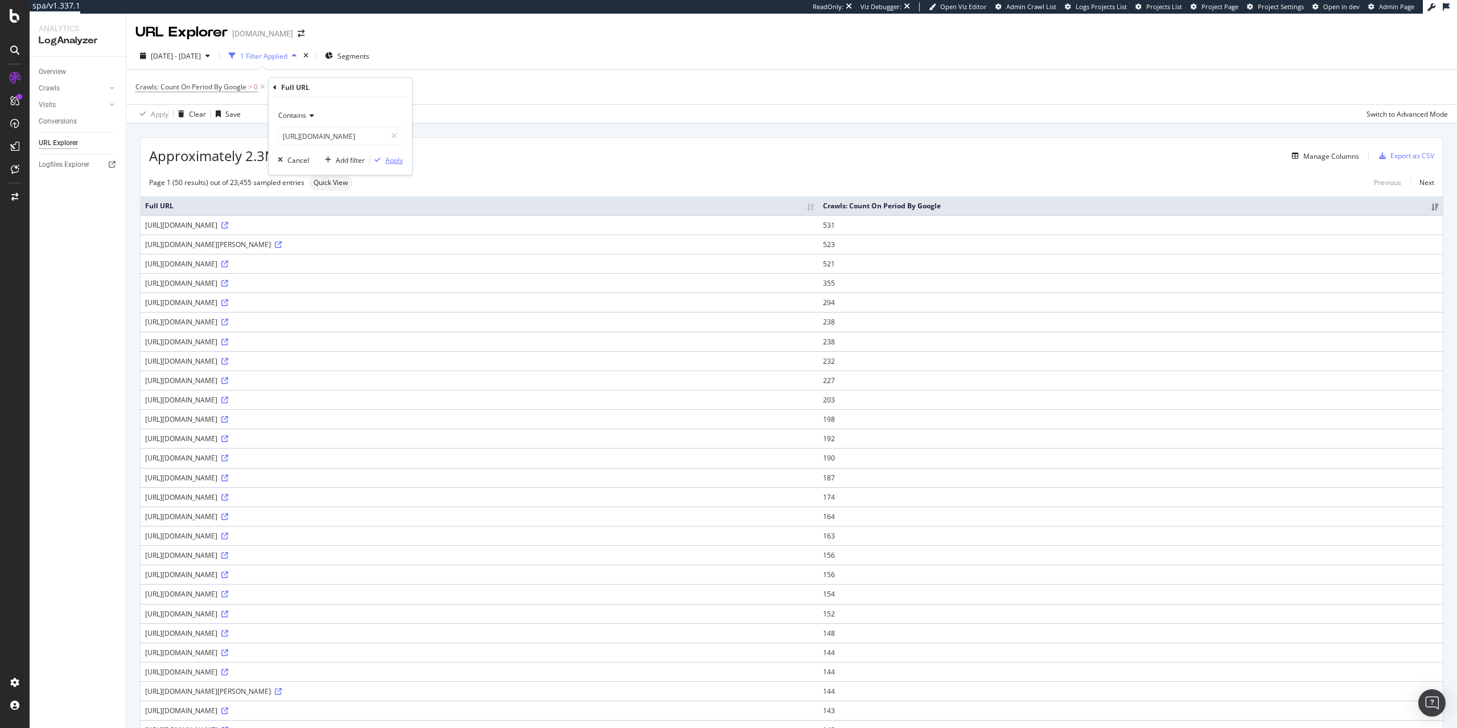
click at [392, 158] on div "Apply" at bounding box center [394, 160] width 18 height 10
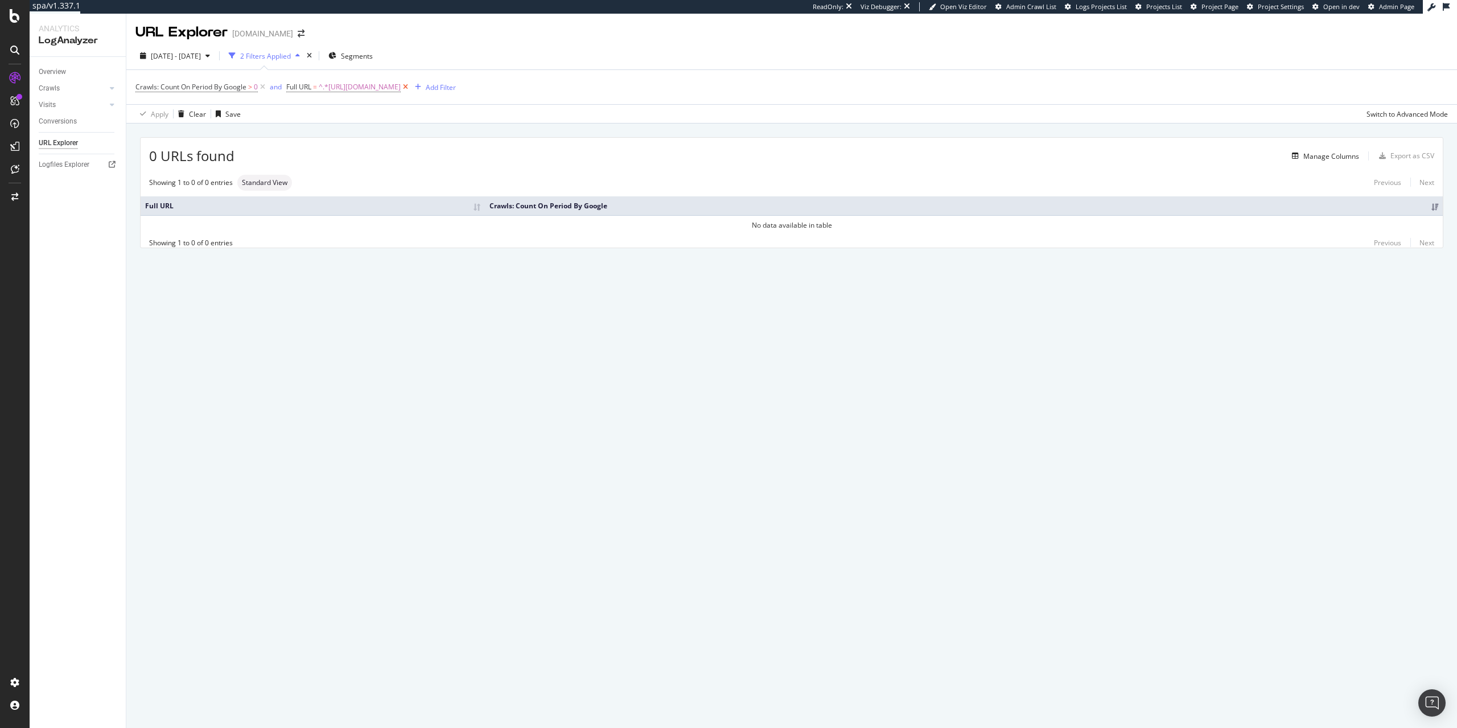
click at [410, 88] on icon at bounding box center [406, 86] width 10 height 11
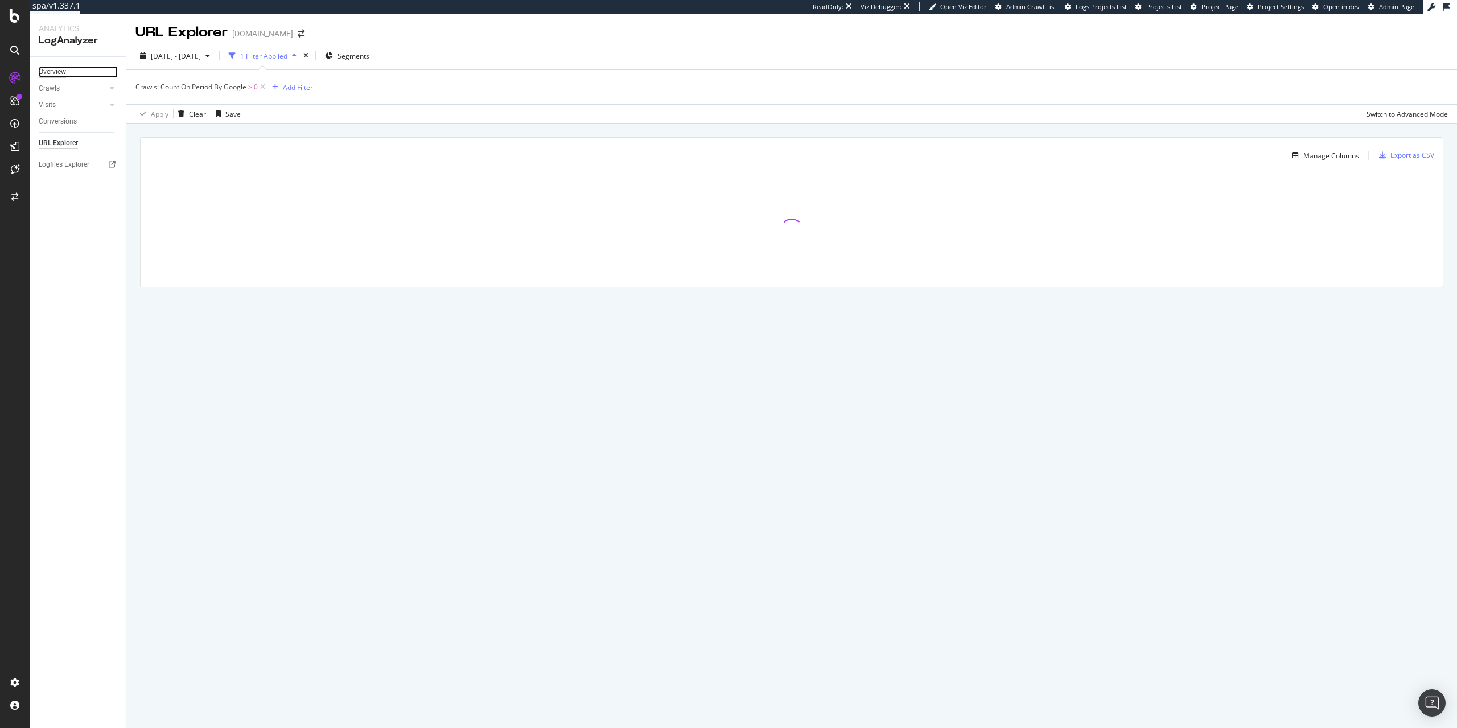
click at [58, 68] on div "Overview" at bounding box center [52, 72] width 27 height 12
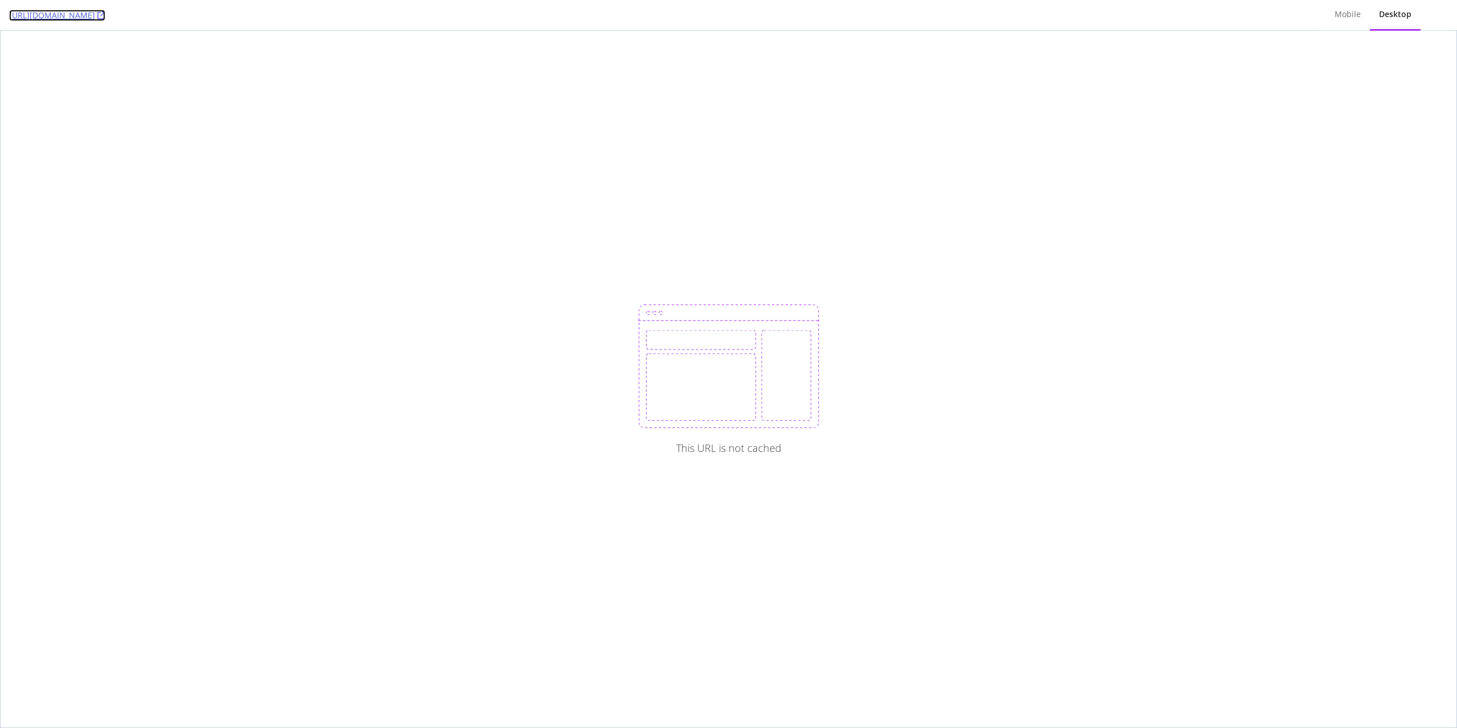
click at [105, 14] on link "[URL][DOMAIN_NAME]" at bounding box center [57, 15] width 96 height 11
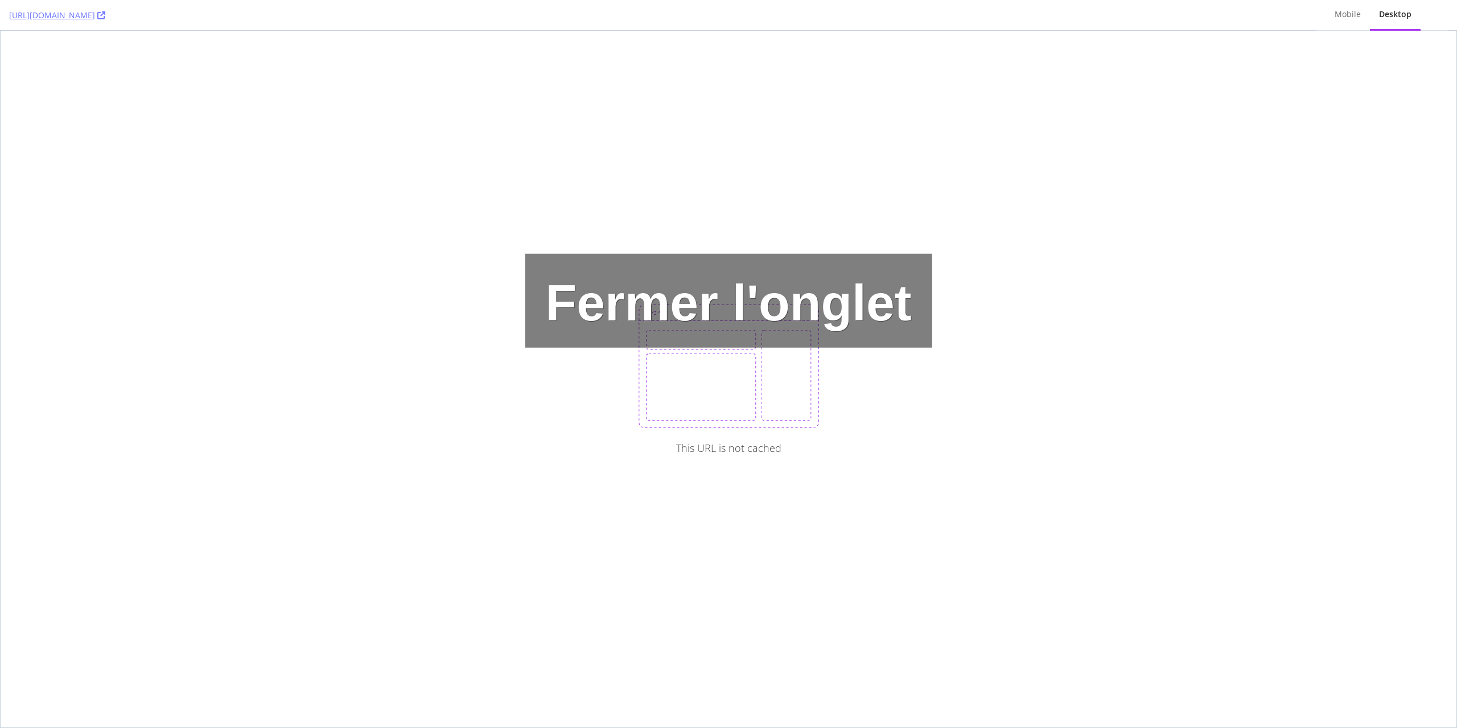
drag, startPoint x: 759, startPoint y: 216, endPoint x: 951, endPoint y: 222, distance: 192.4
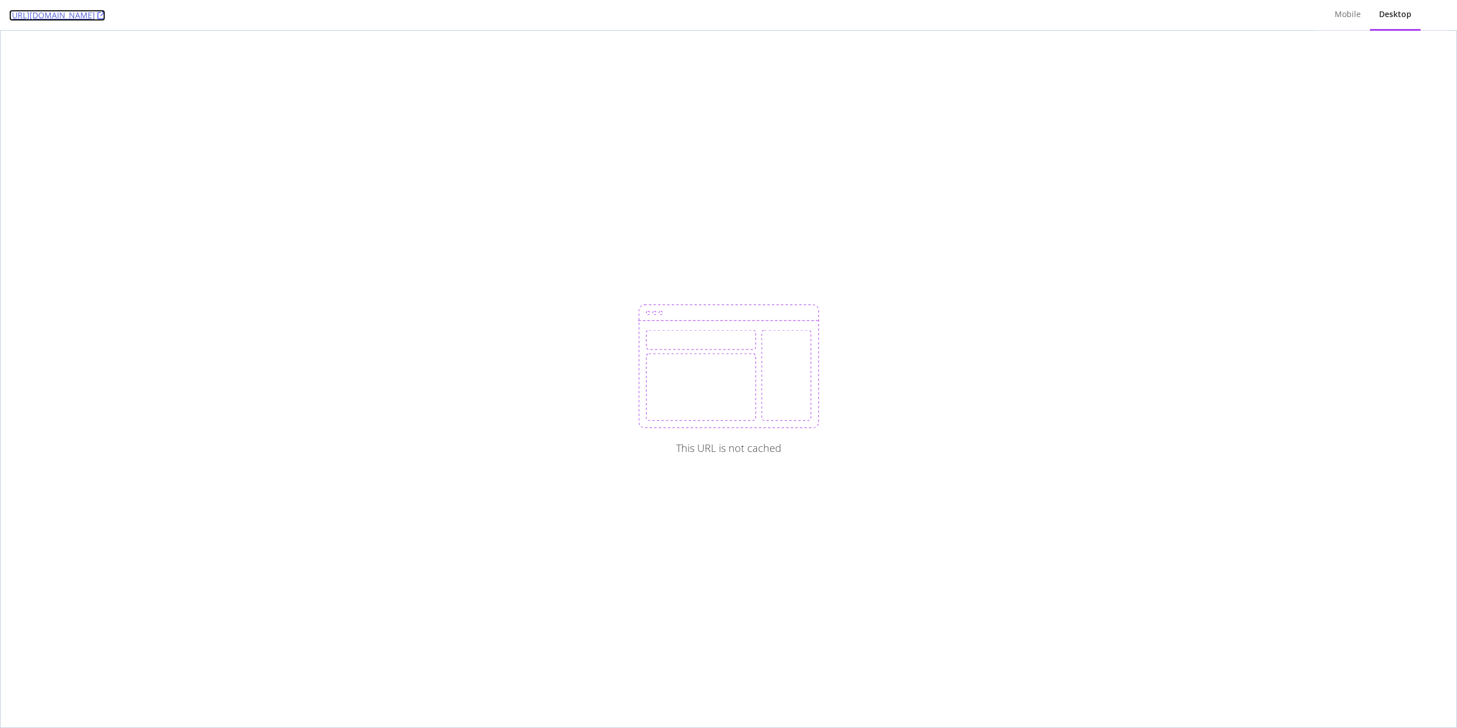
click at [95, 16] on link "[URL][DOMAIN_NAME]" at bounding box center [57, 15] width 96 height 11
drag, startPoint x: 546, startPoint y: 207, endPoint x: 543, endPoint y: 192, distance: 15.6
click at [105, 15] on icon at bounding box center [101, 15] width 8 height 8
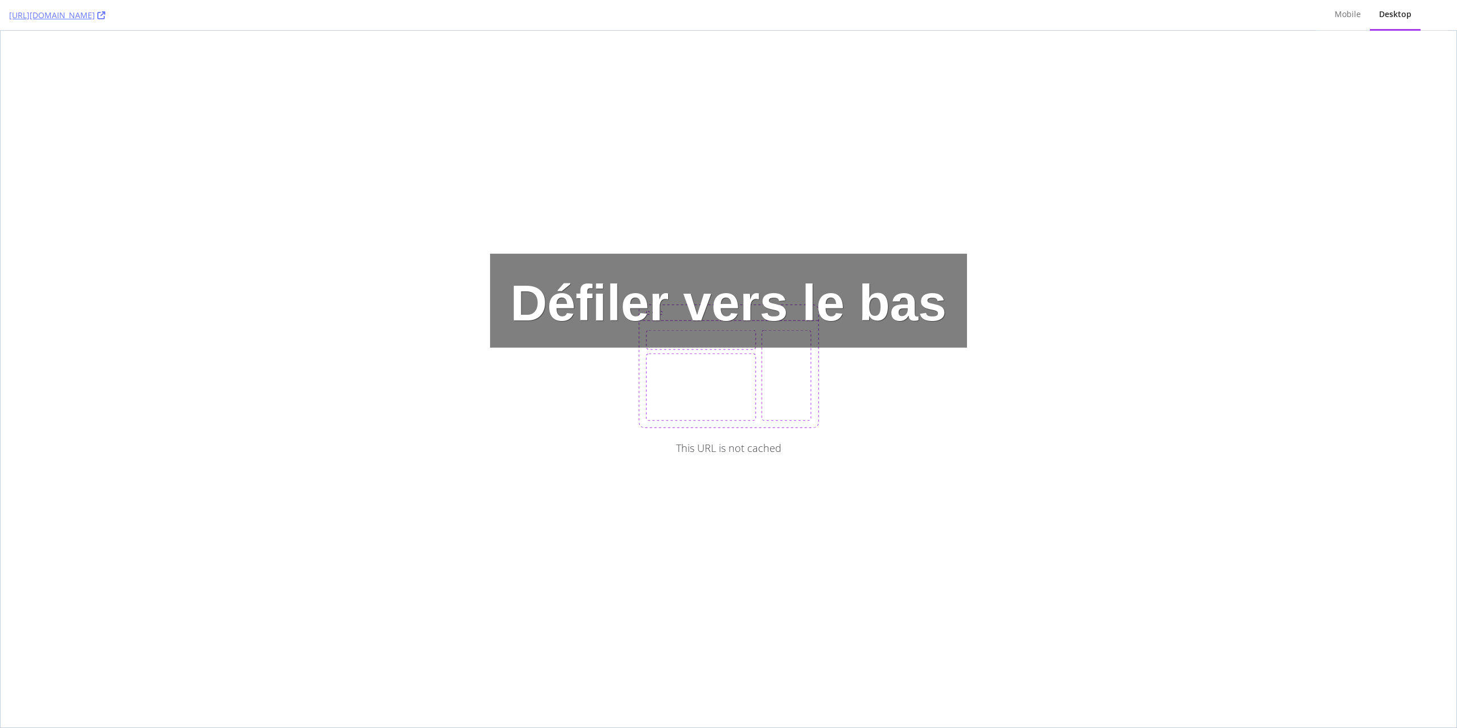
drag, startPoint x: 820, startPoint y: 159, endPoint x: 937, endPoint y: 208, distance: 126.5
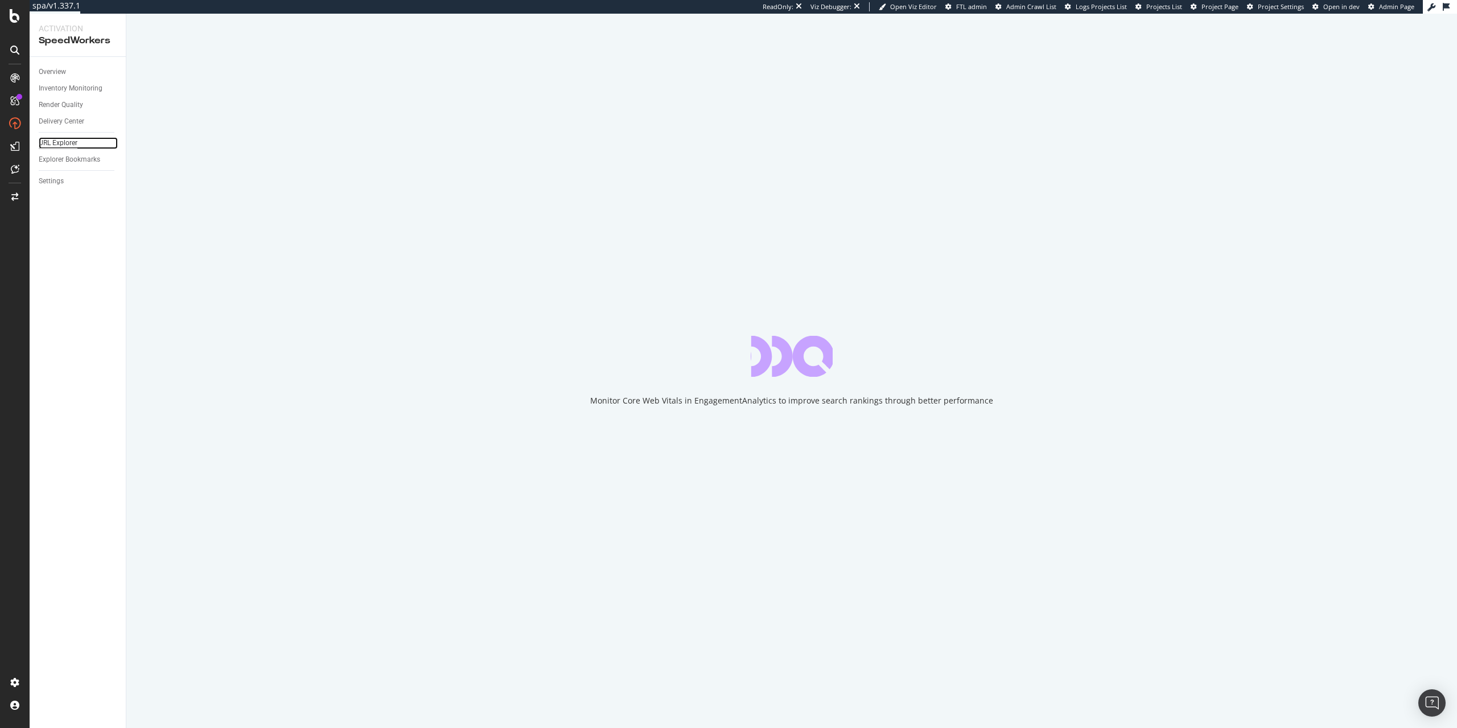
click at [66, 146] on div "URL Explorer" at bounding box center [58, 143] width 39 height 12
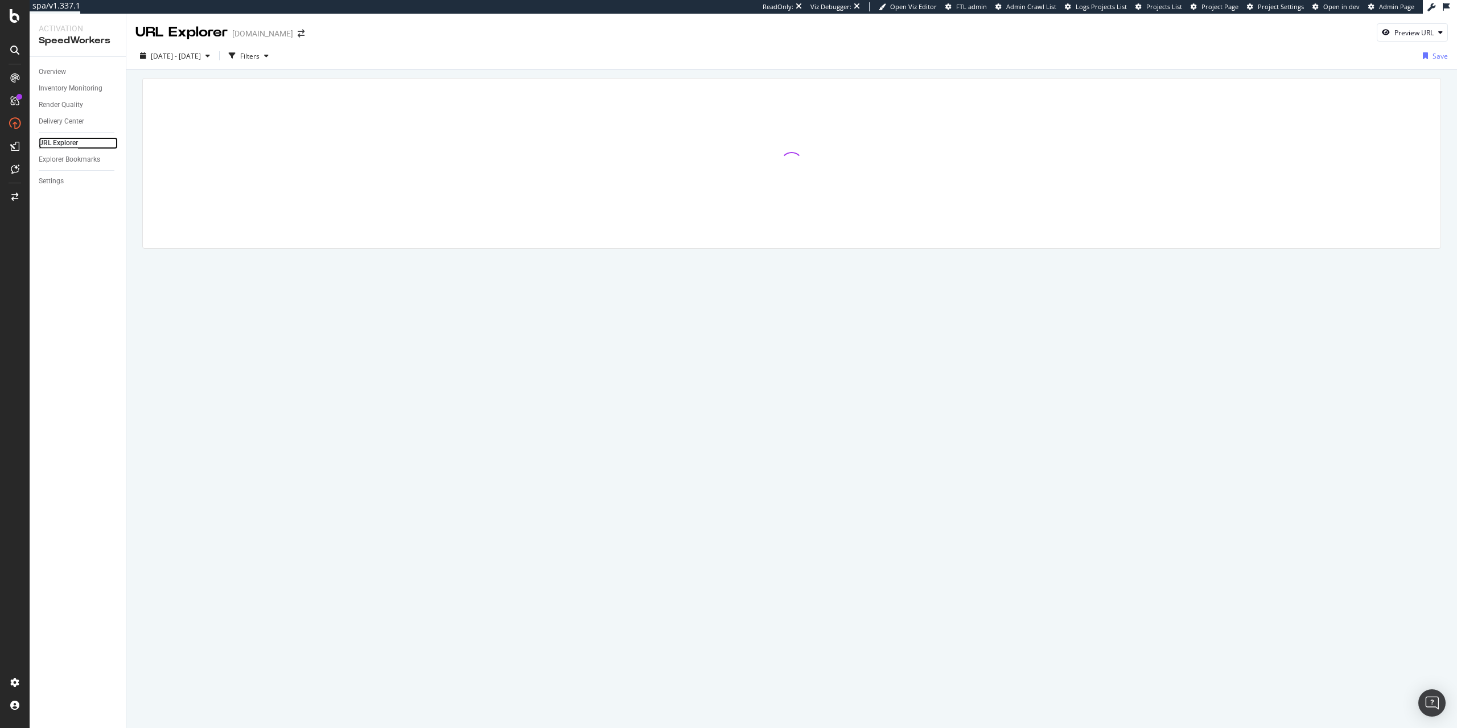
click at [57, 141] on div "URL Explorer" at bounding box center [58, 143] width 39 height 12
click at [259, 60] on div "Filters" at bounding box center [249, 56] width 19 height 10
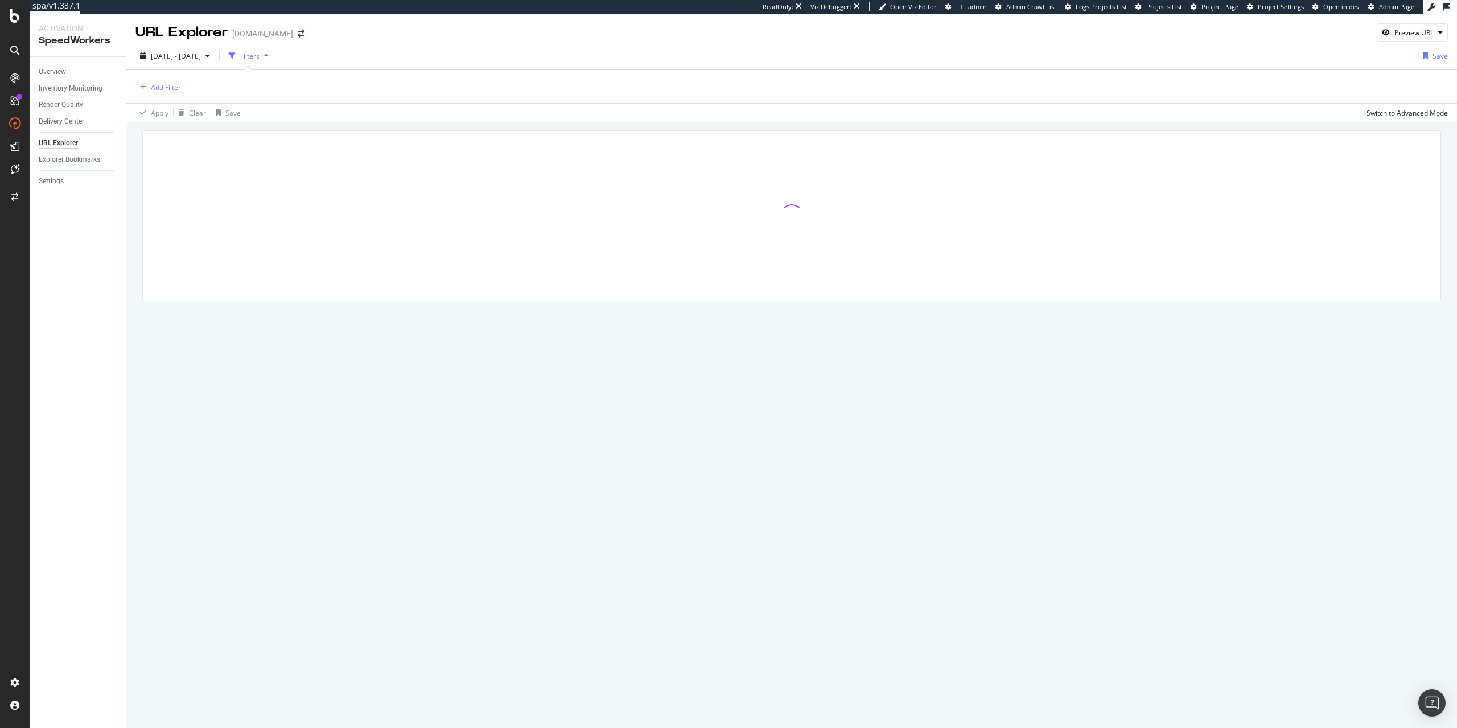
click at [177, 84] on div "Add Filter" at bounding box center [166, 88] width 30 height 10
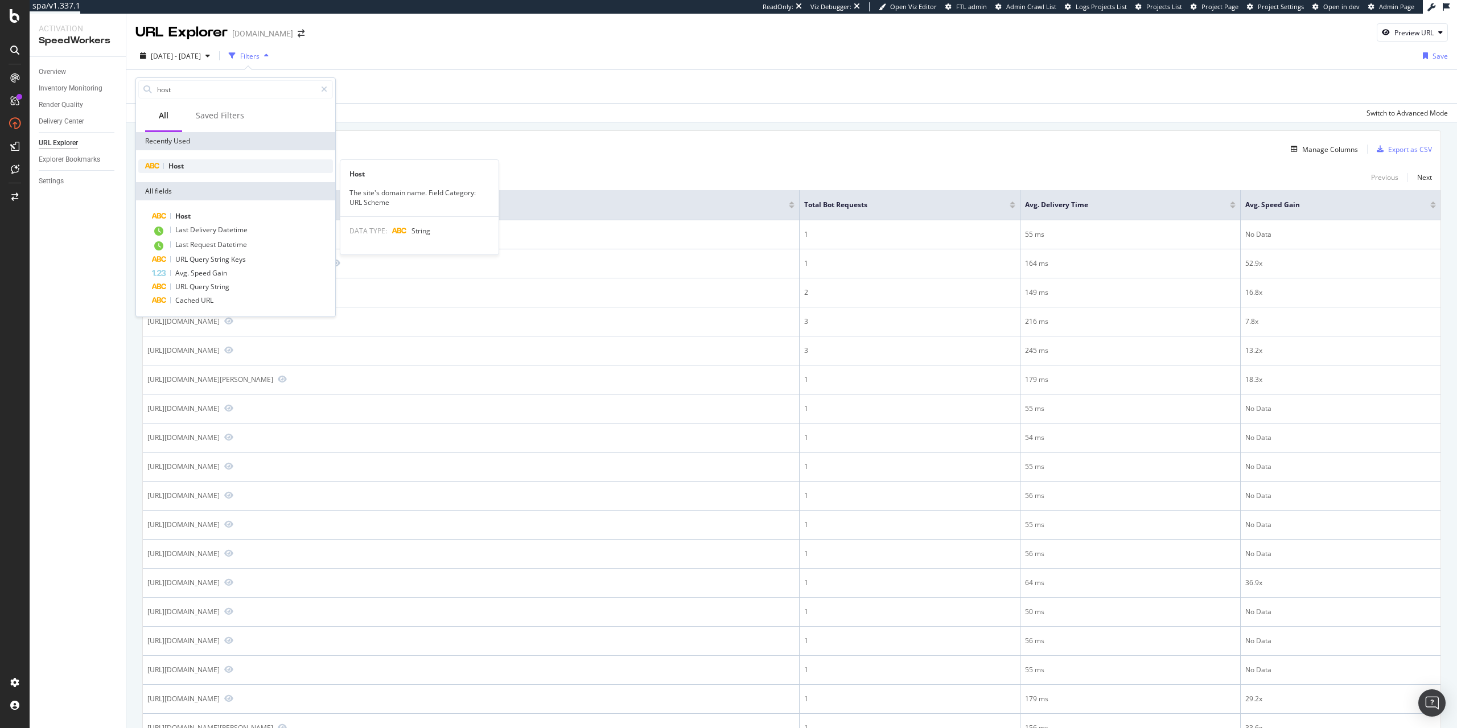
type input "host"
click at [189, 171] on div "Host" at bounding box center [235, 166] width 195 height 14
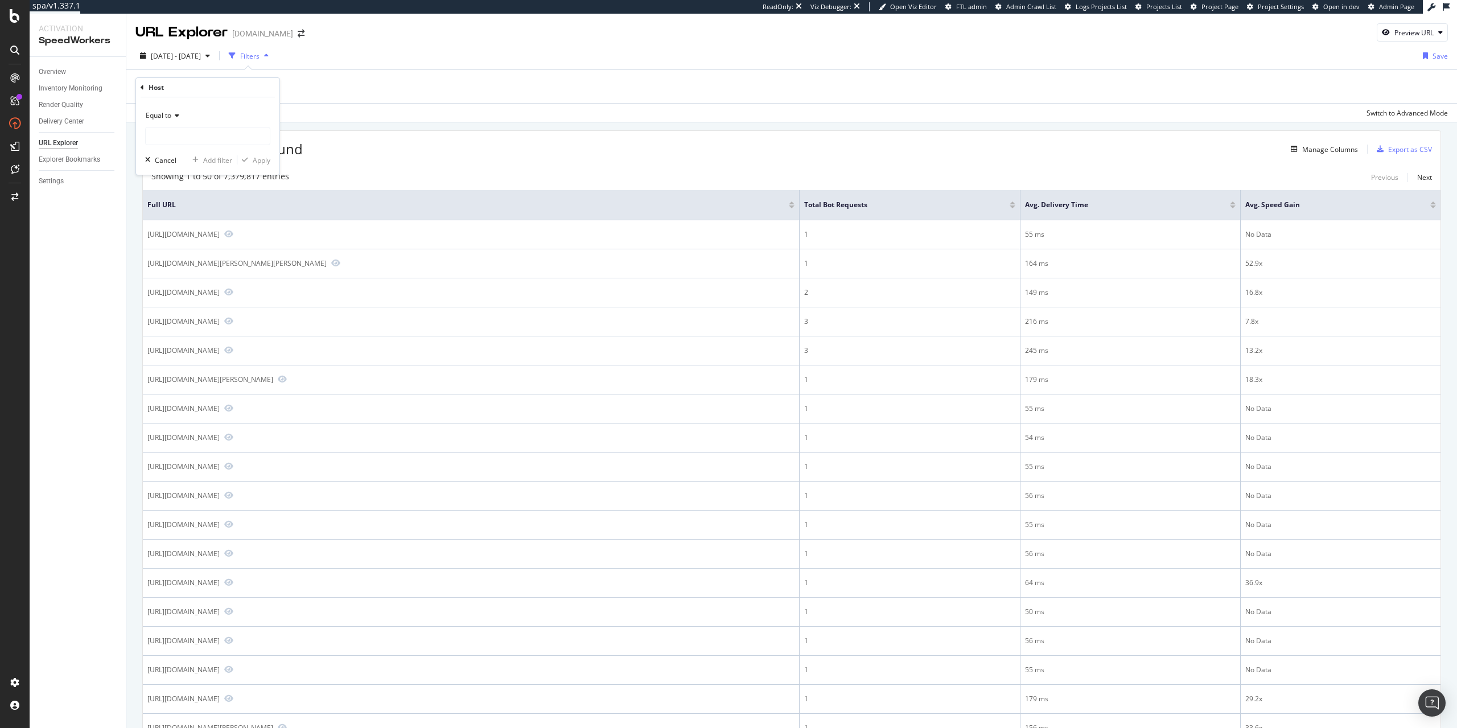
click at [167, 114] on span "Equal to" at bounding box center [159, 115] width 26 height 10
click at [179, 225] on span "Contains" at bounding box center [165, 228] width 28 height 10
click at [174, 122] on div "Contains" at bounding box center [207, 115] width 125 height 18
click at [219, 114] on div "Contains" at bounding box center [207, 115] width 125 height 18
click at [208, 129] on input "text" at bounding box center [208, 136] width 124 height 18
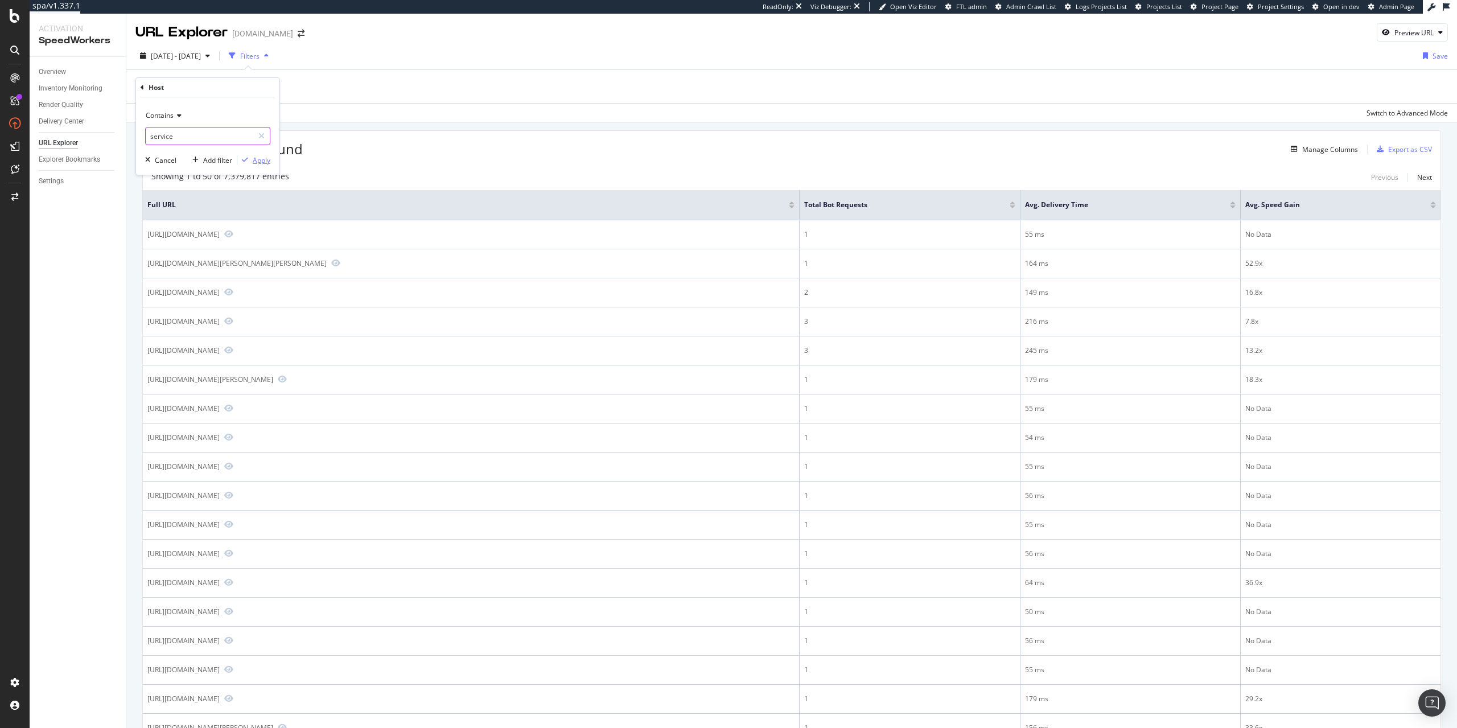
type input "service"
click at [253, 161] on div "Apply" at bounding box center [262, 160] width 18 height 10
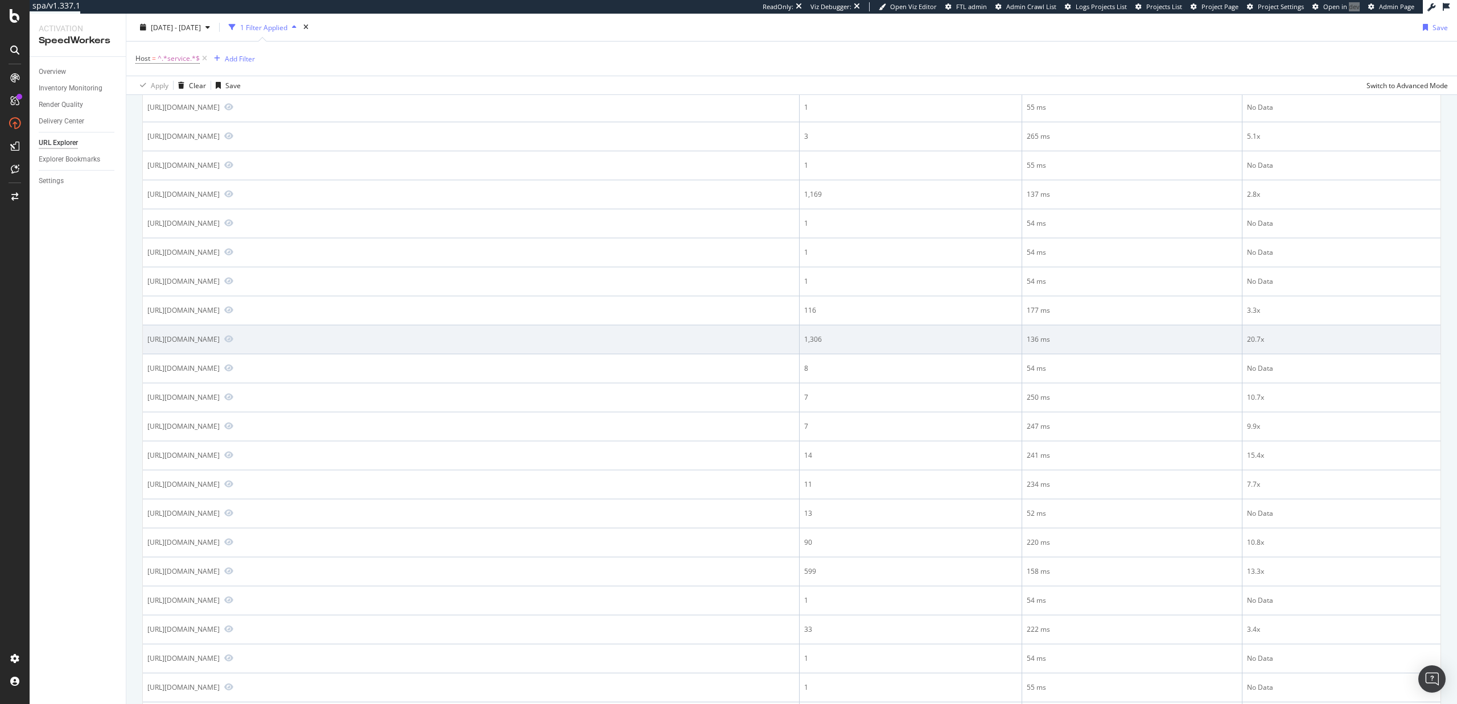
scroll to position [649, 0]
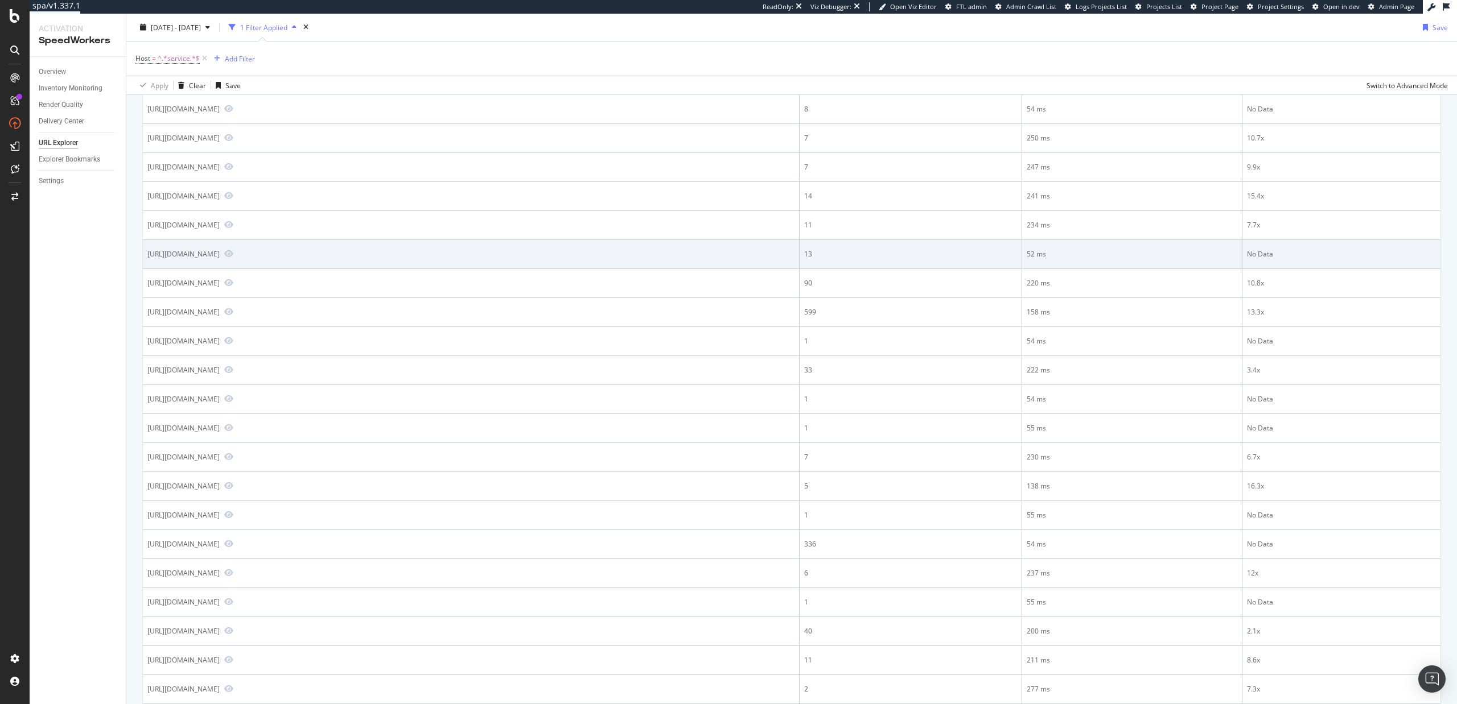
click at [220, 252] on div "https://services.dev.immoweb.be/" at bounding box center [183, 254] width 72 height 10
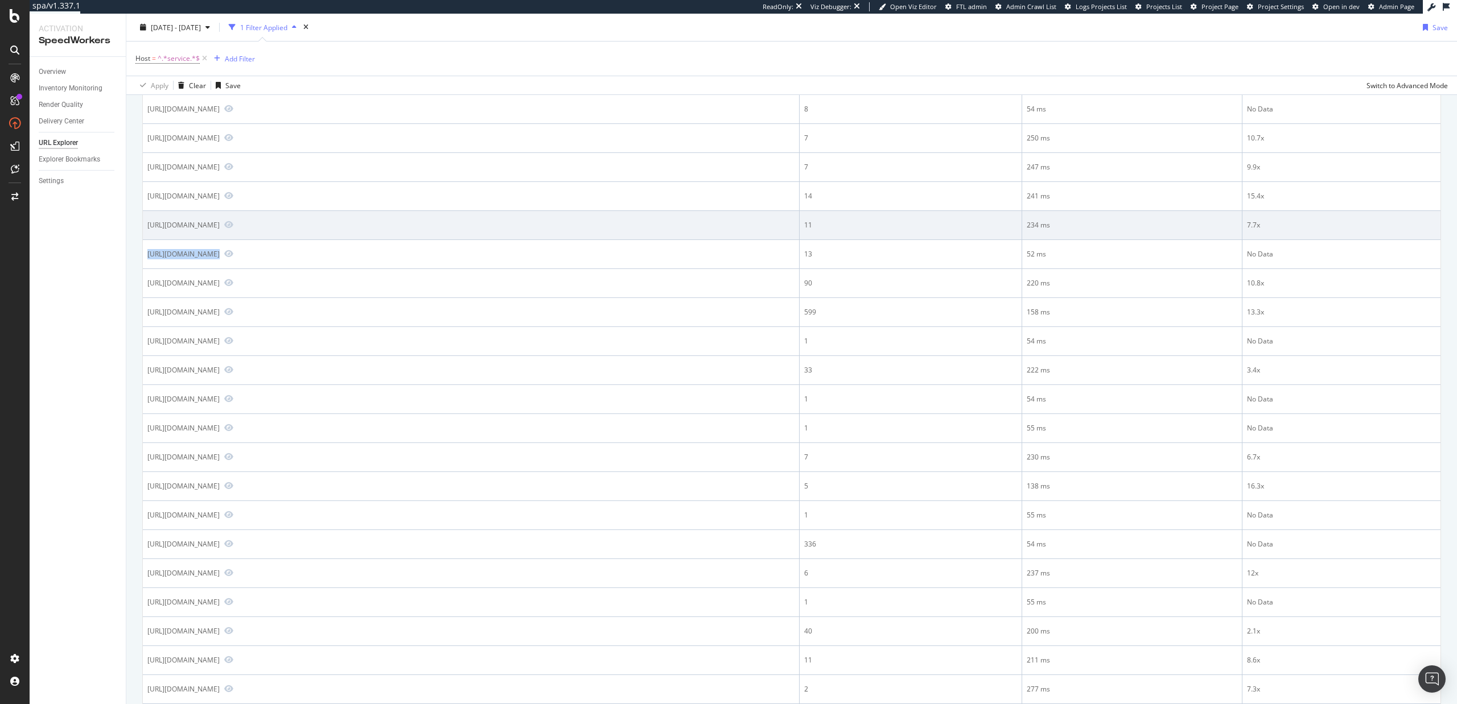
copy div "https://services.dev.immoweb.be/"
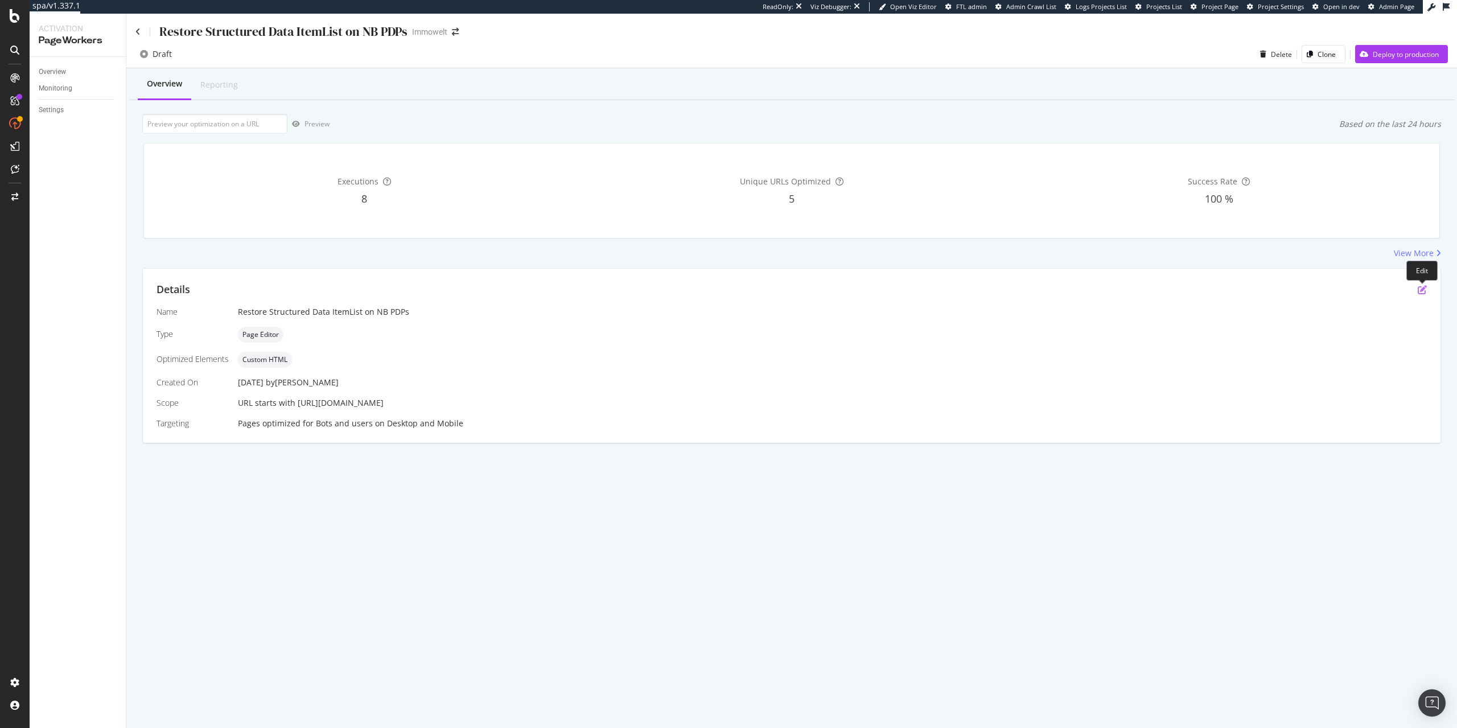
click at [1419, 291] on icon "pen-to-square" at bounding box center [1421, 289] width 9 height 9
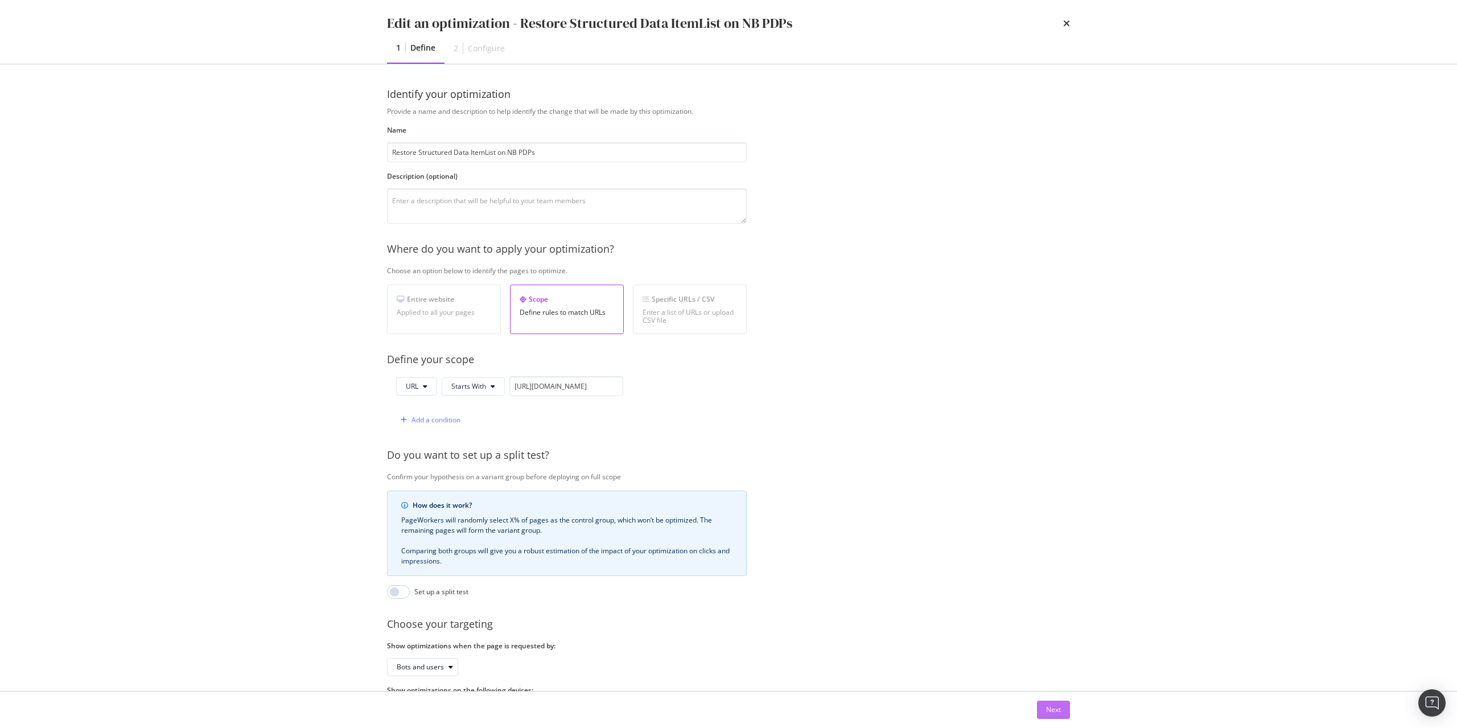
click at [1061, 703] on button "Next" at bounding box center [1053, 709] width 33 height 18
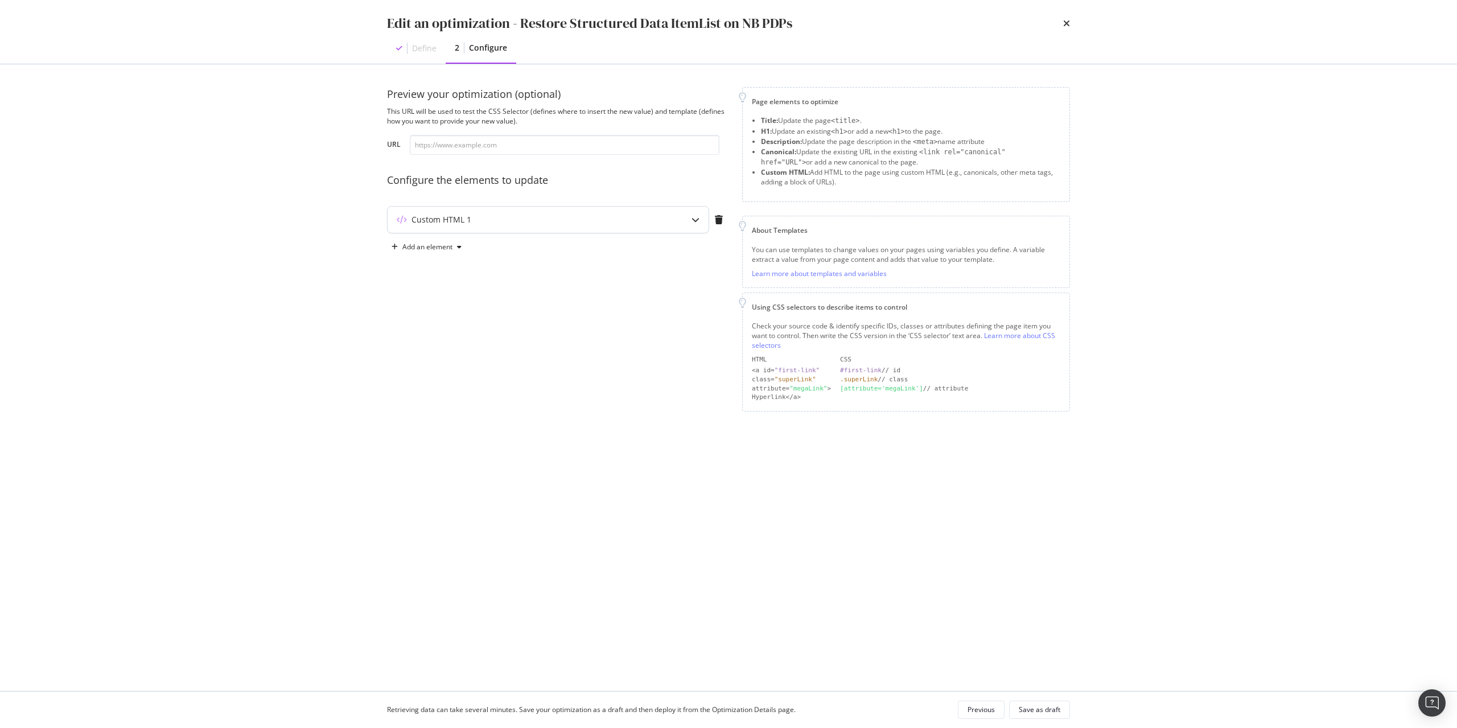
click at [533, 230] on div "Custom HTML 1" at bounding box center [548, 220] width 321 height 26
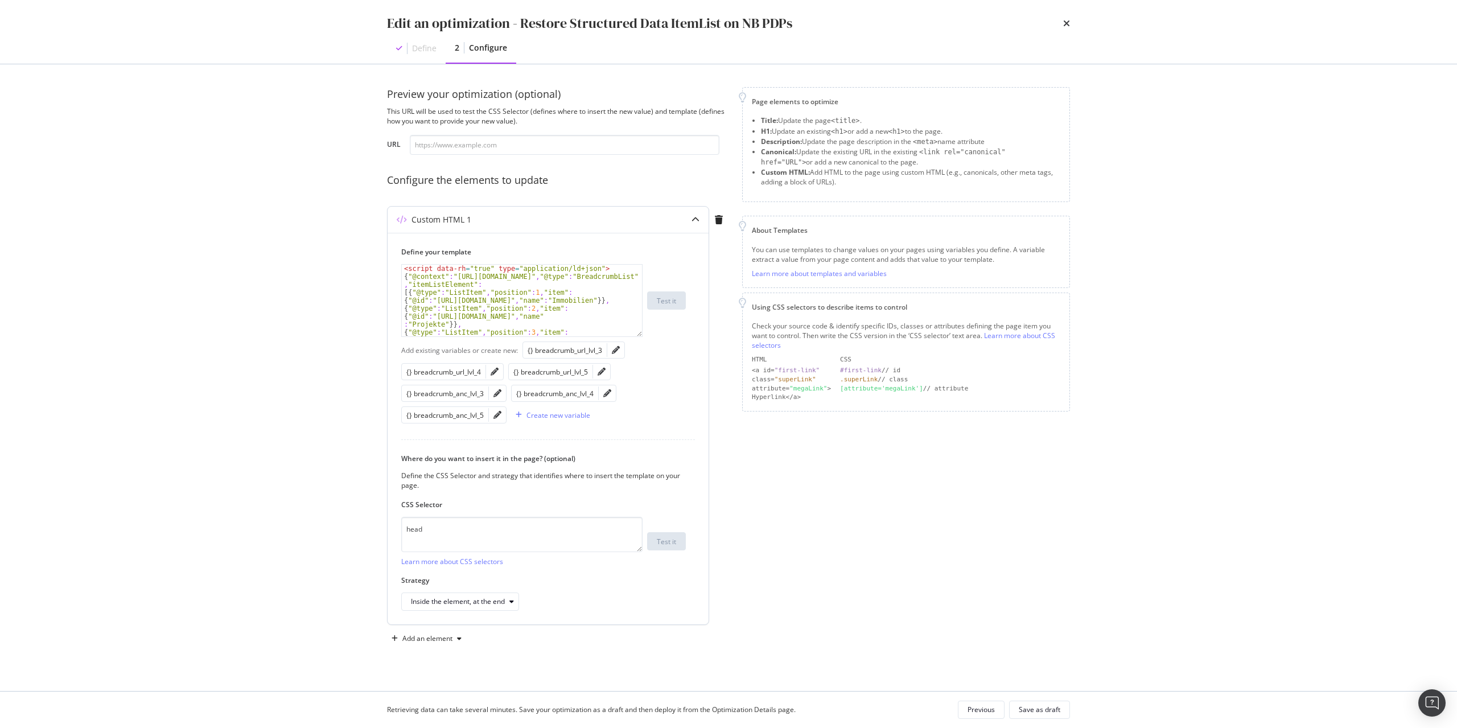
type textarea "{"@context":"https://schema.org","@type":"BreadcrumbList","itemListElement":"
click at [543, 284] on div "< script data-rh = "true" type = "application/ld+json" > { "@context" : "https:…" at bounding box center [522, 313] width 240 height 96
click at [616, 351] on icon "pencil" at bounding box center [616, 350] width 8 height 8
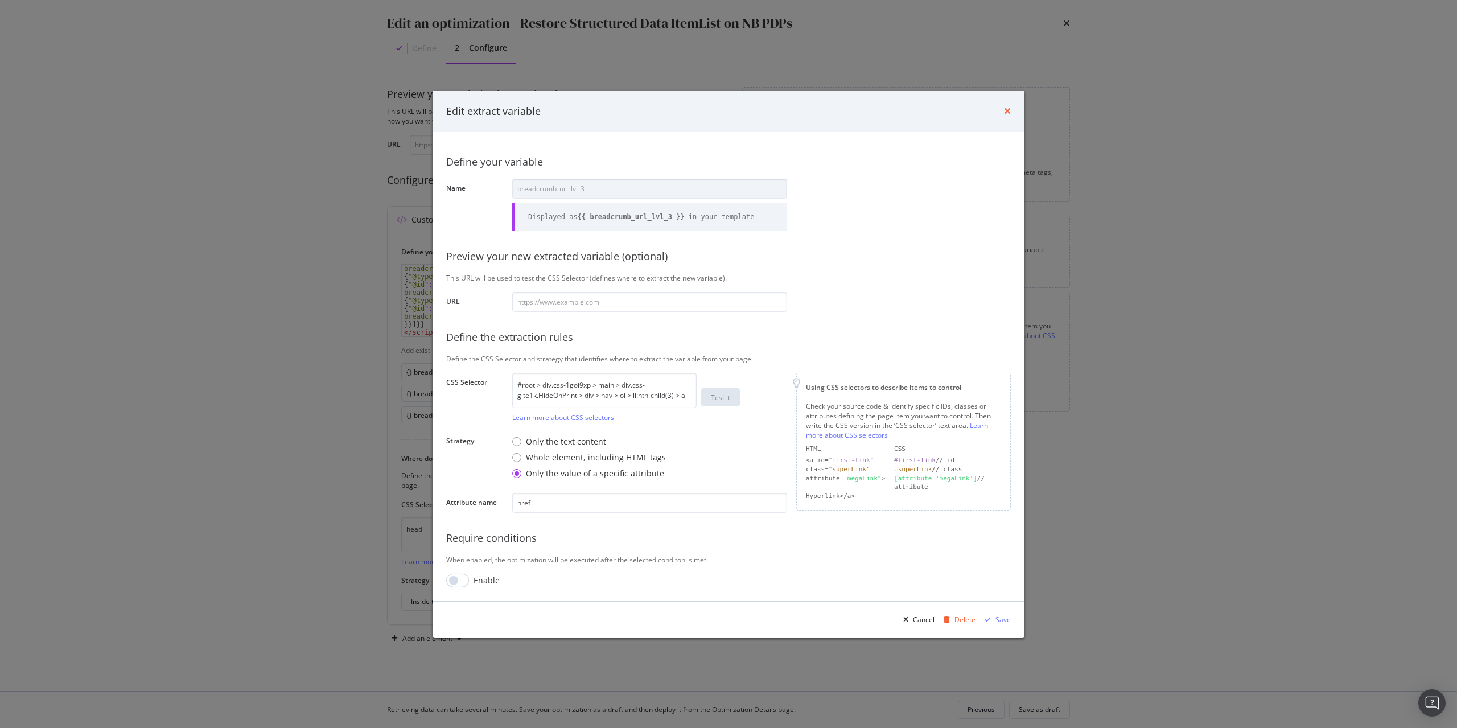
click at [1004, 111] on icon "times" at bounding box center [1007, 110] width 7 height 9
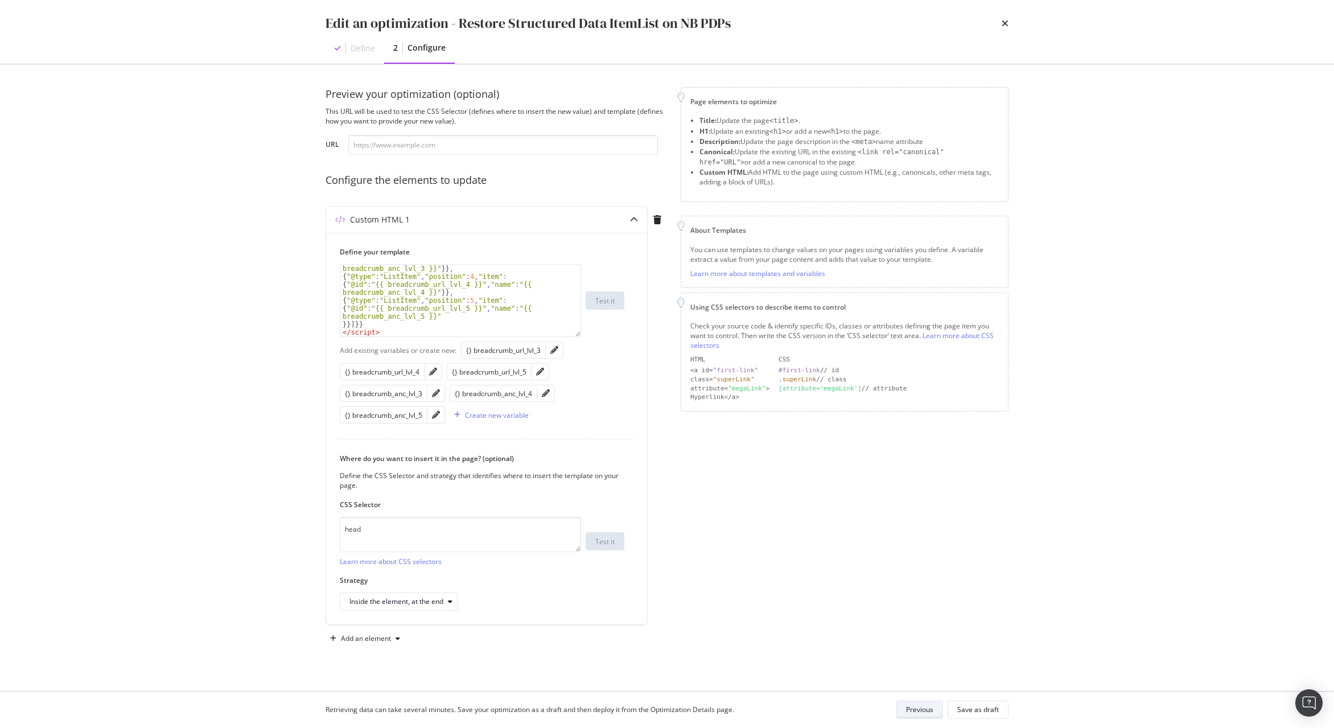
click at [932, 706] on div "Previous" at bounding box center [919, 709] width 27 height 10
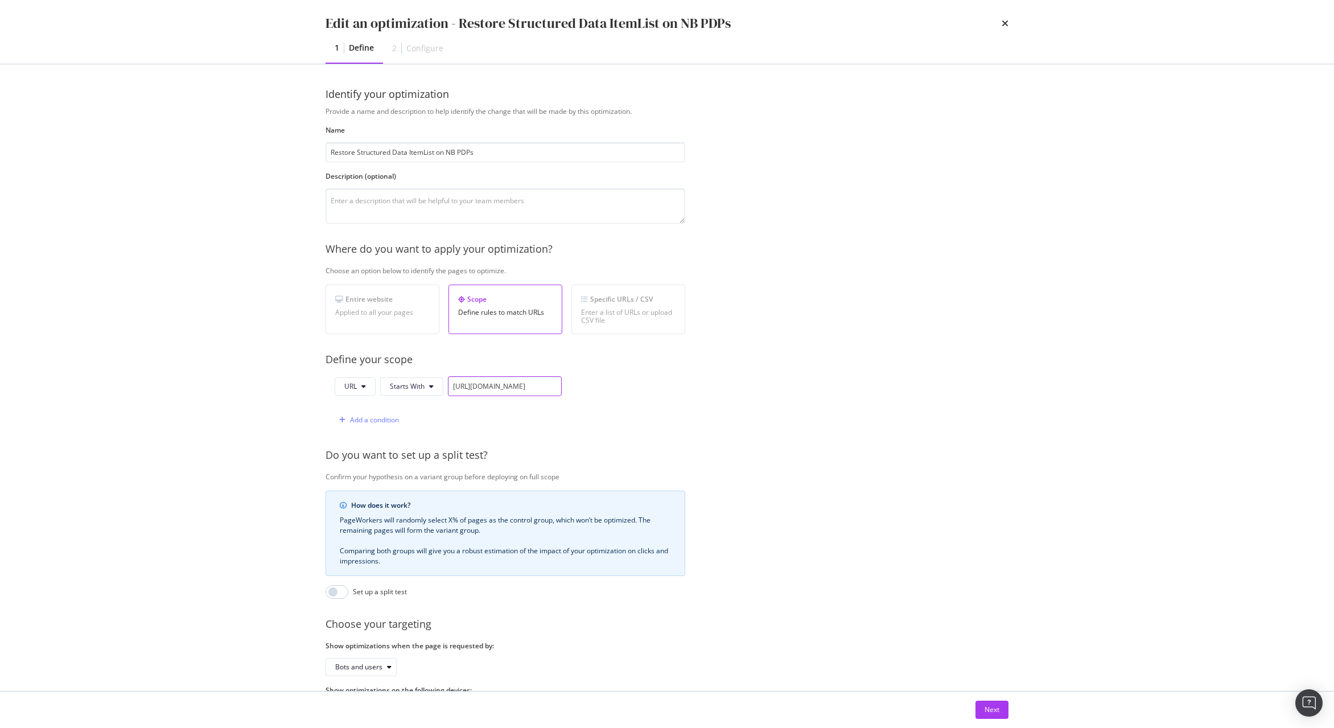
click at [506, 380] on input "[URL][DOMAIN_NAME]" at bounding box center [505, 386] width 114 height 20
drag, startPoint x: 721, startPoint y: 24, endPoint x: 459, endPoint y: 26, distance: 261.8
click at [459, 26] on div "Edit an optimization - Restore Structured Data ItemList on NB PDPs" at bounding box center [666, 23] width 683 height 19
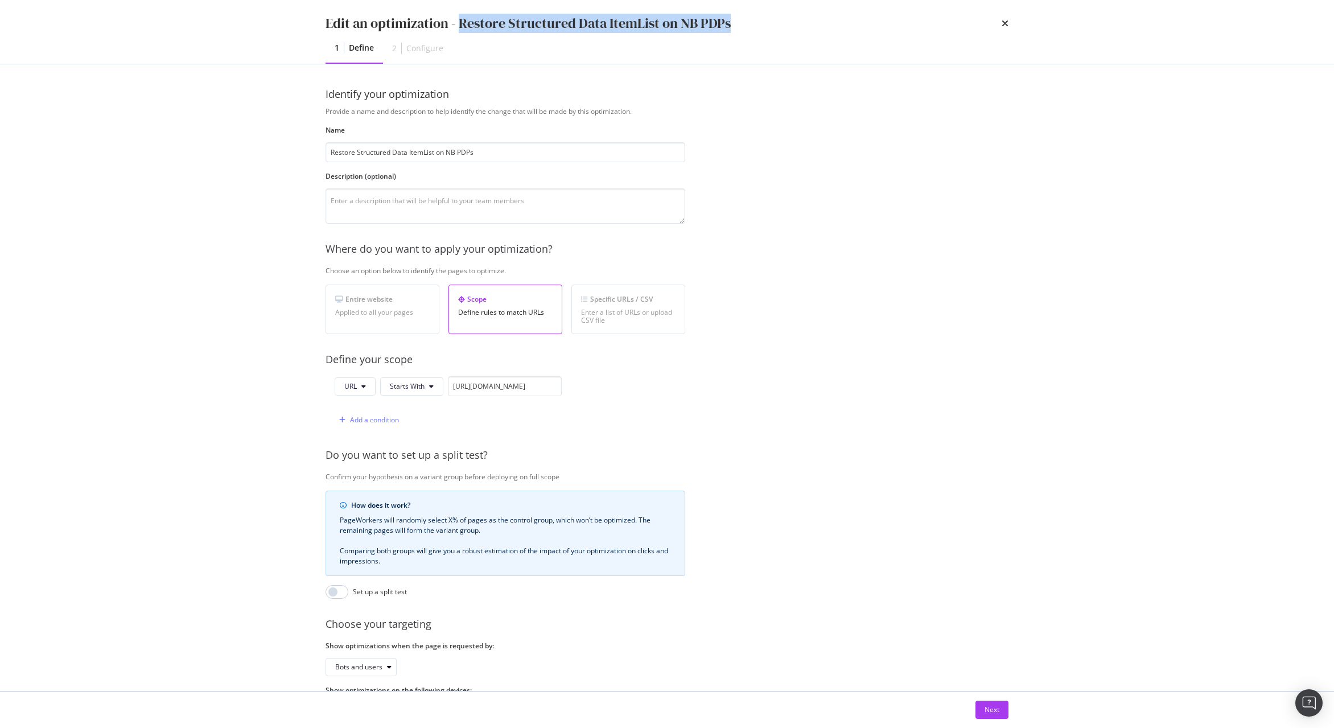
copy div "Restore Structured Data ItemList on NB PDPs"
click at [516, 389] on input "[URL][DOMAIN_NAME]" at bounding box center [505, 386] width 114 height 20
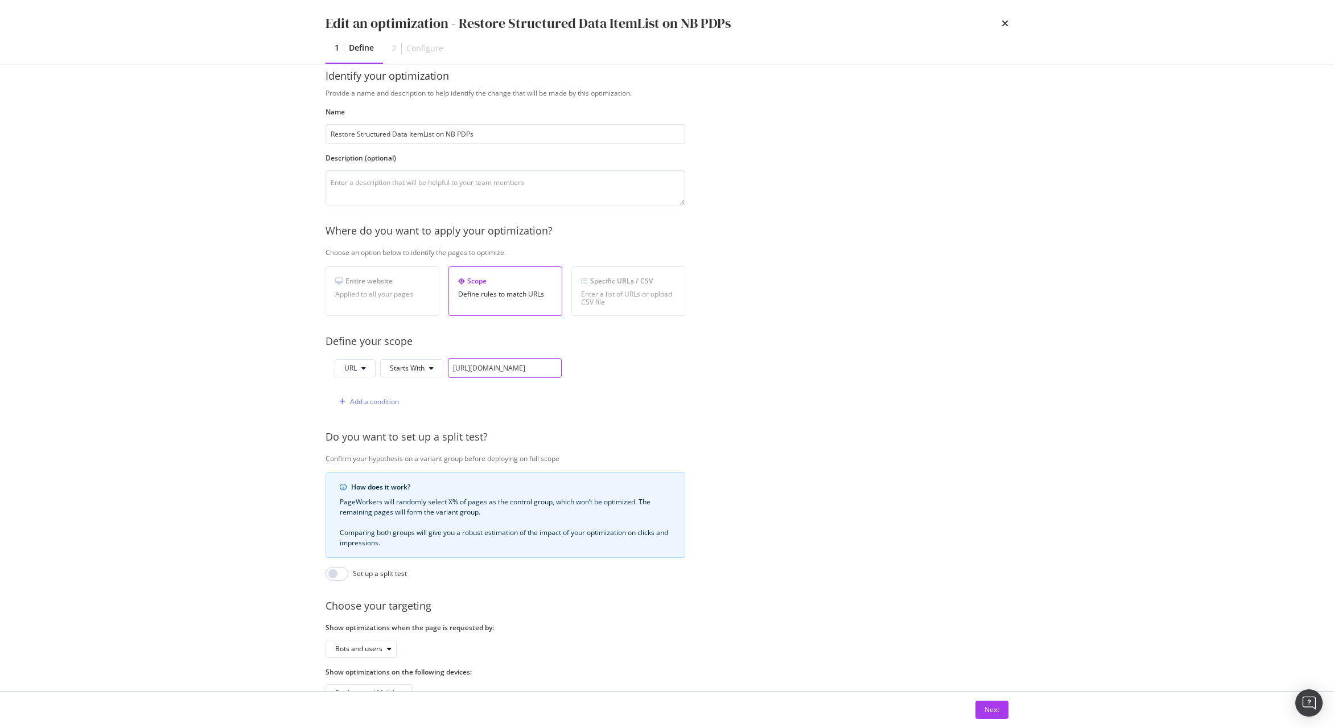
scroll to position [0, 0]
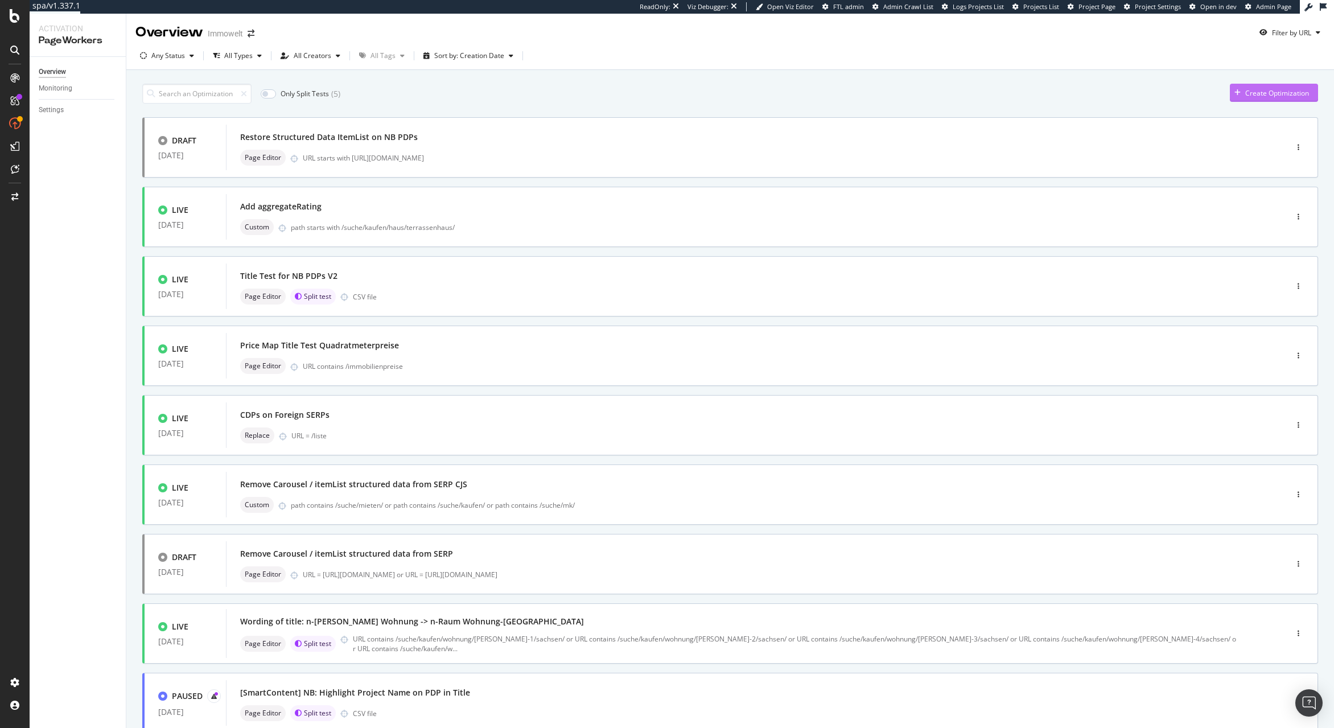
click at [1251, 96] on div "Create Optimization" at bounding box center [1277, 93] width 64 height 10
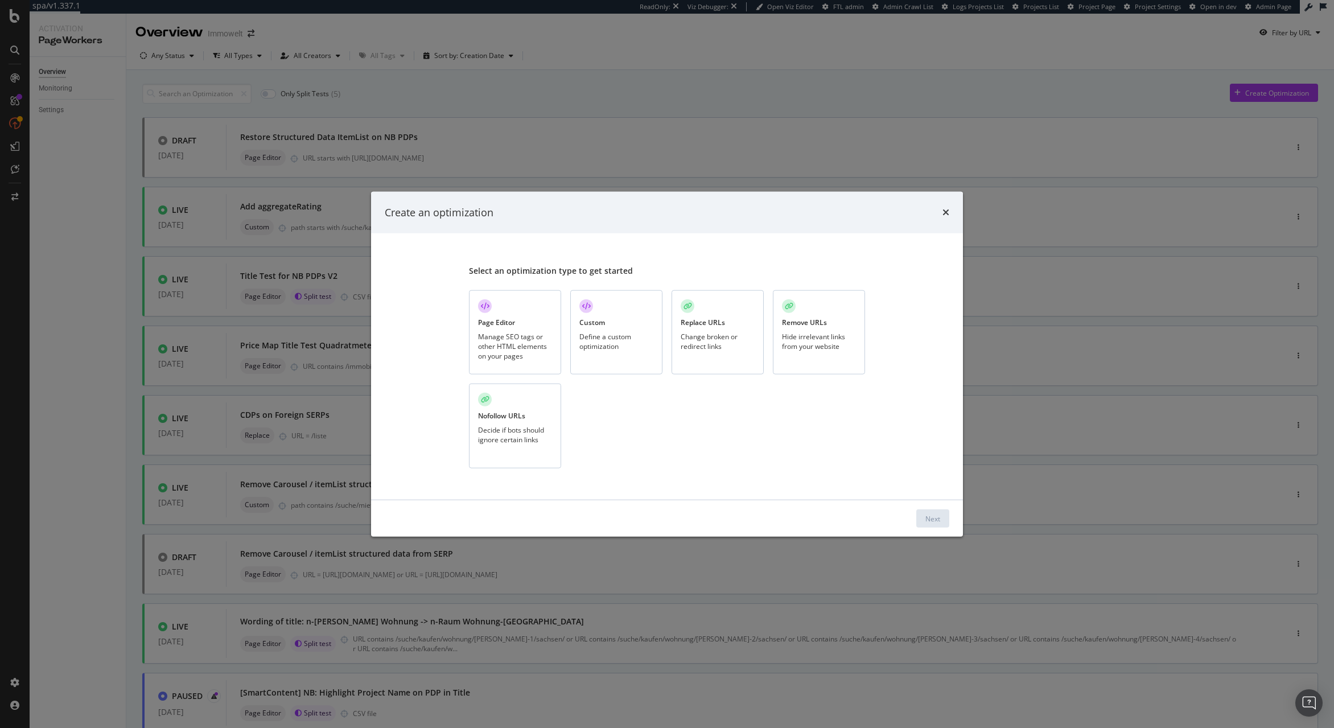
click at [605, 329] on div "Custom Define a custom optimization" at bounding box center [616, 332] width 92 height 85
click at [927, 520] on div "Next" at bounding box center [932, 518] width 15 height 10
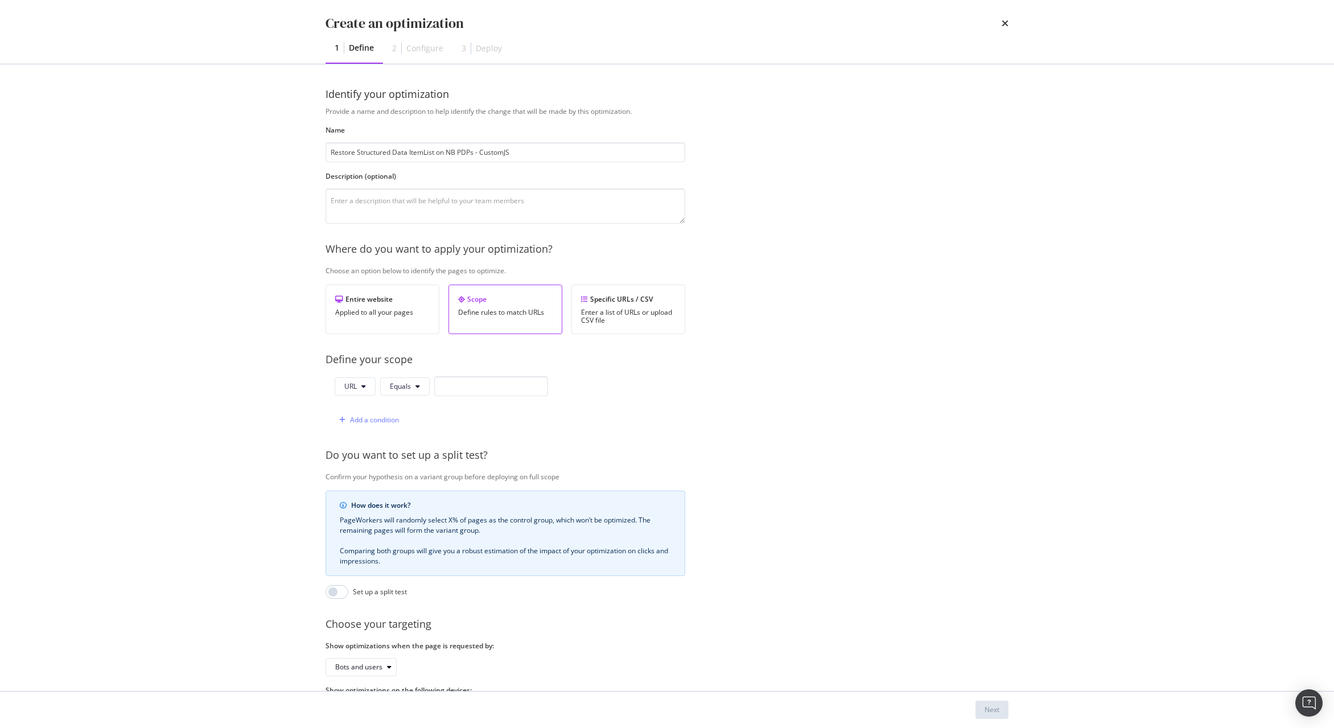
type input "Restore Structured Data ItemList on NB PDPs - CustomJS"
click at [431, 377] on div "URL Equals" at bounding box center [441, 386] width 213 height 20
click at [423, 382] on button "Equals" at bounding box center [405, 386] width 50 height 18
click at [422, 430] on span "Starts With" at bounding box center [423, 430] width 67 height 10
click at [505, 386] on input "modal" at bounding box center [505, 386] width 114 height 20
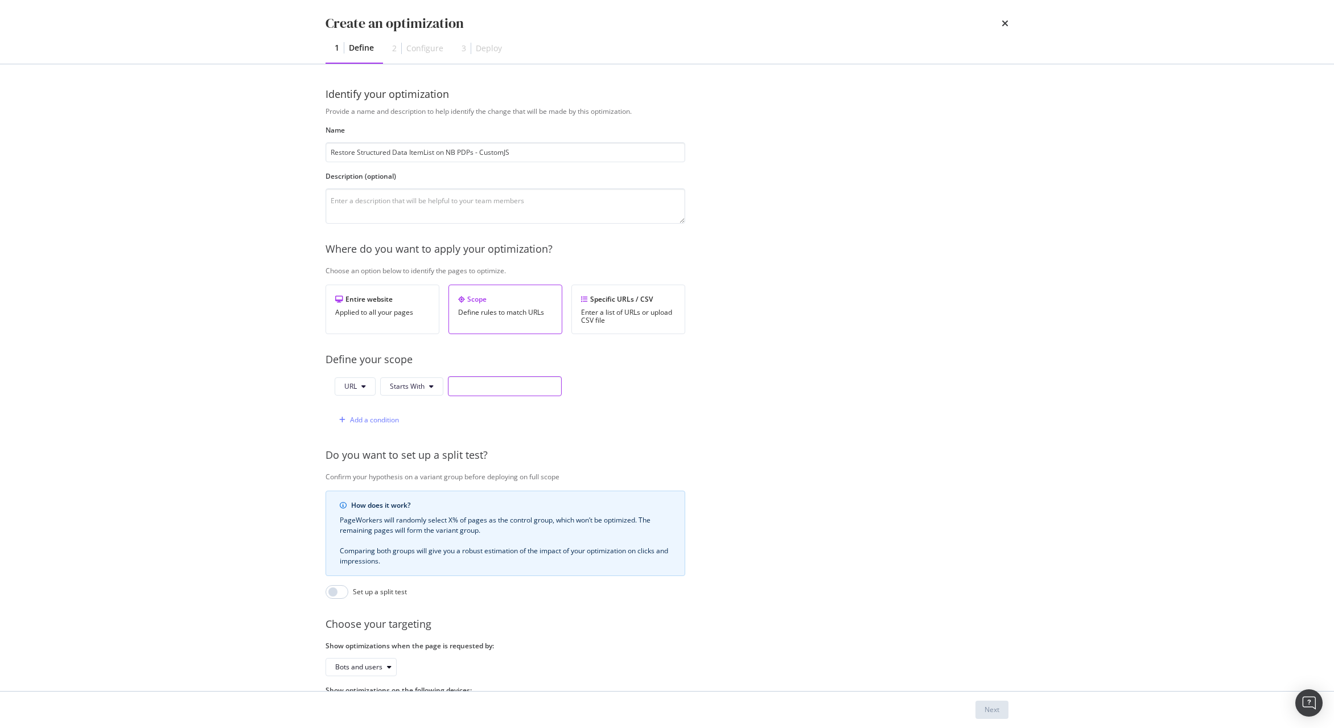
paste input "[URL][DOMAIN_NAME]"
type input "[URL][DOMAIN_NAME]"
click at [997, 713] on div "Next" at bounding box center [991, 709] width 15 height 10
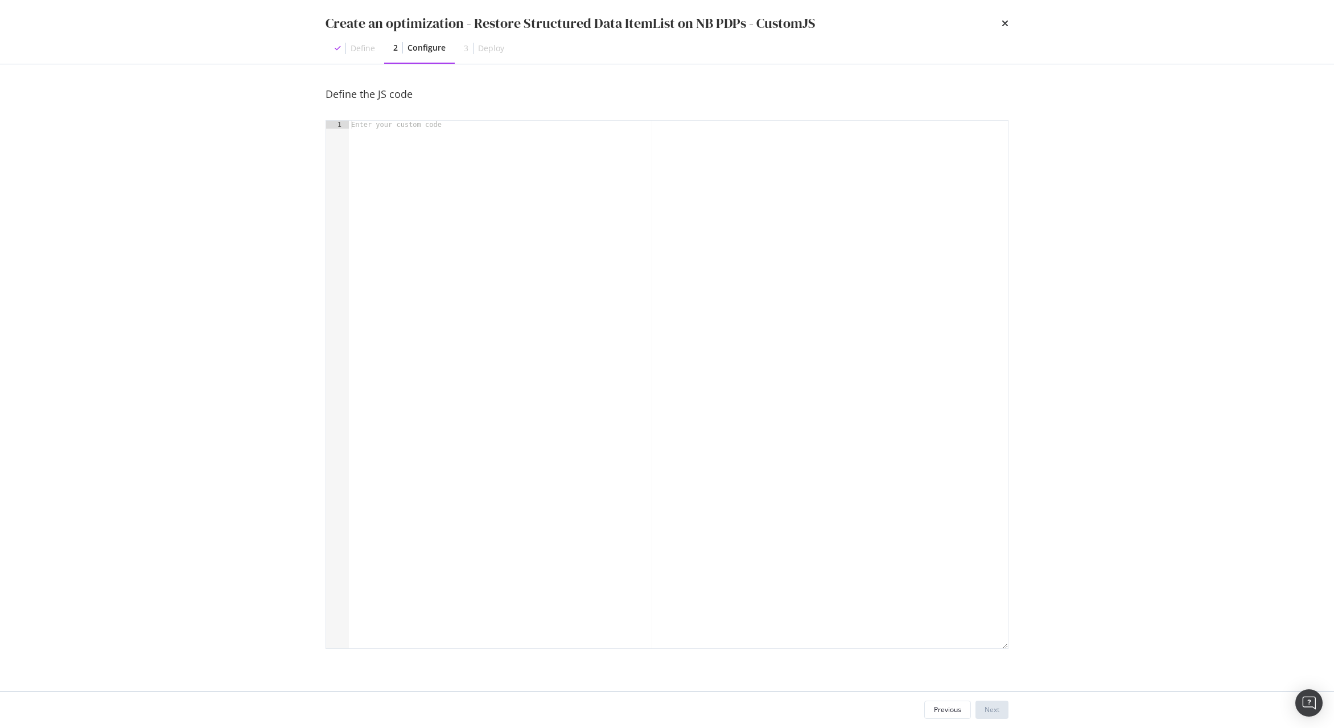
click at [511, 356] on div "modal" at bounding box center [678, 392] width 659 height 543
paste textarea "}"
type textarea "}"
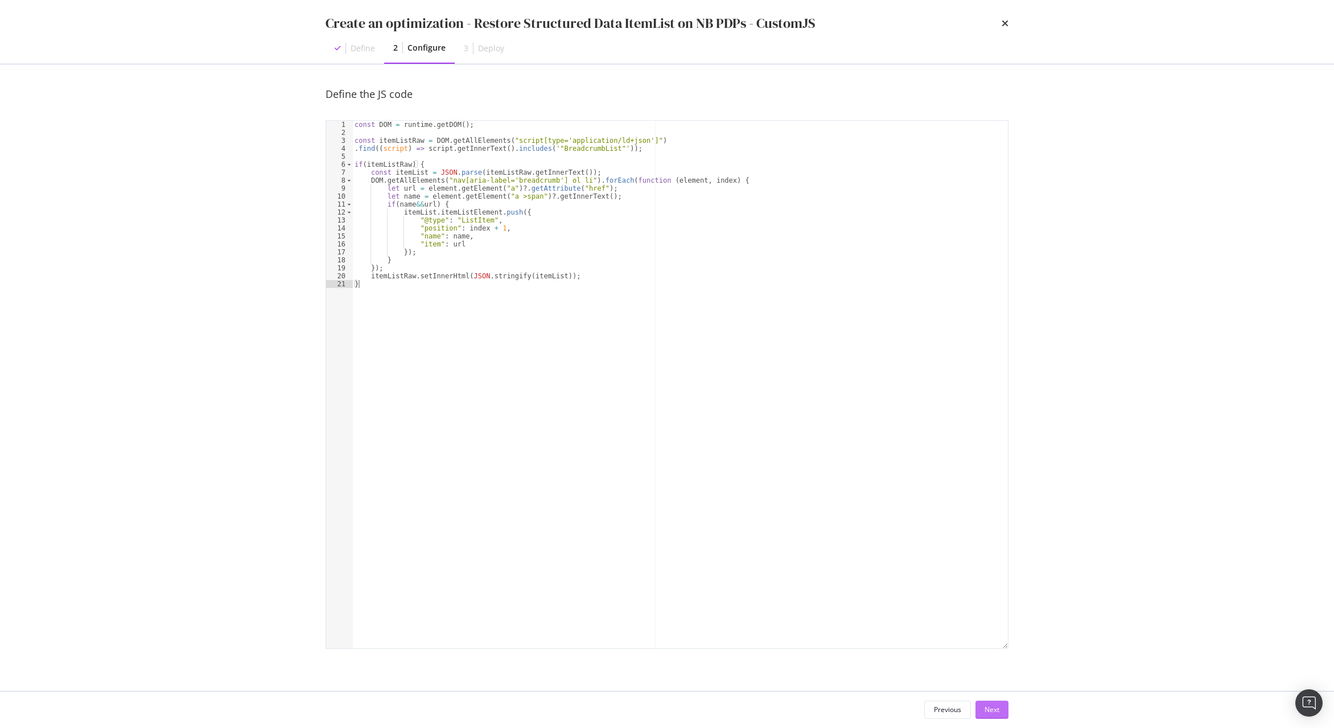
click at [1003, 703] on button "Next" at bounding box center [991, 709] width 33 height 18
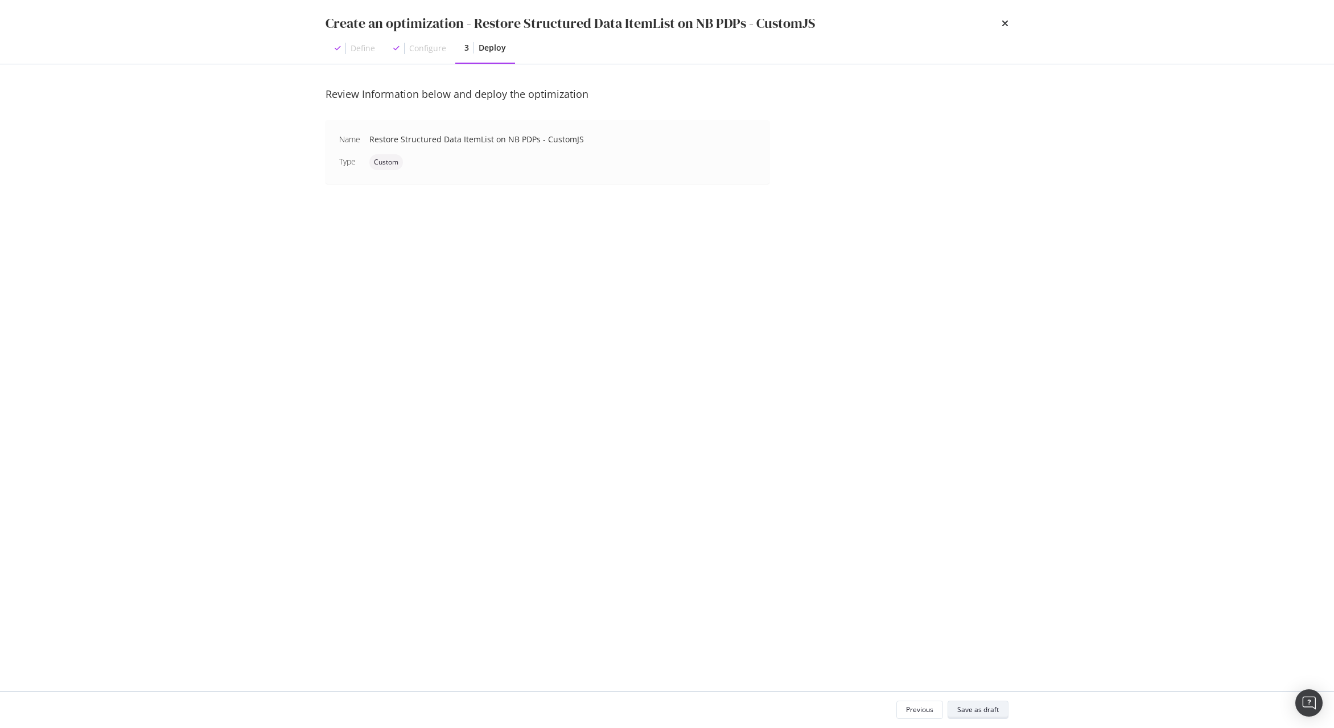
click at [998, 709] on div "Save as draft" at bounding box center [978, 709] width 42 height 10
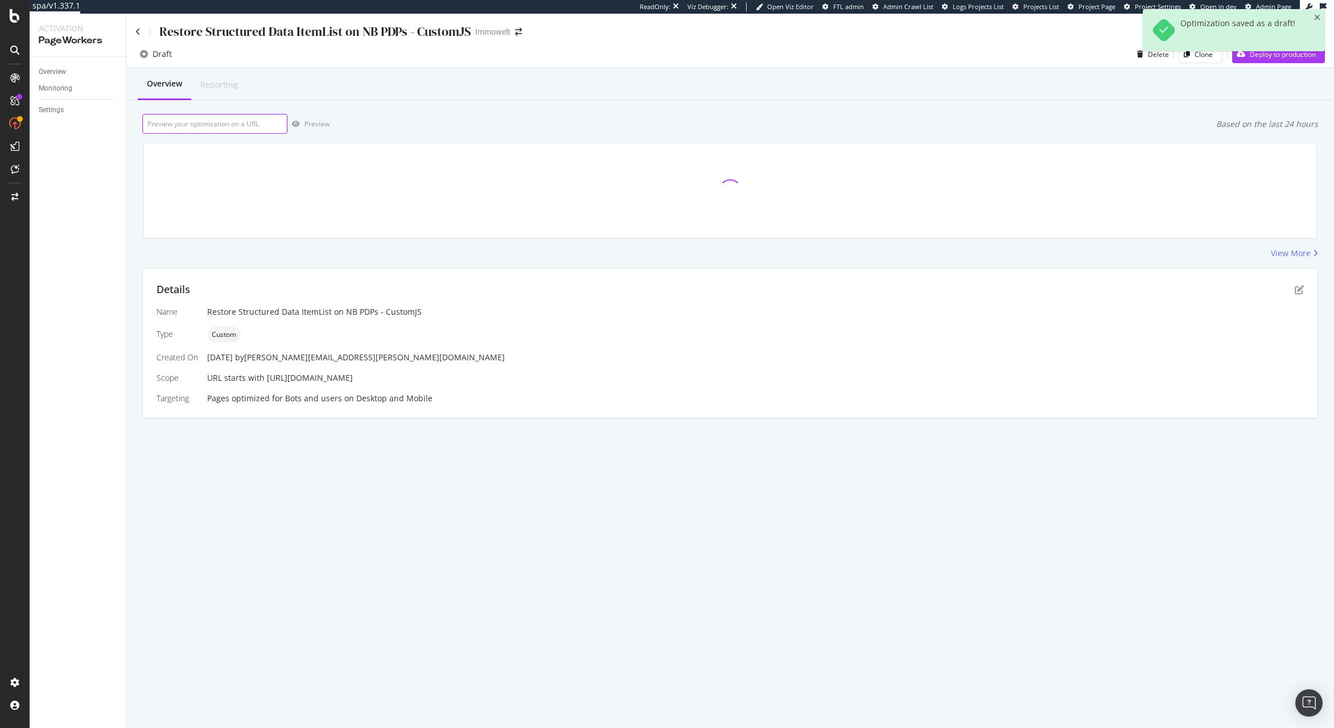
click at [259, 119] on input "url" at bounding box center [214, 124] width 145 height 20
paste input "[URL][DOMAIN_NAME]"
click at [317, 121] on div "Preview" at bounding box center [316, 124] width 25 height 10
click at [260, 118] on input "[URL][DOMAIN_NAME]" at bounding box center [214, 124] width 145 height 20
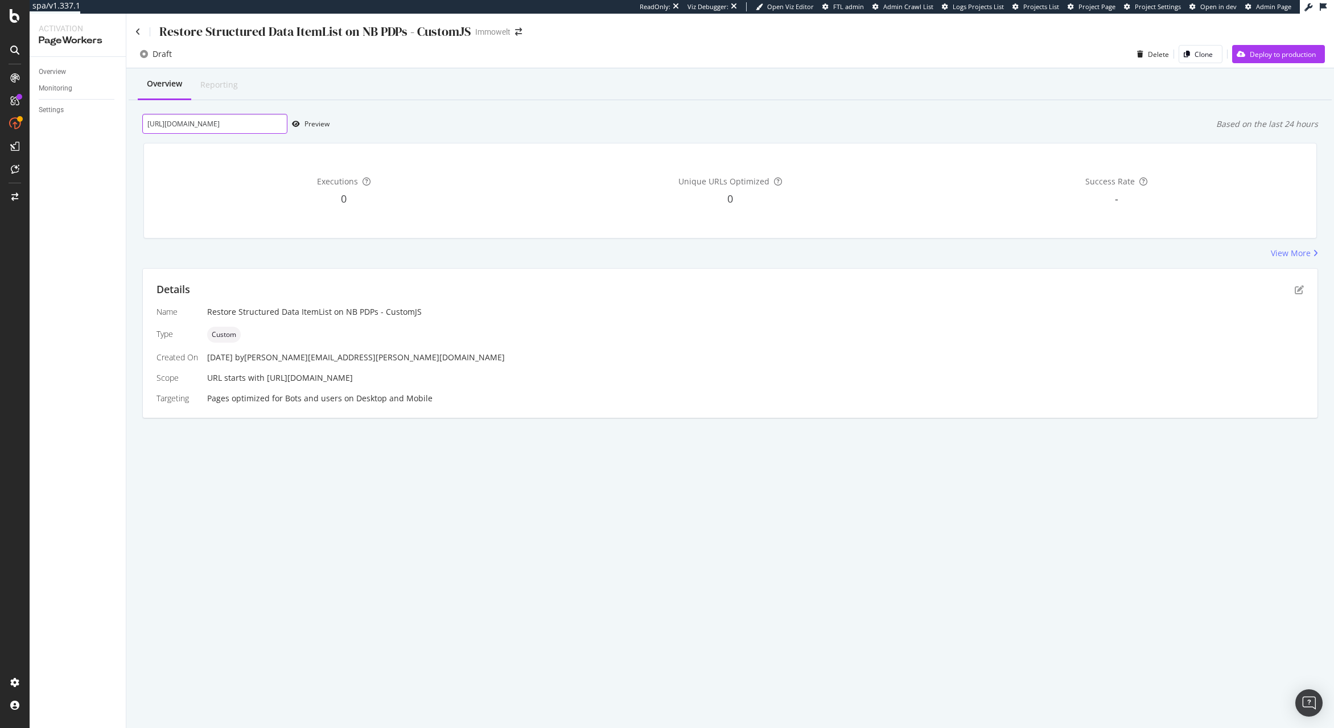
click at [260, 118] on input "[URL][DOMAIN_NAME]" at bounding box center [214, 124] width 145 height 20
paste input "[DOMAIN_NAME][URL]"
type input "[URL][DOMAIN_NAME]"
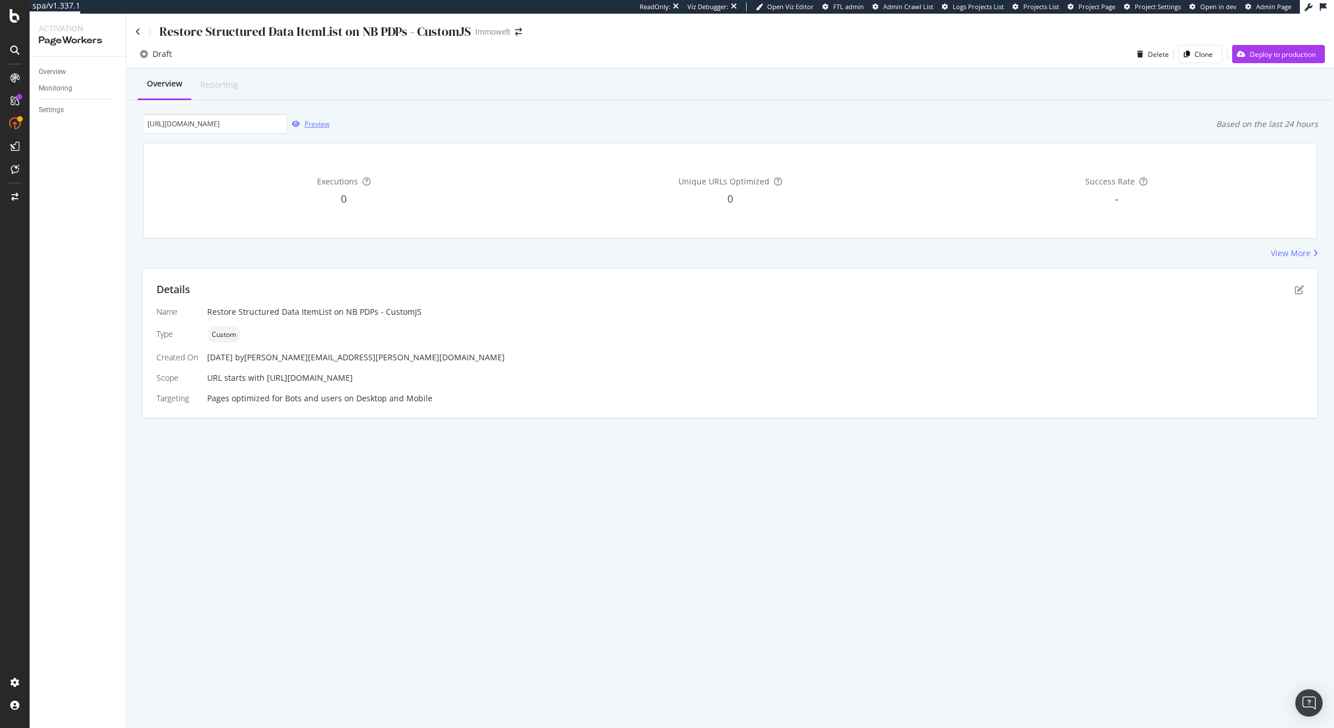
click at [310, 120] on div "Preview" at bounding box center [316, 124] width 25 height 10
click at [1298, 292] on icon "pen-to-square" at bounding box center [1299, 289] width 9 height 9
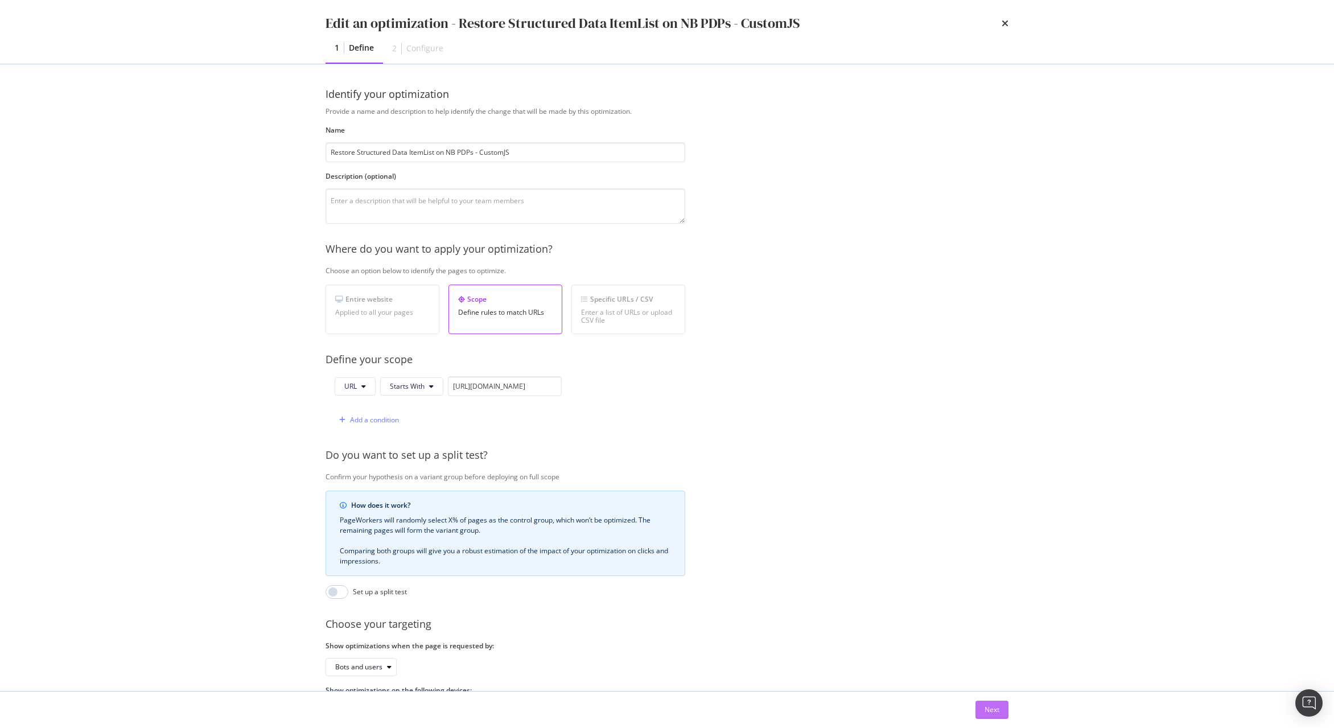
click at [994, 712] on div "Next" at bounding box center [991, 709] width 15 height 10
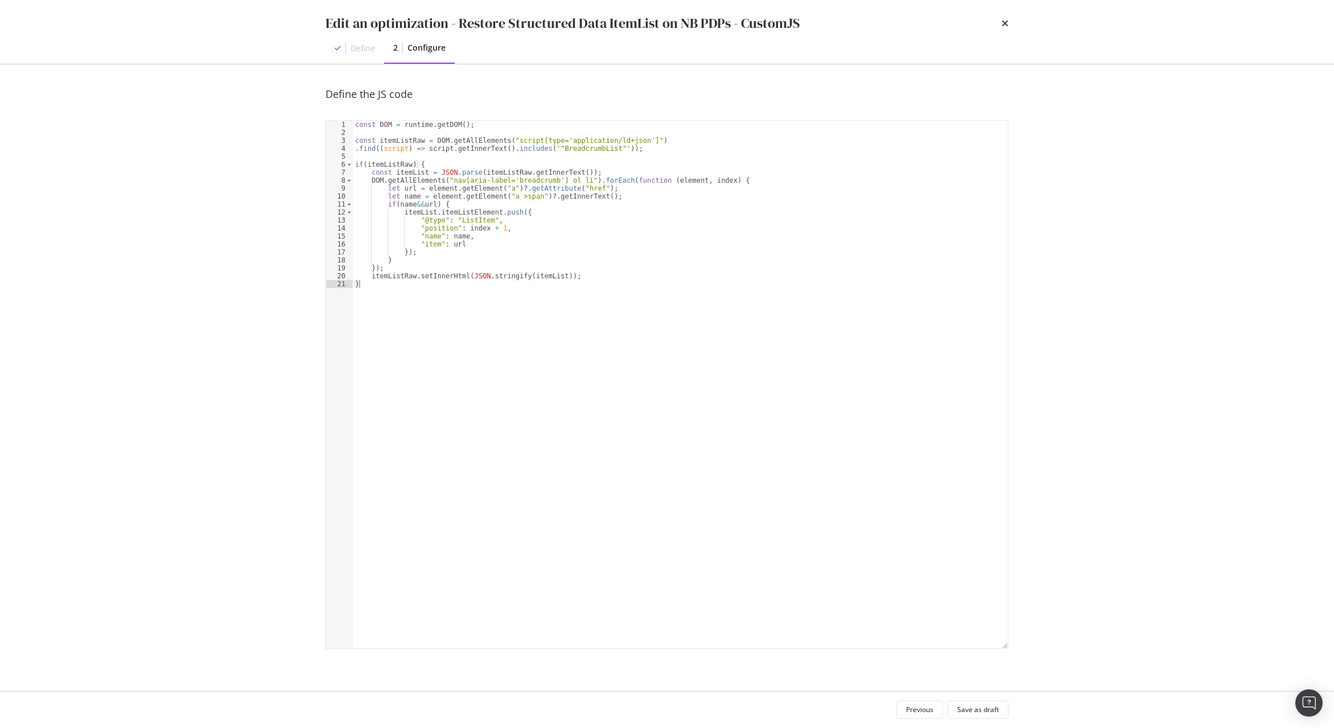
click at [742, 356] on div "const DOM = runtime . getDOM ( ) ; const itemListRaw = DOM . getAllElements ( "…" at bounding box center [680, 392] width 655 height 543
click at [738, 351] on div "const DOM = runtime . getDOM ( ) ; const itemListRaw = DOM . getAllElements ( "…" at bounding box center [680, 392] width 655 height 543
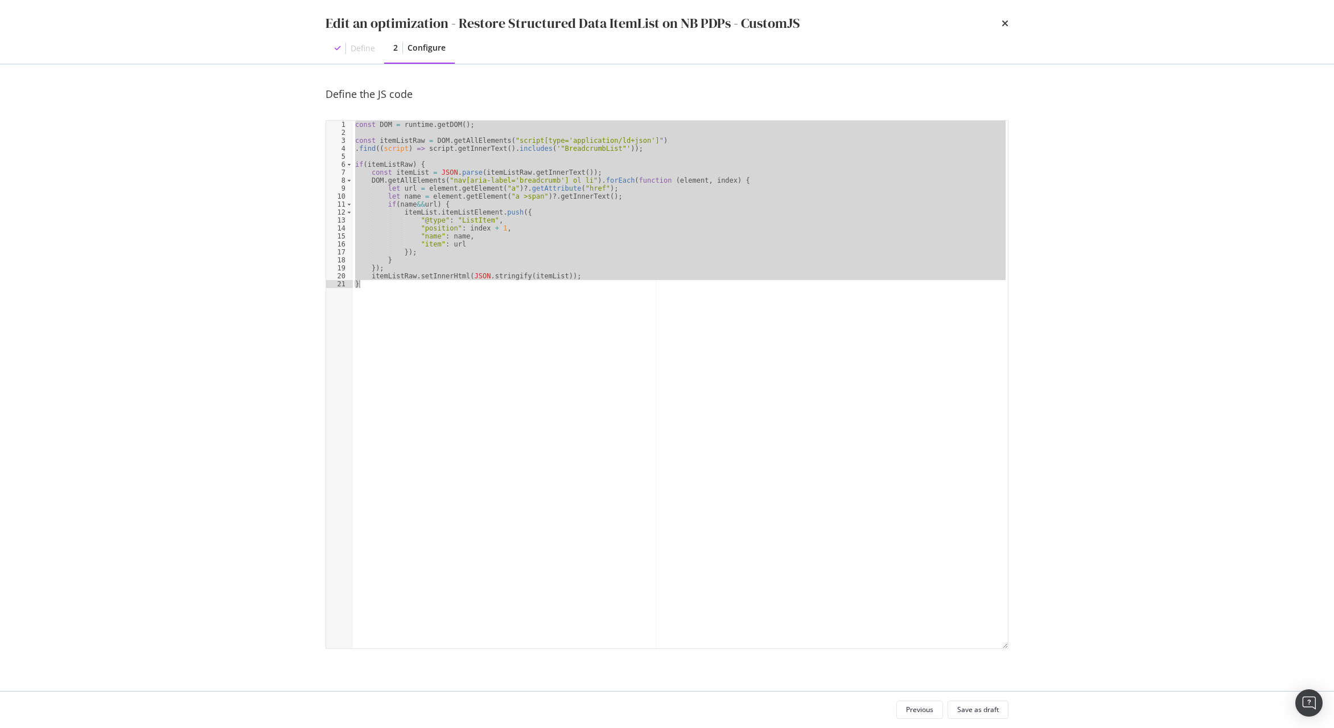
click at [460, 172] on div "const DOM = runtime . getDOM ( ) ; const itemListRaw = DOM . getAllElements ( "…" at bounding box center [680, 384] width 655 height 527
type textarea "const itemList = JSON.parse(itemListRaw.getInnerText());"
click at [460, 172] on div "const DOM = runtime . getDOM ( ) ; const itemListRaw = DOM . getAllElements ( "…" at bounding box center [680, 392] width 655 height 543
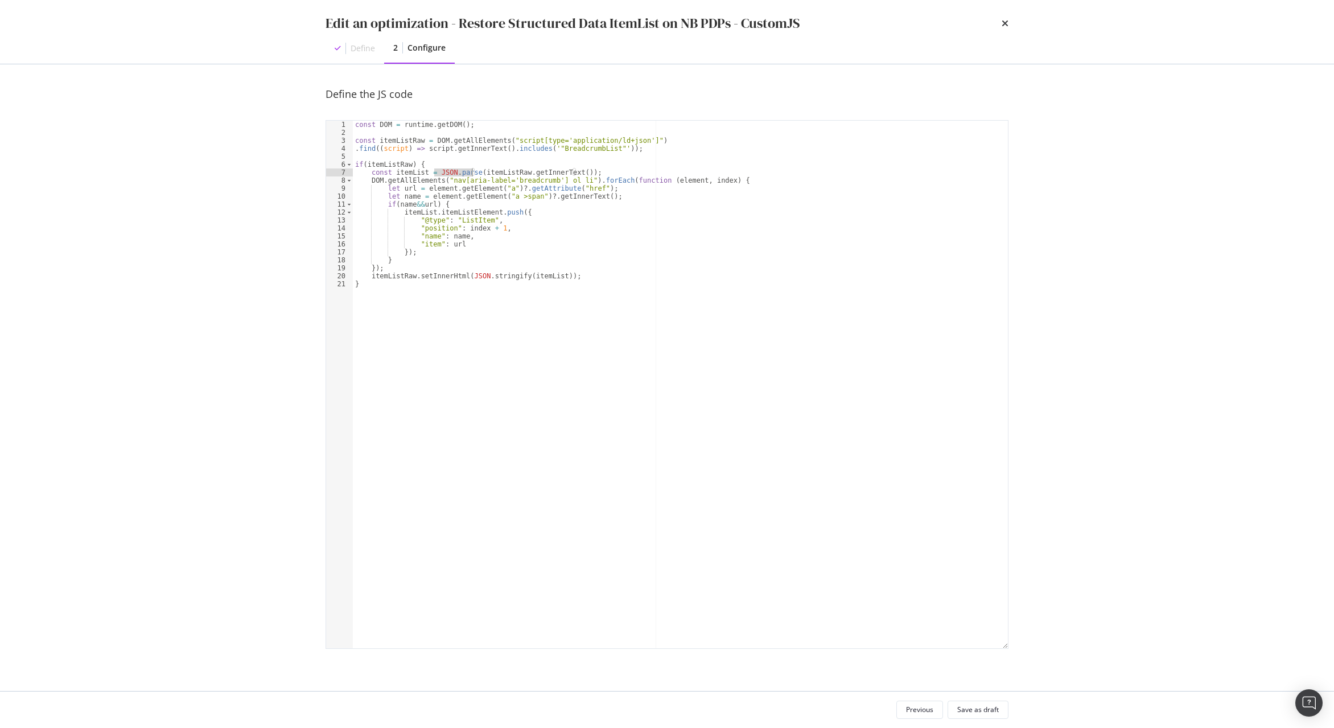
click at [679, 156] on div "const DOM = runtime . getDOM ( ) ; const itemListRaw = DOM . getAllElements ( "…" at bounding box center [680, 392] width 655 height 543
type textarea "itemListRaw.setInnerHtml(JSON.stringify(itemList)); }"
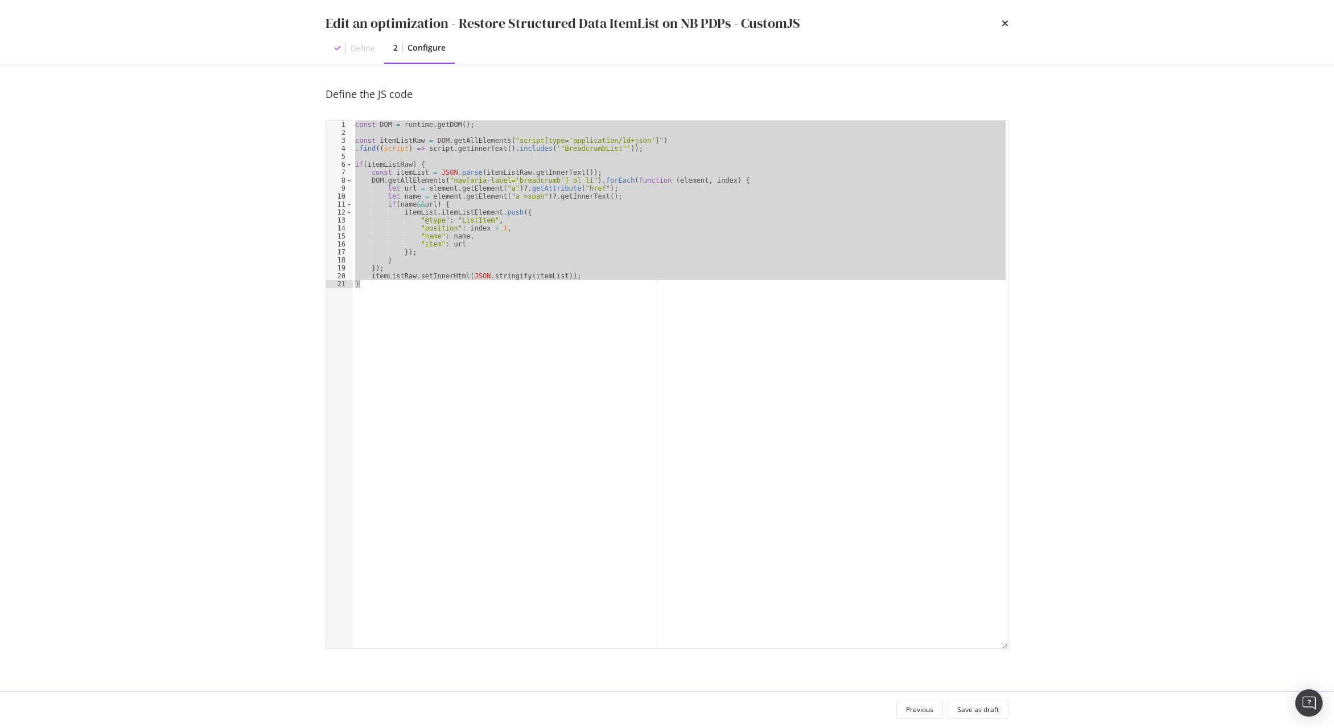
paste textarea "Cursor at row 21"
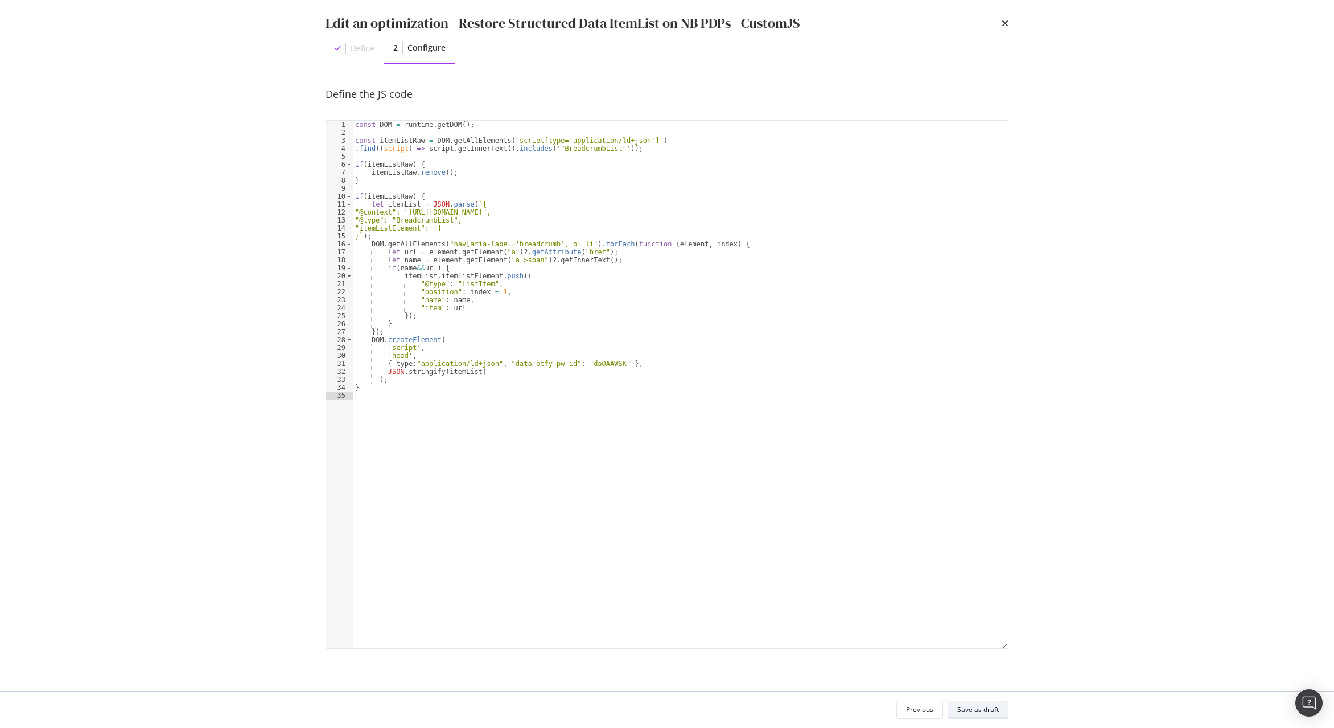
click at [974, 708] on div "Save as draft" at bounding box center [978, 709] width 42 height 10
